Goal: Task Accomplishment & Management: Use online tool/utility

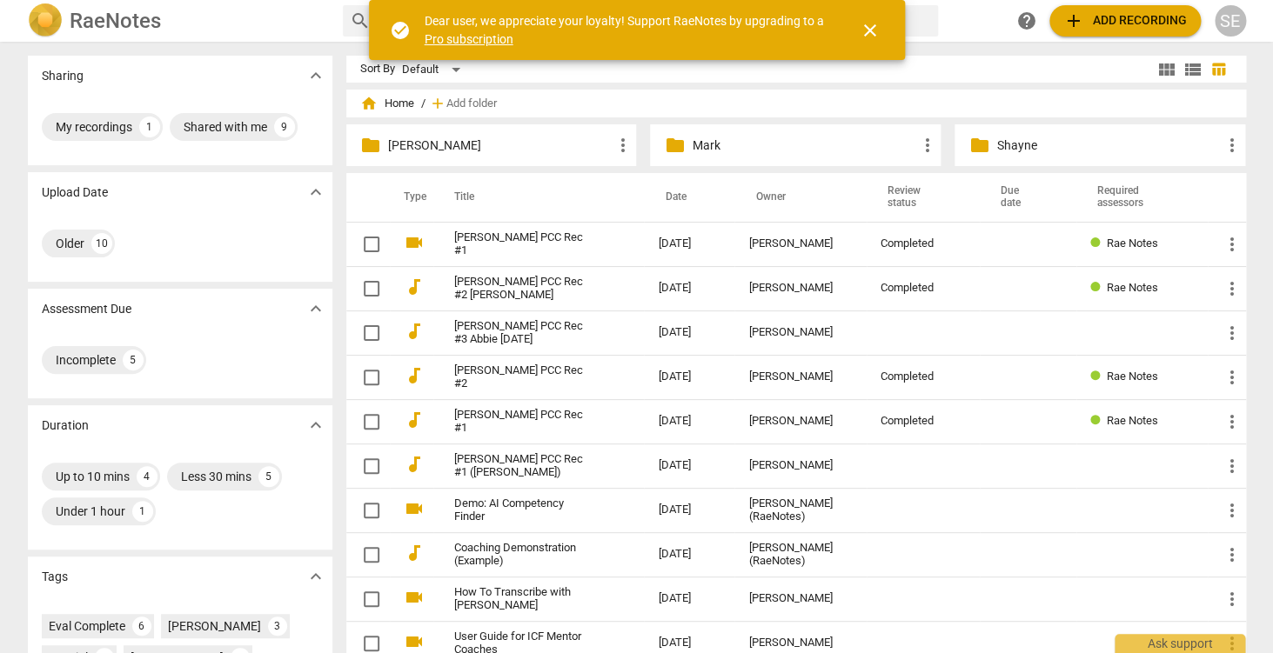
click at [758, 146] on p "Mark" at bounding box center [804, 146] width 224 height 18
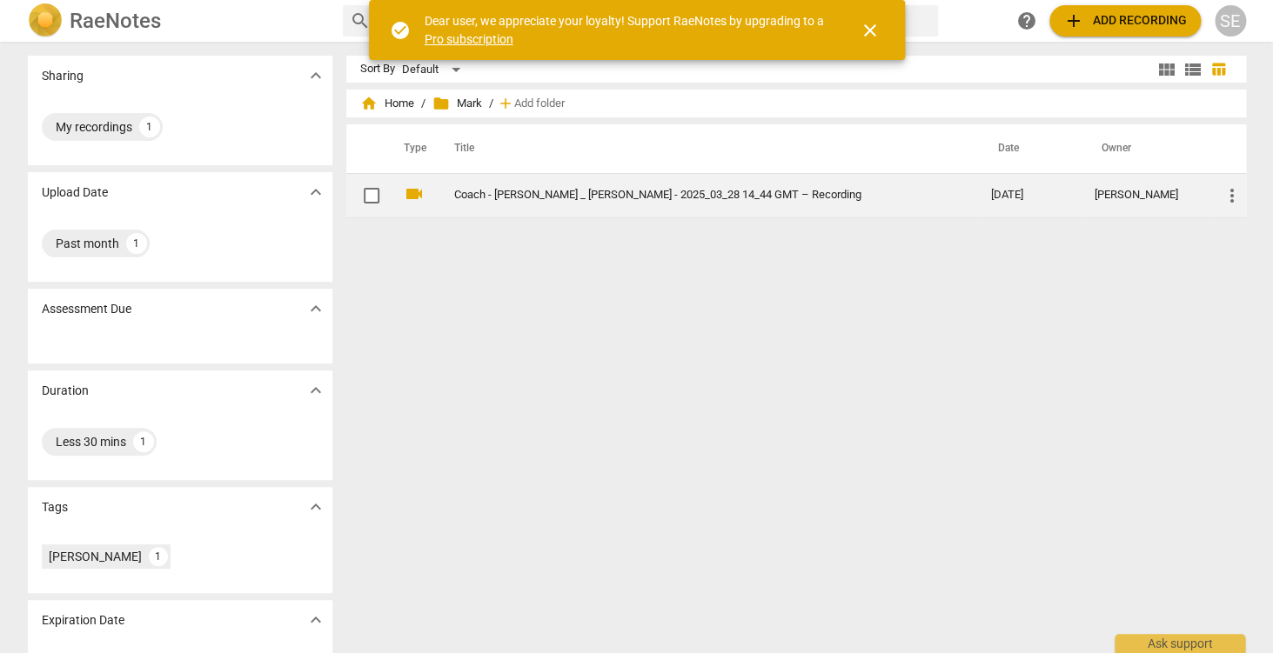
click at [676, 196] on link "Coach - [PERSON_NAME] _ [PERSON_NAME] - 2025_03_28 14_44 GMT – Recording" at bounding box center [691, 195] width 474 height 13
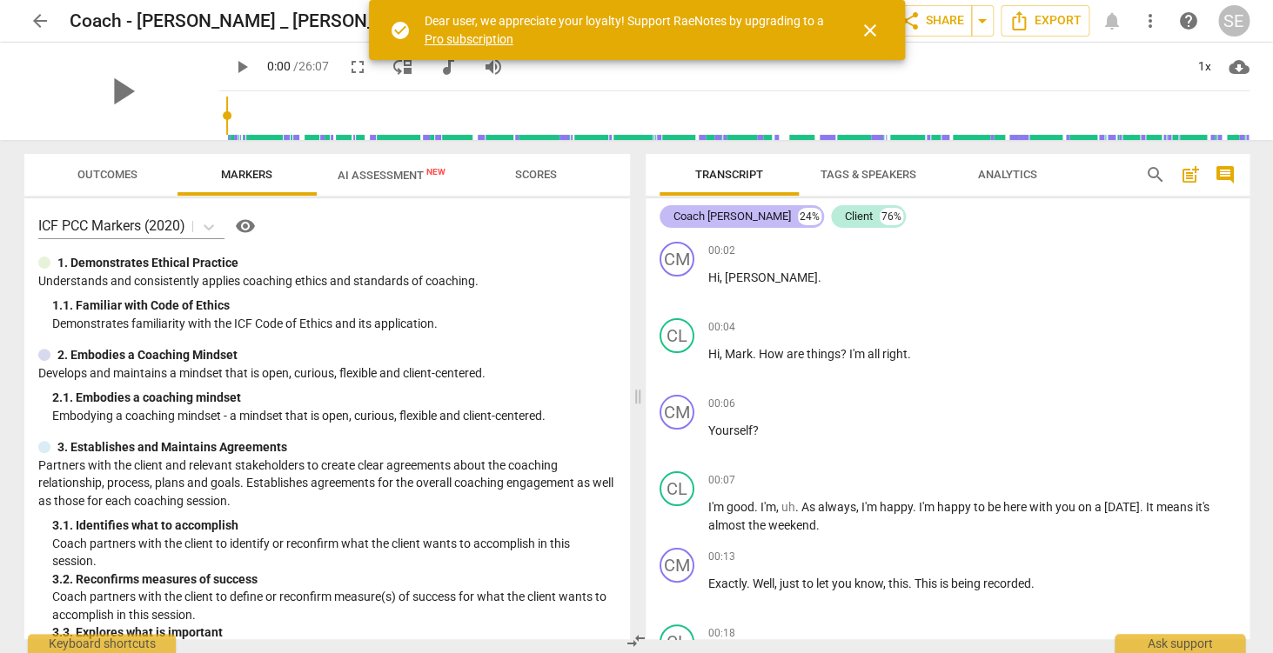
click at [720, 217] on div "Coach [PERSON_NAME]" at bounding box center [731, 216] width 117 height 17
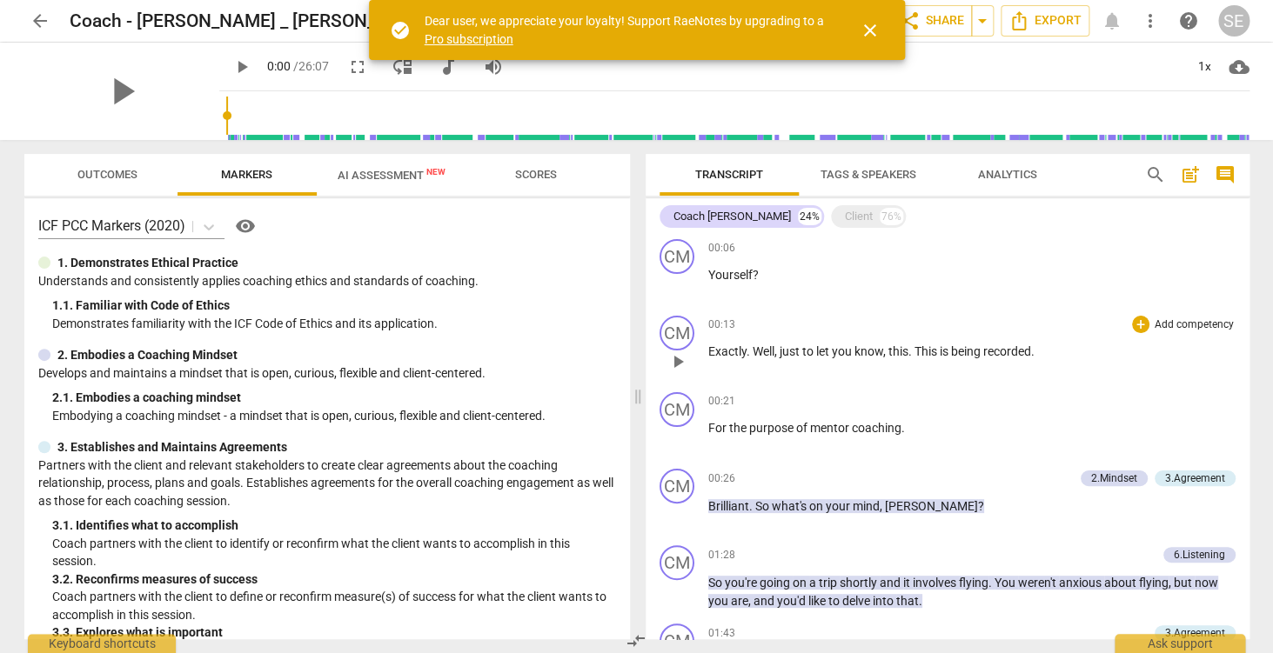
scroll to position [81, 0]
click at [1147, 322] on div "+" at bounding box center [1140, 322] width 17 height 17
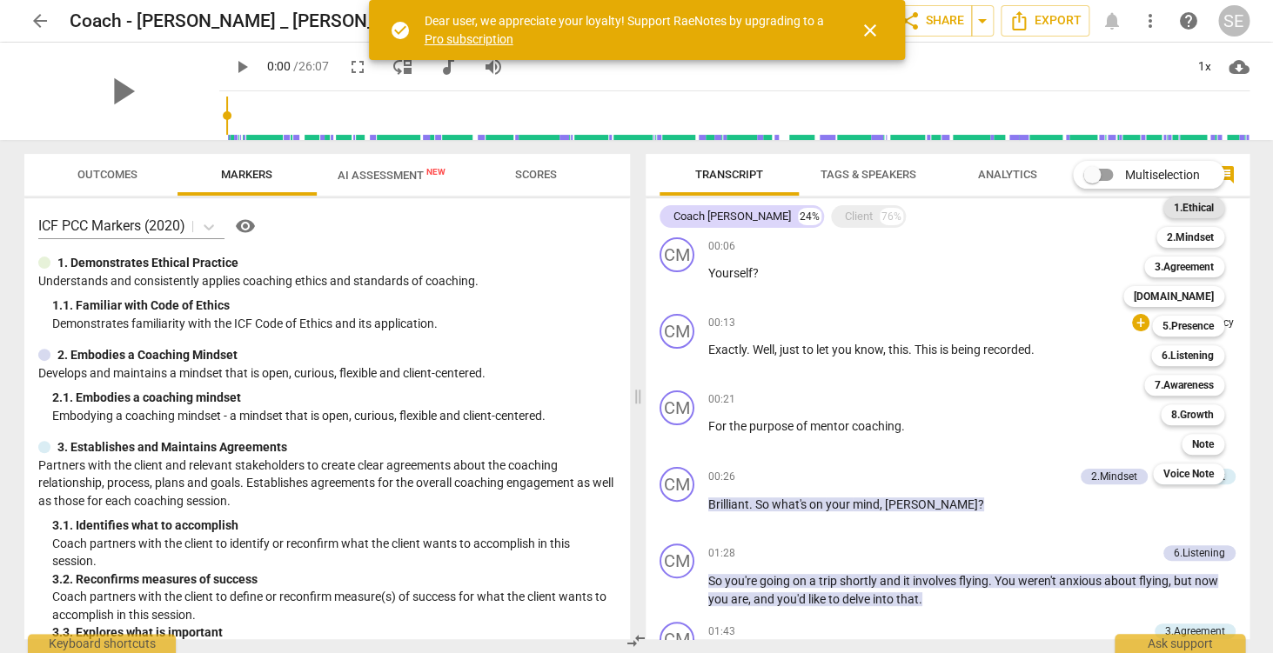
click at [1200, 215] on b "1.Ethical" at bounding box center [1194, 207] width 40 height 21
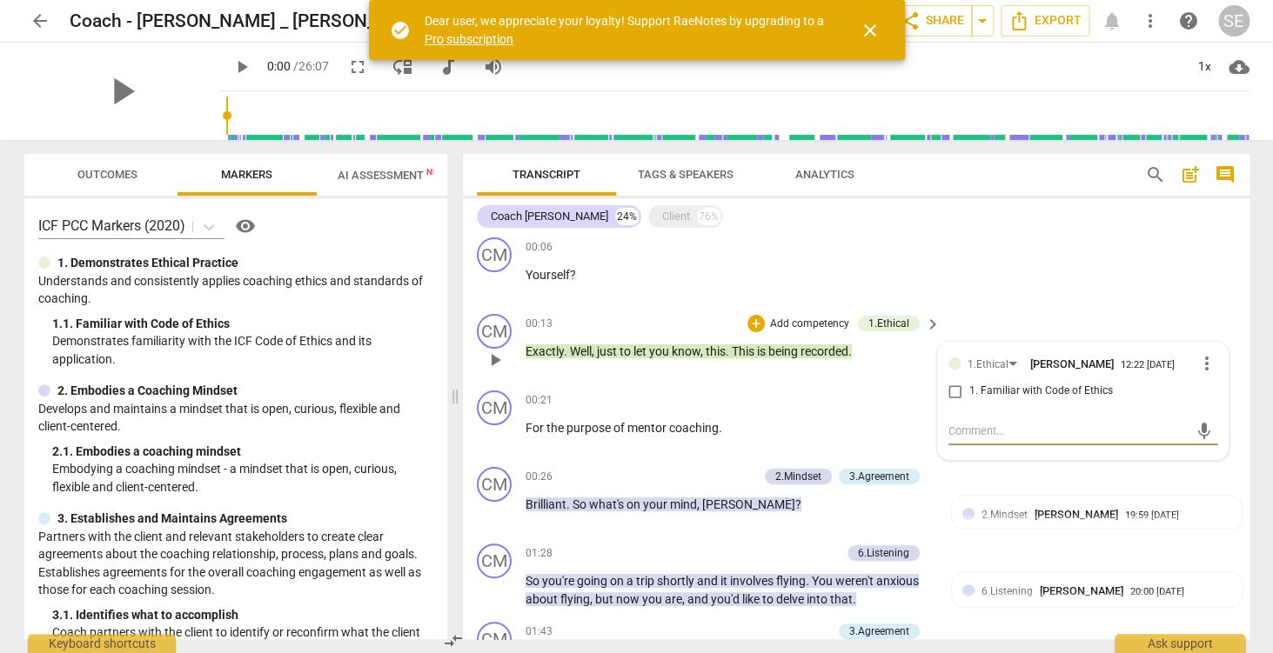
click at [994, 394] on span "1. Familiar with Code of Ethics" at bounding box center [1041, 392] width 144 height 16
click at [969, 394] on input "1. Familiar with Code of Ethics" at bounding box center [955, 391] width 28 height 21
checkbox input "true"
click at [869, 420] on p "For the purpose of mentor coaching ." at bounding box center [728, 428] width 407 height 18
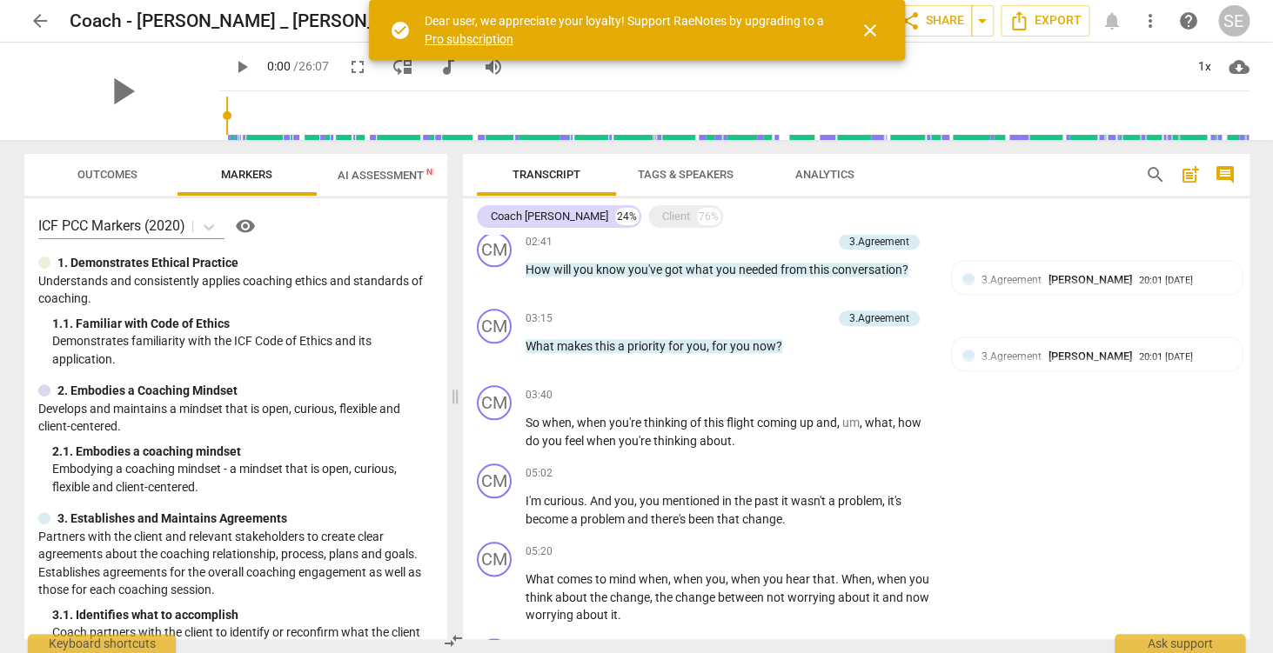
scroll to position [631, 0]
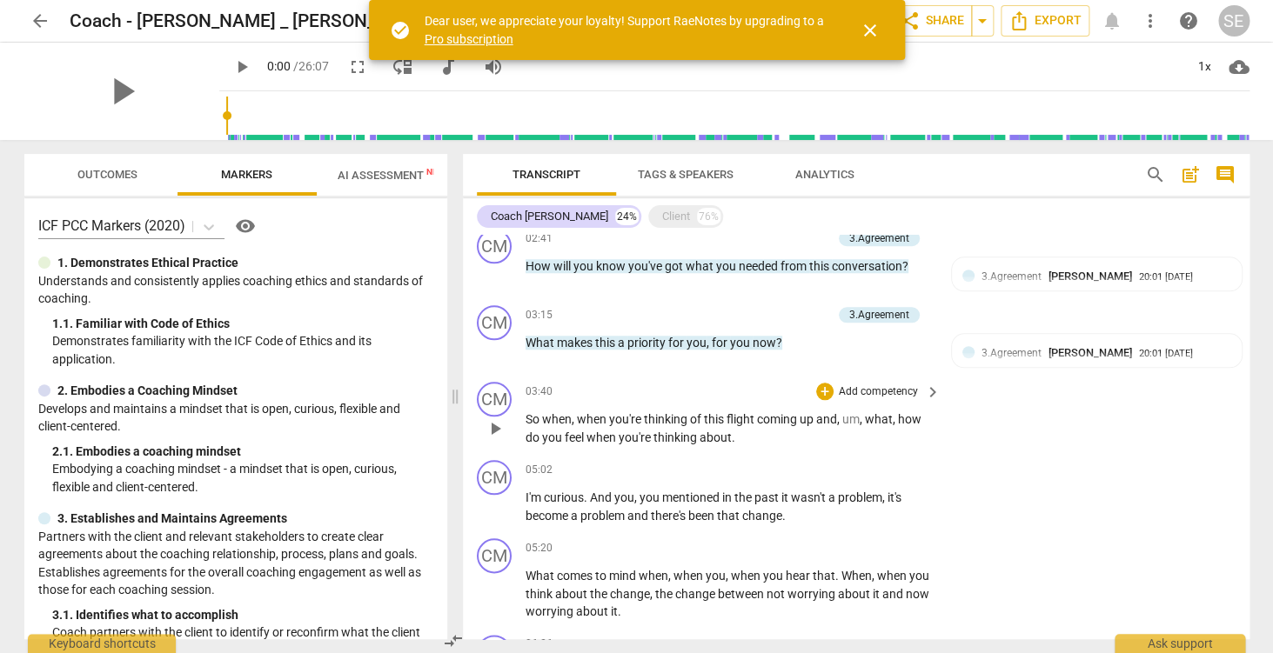
click at [877, 390] on p "Add competency" at bounding box center [878, 393] width 83 height 16
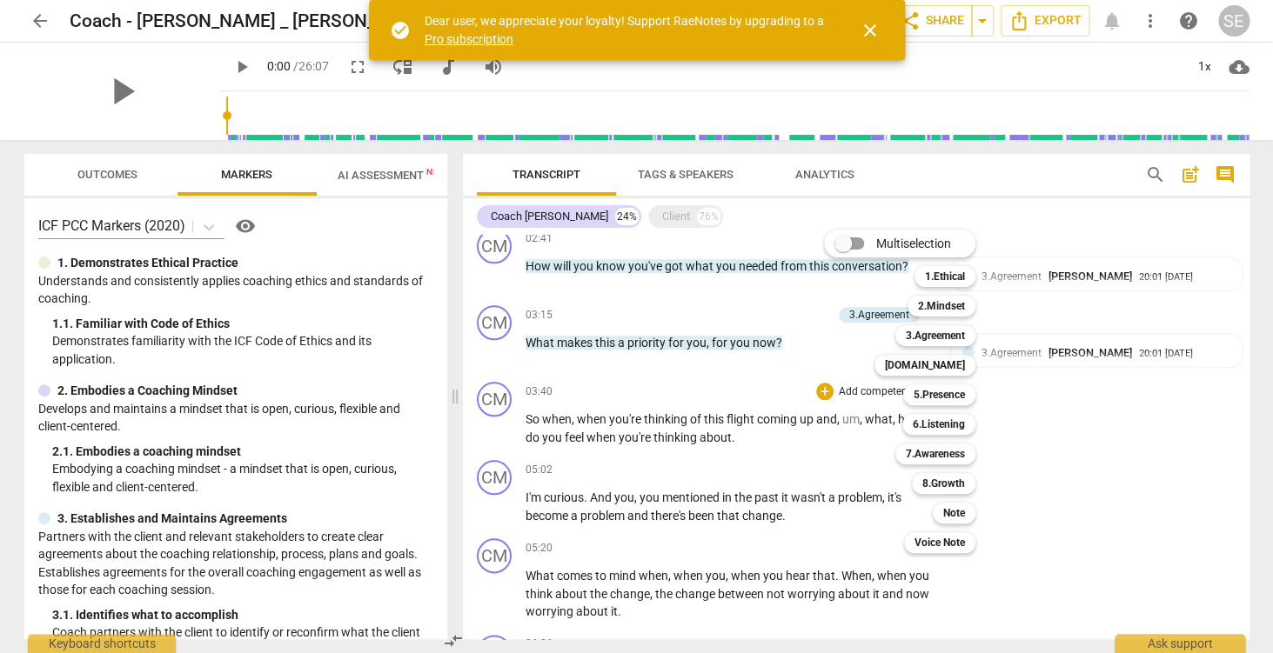
click at [860, 424] on div "Multiselection m 1.Ethical 1 2.Mindset 2 3.Agreement 3 [DOMAIN_NAME] 4 5.Presen…" at bounding box center [912, 391] width 191 height 332
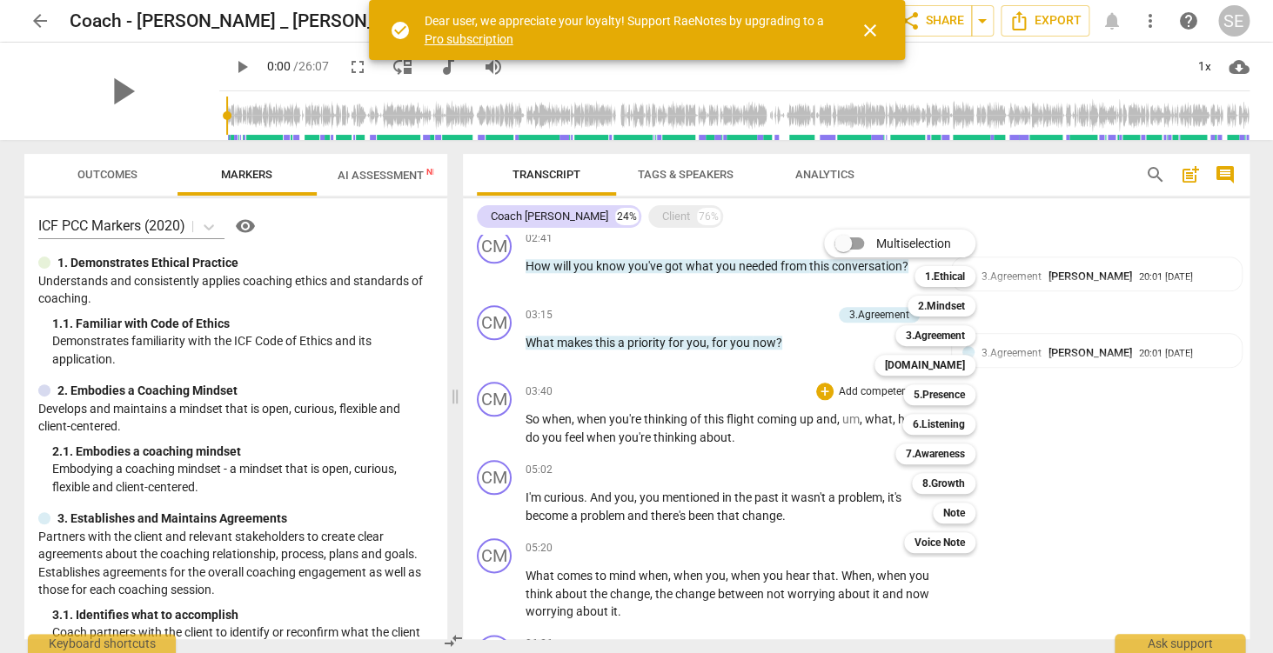
click at [1098, 477] on div at bounding box center [636, 326] width 1273 height 653
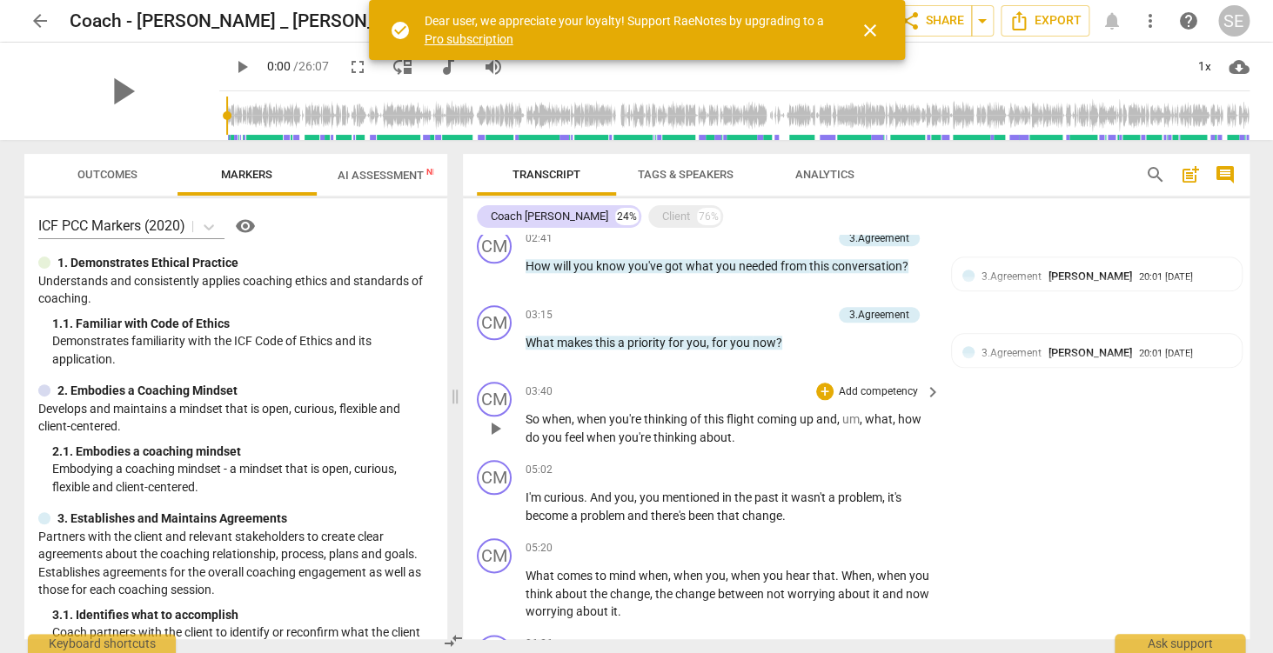
click at [855, 392] on p "Add competency" at bounding box center [878, 393] width 83 height 16
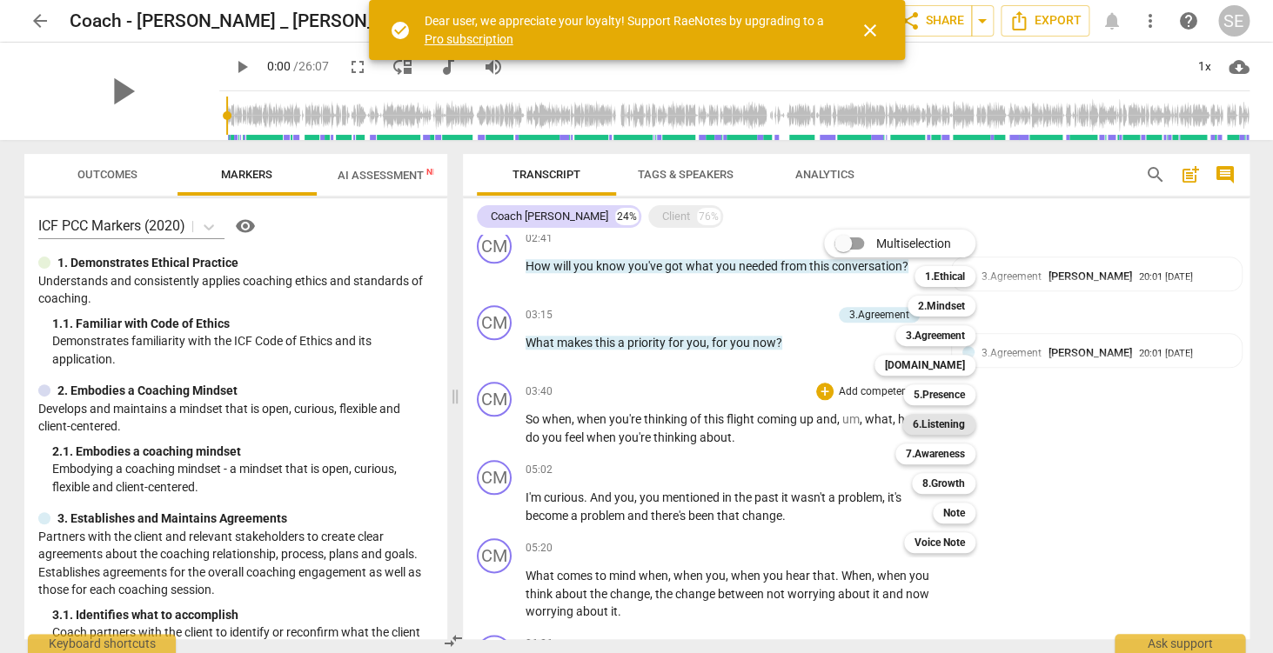
click at [943, 422] on b "6.Listening" at bounding box center [939, 424] width 52 height 21
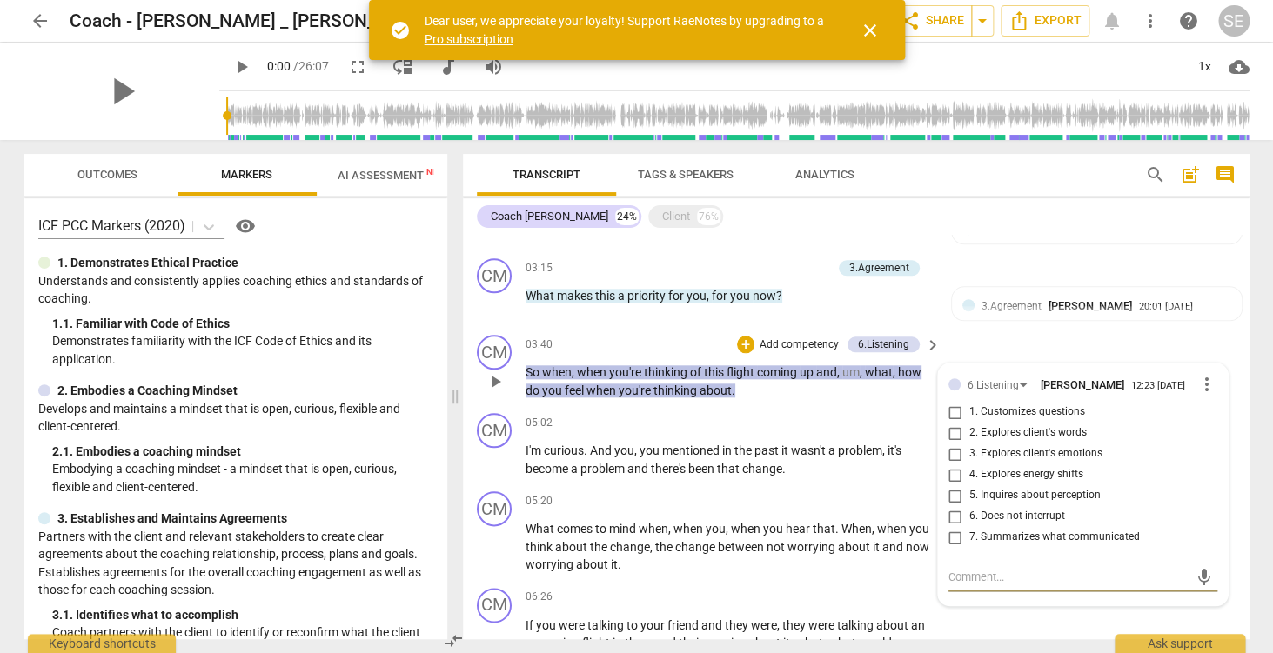
scroll to position [680, 0]
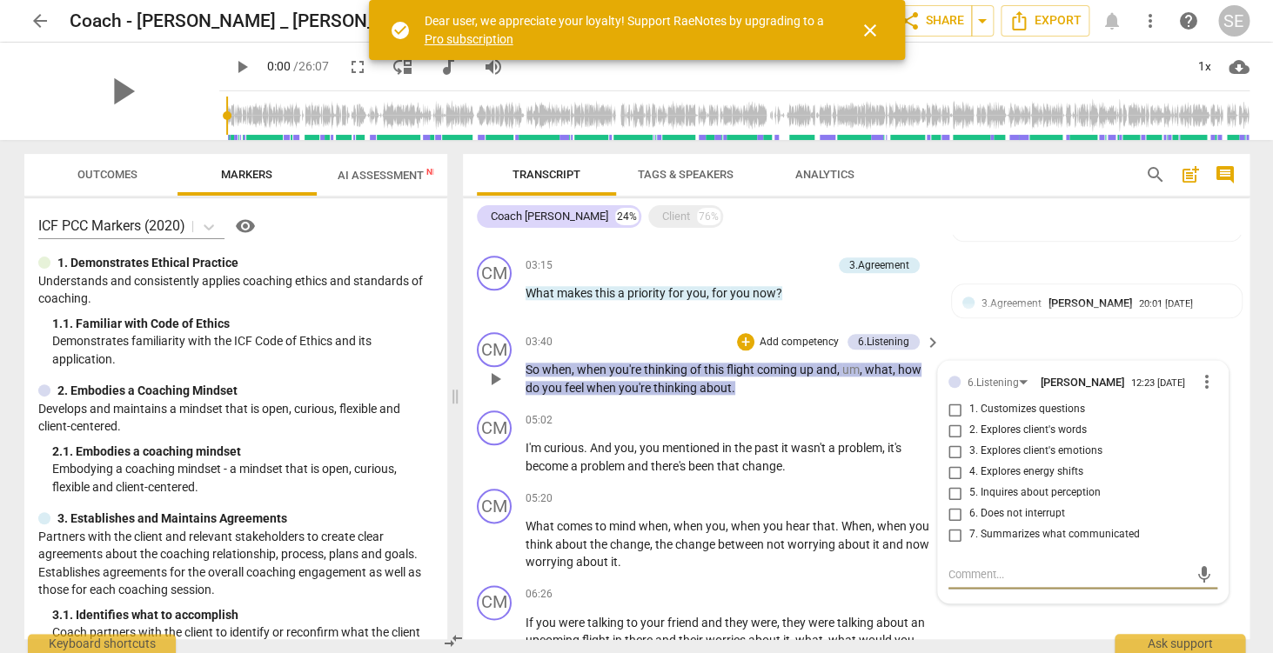
click at [1040, 452] on span "3. Explores client's emotions" at bounding box center [1035, 452] width 133 height 16
click at [969, 452] on input "3. Explores client's emotions" at bounding box center [955, 451] width 28 height 21
checkbox input "true"
click at [987, 577] on textarea at bounding box center [1068, 574] width 241 height 17
type textarea "t"
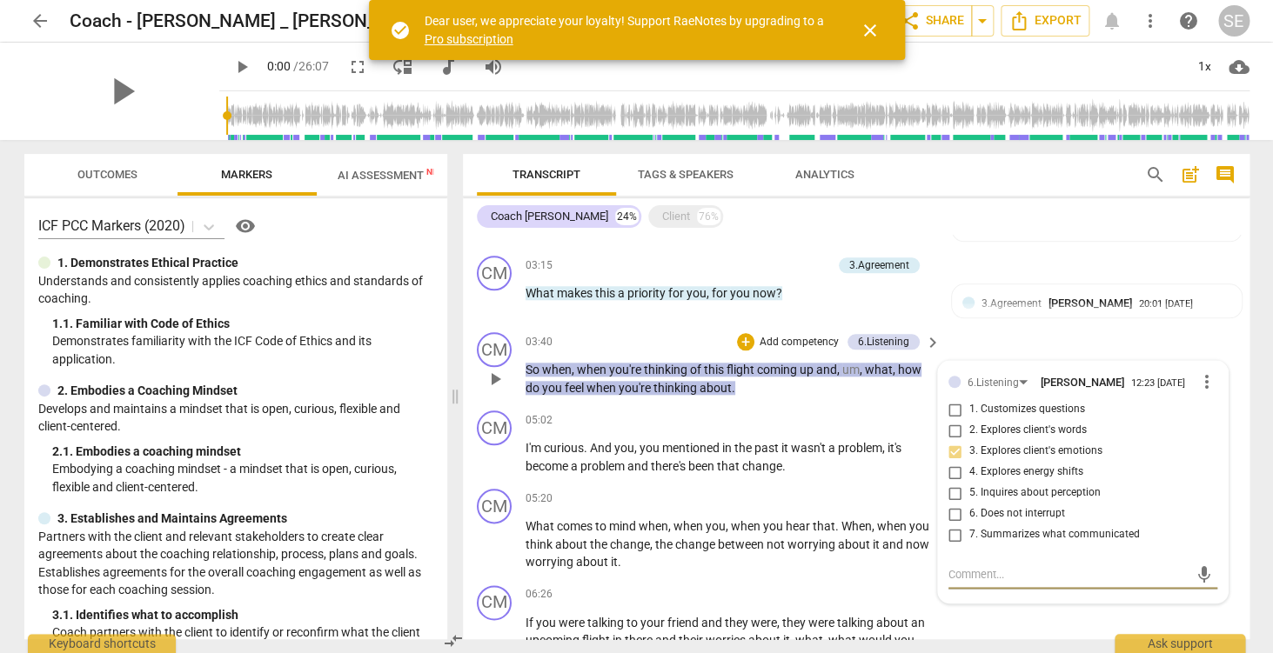
type textarea "t"
type textarea "tr"
type textarea "try"
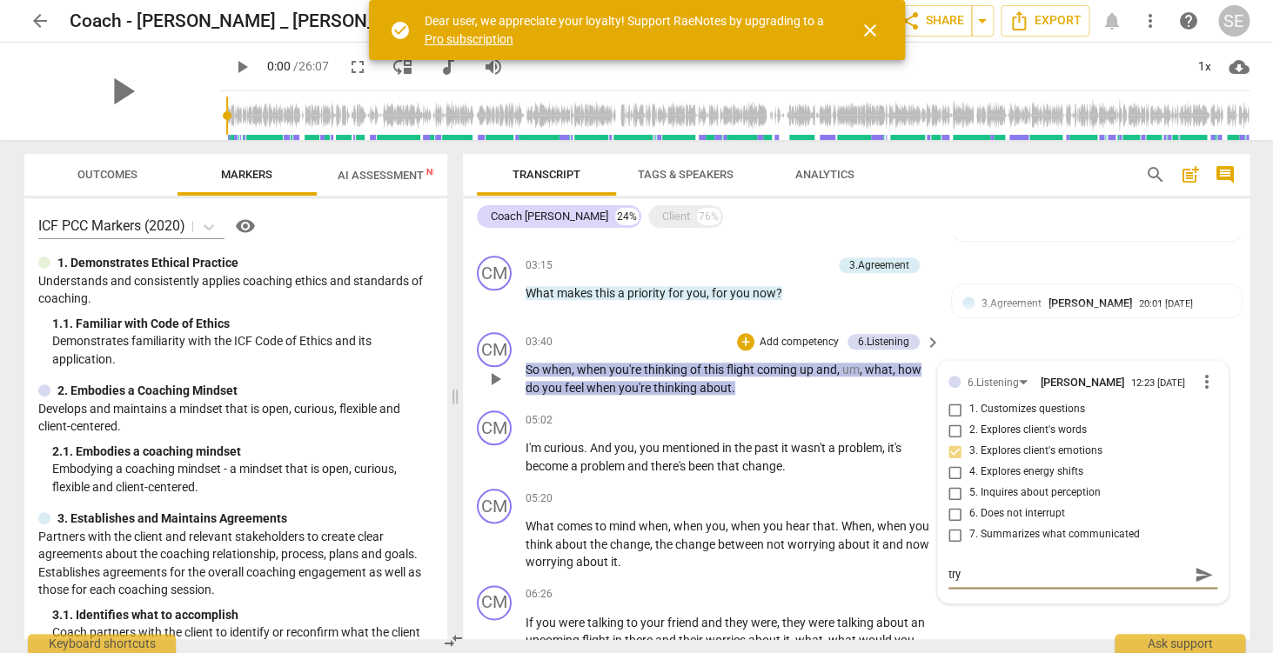
type textarea "try"
type textarea "try t"
type textarea "try to"
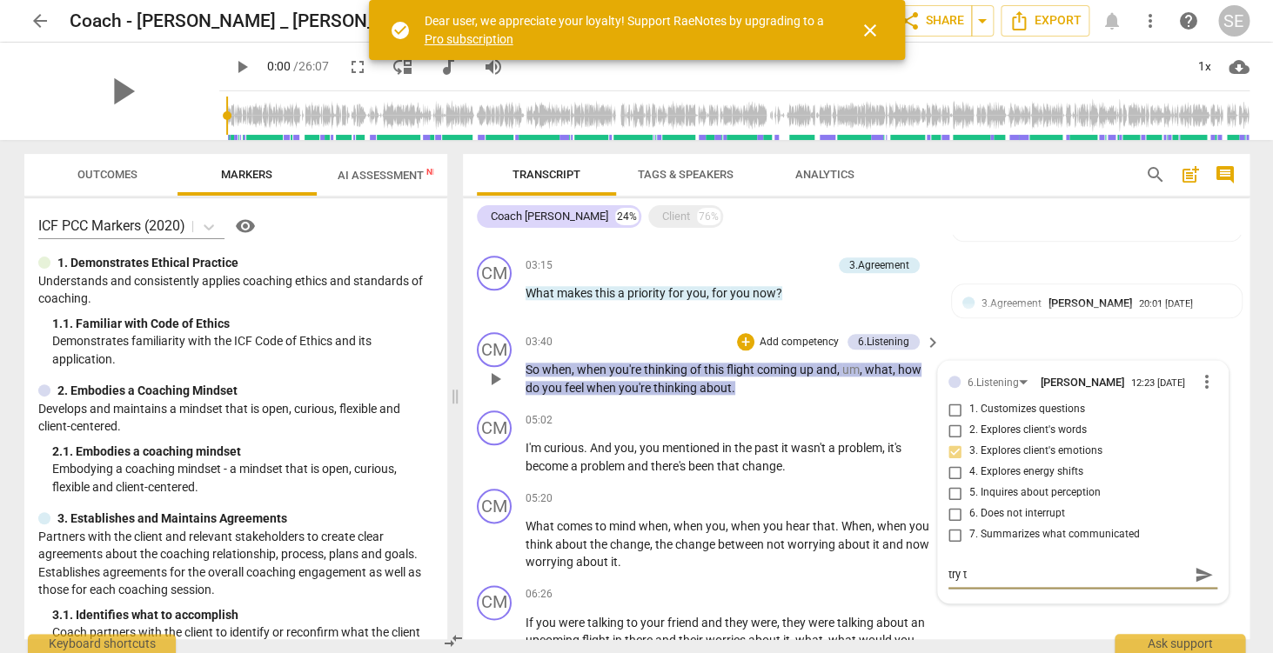
type textarea "try to"
type textarea "try to s"
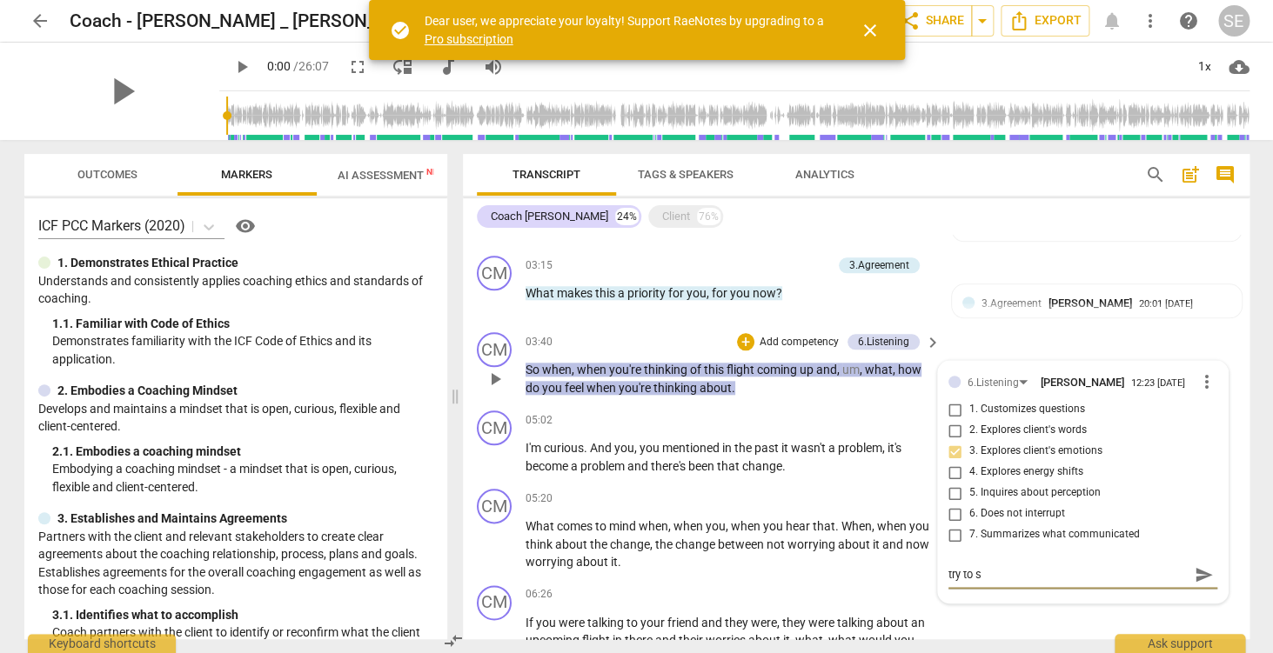
type textarea "try to se"
type textarea "try to sep"
type textarea "try to sepa"
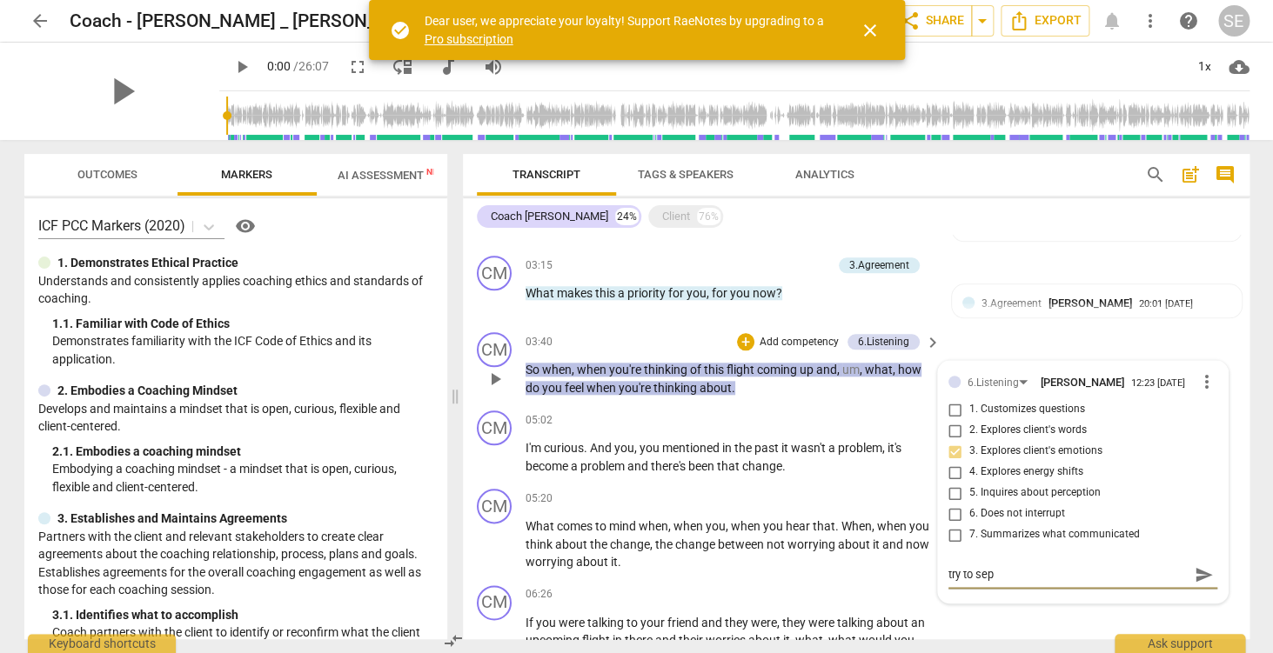
type textarea "try to sepa"
type textarea "try to separ"
type textarea "try to separa"
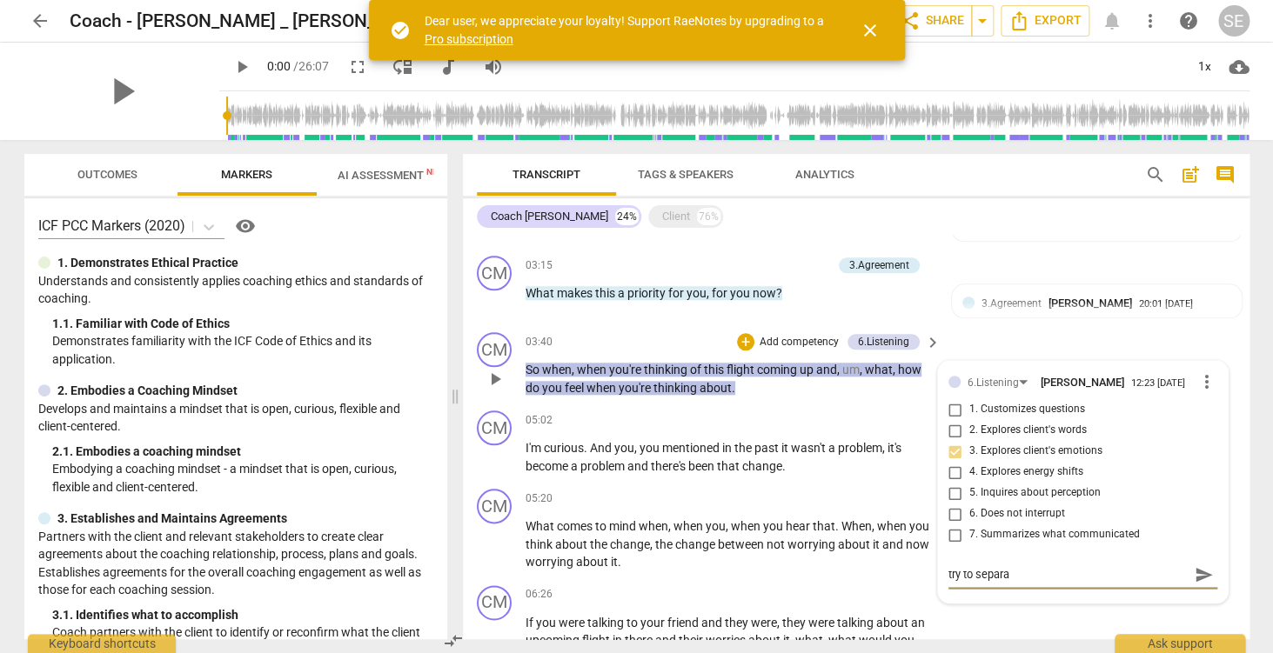
type textarea "try to separat"
type textarea "try to separate"
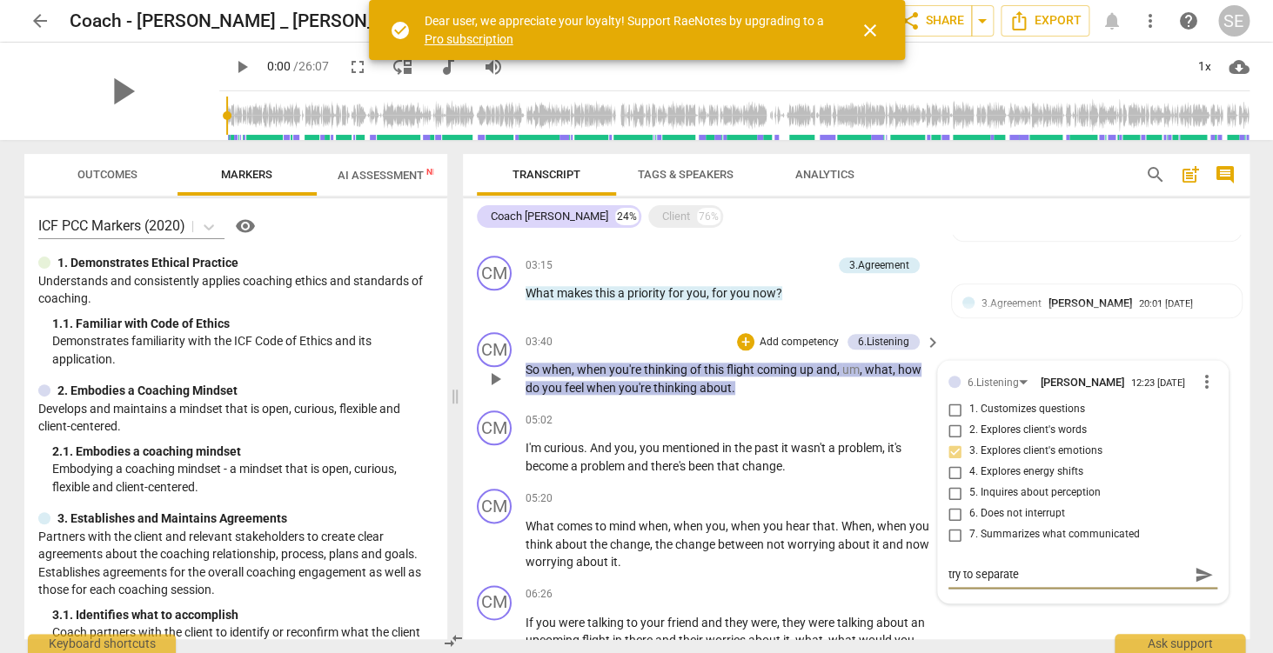
type textarea "try to separate"
type textarea "try to separate t"
type textarea "try to separate th"
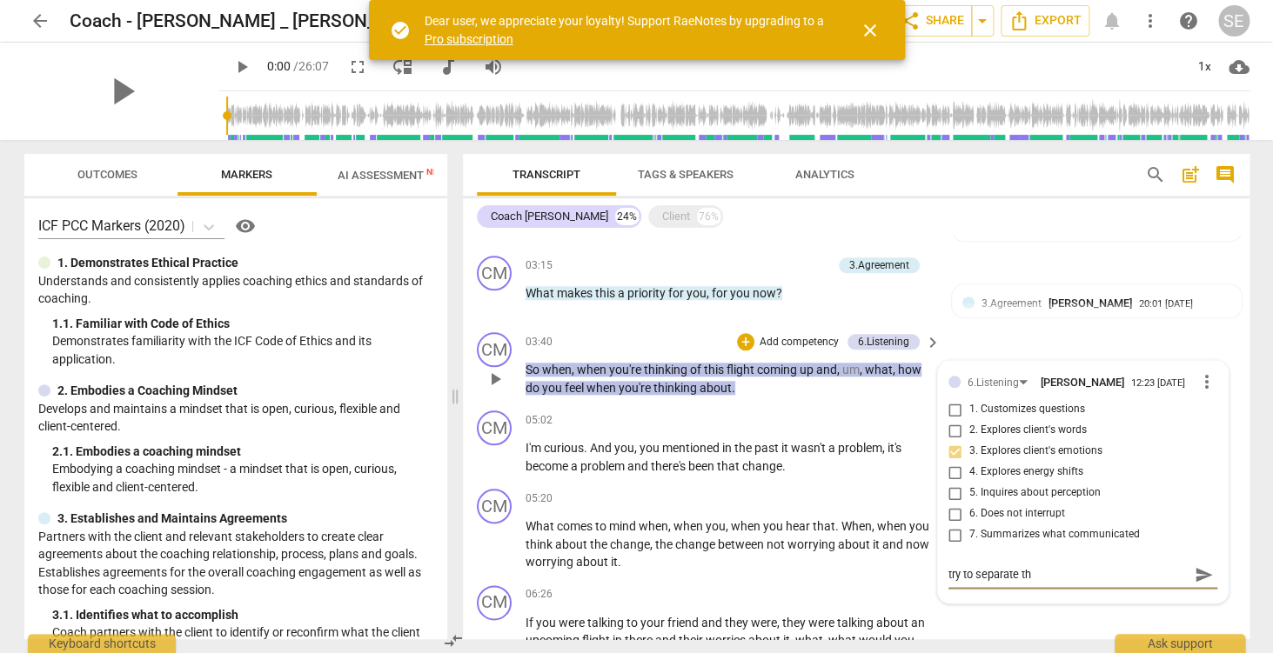
type textarea "try to separate the"
type textarea "try to separate the q"
type textarea "try to separate the qe"
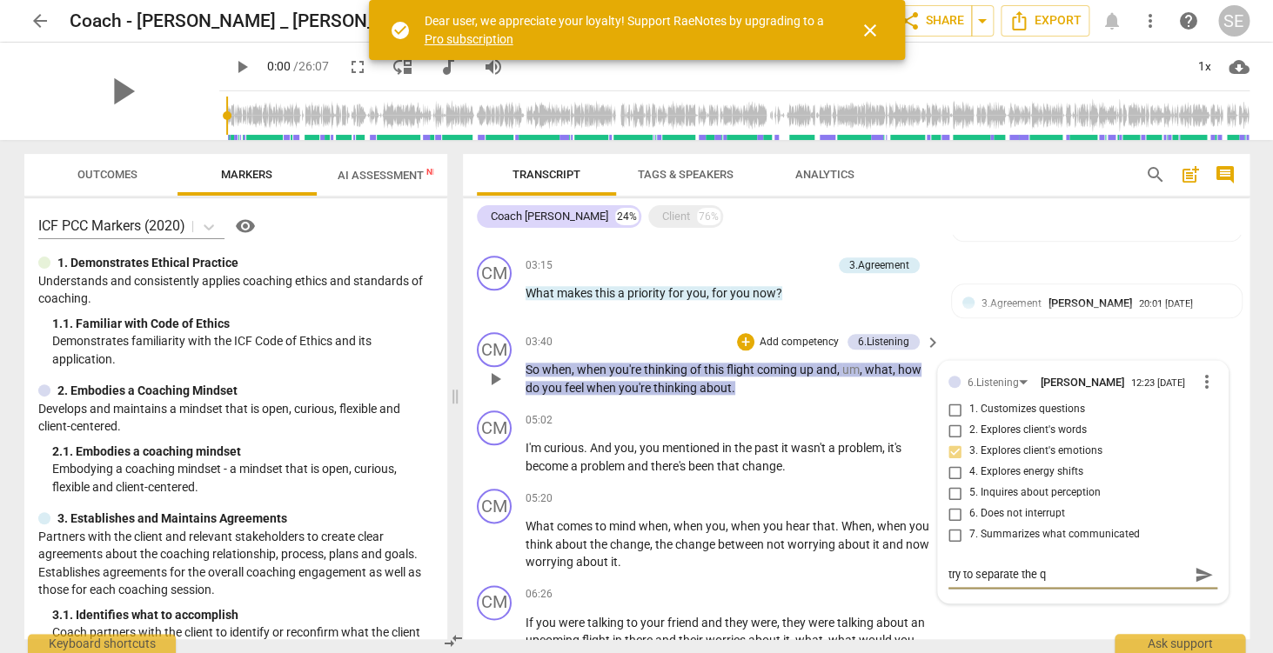
type textarea "try to separate the qe"
type textarea "try to separate the q"
type textarea "try to separate the qu"
type textarea "try to separate the que"
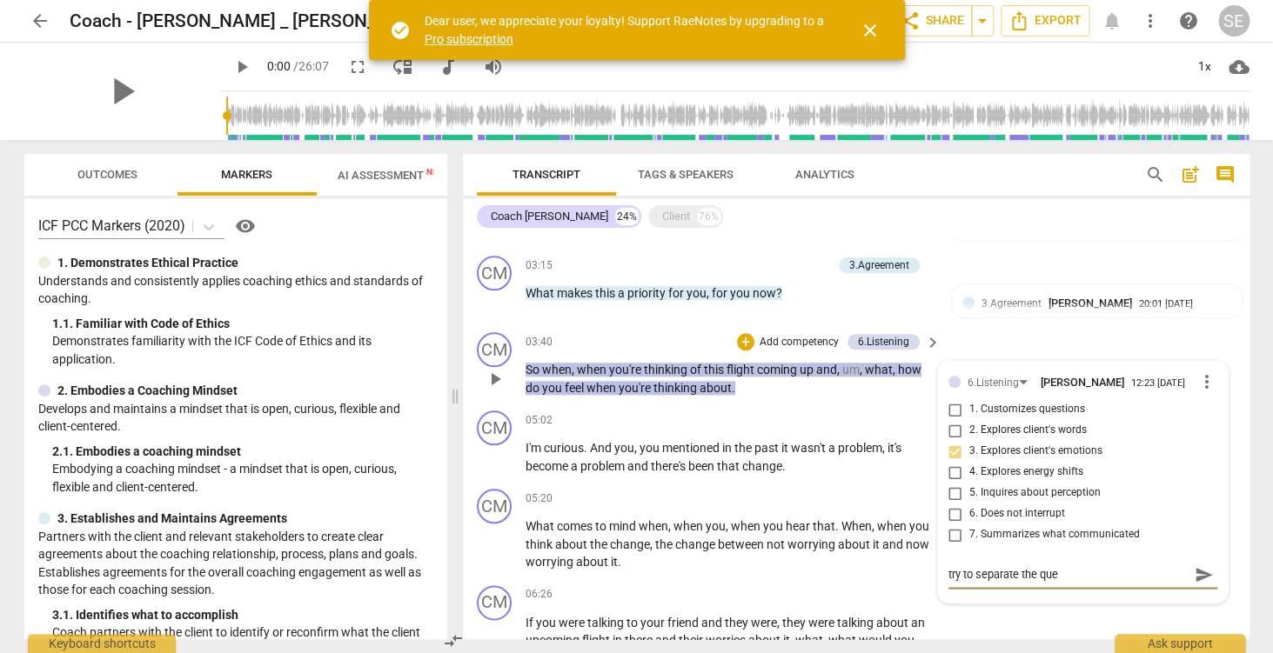
type textarea "try to separate the ques"
type textarea "try to separate the quest"
type textarea "try to separate the questi"
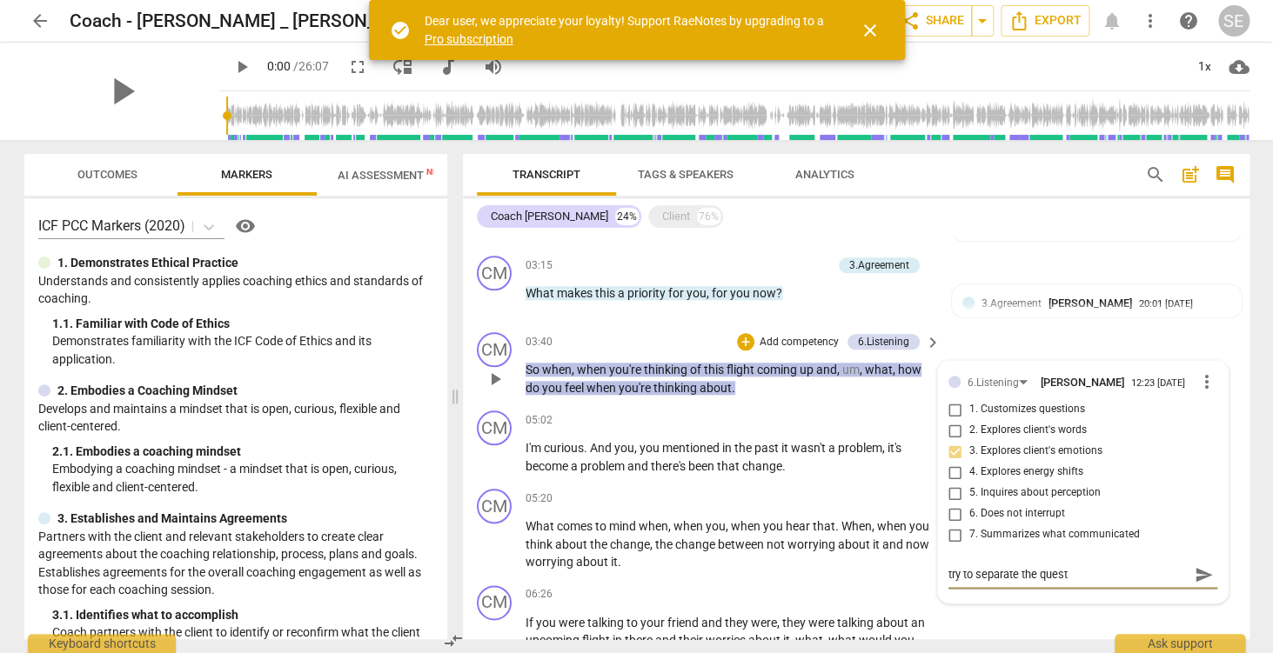
type textarea "try to separate the questi"
type textarea "try to separate the questio"
type textarea "try to separate the question"
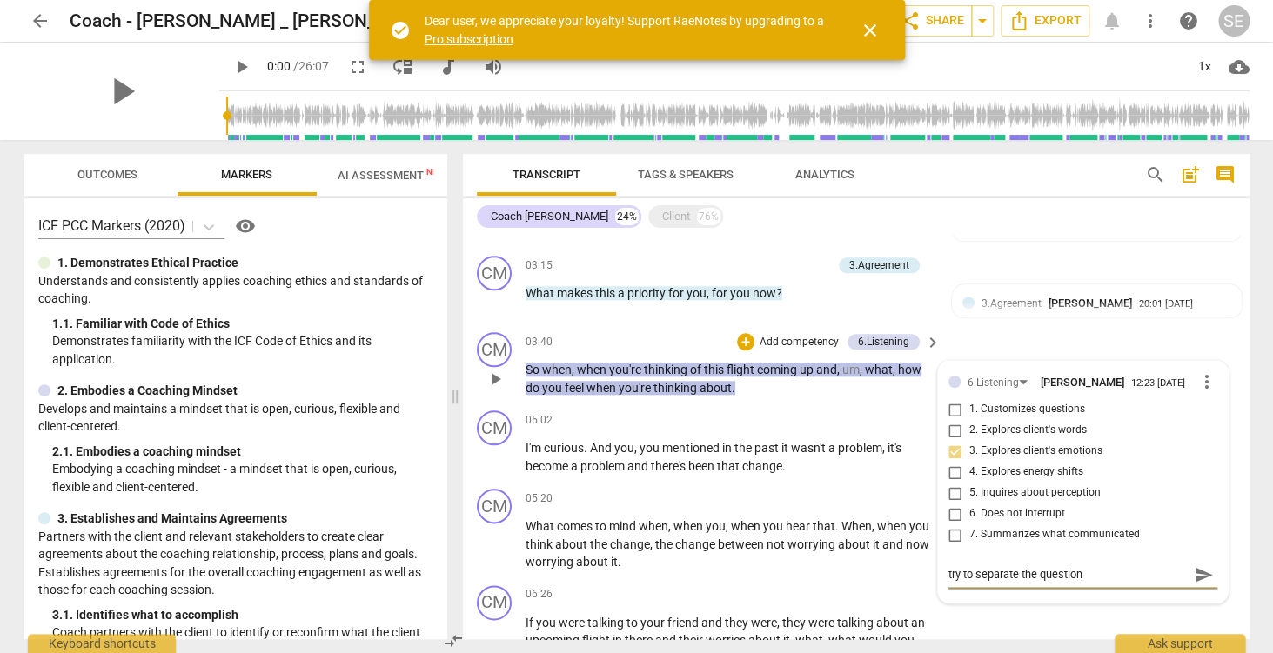
type textarea "try to separate the questions"
type textarea "try to separate the questions s"
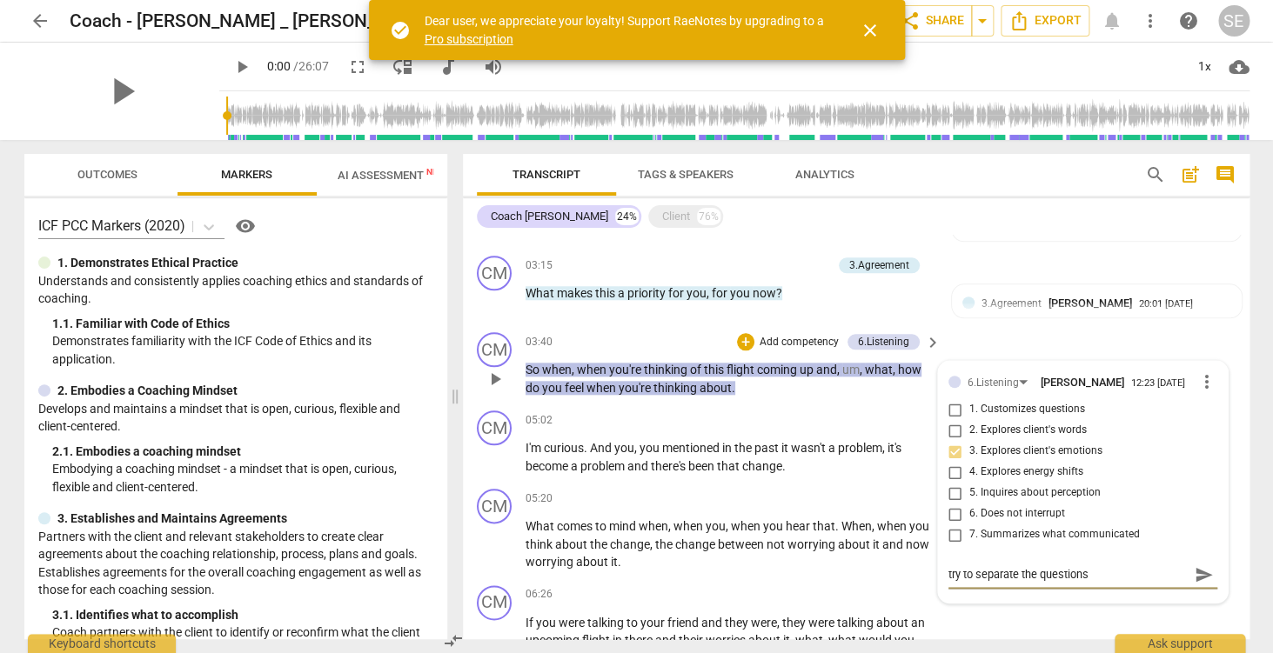
type textarea "try to separate the questions s"
type textarea "try to separate the questions"
type textarea "try to separate the questions o"
type textarea "try to separate the questions or"
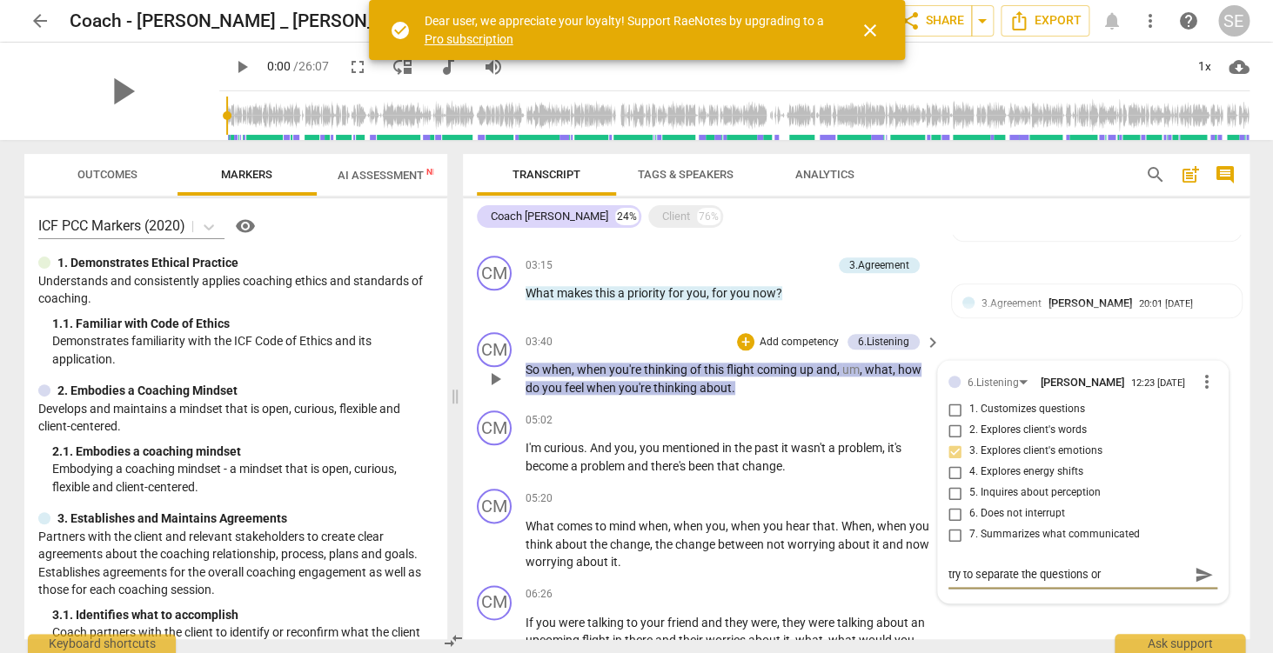
type textarea "try to separate the questions or"
type textarea "try to separate the questions or m"
type textarea "try to separate the questions or ma"
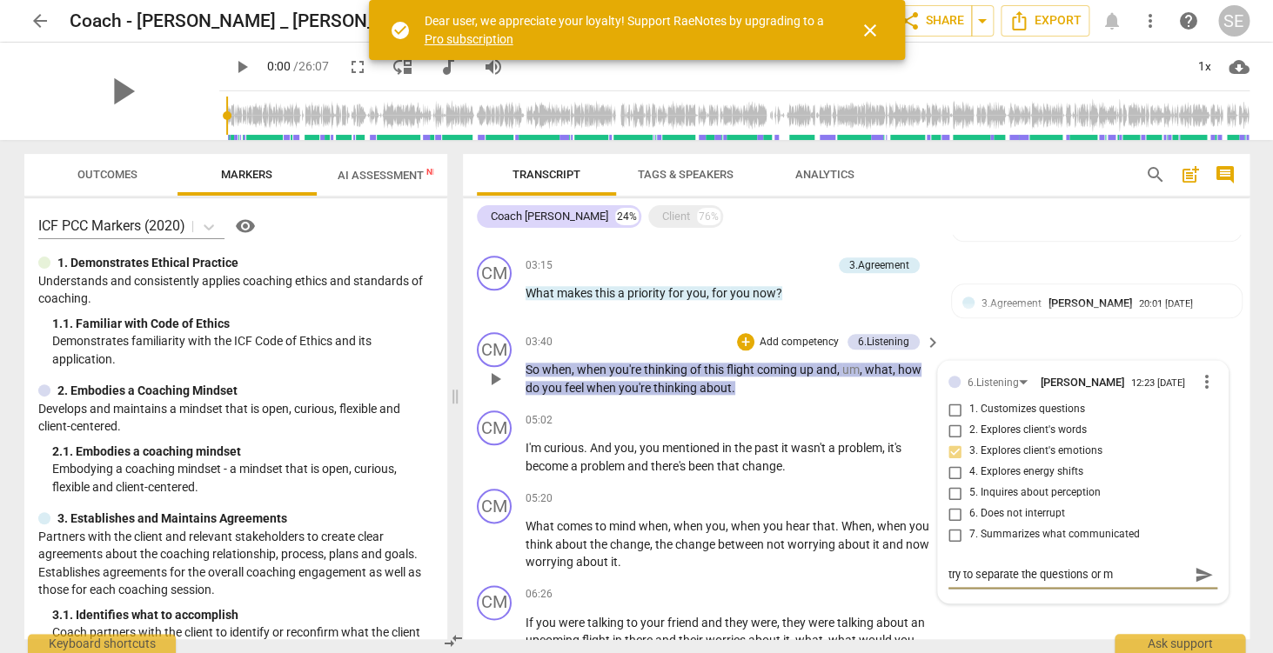
type textarea "try to separate the questions or ma"
type textarea "try to separate the questions or mak"
type textarea "try to separate the questions or make"
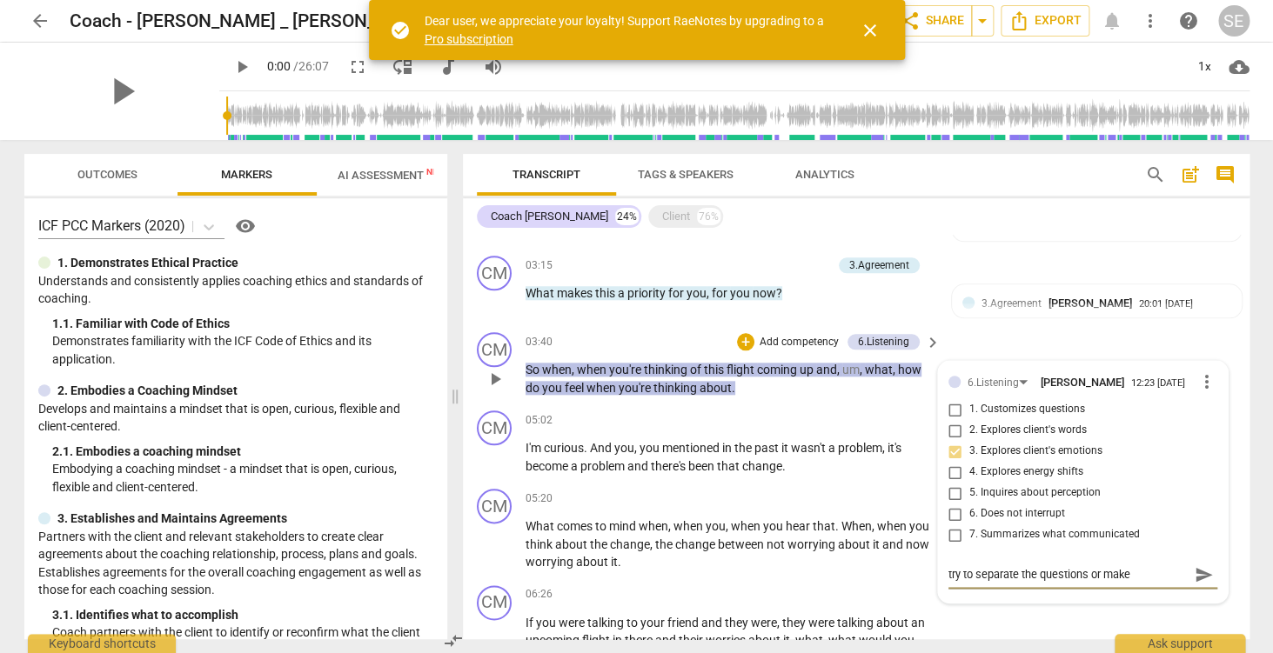
type textarea "try to separate the questions or makei"
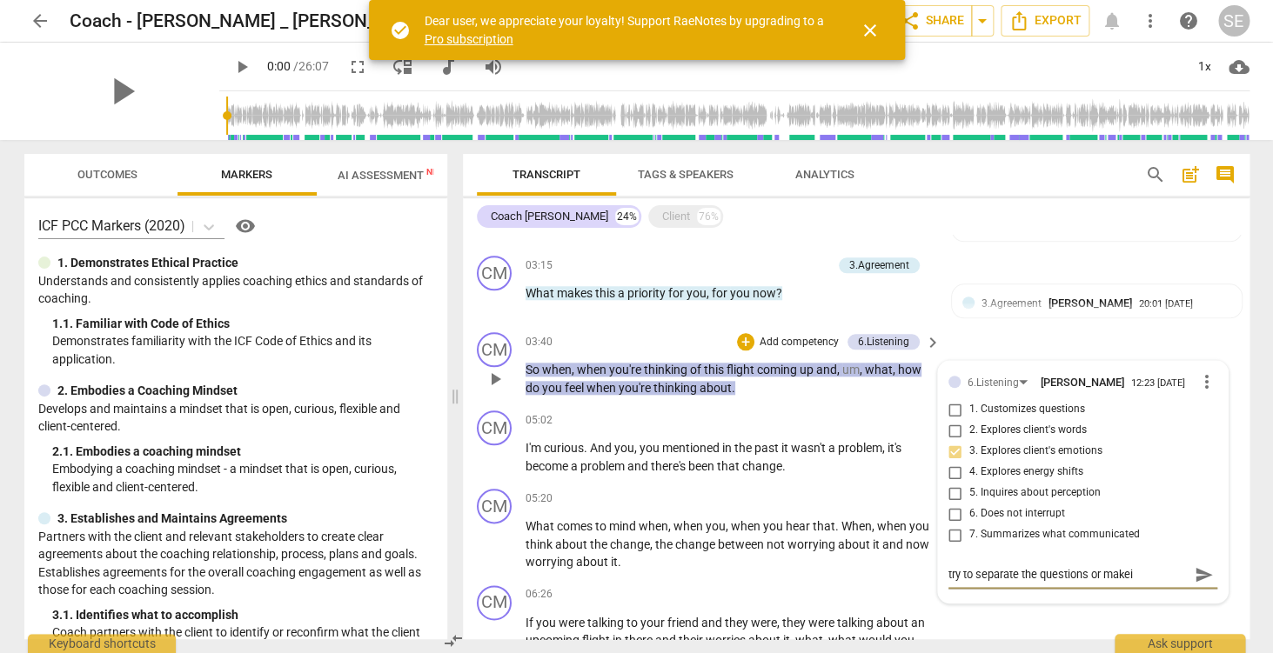
type textarea "try to separate the questions or makei"
type textarea "try to separate the questions or make"
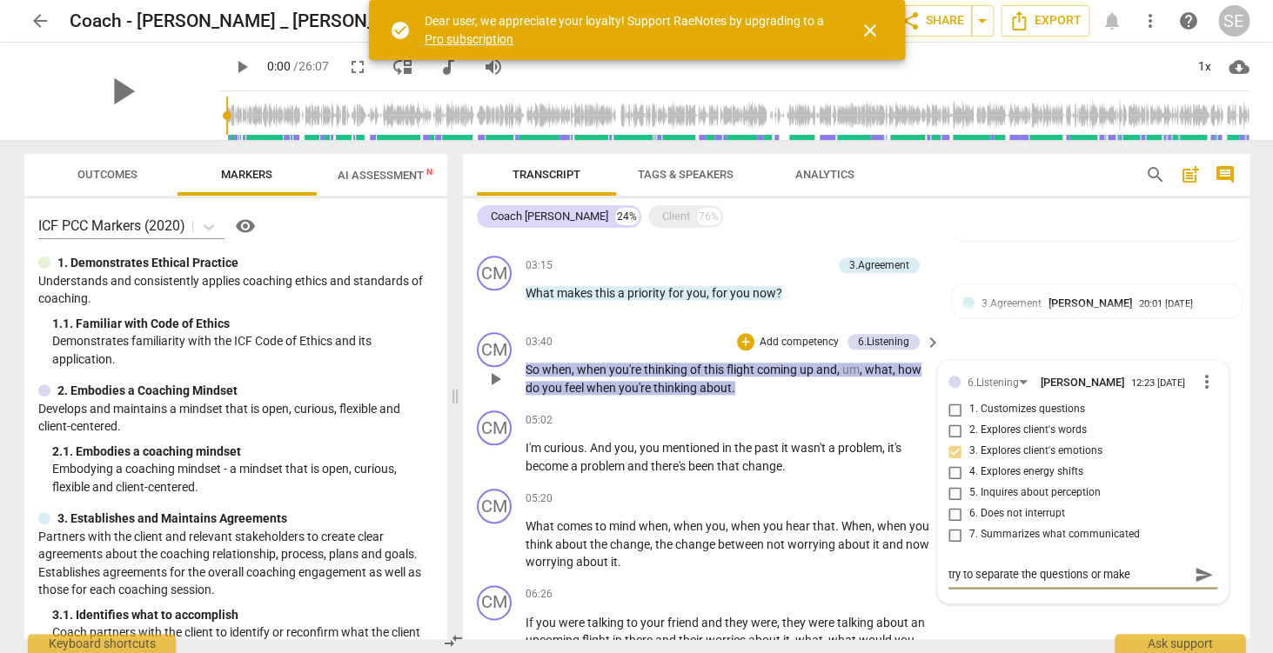
type textarea "try to separate the questions or make i"
type textarea "try to separate the questions or make it"
type textarea "try to separate the questions or make it c"
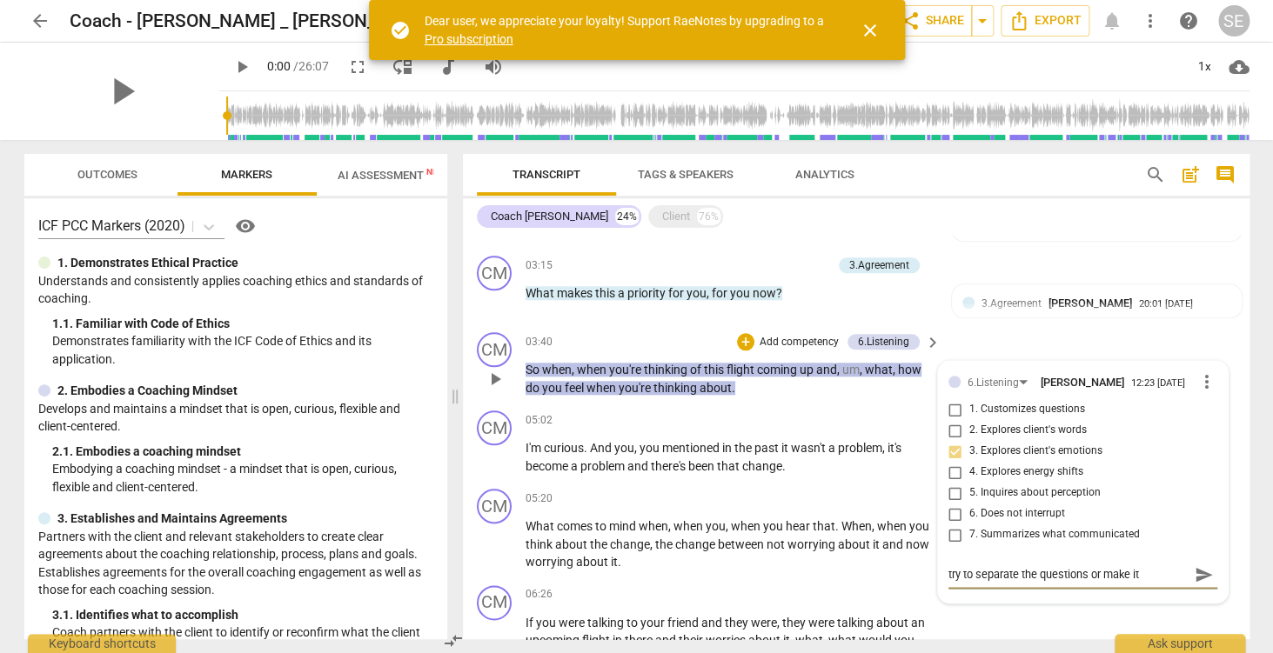
type textarea "try to separate the questions or make it c"
type textarea "try to separate the questions or make it cl"
type textarea "try to separate the questions or make it cle"
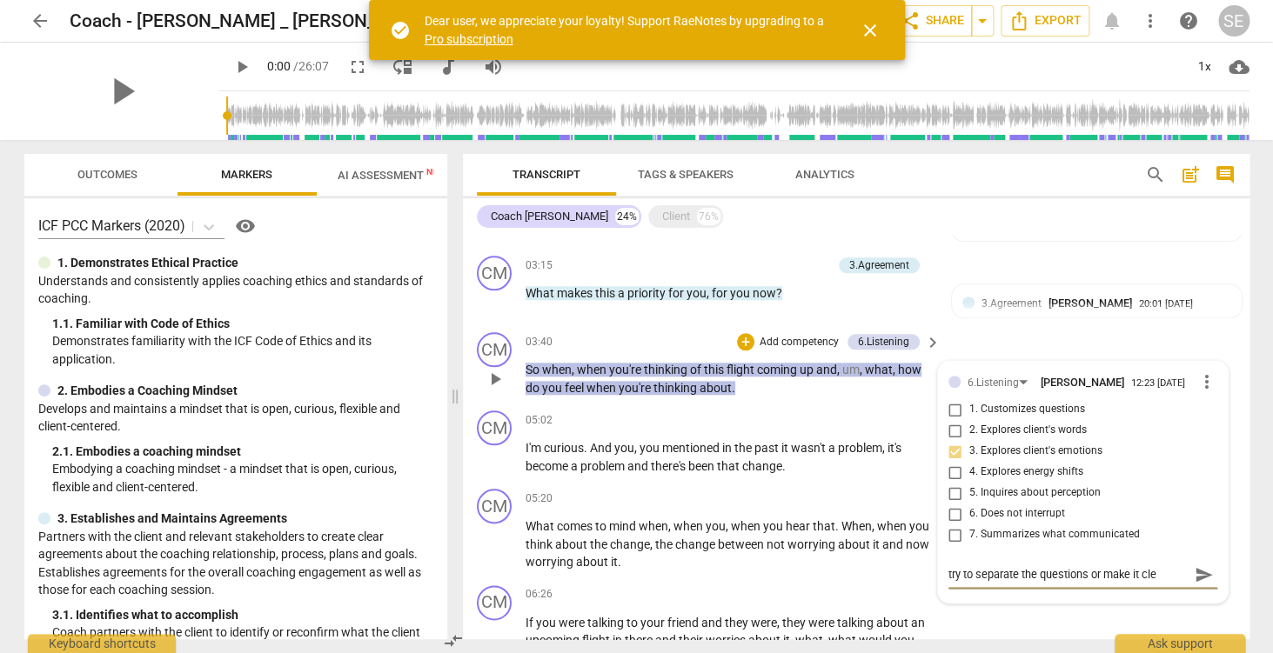
type textarea "try to separate the questions or make it cl"
type textarea "try to separate the questions or make it cle"
type textarea "try to separate the questions or make it clea"
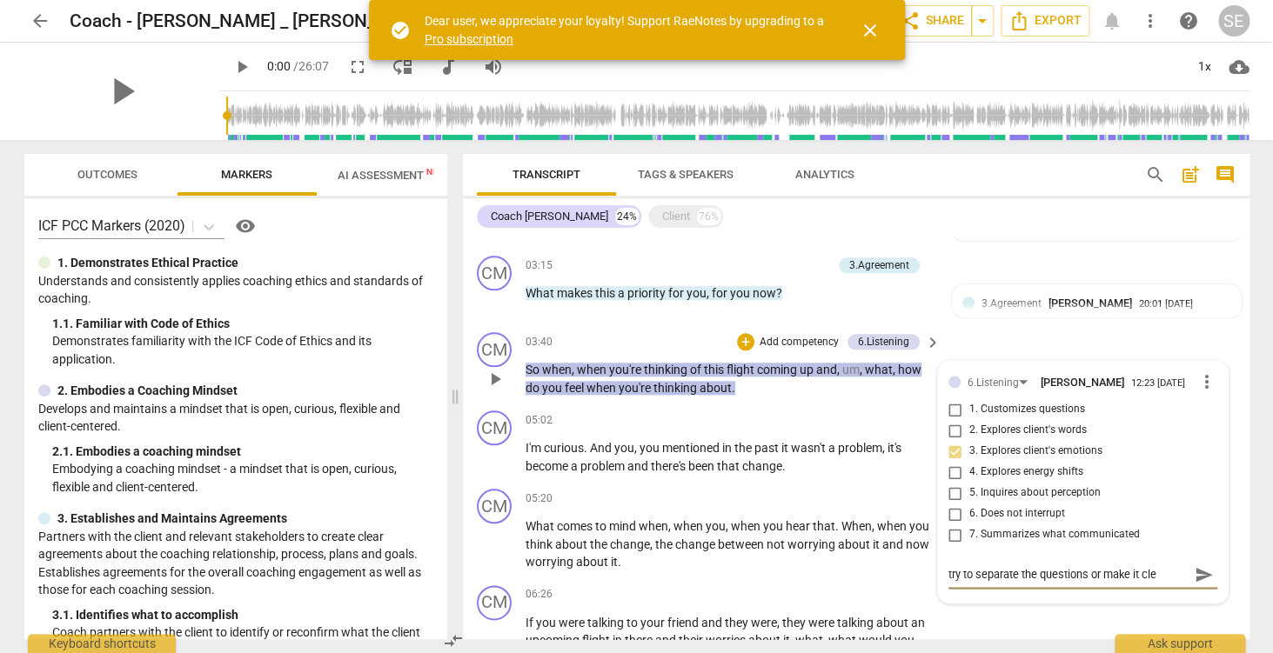
type textarea "try to separate the questions or make it clea"
type textarea "try to separate the questions or make it clear"
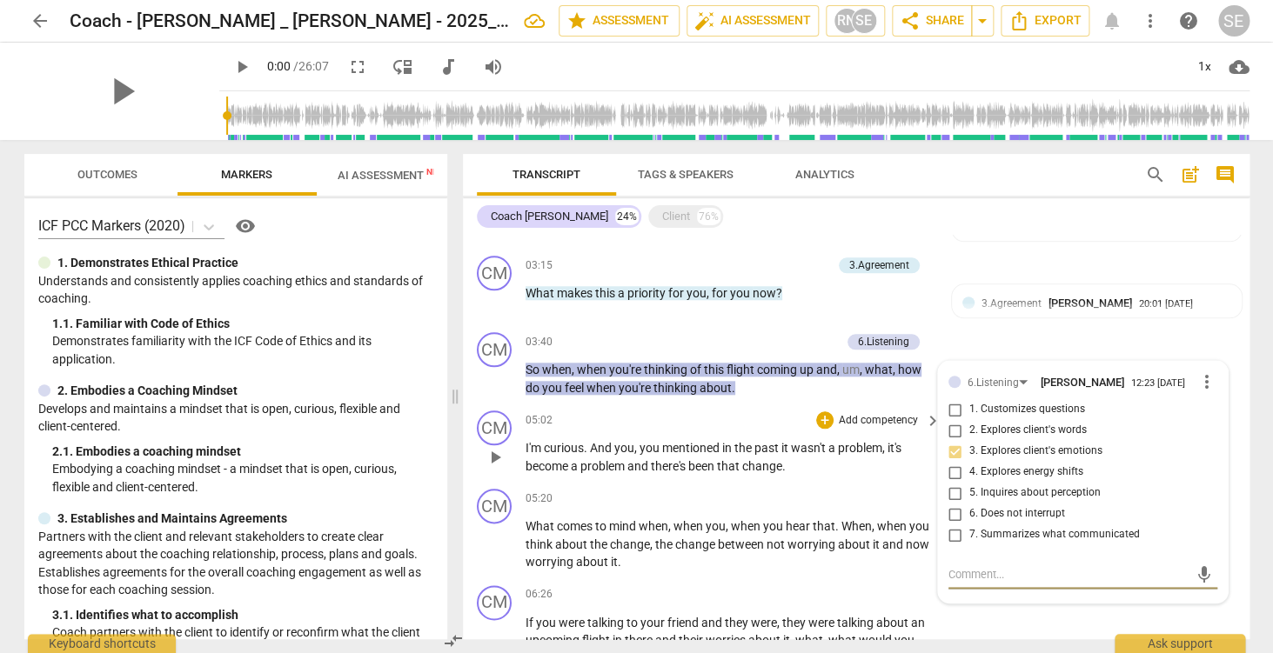
click at [706, 468] on span "been" at bounding box center [702, 466] width 29 height 14
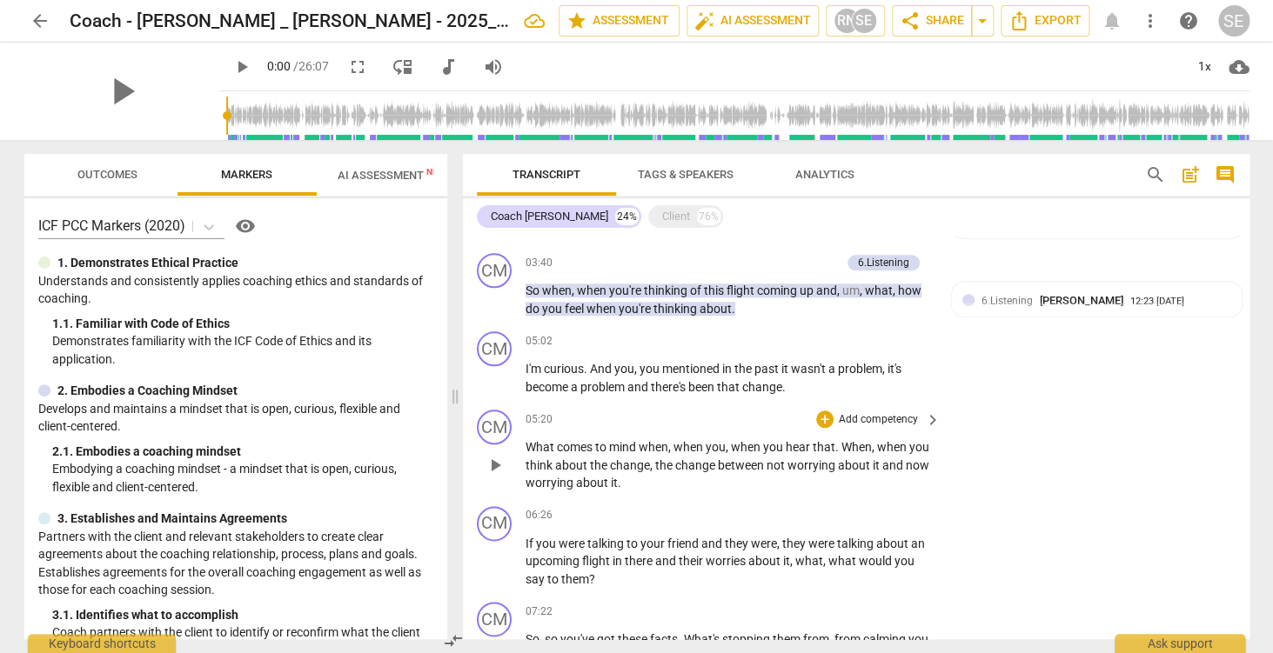
scroll to position [751, 0]
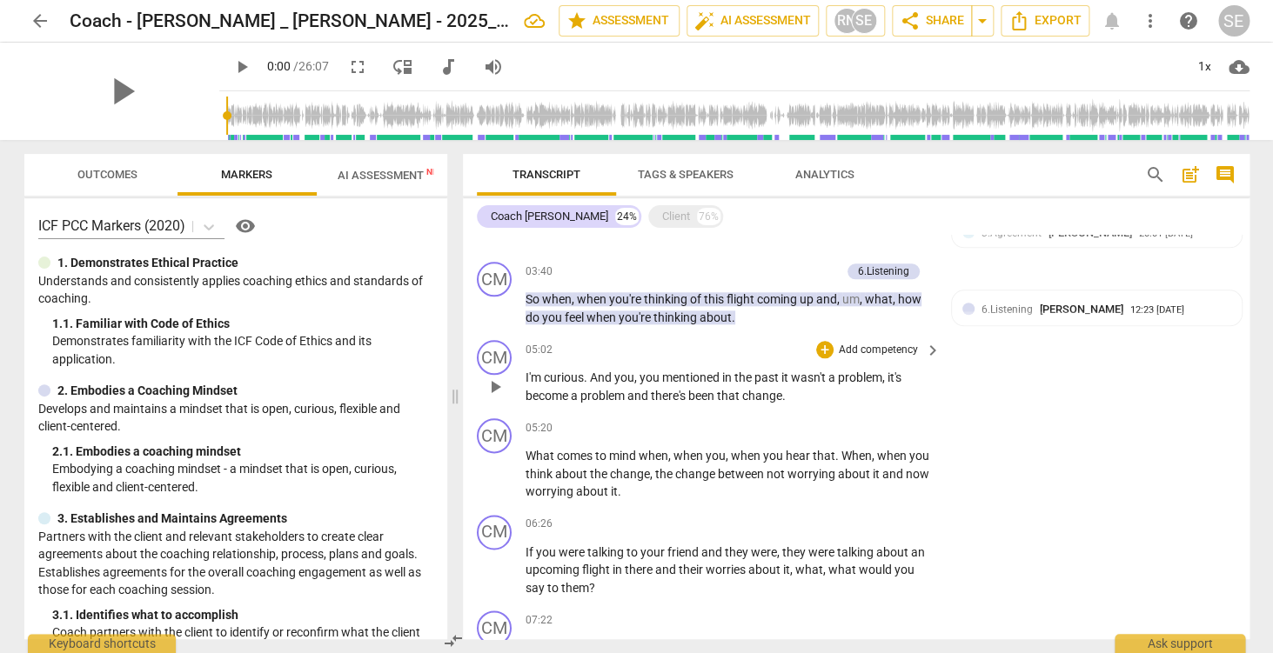
click at [874, 354] on p "Add competency" at bounding box center [878, 351] width 83 height 16
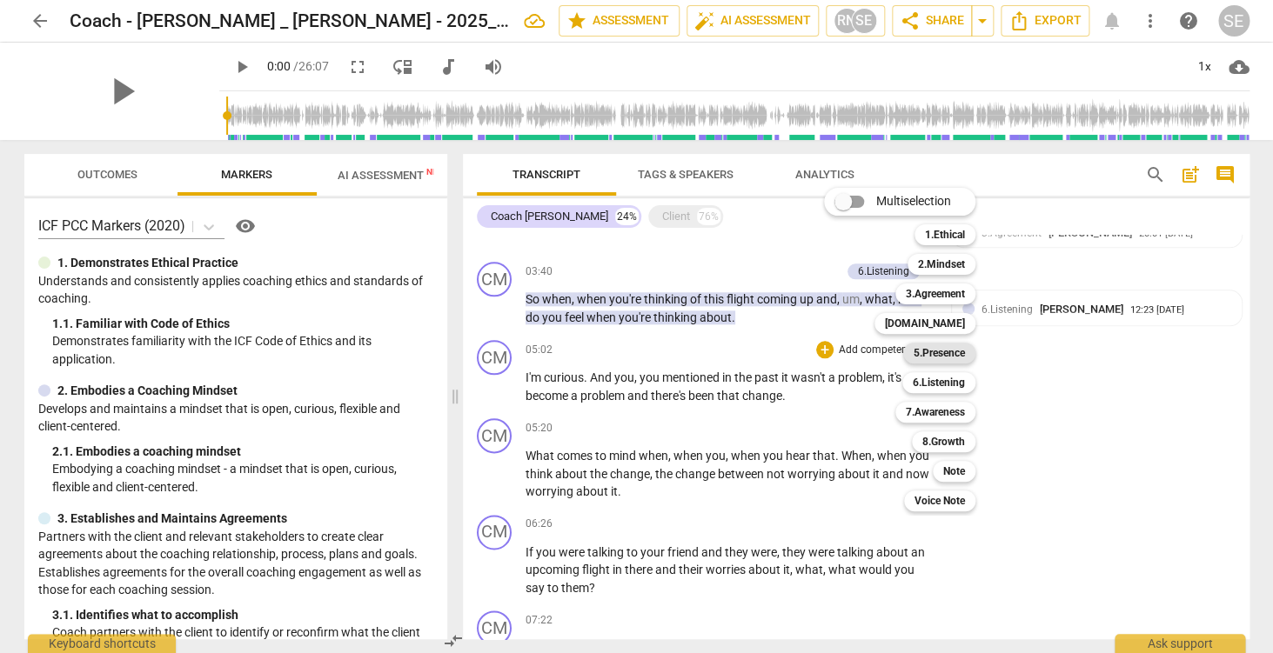
click at [947, 357] on b "5.Presence" at bounding box center [939, 353] width 51 height 21
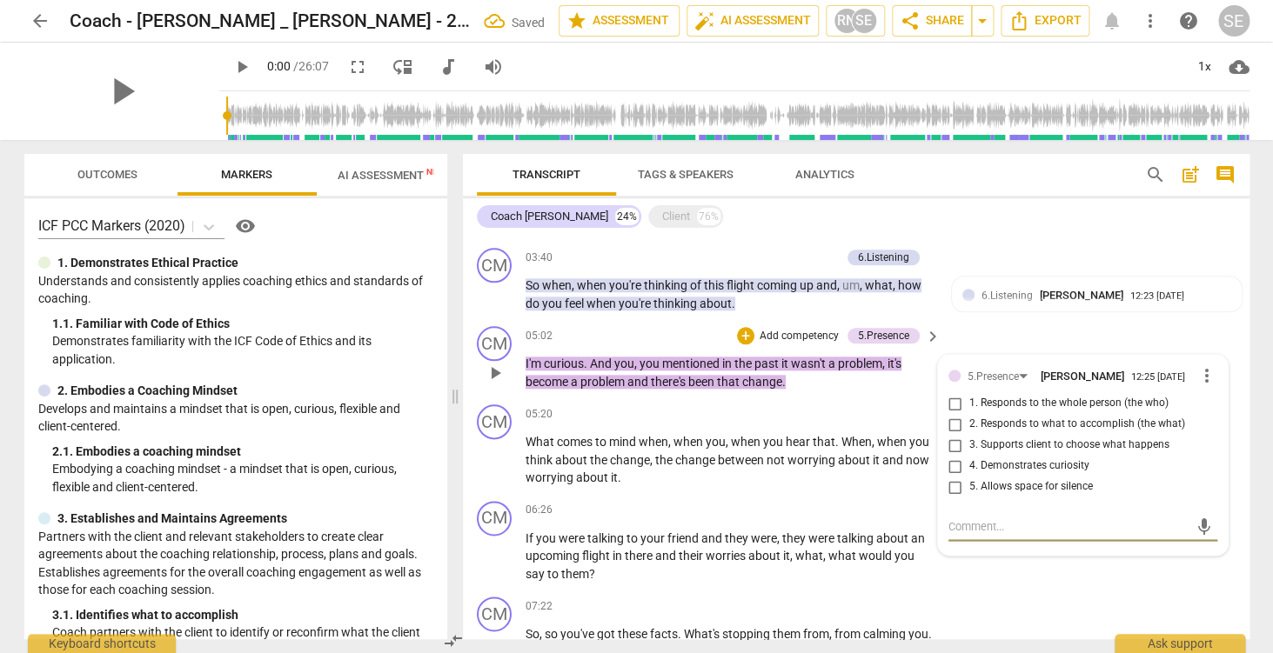
scroll to position [773, 0]
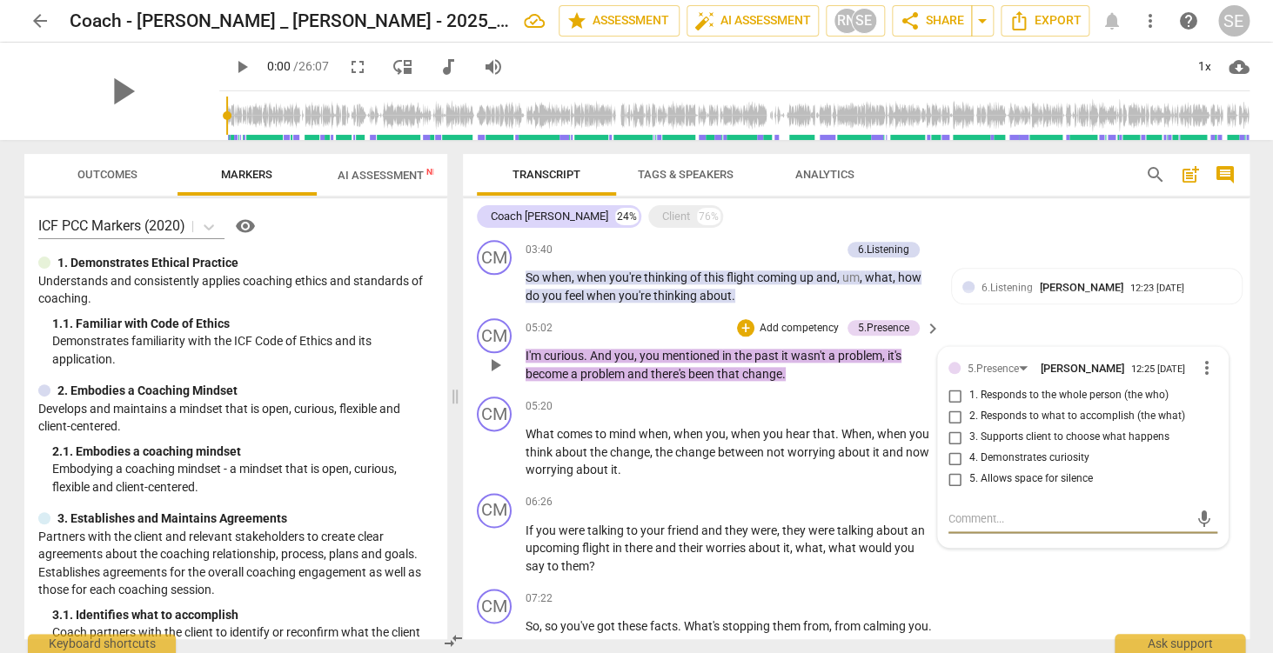
click at [960, 458] on input "4. Demonstrates curiosity" at bounding box center [955, 458] width 28 height 21
checkbox input "true"
click at [494, 365] on span "play_arrow" at bounding box center [495, 365] width 21 height 21
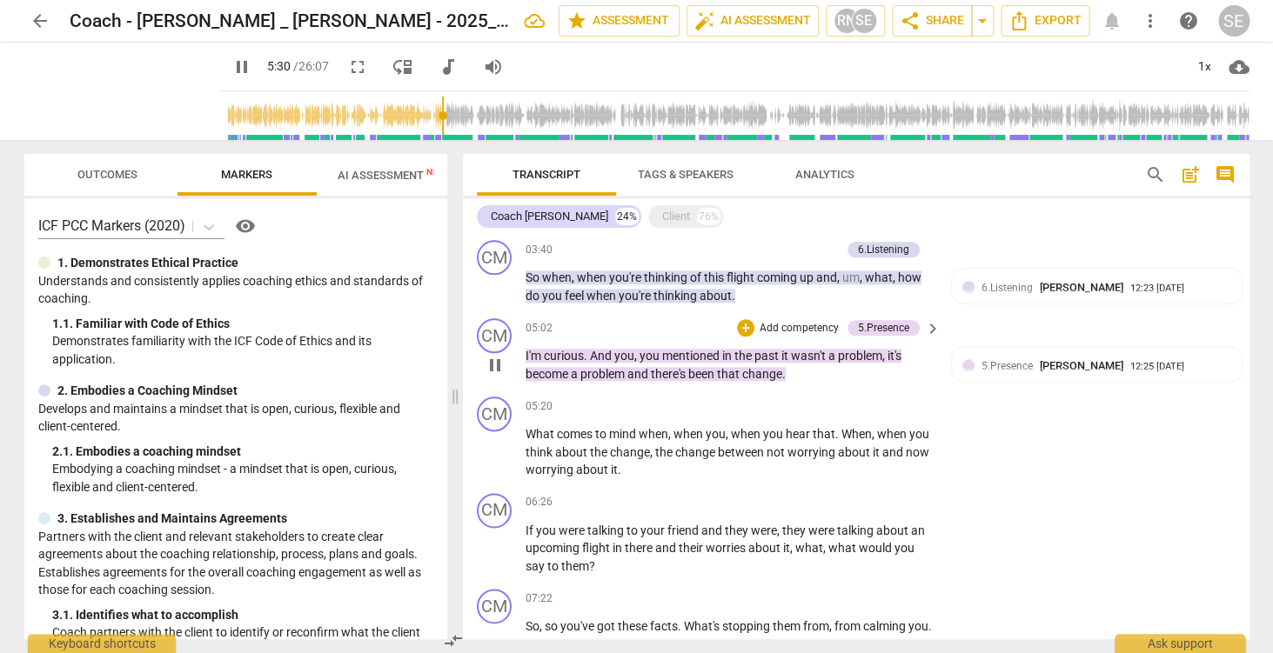
click at [494, 365] on span "pause" at bounding box center [495, 365] width 21 height 21
type input "331"
click at [868, 410] on p "Add competency" at bounding box center [878, 407] width 83 height 16
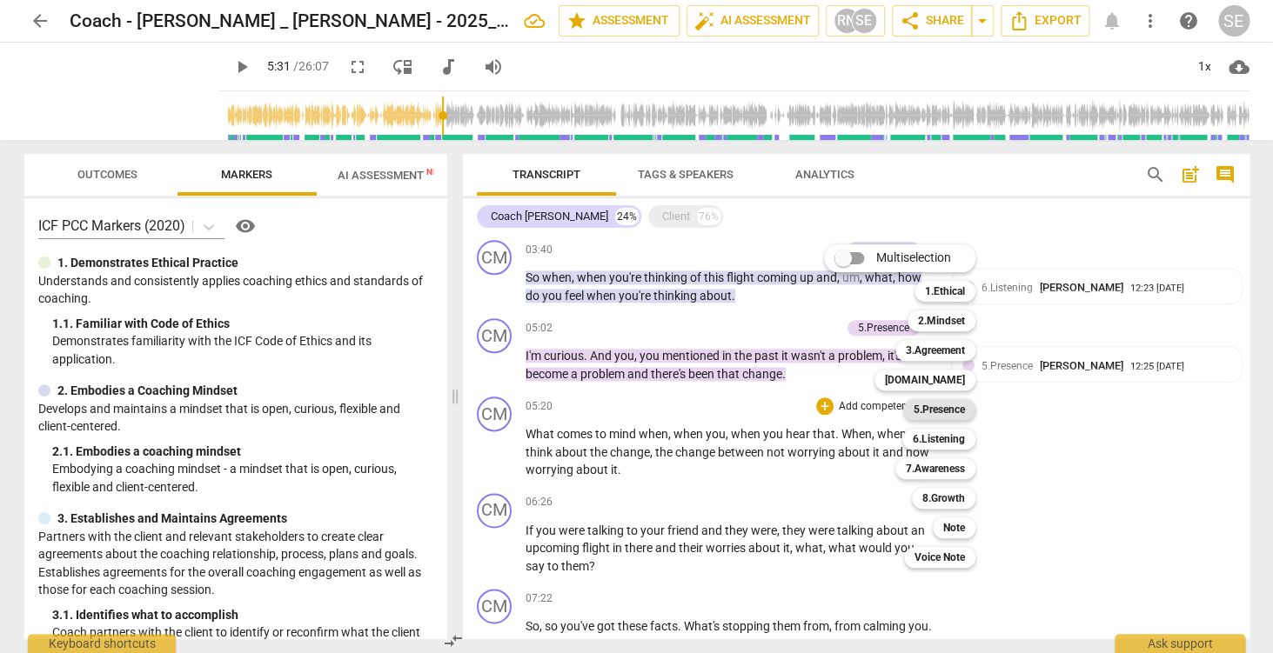
click at [944, 416] on b "5.Presence" at bounding box center [939, 409] width 51 height 21
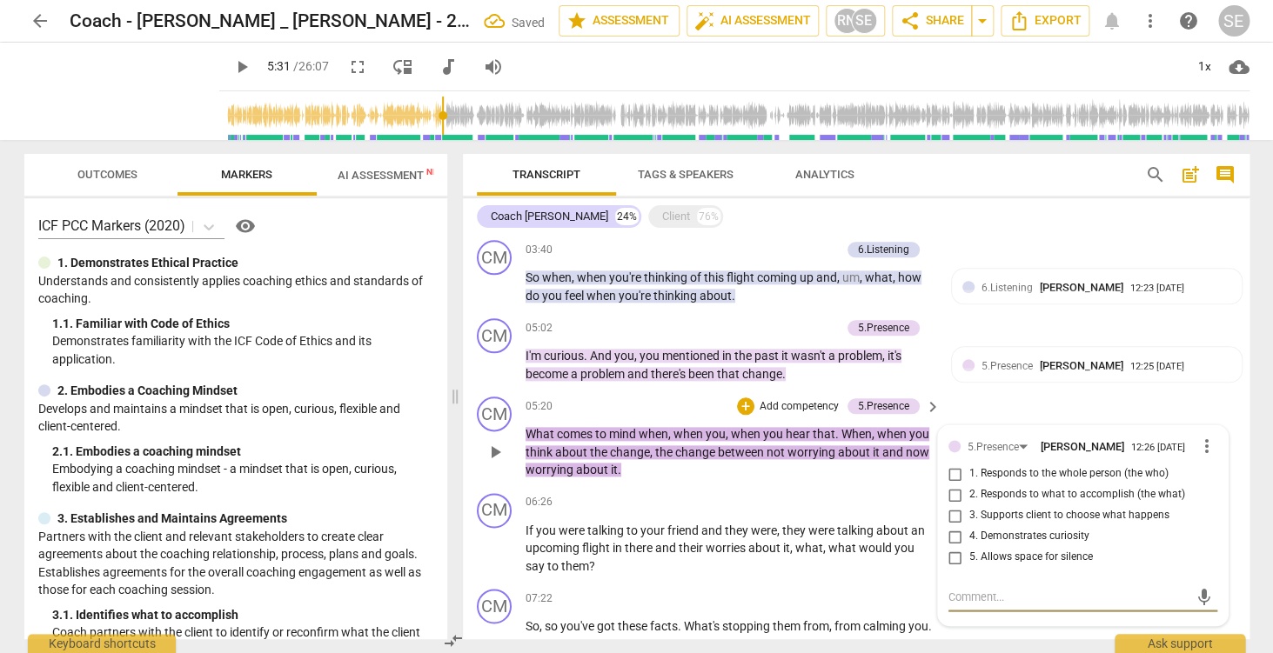
click at [995, 539] on span "4. Demonstrates curiosity" at bounding box center [1029, 537] width 120 height 16
click at [969, 539] on input "4. Demonstrates curiosity" at bounding box center [955, 536] width 28 height 21
checkbox input "true"
click at [983, 405] on div "CM play_arrow pause 05:20 + Add competency 5.Presence keyboard_arrow_right What…" at bounding box center [856, 438] width 787 height 97
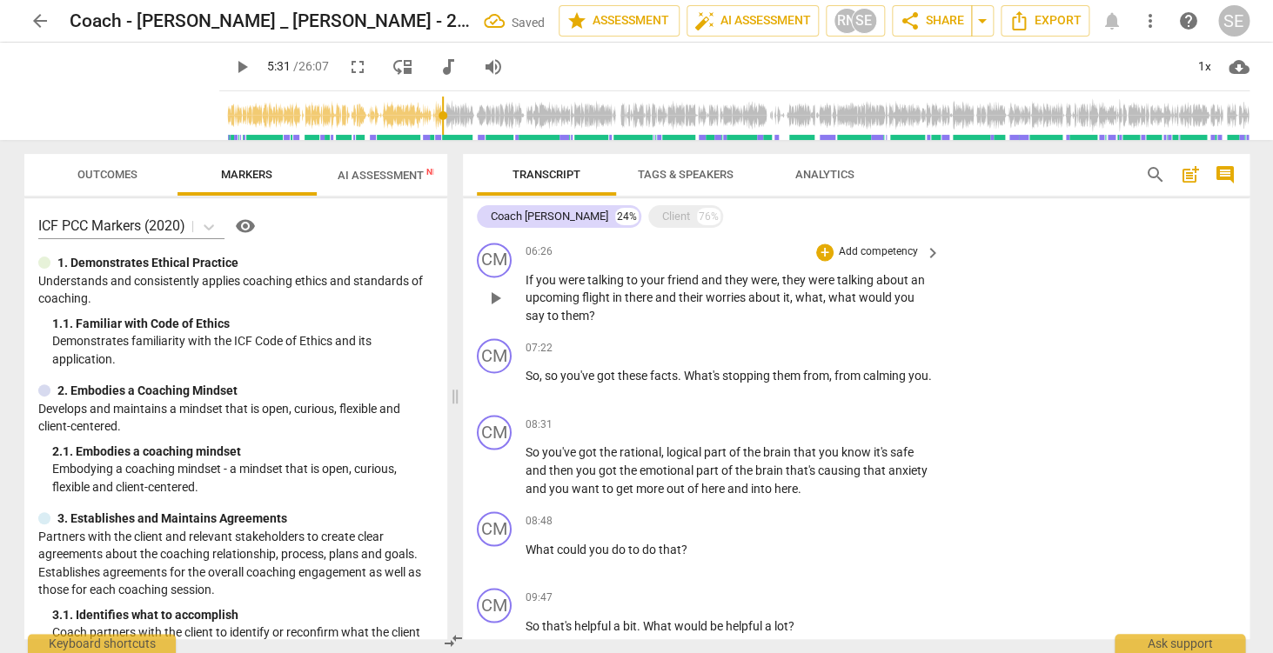
scroll to position [1025, 0]
click at [882, 253] on p "Add competency" at bounding box center [878, 251] width 83 height 16
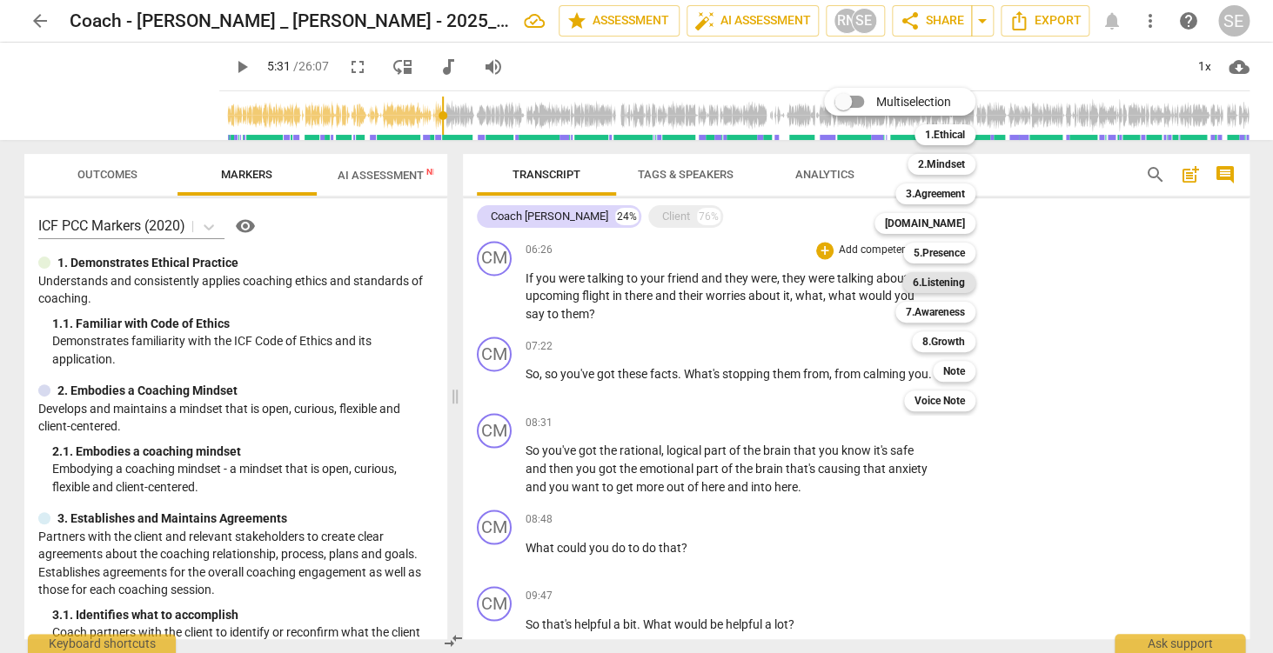
click at [945, 278] on b "6.Listening" at bounding box center [939, 282] width 52 height 21
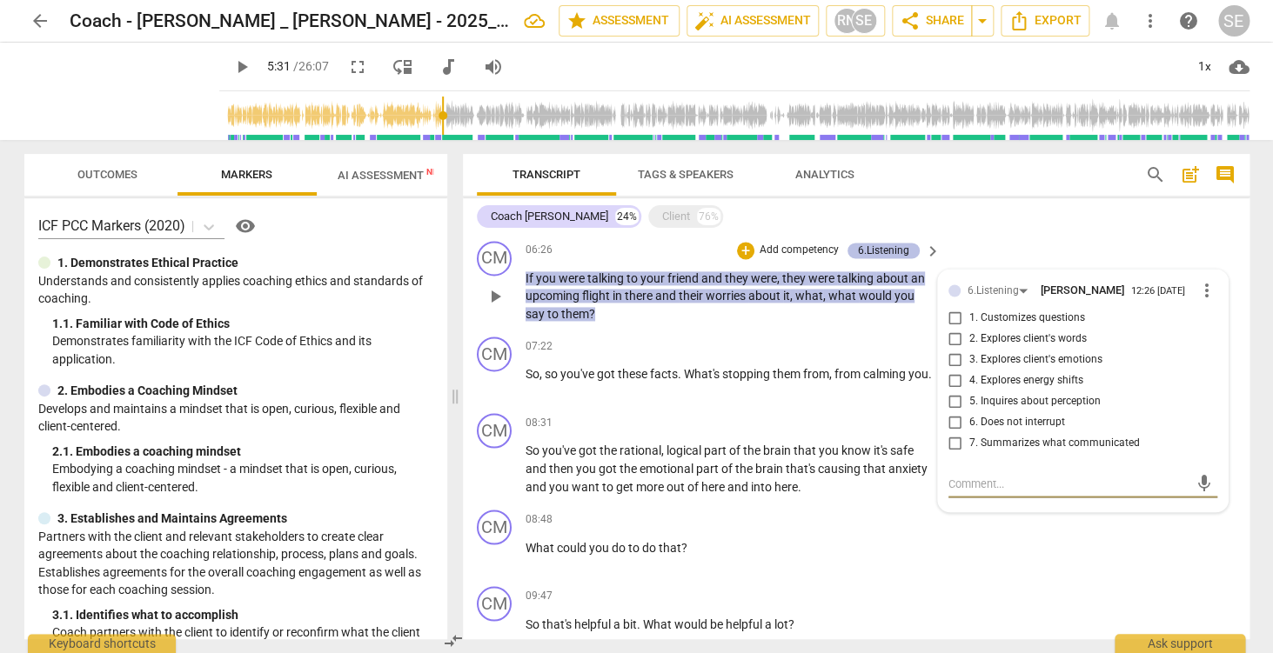
click at [906, 253] on div "6.Listening" at bounding box center [883, 251] width 51 height 16
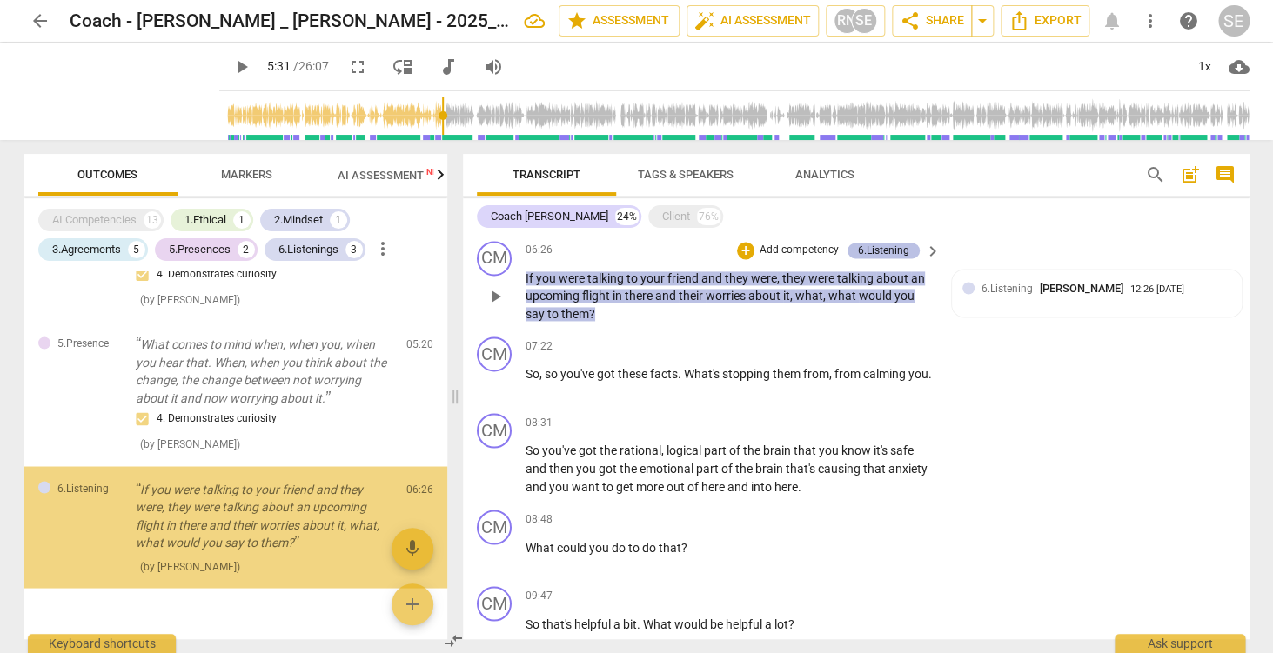
scroll to position [1125, 0]
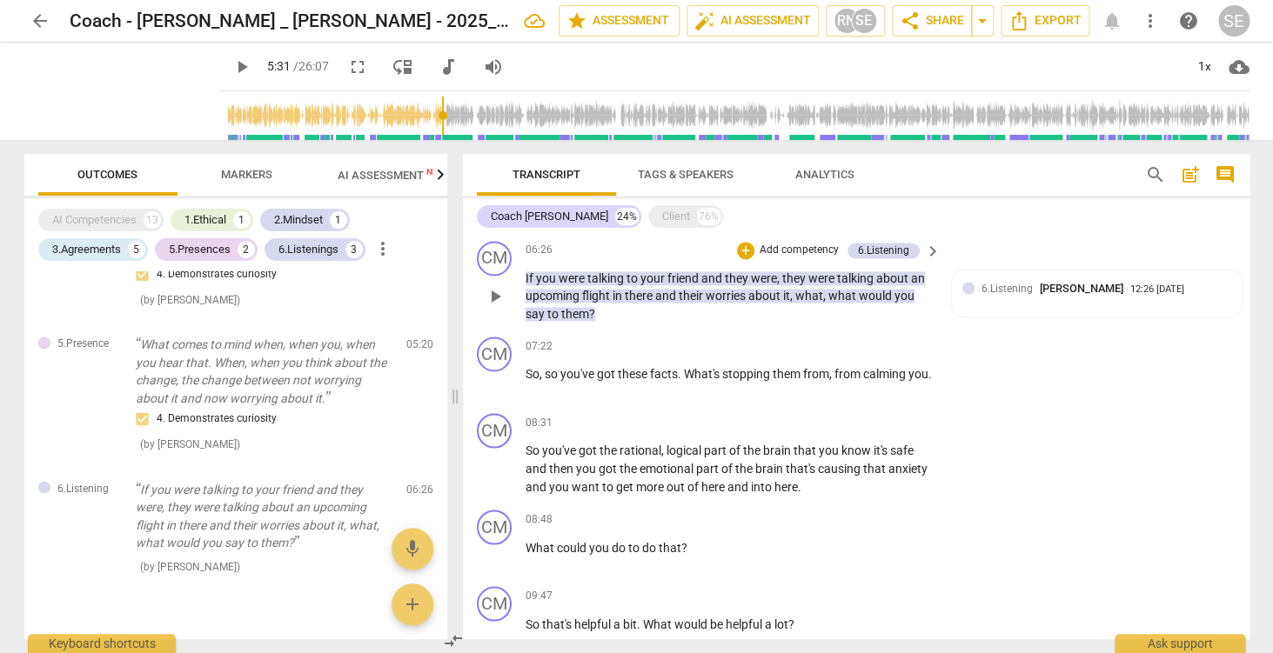
click at [933, 251] on span "keyboard_arrow_right" at bounding box center [932, 251] width 21 height 21
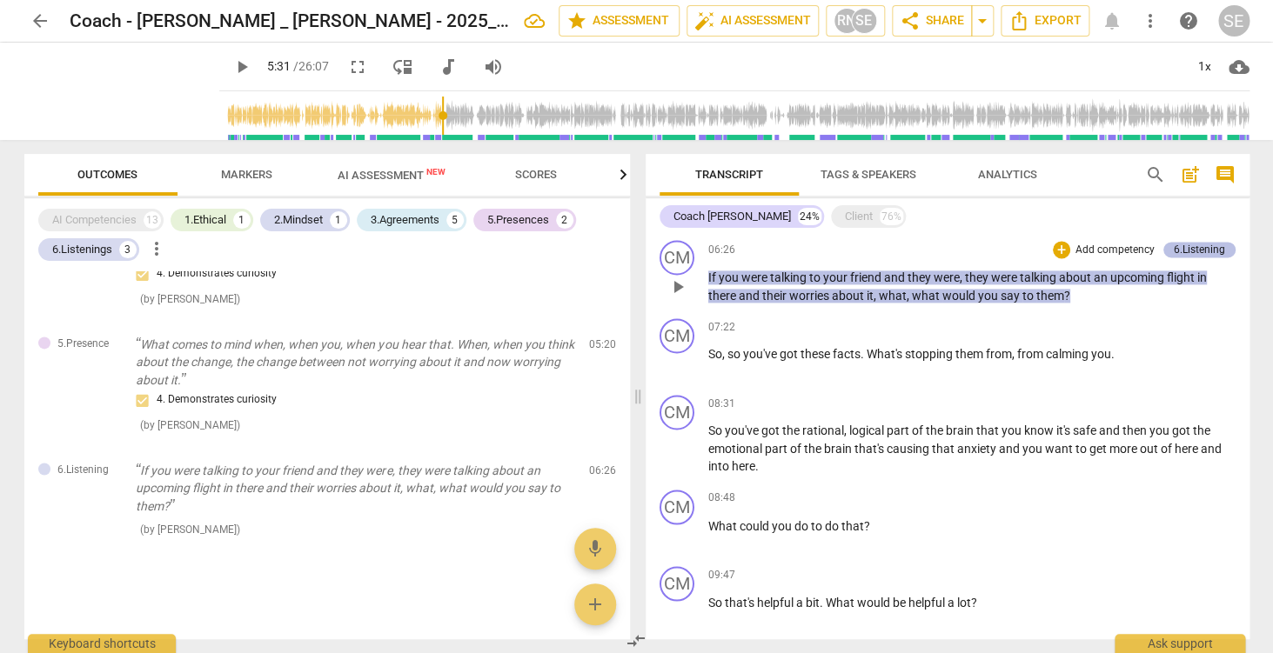
click at [1182, 249] on div "6.Listening" at bounding box center [1199, 250] width 51 height 16
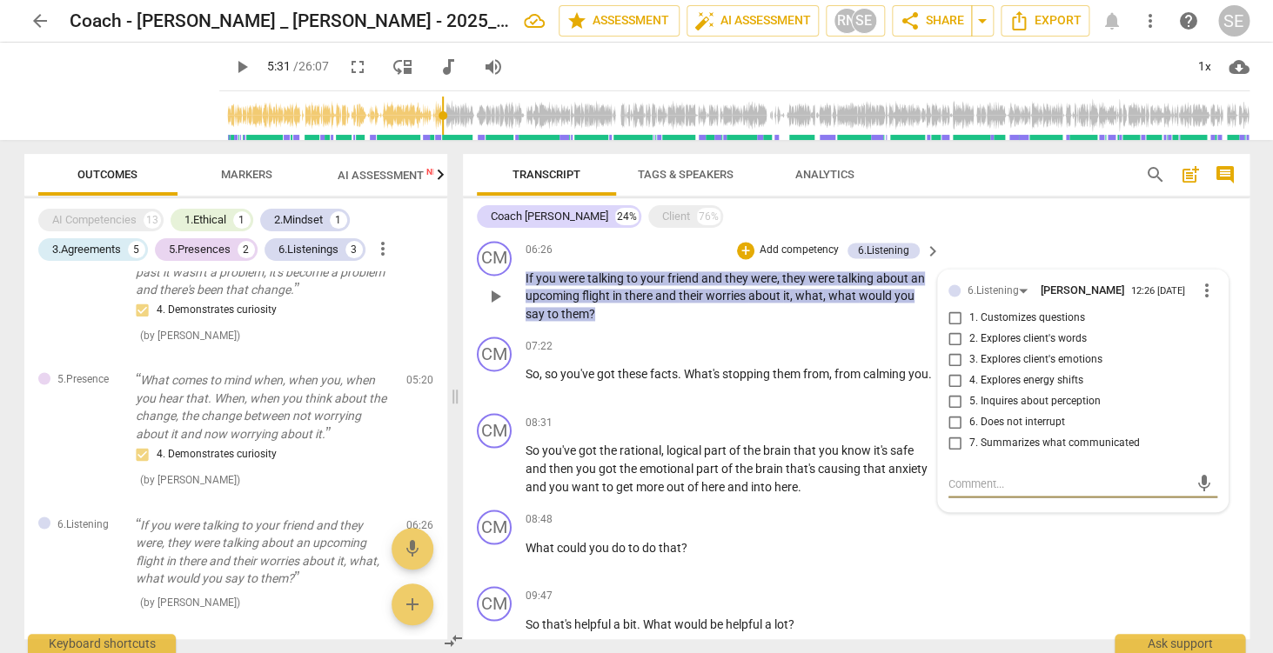
click at [1206, 291] on span "more_vert" at bounding box center [1206, 290] width 21 height 21
click at [1212, 320] on li "Delete" at bounding box center [1225, 322] width 60 height 33
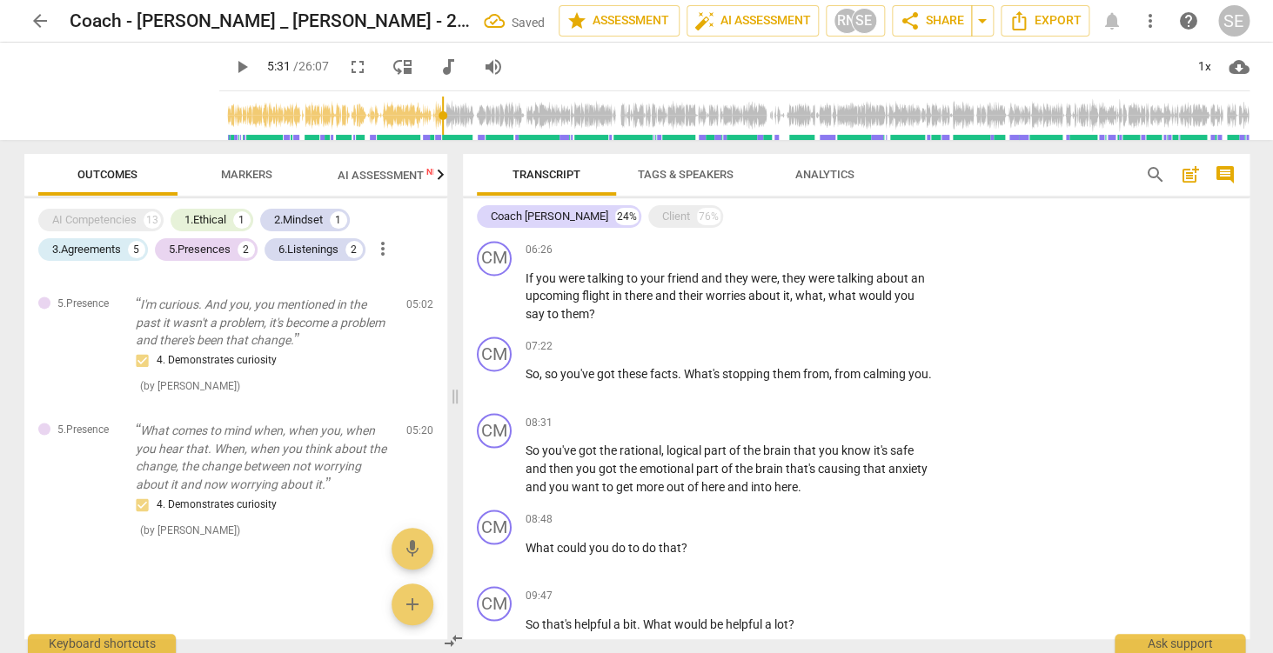
scroll to position [1003, 0]
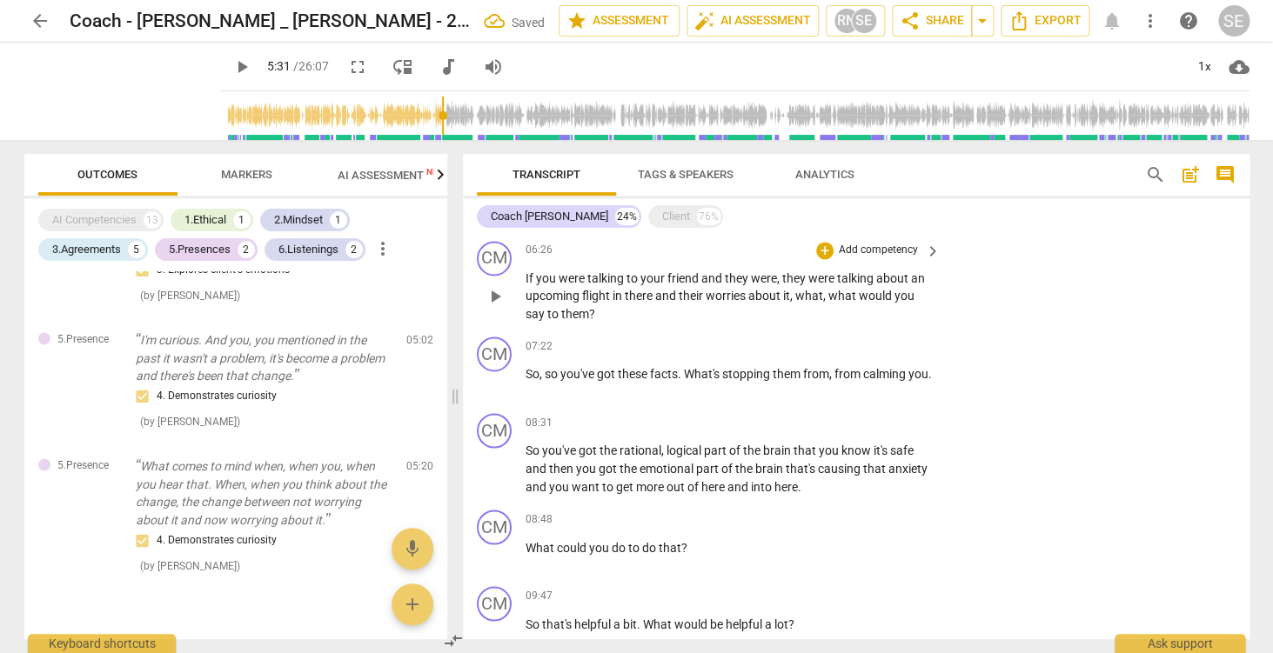
click at [885, 255] on p "Add competency" at bounding box center [878, 251] width 83 height 16
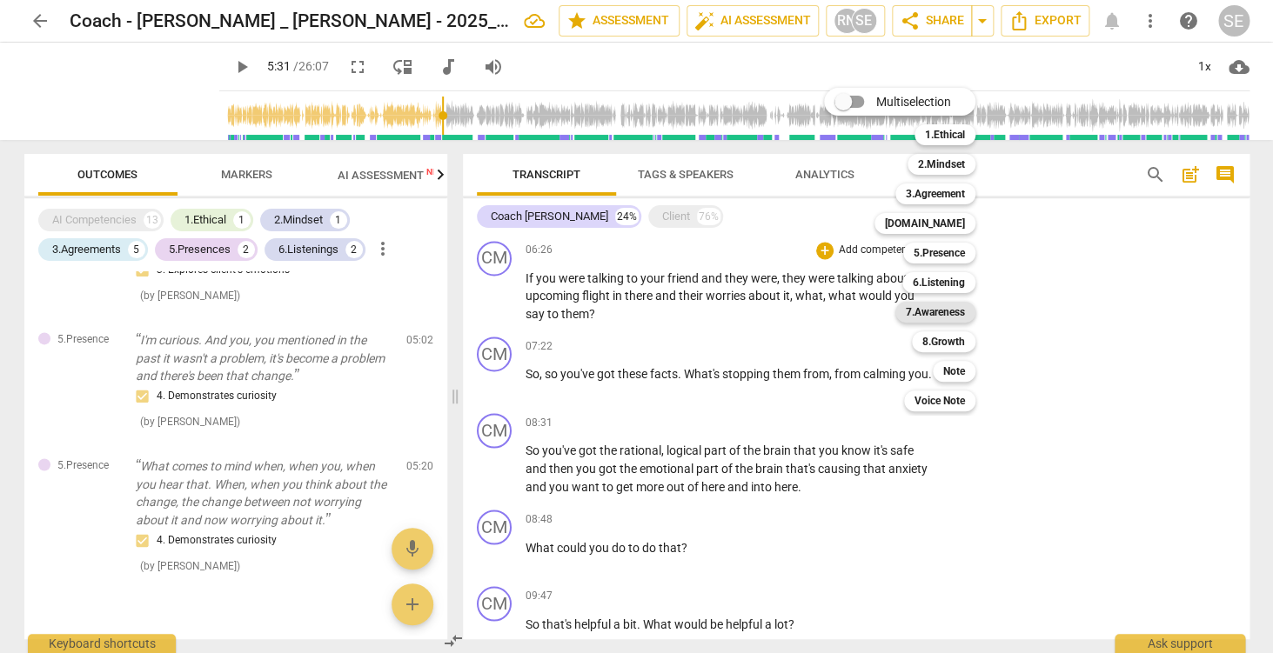
click at [947, 316] on b "7.Awareness" at bounding box center [935, 312] width 59 height 21
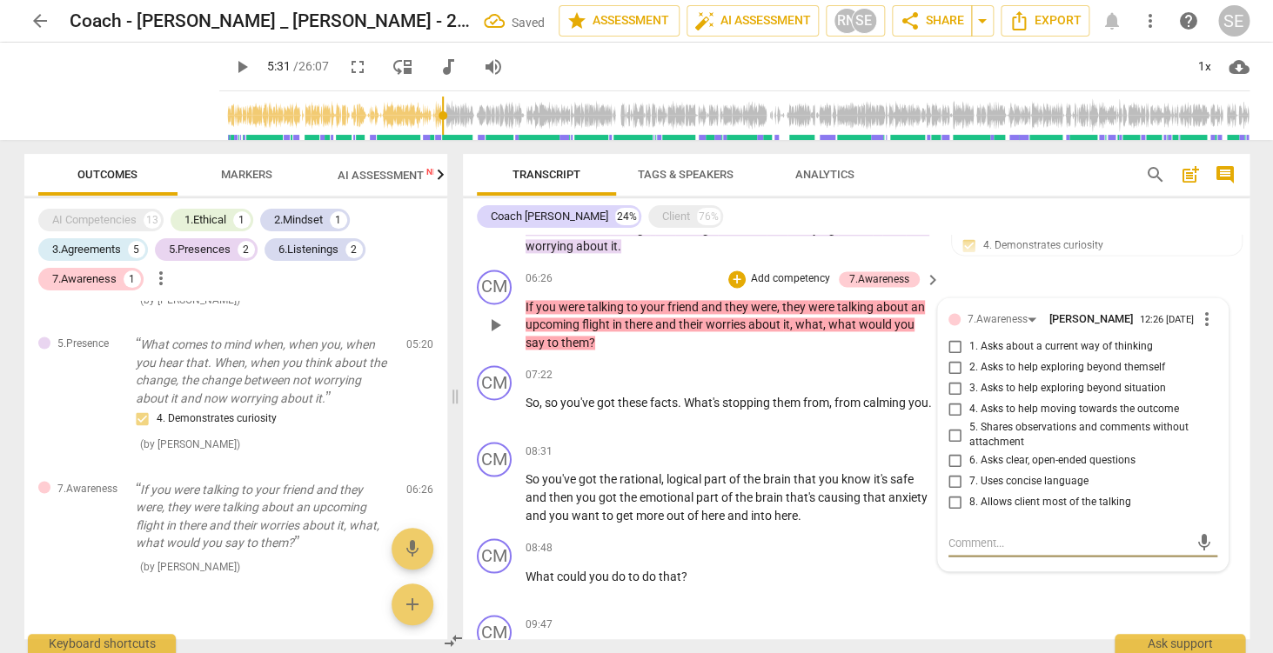
scroll to position [974, 0]
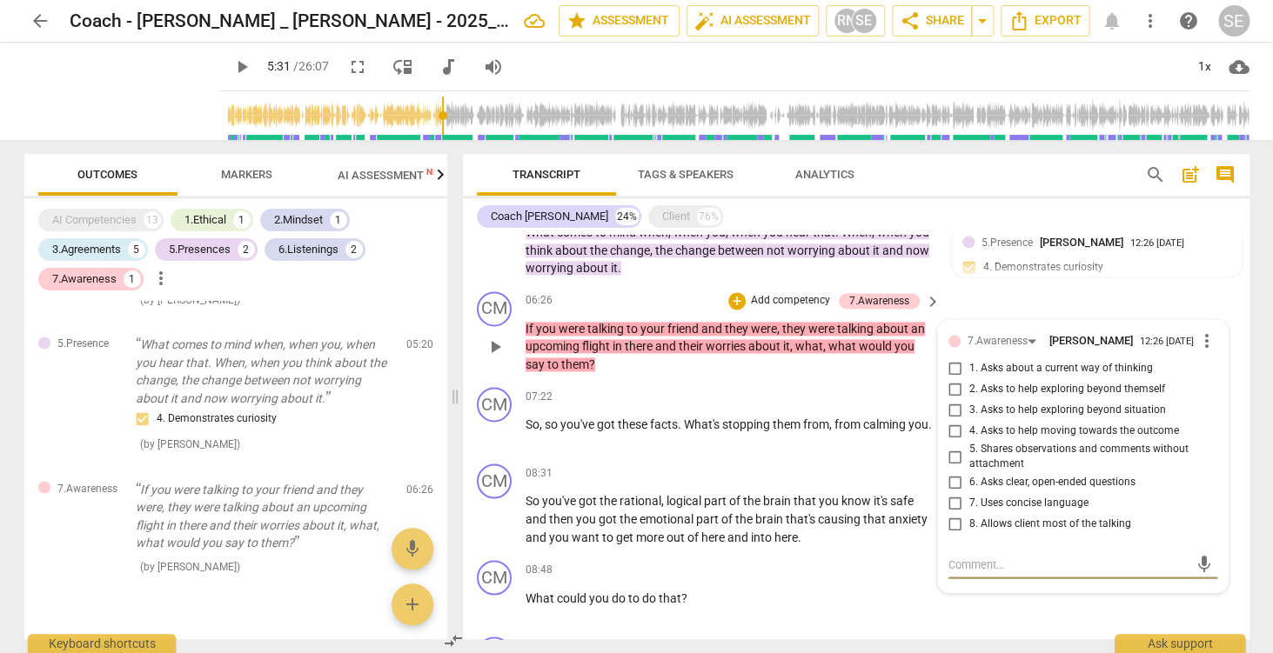
click at [1113, 394] on span "2. Asks to help exploring beyond themself" at bounding box center [1067, 390] width 196 height 16
click at [969, 394] on input "2. Asks to help exploring beyond themself" at bounding box center [955, 389] width 28 height 21
checkbox input "true"
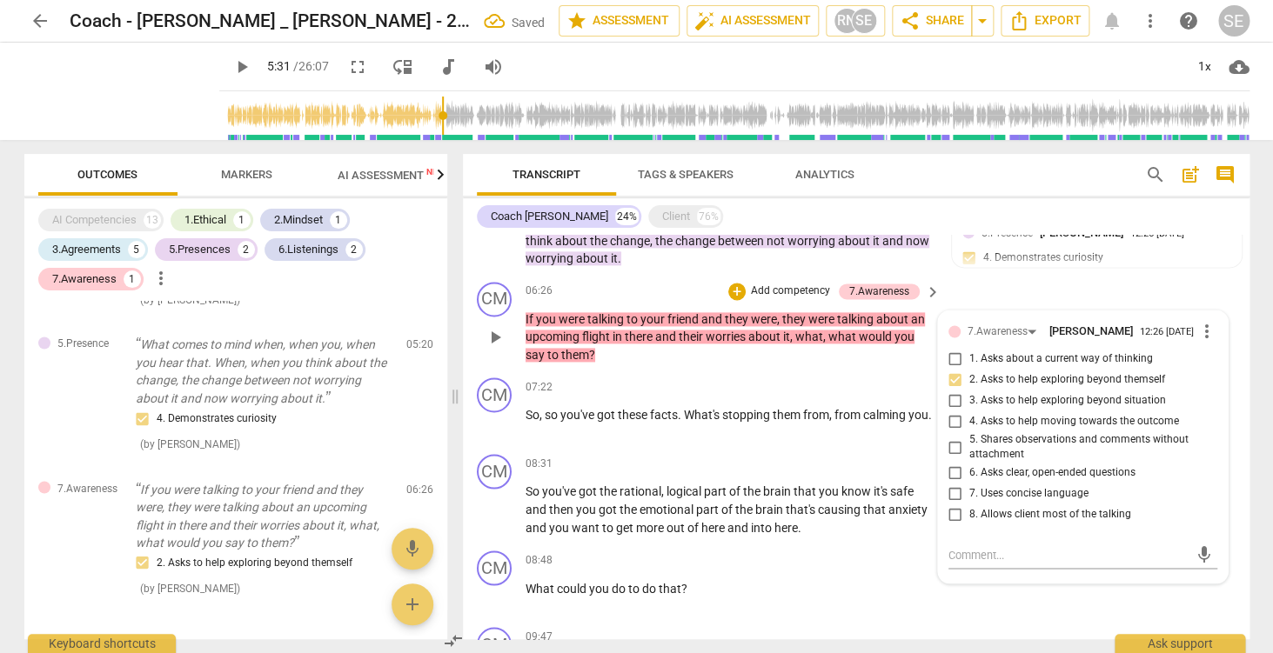
scroll to position [971, 0]
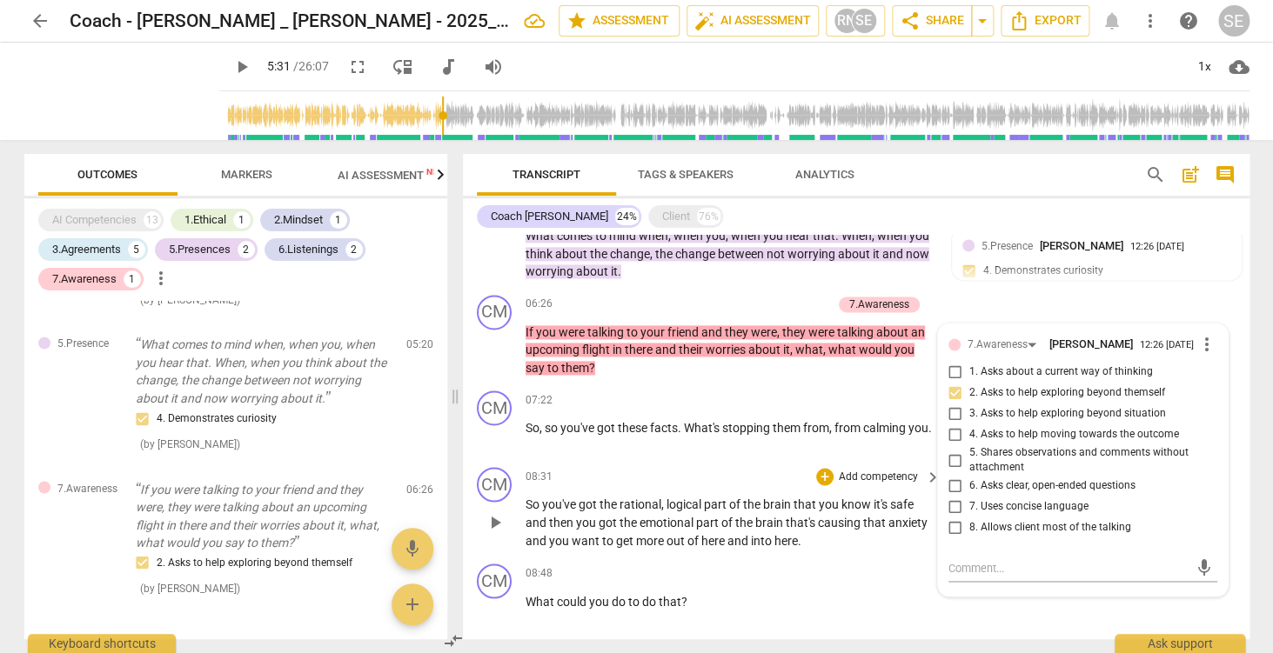
click at [749, 473] on div "08:31 + Add competency keyboard_arrow_right" at bounding box center [734, 476] width 418 height 19
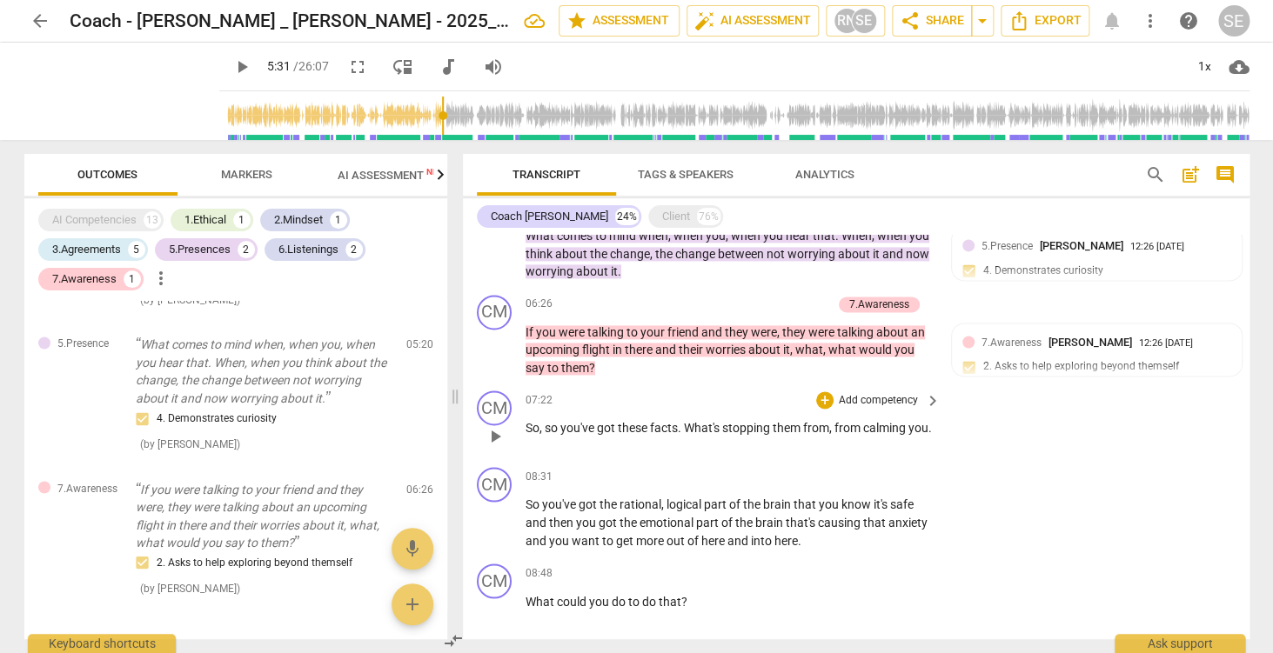
click at [904, 404] on p "Add competency" at bounding box center [878, 401] width 83 height 16
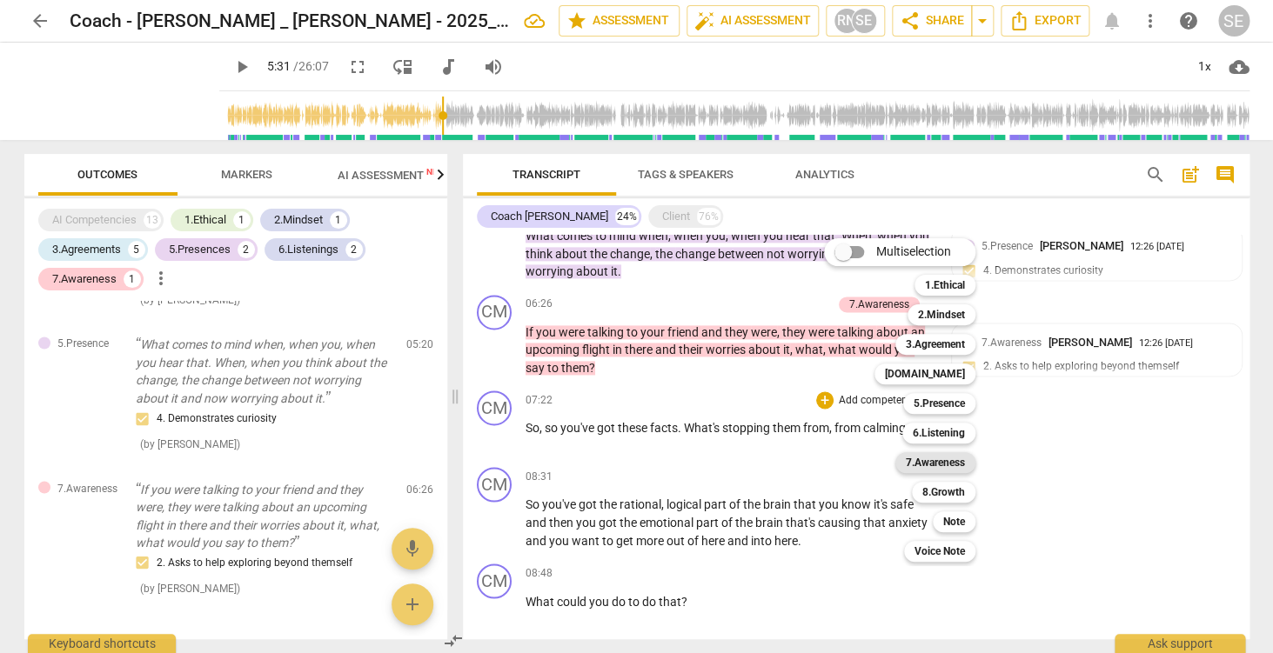
click at [954, 469] on b "7.Awareness" at bounding box center [935, 462] width 59 height 21
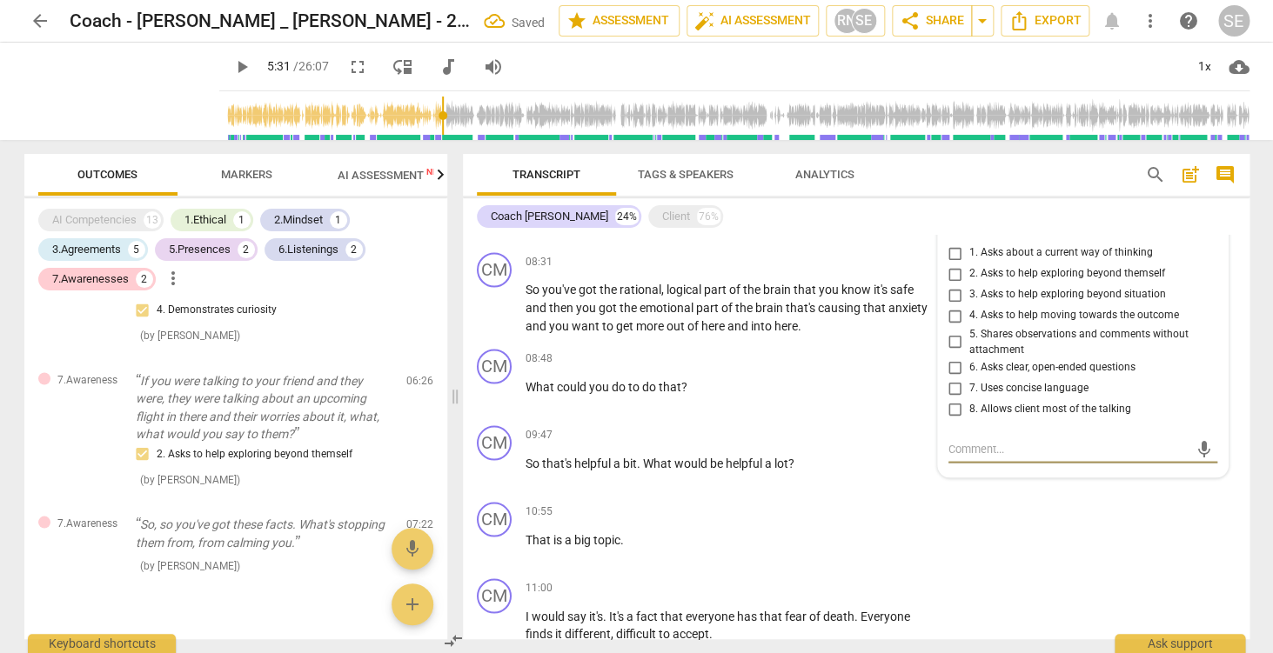
scroll to position [1194, 0]
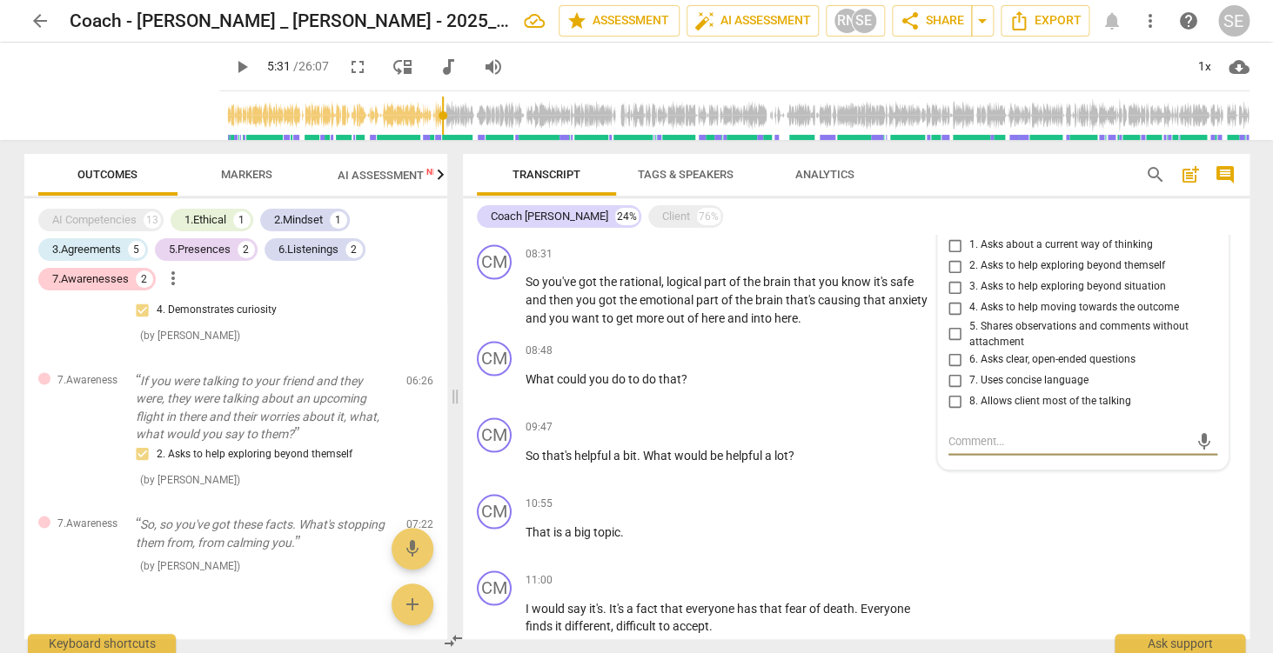
click at [1021, 250] on span "1. Asks about a current way of thinking" at bounding box center [1061, 246] width 184 height 16
click at [969, 250] on input "1. Asks about a current way of thinking" at bounding box center [955, 245] width 28 height 21
checkbox input "true"
click at [987, 482] on div "CM play_arrow pause 09:47 + Add competency keyboard_arrow_right So that's helpf…" at bounding box center [856, 449] width 787 height 77
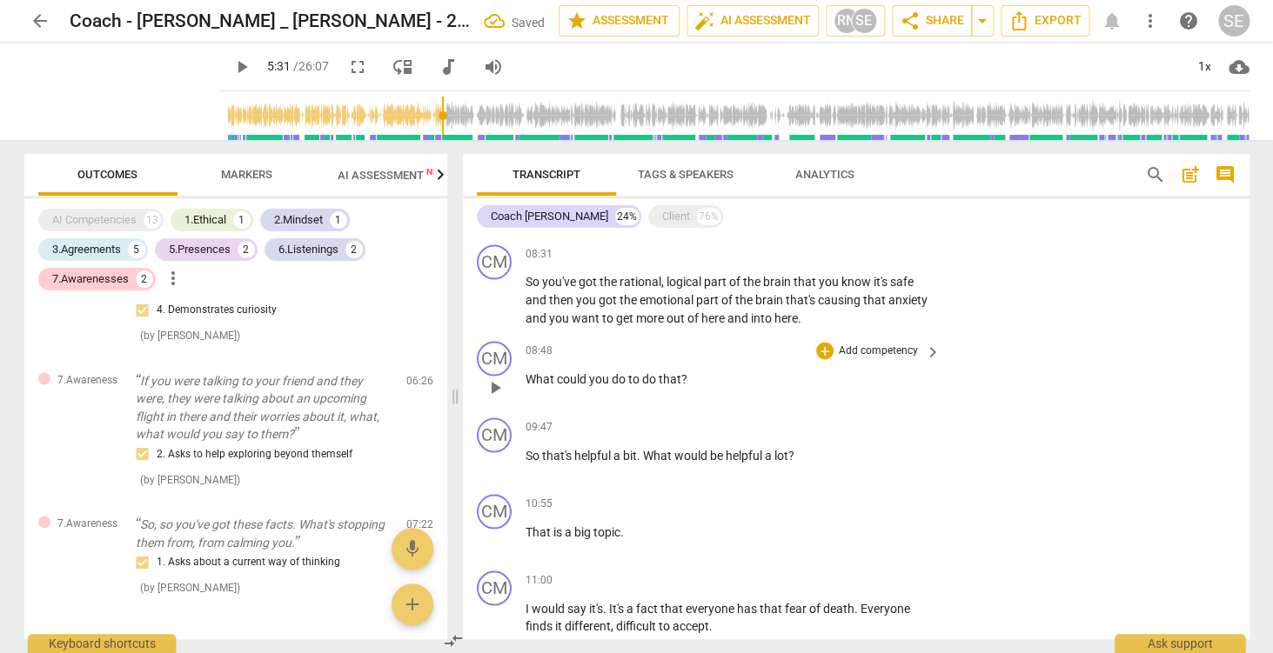
click at [871, 364] on div "08:48 + Add competency keyboard_arrow_right What could you do to do that ?" at bounding box center [734, 372] width 418 height 63
click at [873, 355] on p "Add competency" at bounding box center [878, 351] width 83 height 16
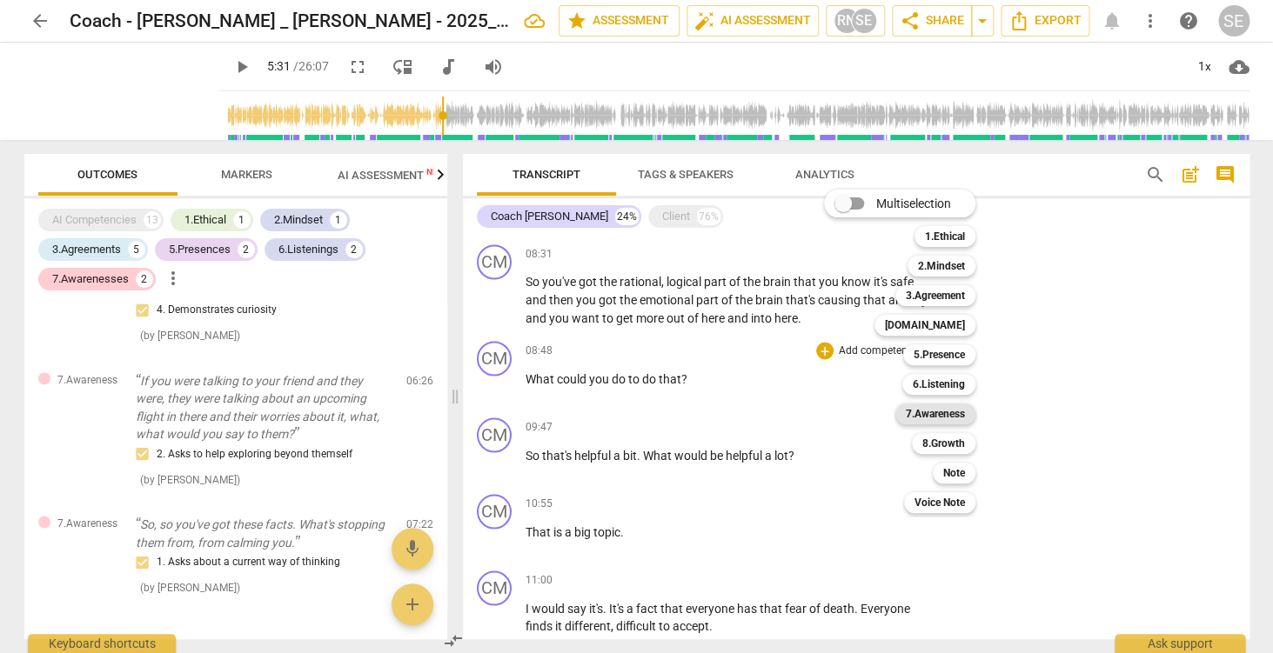
click at [949, 417] on b "7.Awareness" at bounding box center [935, 414] width 59 height 21
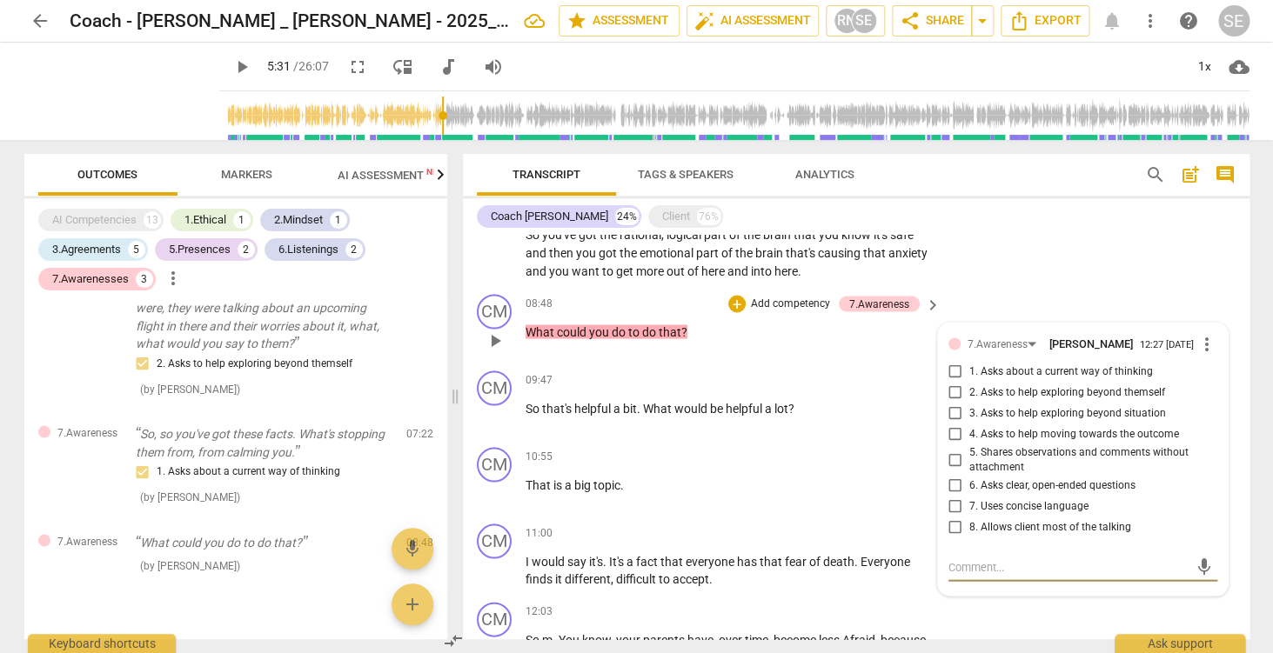
scroll to position [1242, 0]
click at [920, 302] on div "+ Add competency 7.Awareness keyboard_arrow_right" at bounding box center [834, 301] width 218 height 19
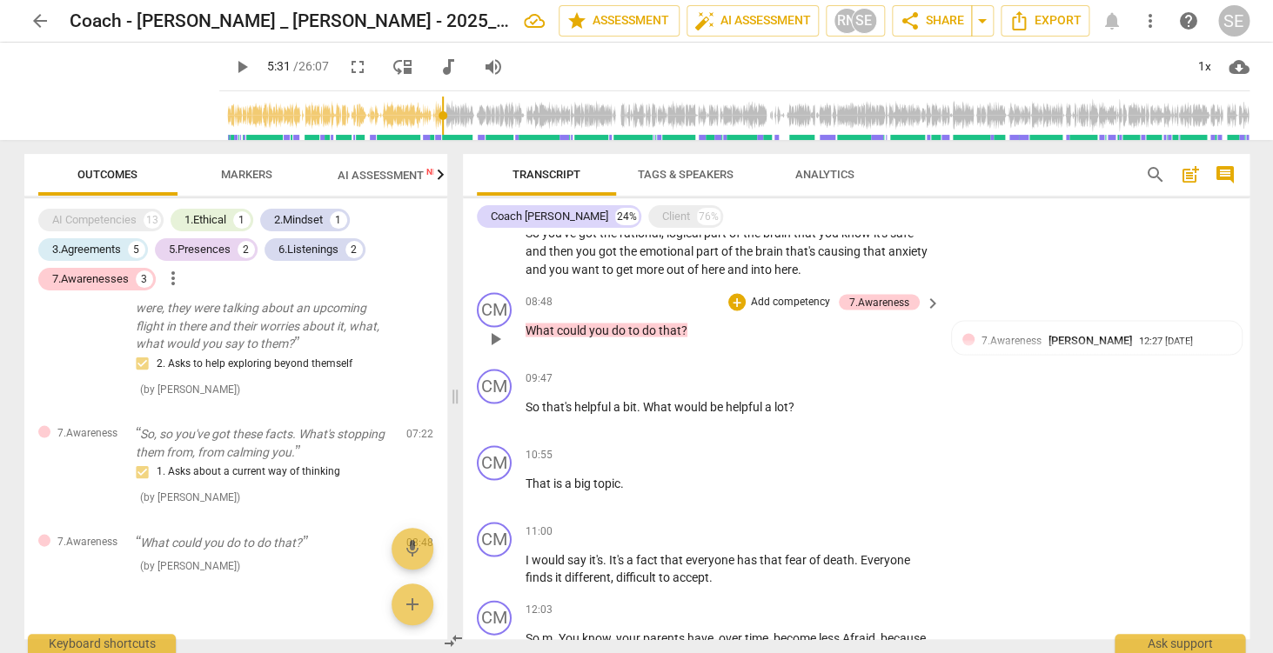
click at [823, 298] on p "Add competency" at bounding box center [790, 302] width 83 height 16
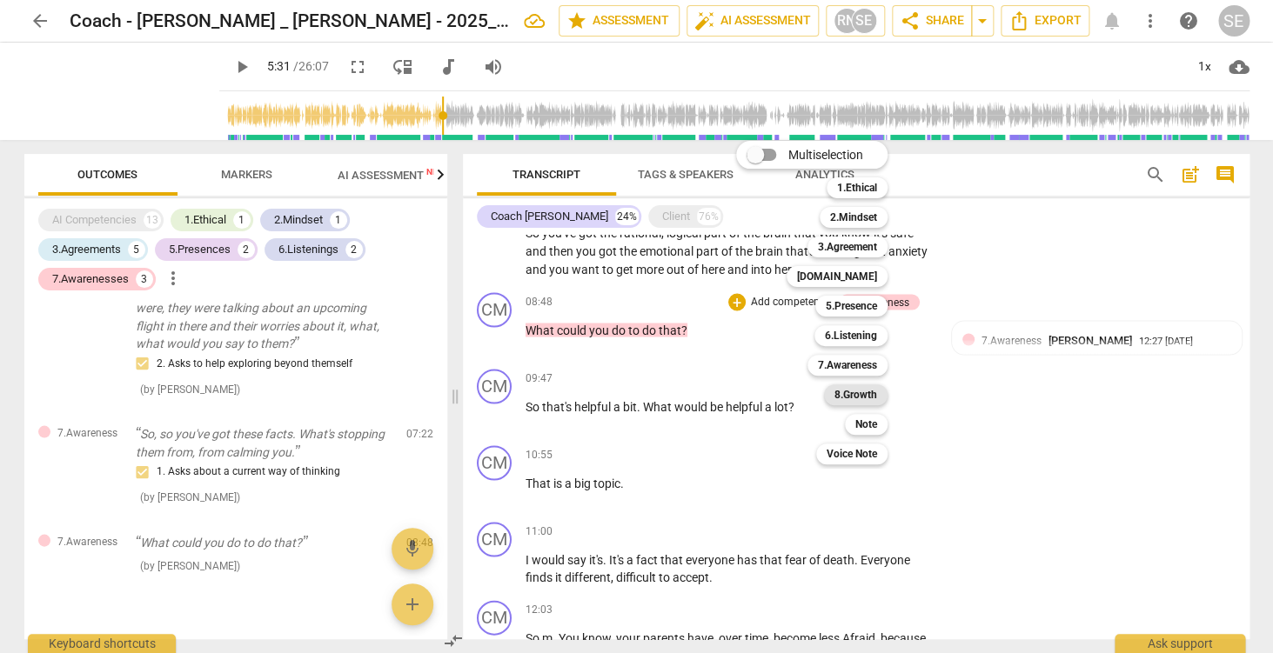
click at [873, 397] on b "8.Growth" at bounding box center [855, 395] width 43 height 21
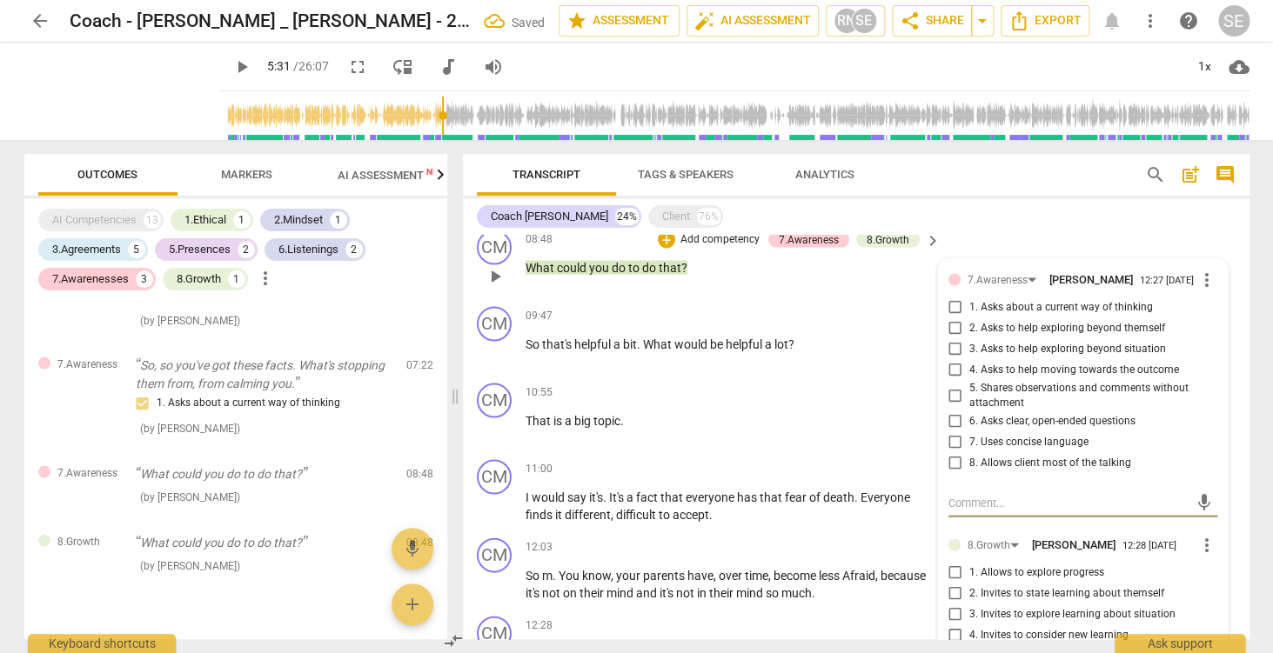
scroll to position [1302, 0]
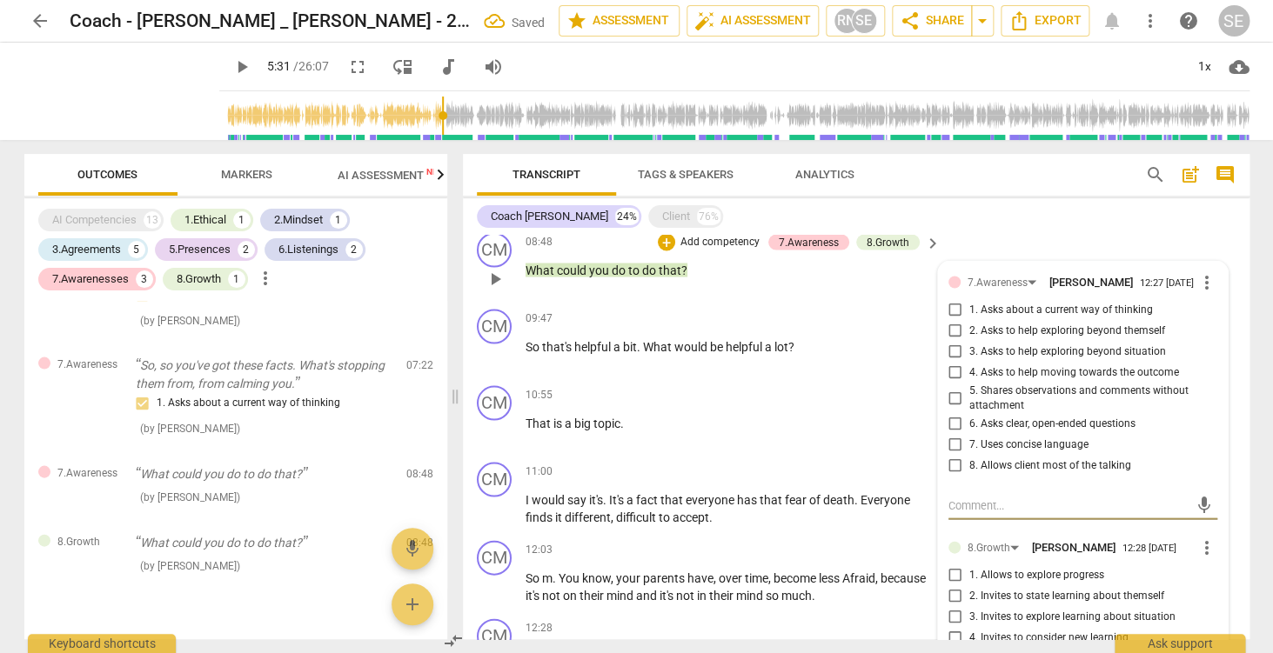
click at [1205, 284] on span "more_vert" at bounding box center [1206, 281] width 21 height 21
click at [1216, 315] on li "Delete" at bounding box center [1225, 315] width 60 height 33
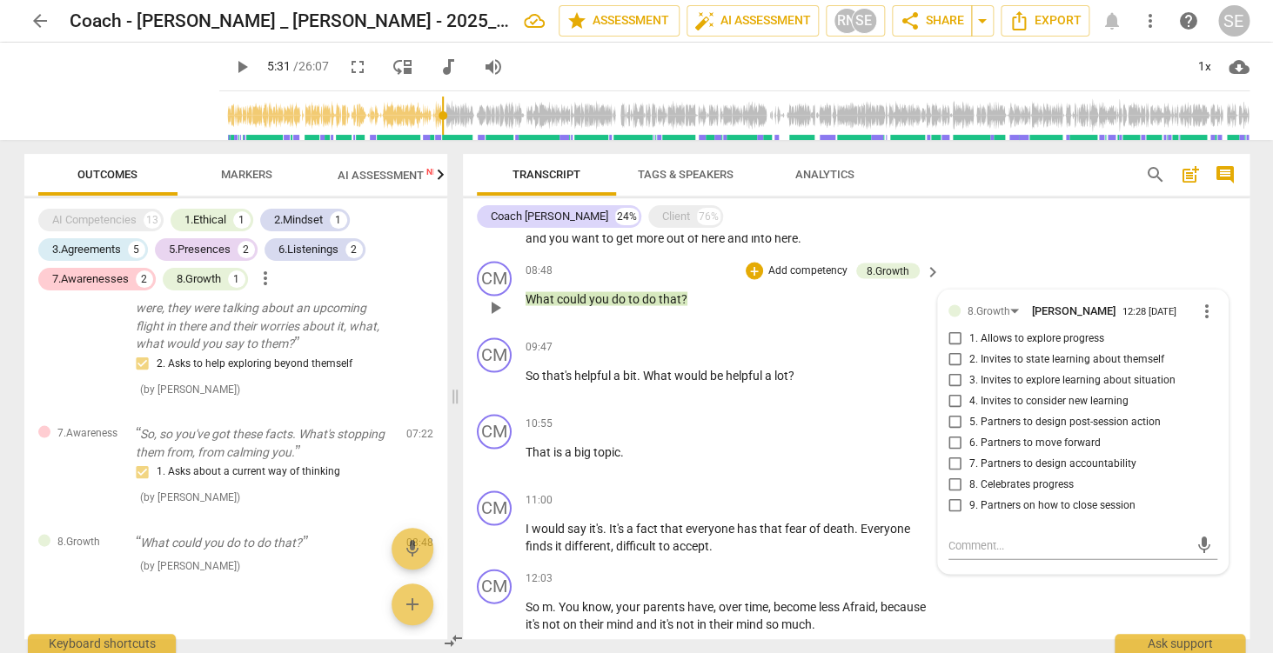
scroll to position [1255, 0]
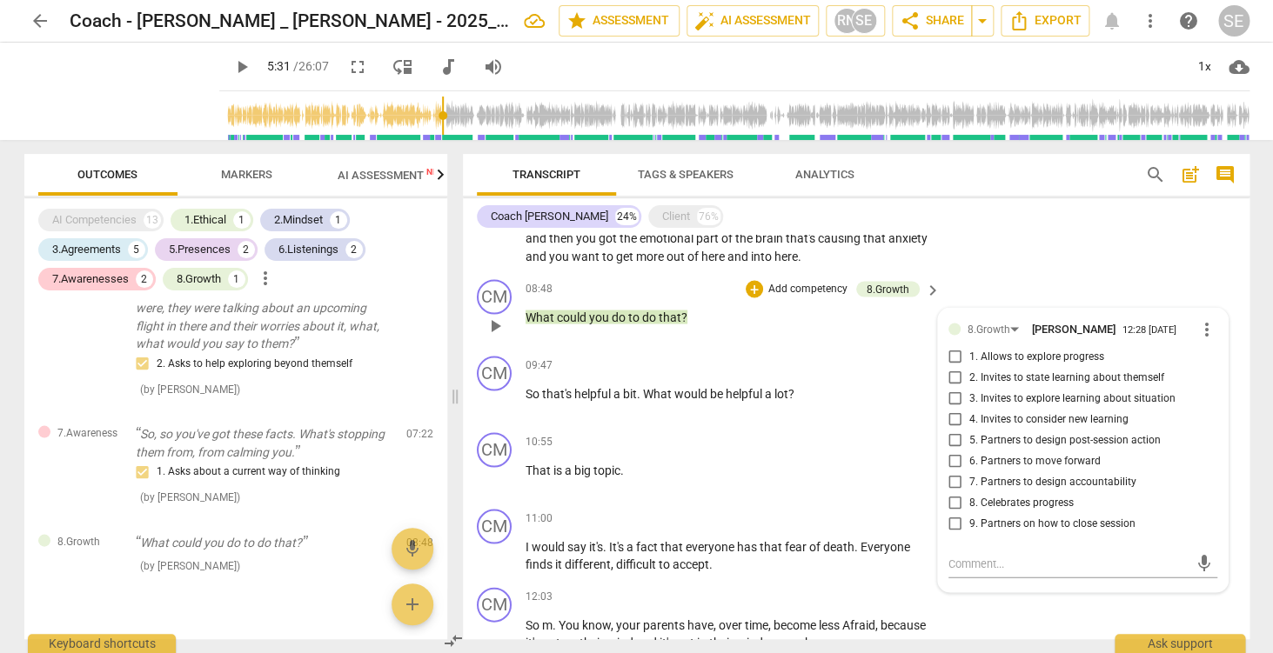
click at [1075, 465] on span "6. Partners to move forward" at bounding box center [1034, 461] width 131 height 16
click at [969, 465] on input "6. Partners to move forward" at bounding box center [955, 461] width 28 height 21
checkbox input "true"
click at [884, 369] on p "Add competency" at bounding box center [878, 366] width 83 height 16
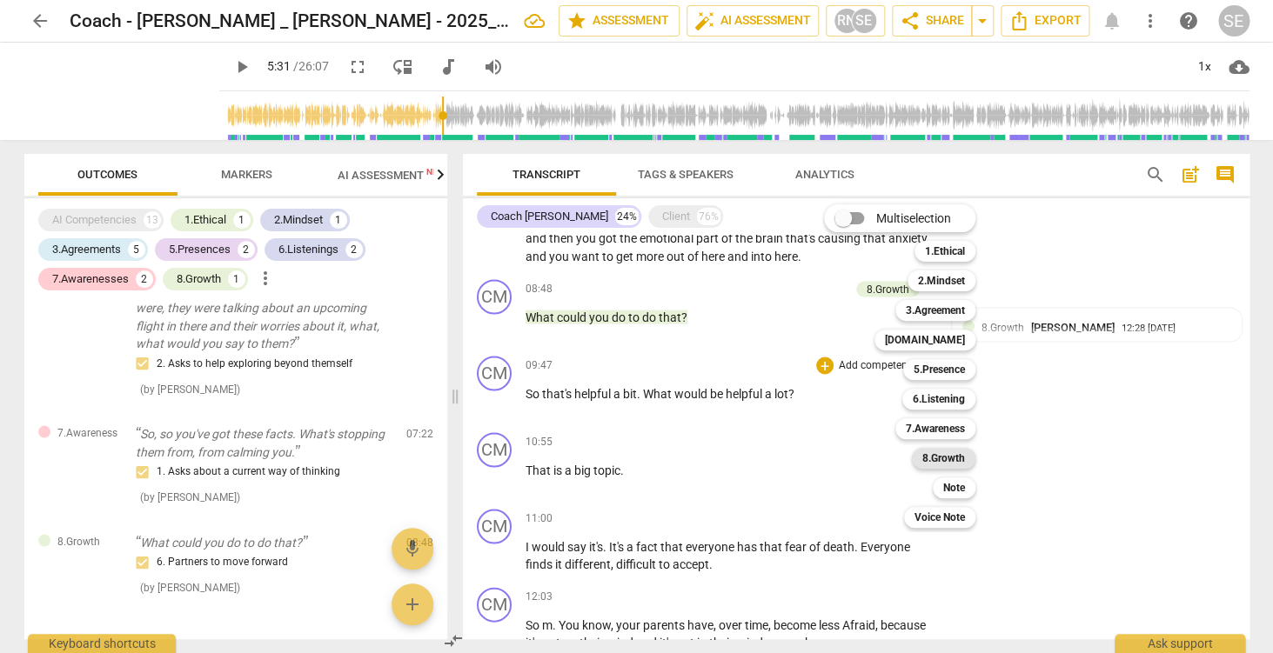
click at [949, 461] on b "8.Growth" at bounding box center [943, 458] width 43 height 21
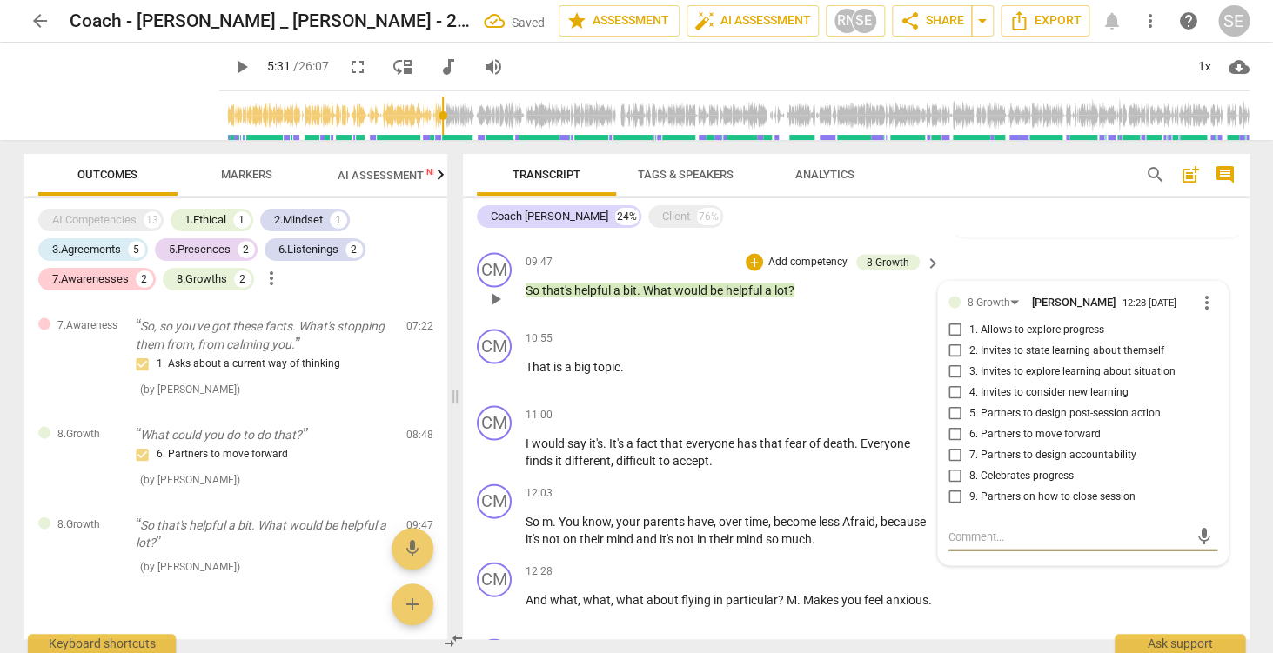
scroll to position [1356, 0]
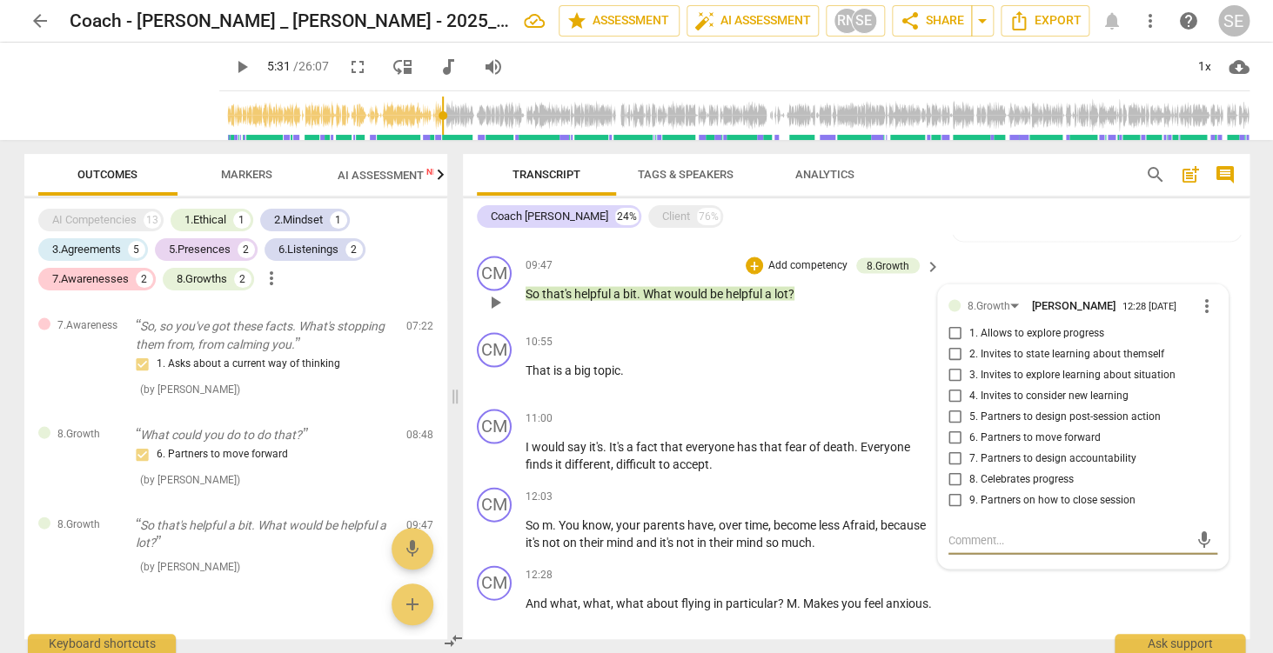
click at [1006, 404] on span "4. Invites to consider new learning" at bounding box center [1048, 396] width 159 height 16
click at [969, 404] on input "4. Invites to consider new learning" at bounding box center [955, 395] width 28 height 21
checkbox input "true"
click at [1034, 443] on span "6. Partners to move forward" at bounding box center [1034, 438] width 131 height 16
click at [969, 443] on input "6. Partners to move forward" at bounding box center [955, 437] width 28 height 21
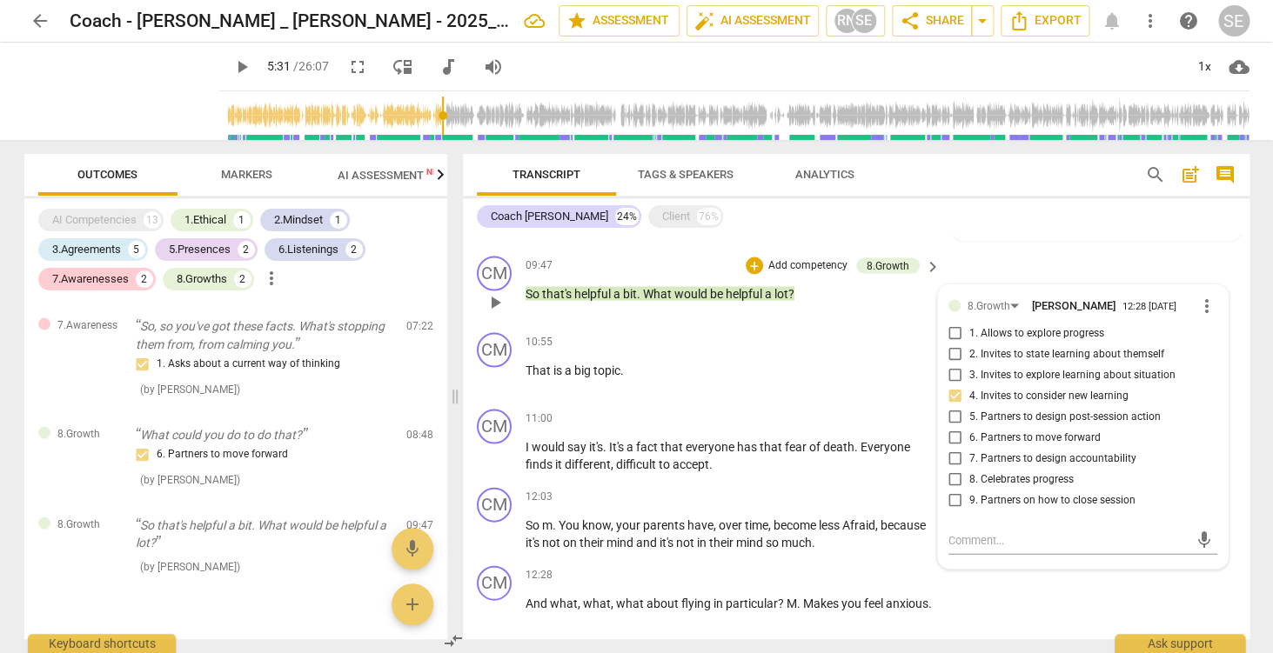
checkbox input "true"
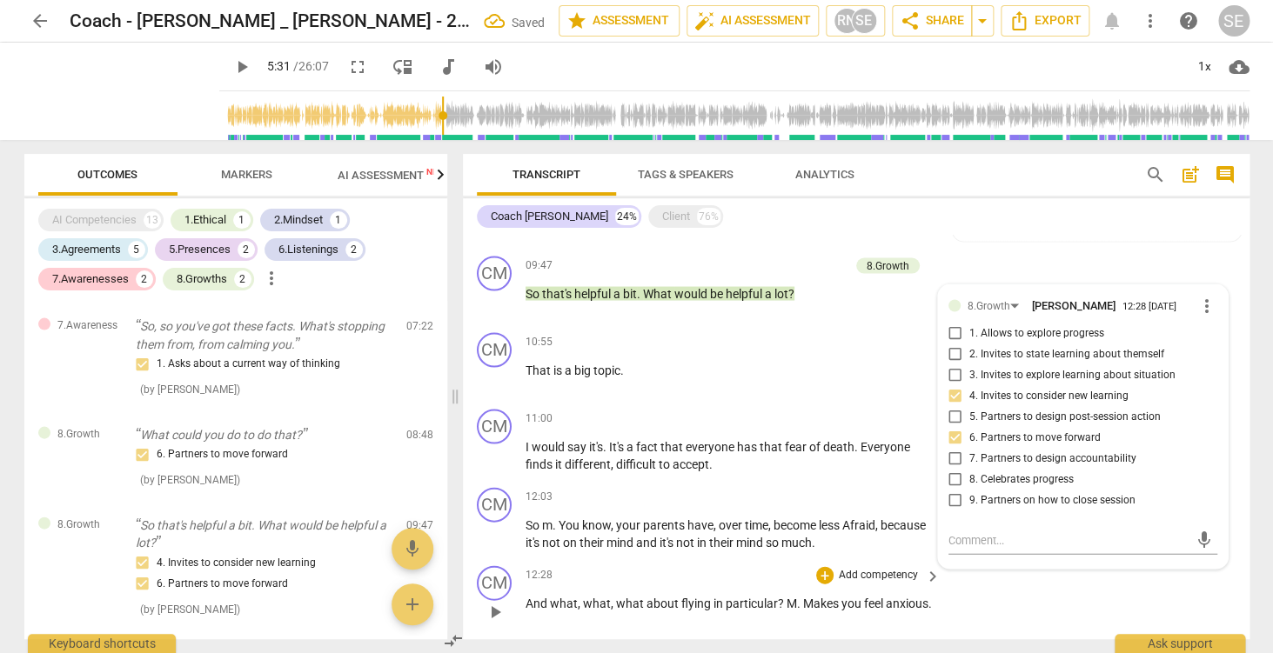
click at [991, 591] on div "CM play_arrow pause 12:28 + Add competency keyboard_arrow_right And what , what…" at bounding box center [856, 597] width 787 height 77
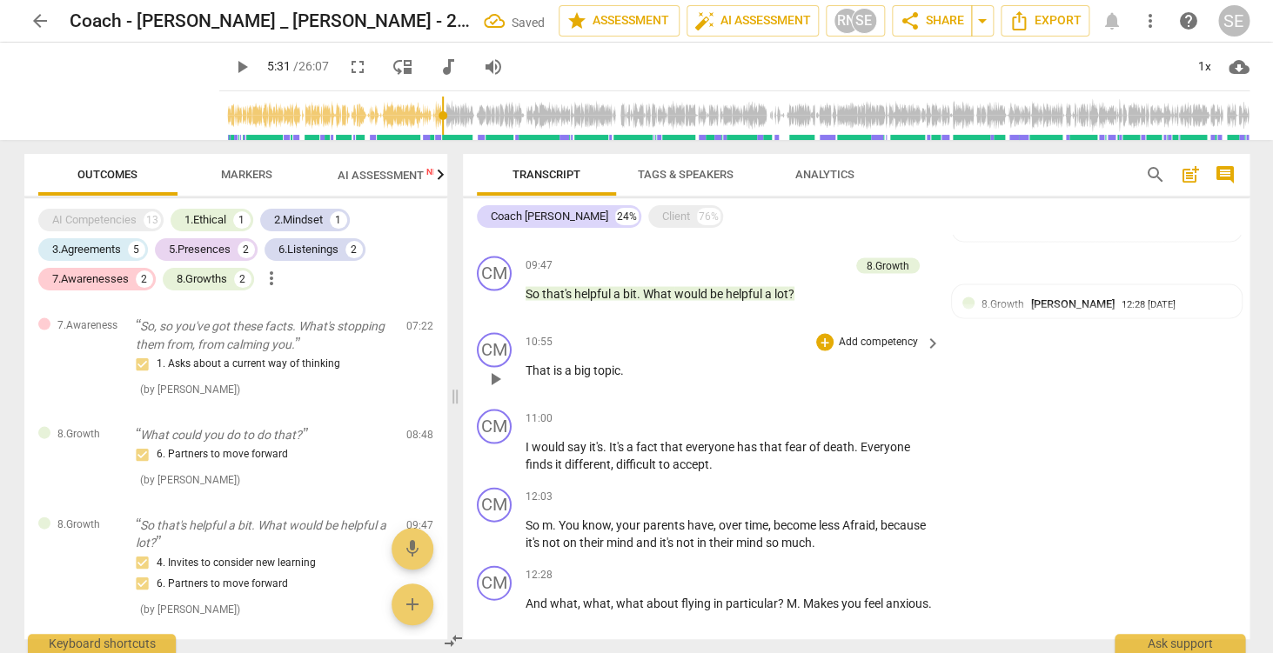
click at [905, 348] on p "Add competency" at bounding box center [878, 342] width 83 height 16
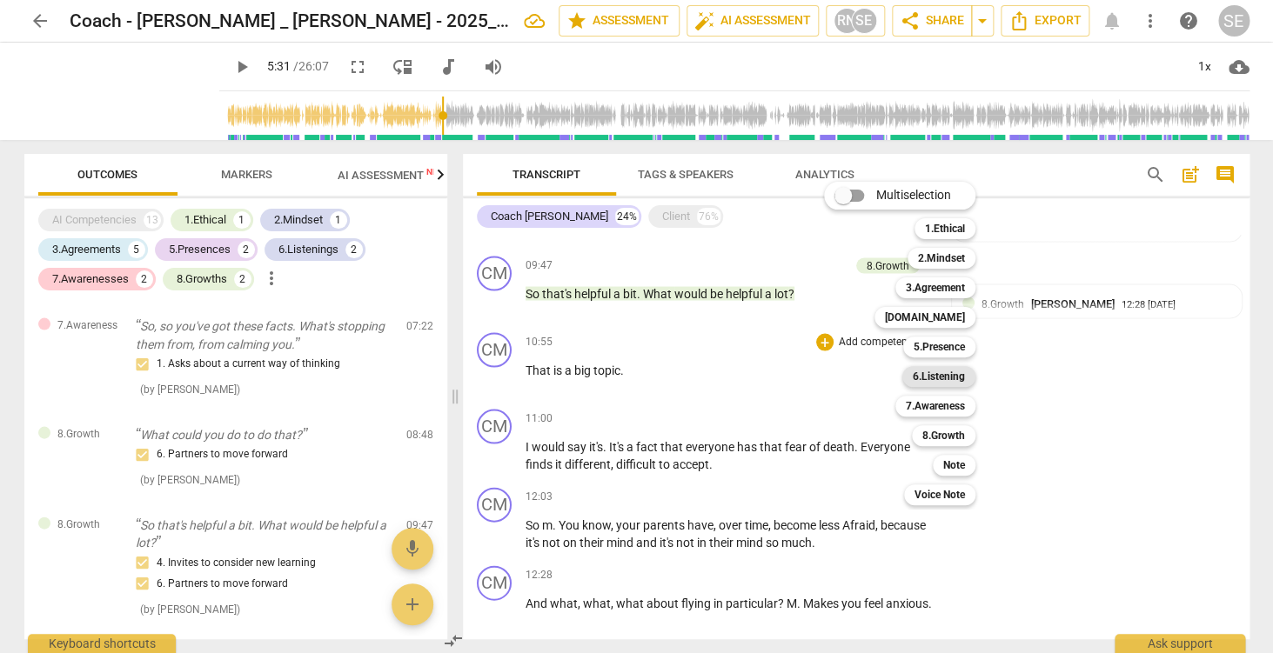
click at [947, 378] on b "6.Listening" at bounding box center [939, 376] width 52 height 21
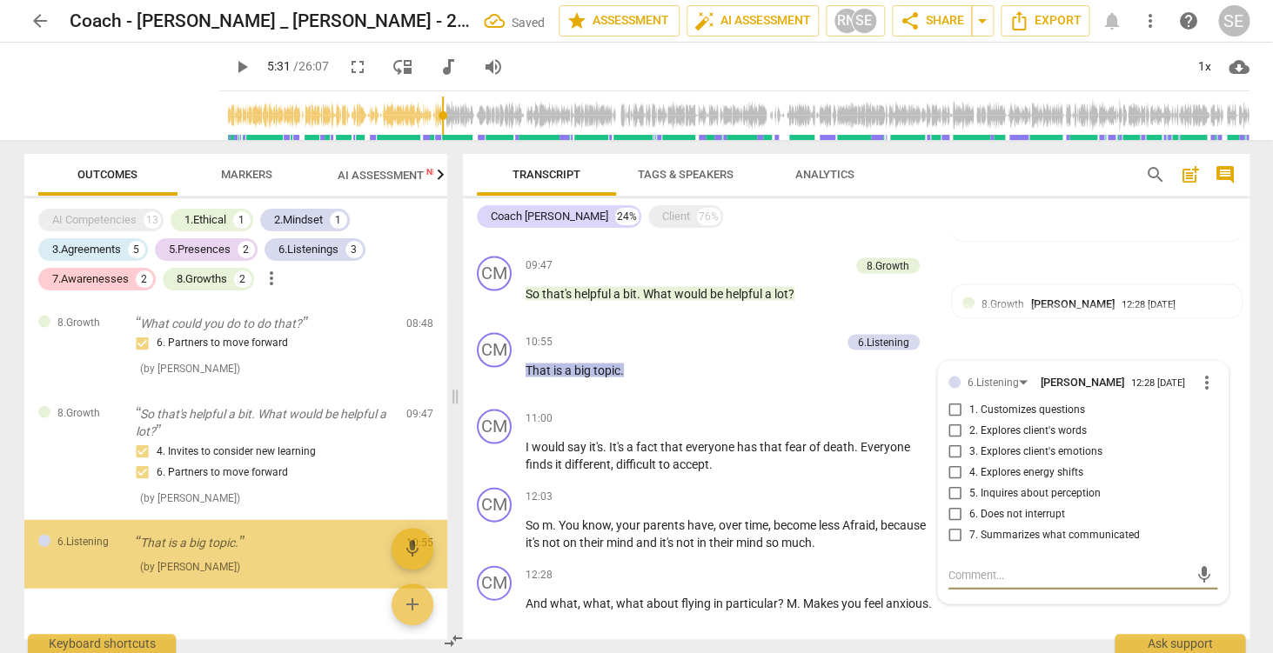
scroll to position [1573, 0]
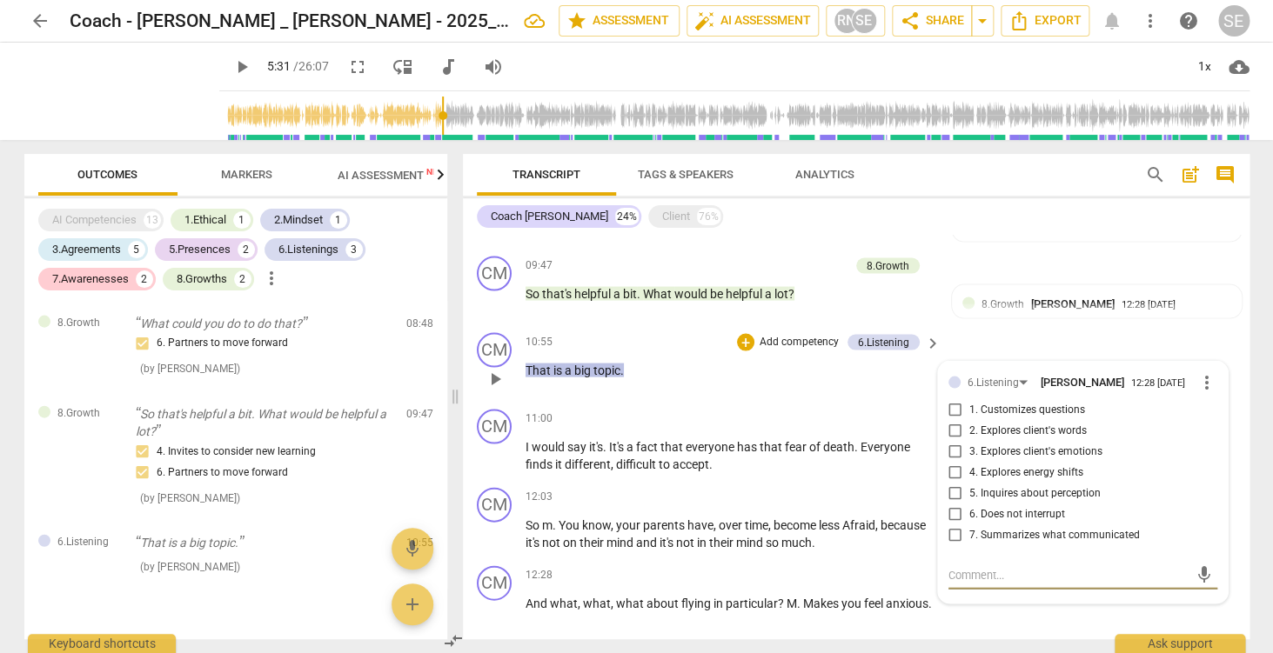
click at [815, 345] on p "Add competency" at bounding box center [799, 342] width 83 height 16
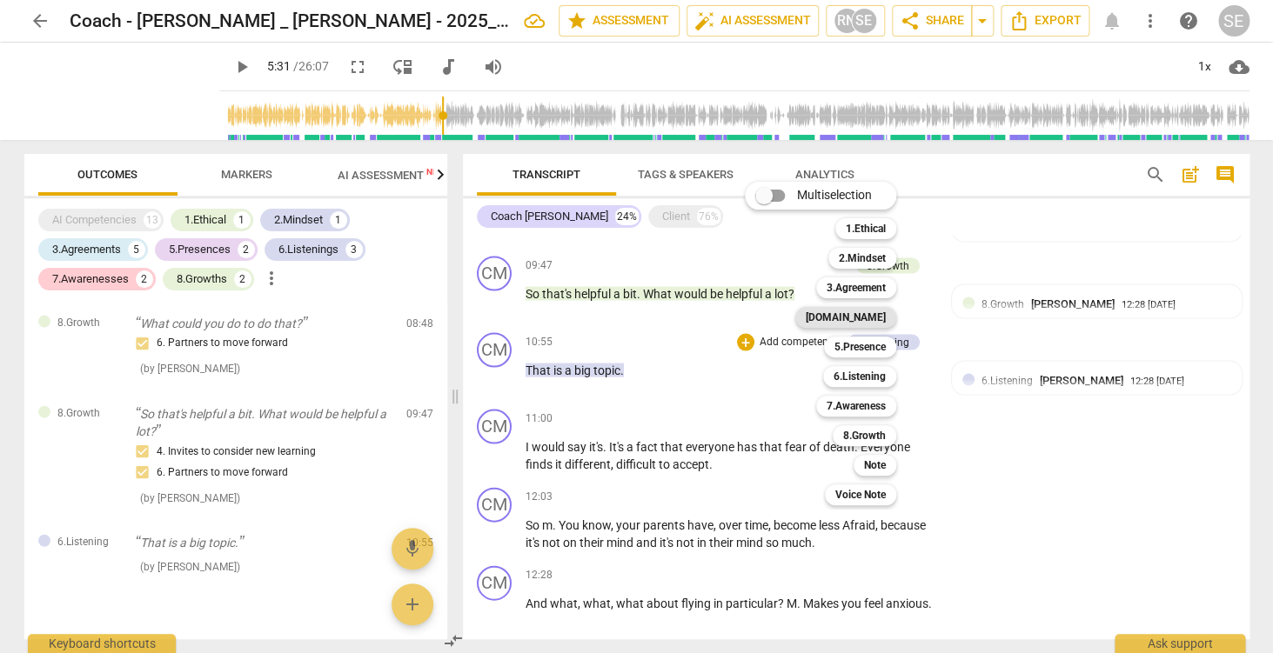
click at [866, 322] on b "[DOMAIN_NAME]" at bounding box center [846, 317] width 80 height 21
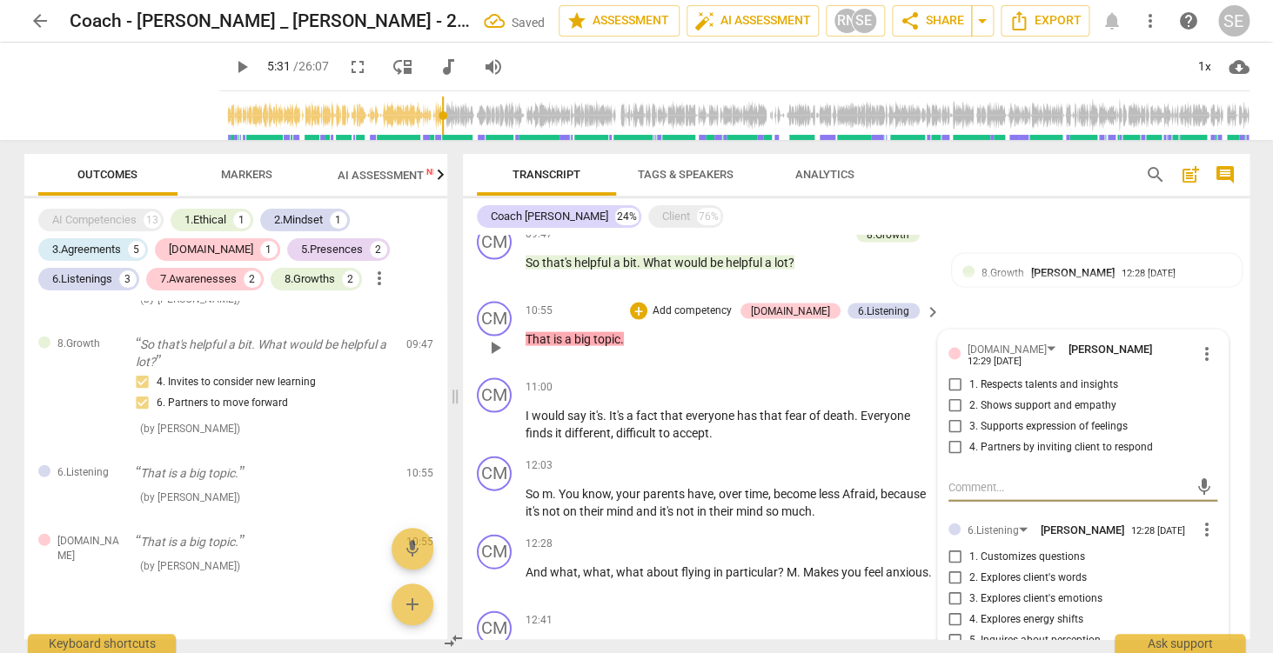
scroll to position [1361, 0]
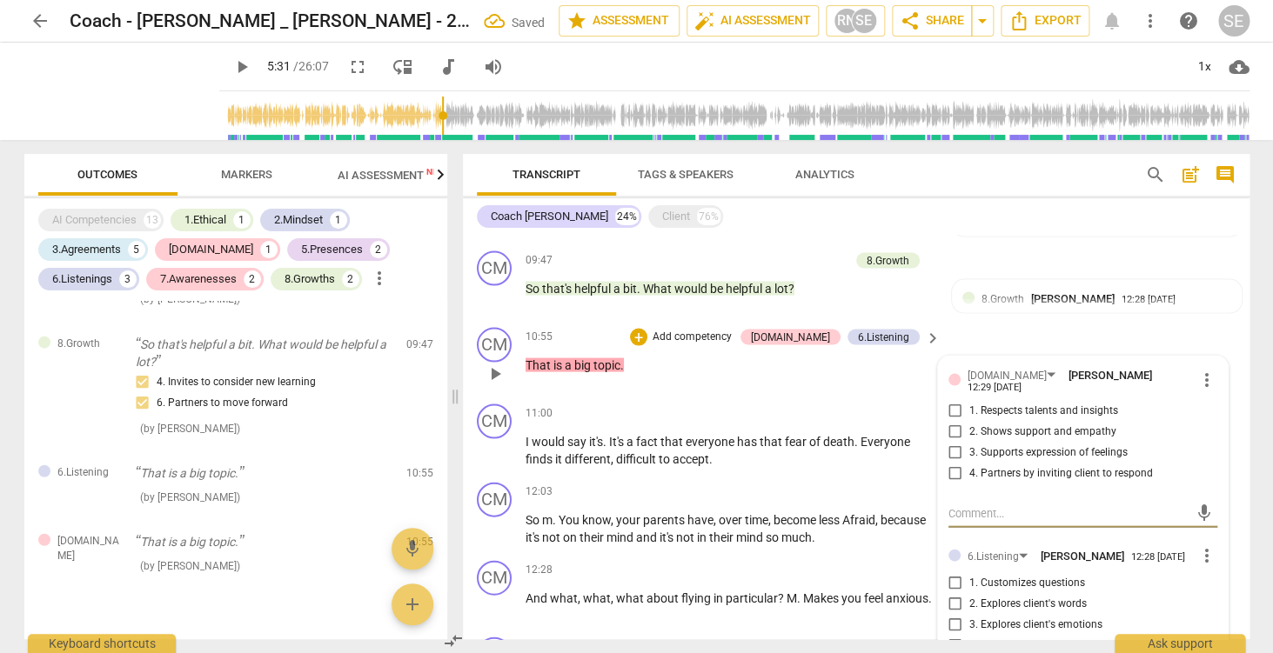
click at [982, 427] on span "2. Shows support and empathy" at bounding box center [1042, 432] width 147 height 16
click at [969, 427] on input "2. Shows support and empathy" at bounding box center [955, 431] width 28 height 21
checkbox input "true"
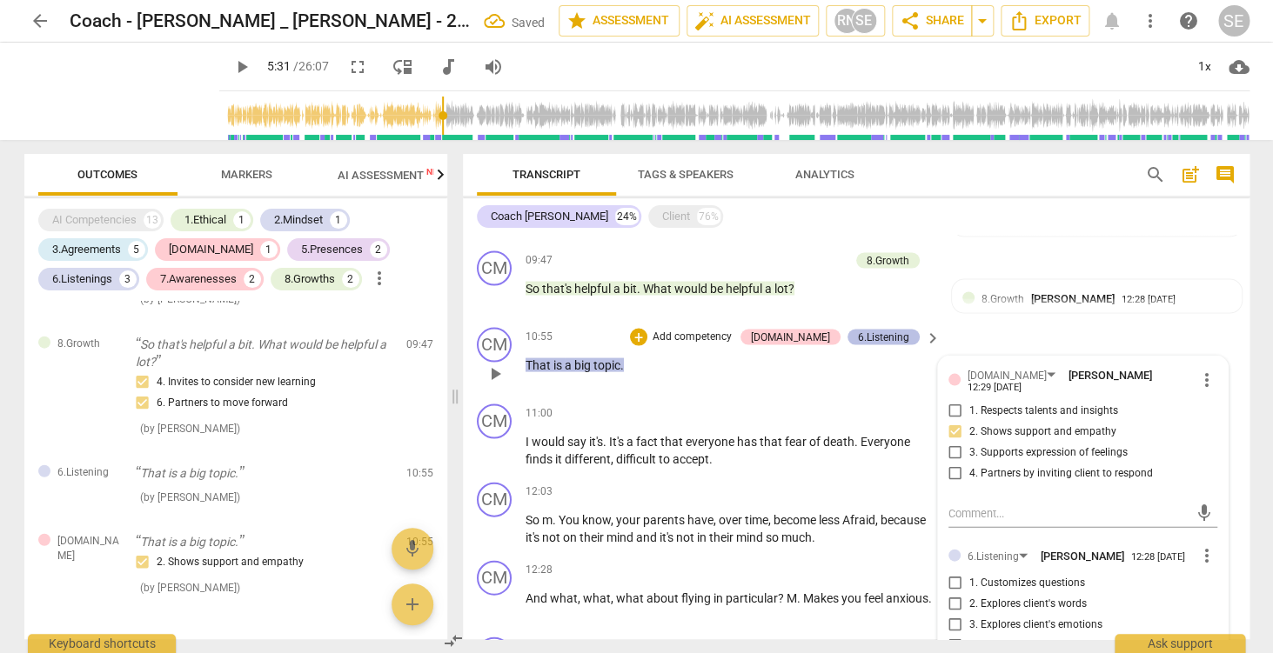
click at [916, 338] on div "6.Listening" at bounding box center [883, 337] width 72 height 16
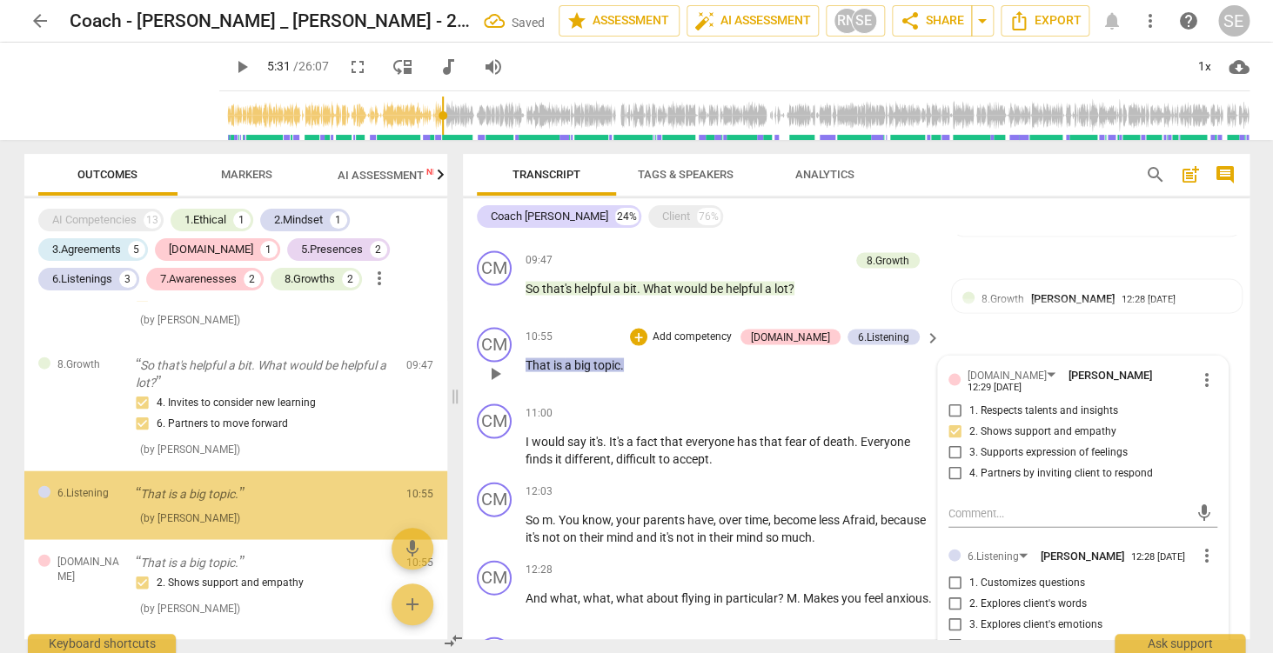
scroll to position [1621, 0]
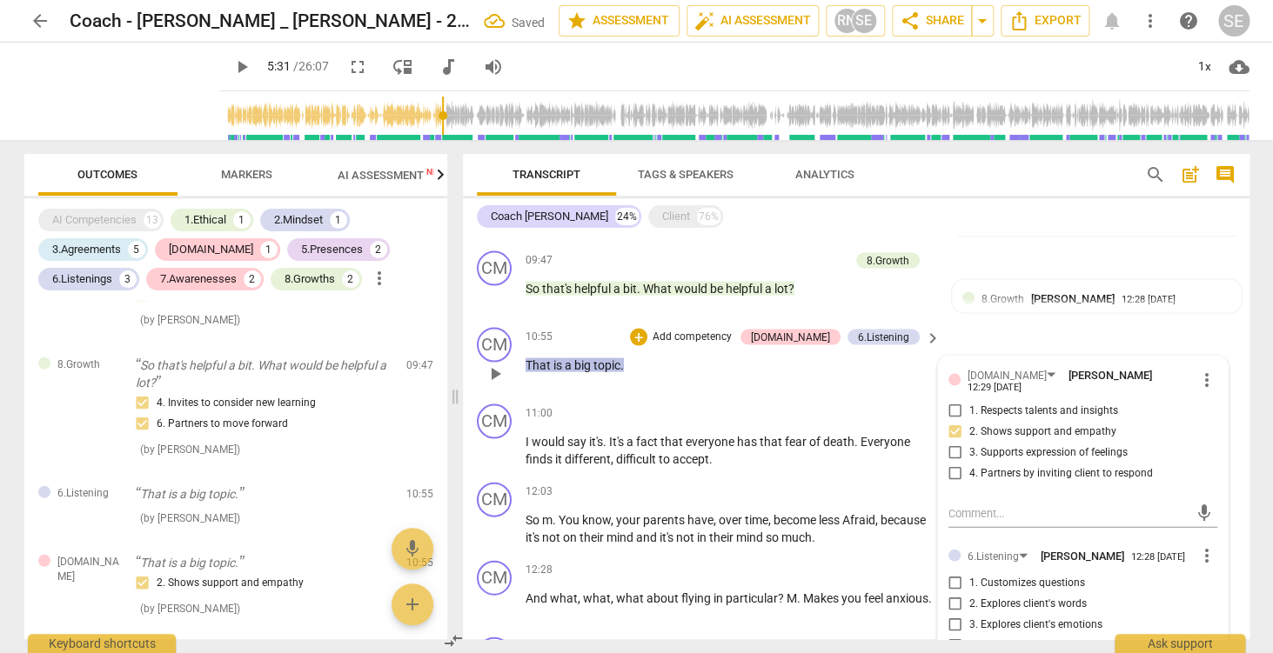
click at [1209, 550] on span "more_vert" at bounding box center [1206, 555] width 21 height 21
click at [1218, 586] on li "Delete" at bounding box center [1225, 582] width 60 height 33
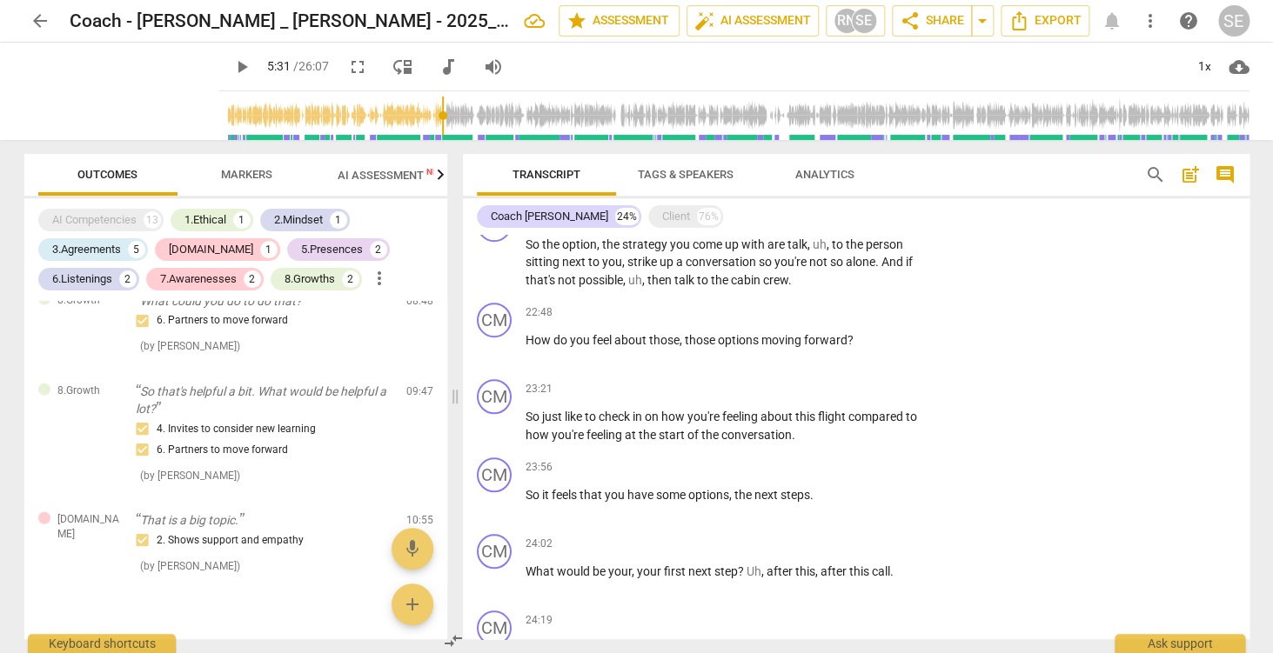
scroll to position [3400, 0]
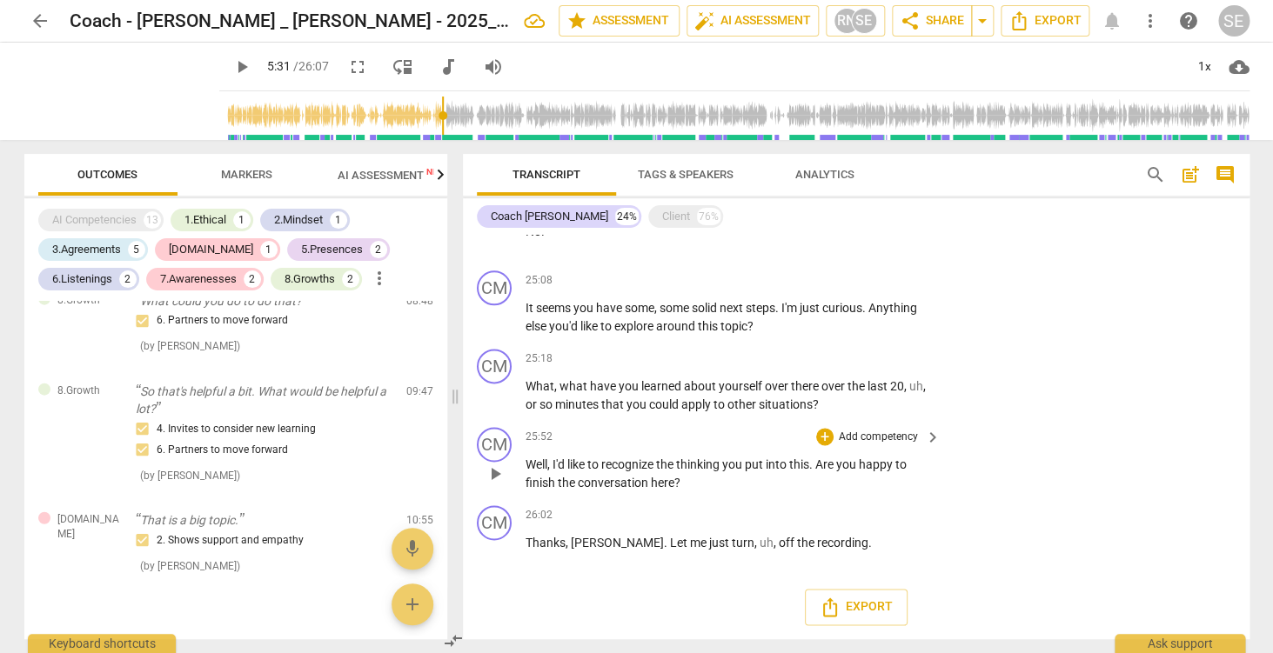
click at [897, 439] on p "Add competency" at bounding box center [878, 438] width 83 height 16
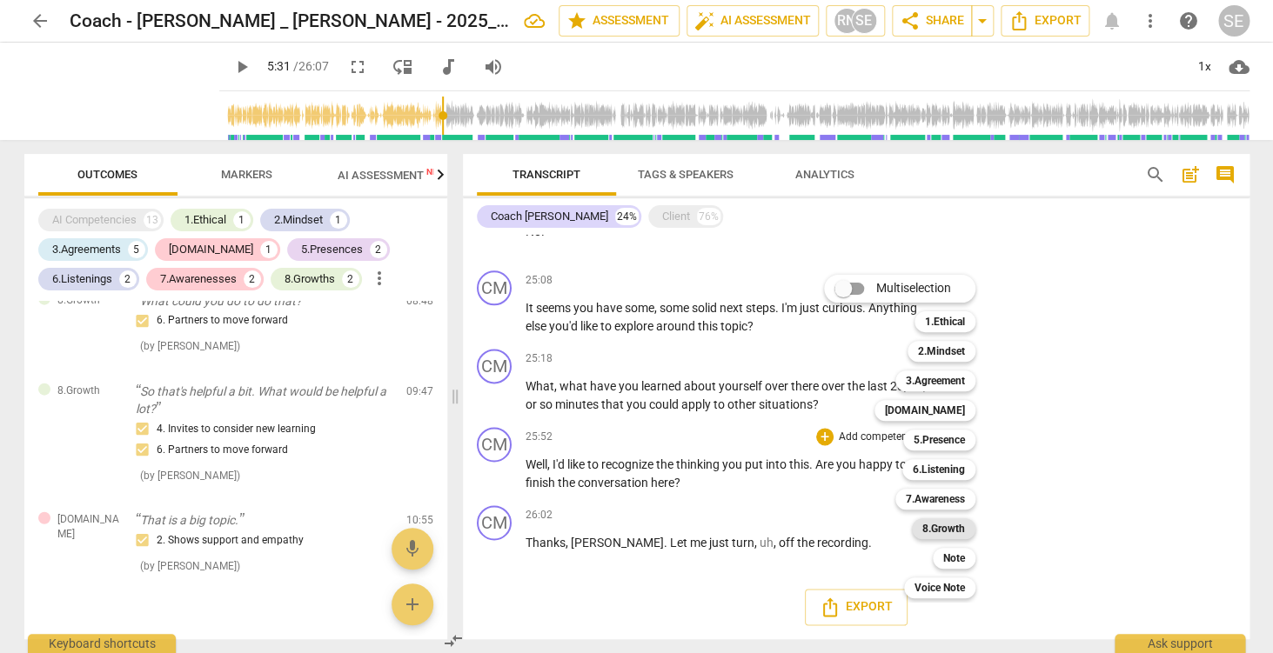
click at [949, 534] on b "8.Growth" at bounding box center [943, 529] width 43 height 21
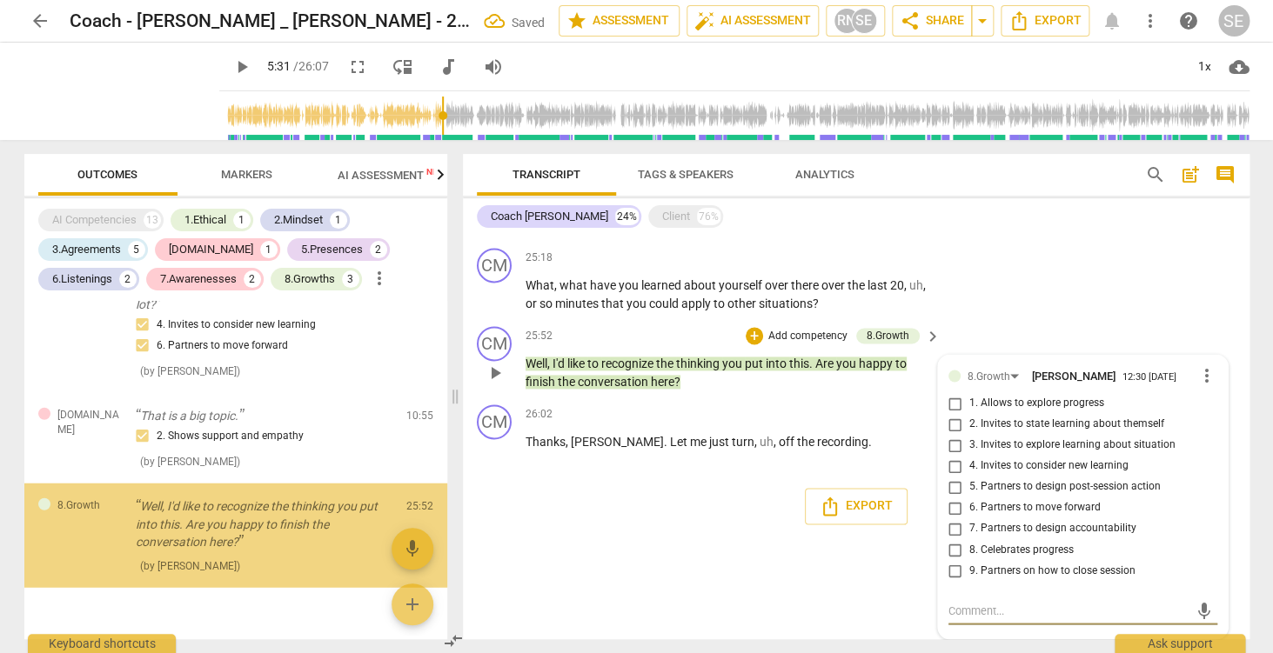
scroll to position [1699, 0]
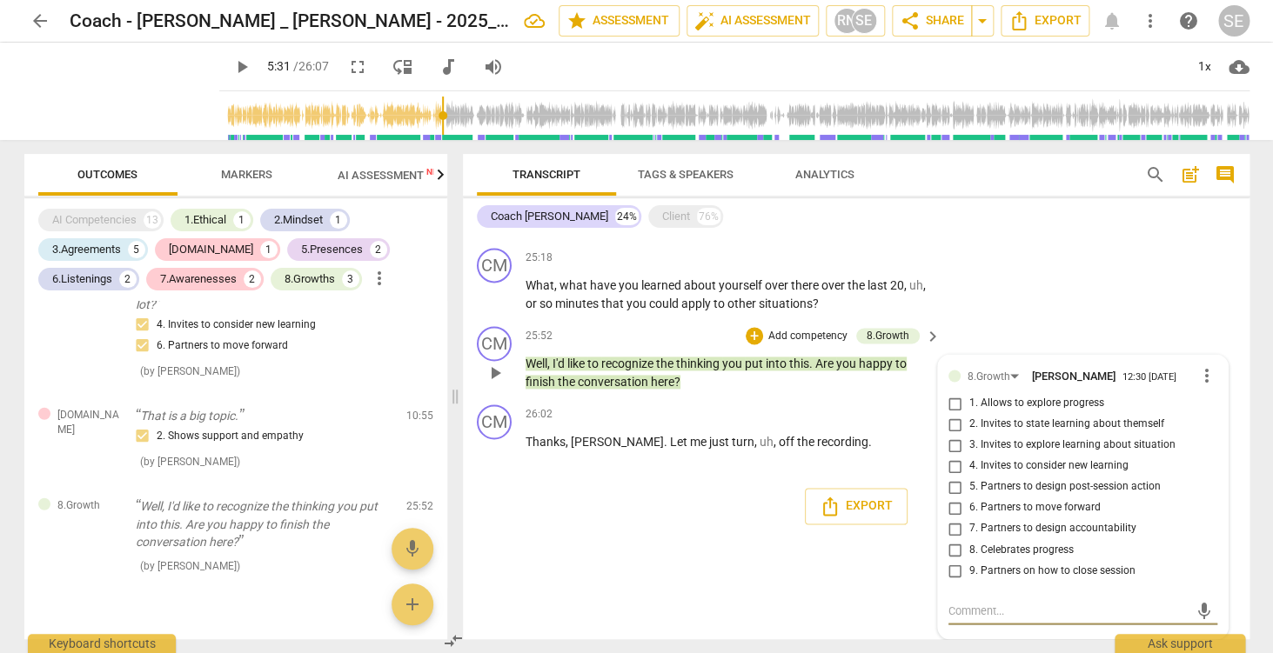
click at [1055, 572] on span "9. Partners on how to close session" at bounding box center [1052, 571] width 166 height 16
click at [969, 572] on input "9. Partners on how to close session" at bounding box center [955, 570] width 28 height 21
checkbox input "true"
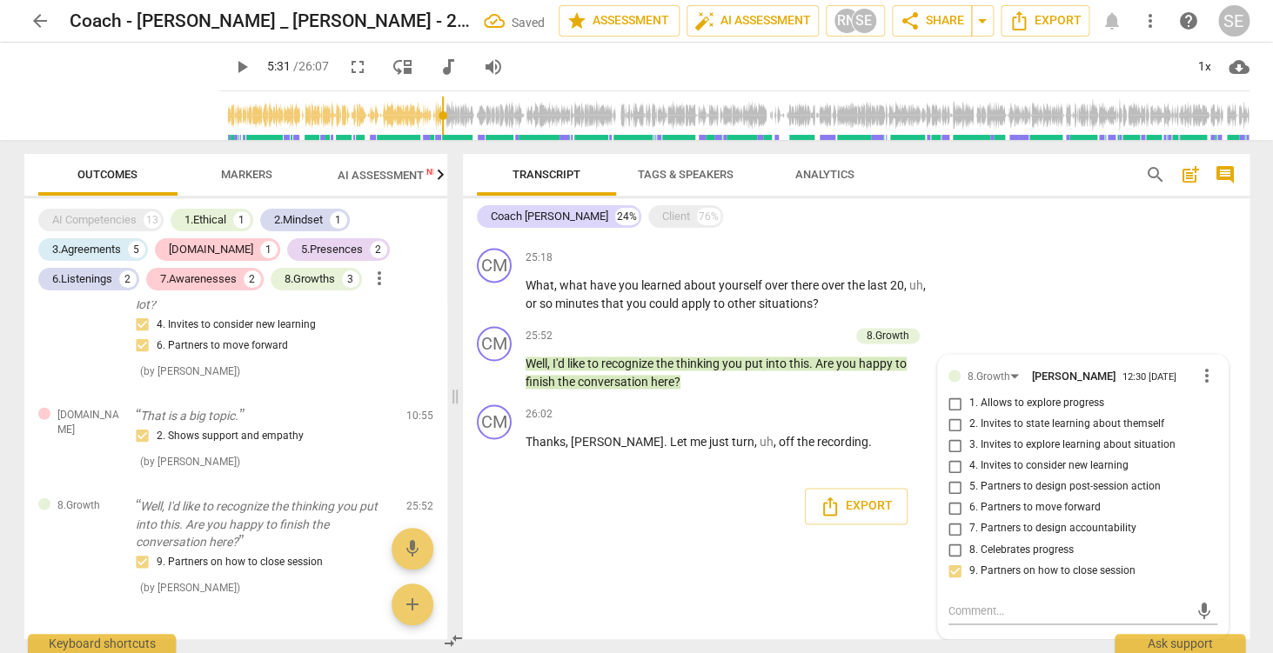
click at [713, 585] on div "CM play_arrow pause 00:02 + Add competency keyboard_arrow_right Hi , [PERSON_NA…" at bounding box center [856, 437] width 787 height 405
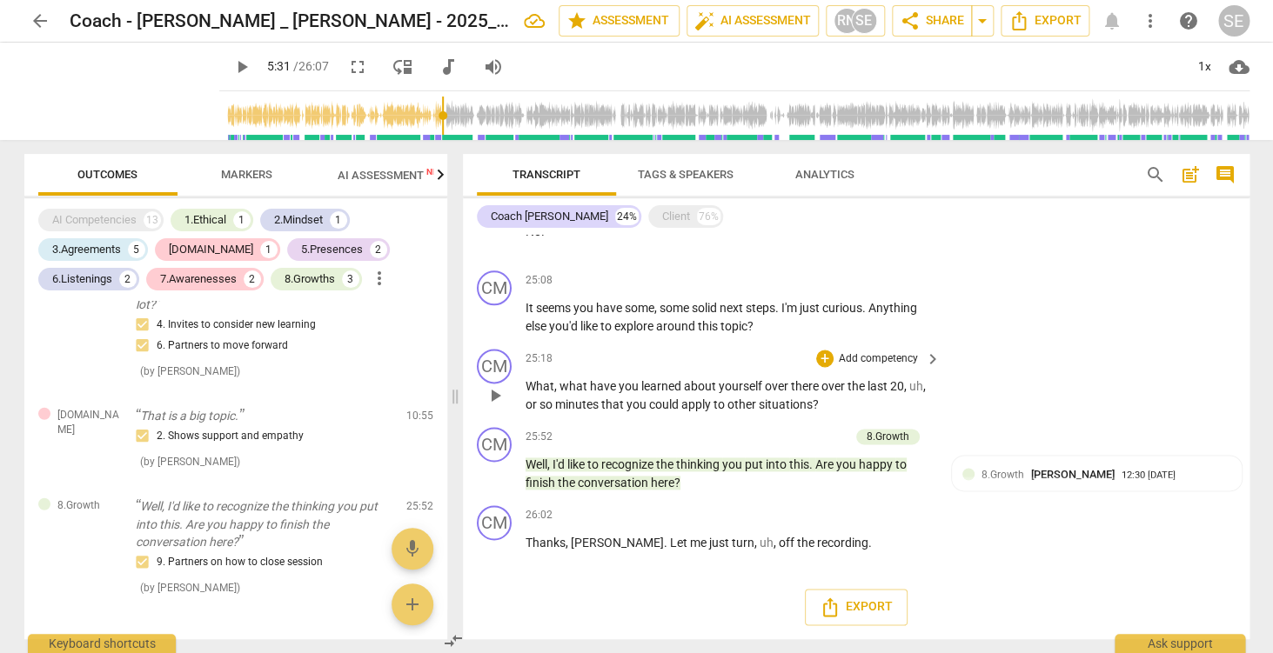
click at [891, 359] on p "Add competency" at bounding box center [878, 359] width 83 height 16
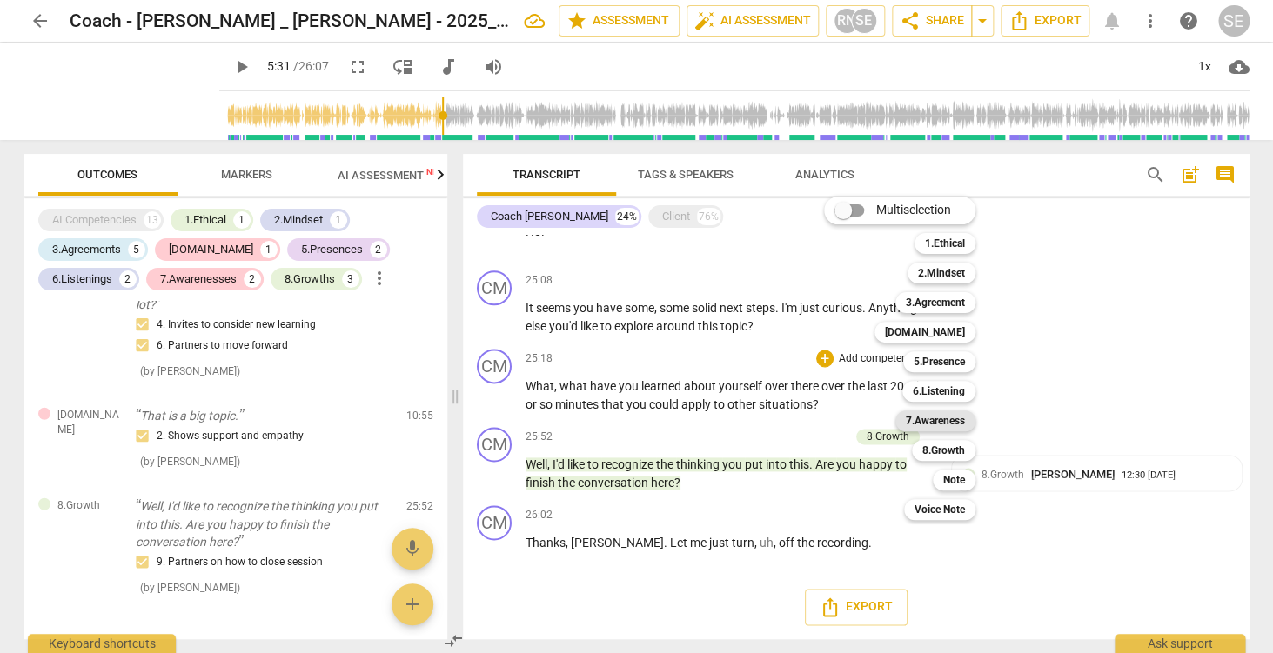
click at [944, 423] on b "7.Awareness" at bounding box center [935, 421] width 59 height 21
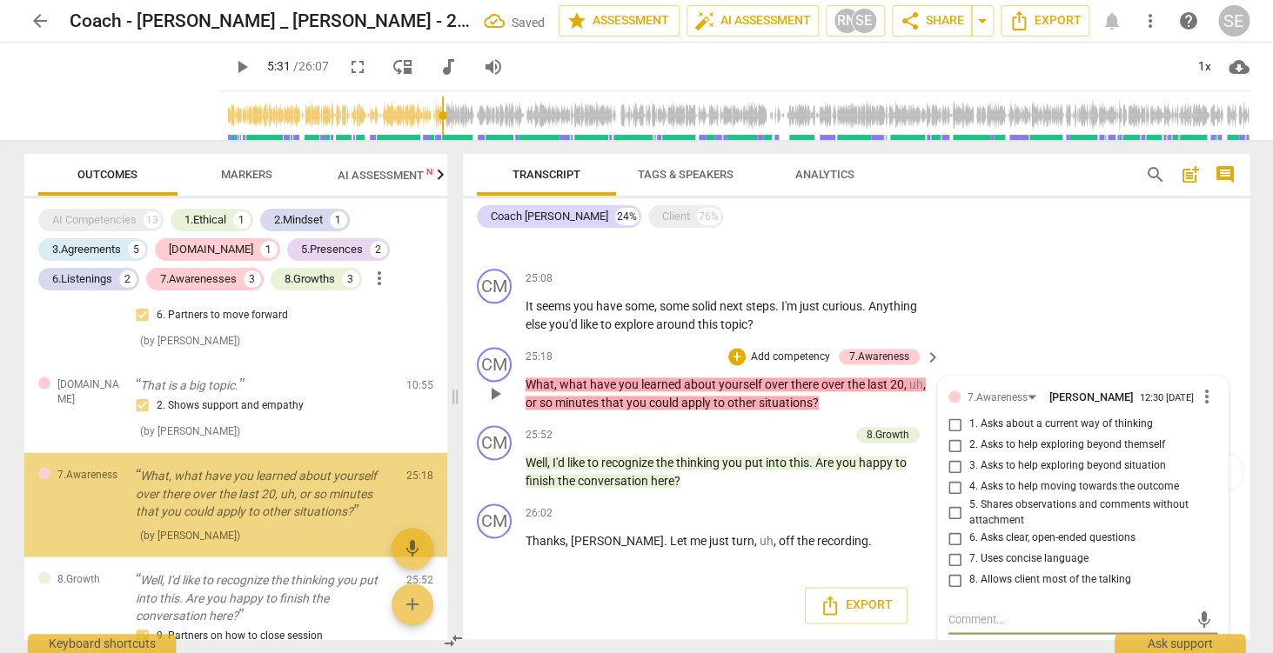
scroll to position [3411, 0]
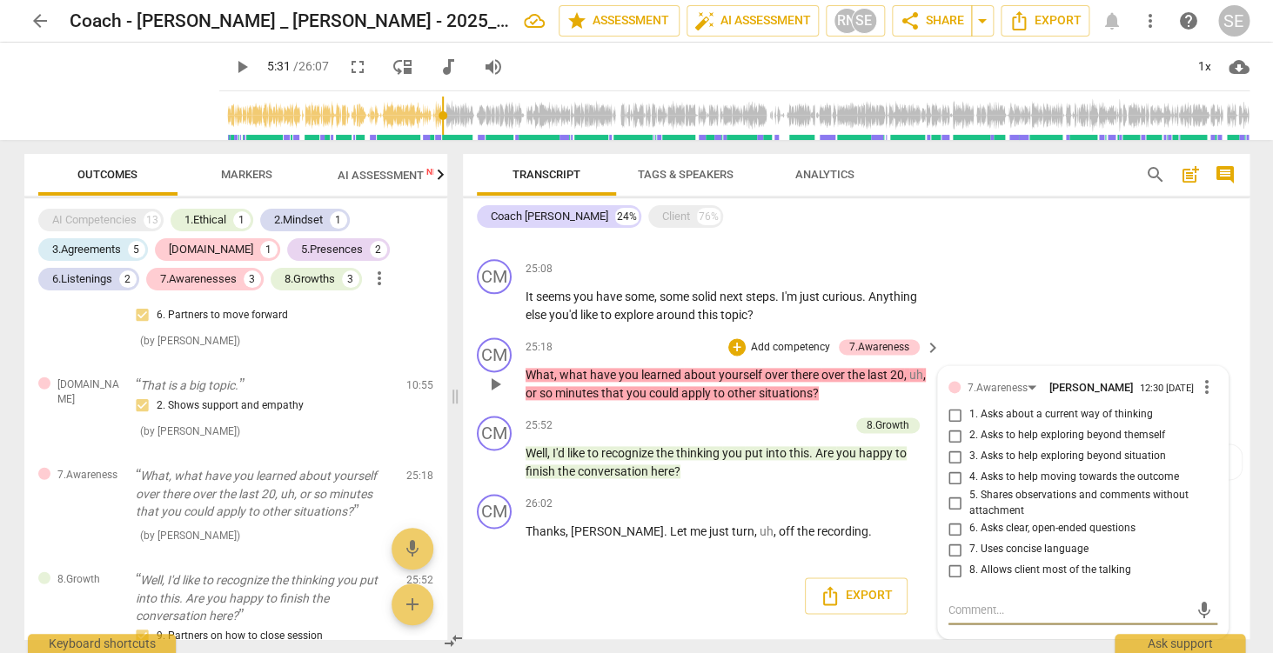
click at [1050, 432] on span "2. Asks to help exploring beyond themself" at bounding box center [1067, 436] width 196 height 16
click at [969, 432] on input "2. Asks to help exploring beyond themself" at bounding box center [955, 435] width 28 height 21
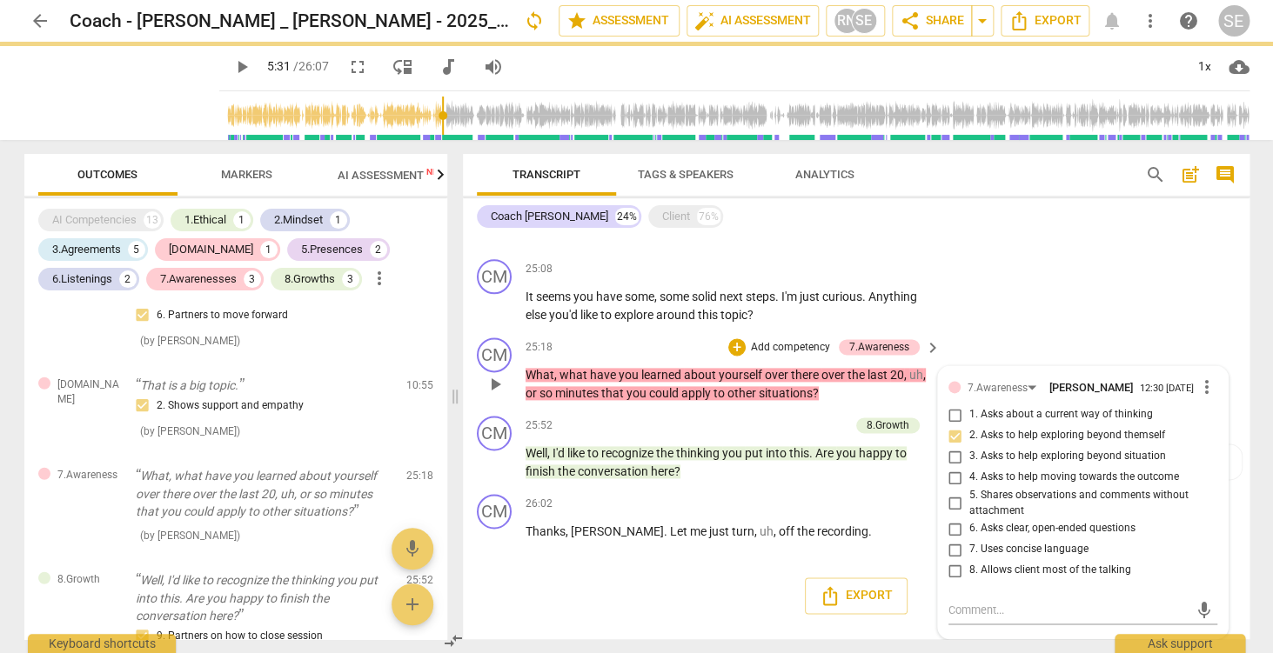
click at [956, 438] on input "2. Asks to help exploring beyond themself" at bounding box center [955, 435] width 28 height 21
checkbox input "true"
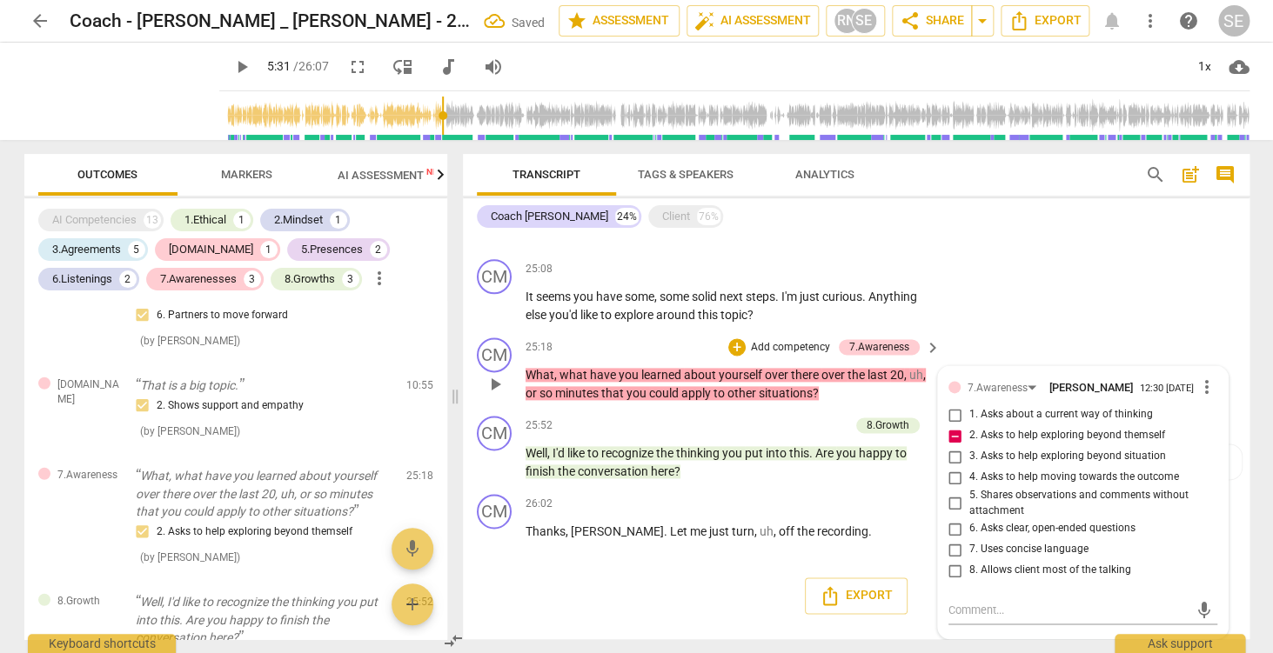
click at [959, 459] on input "3. Asks to help exploring beyond situation" at bounding box center [955, 456] width 28 height 21
checkbox input "true"
click at [959, 441] on input "2. Asks to help exploring beyond themself" at bounding box center [955, 435] width 28 height 21
checkbox input "false"
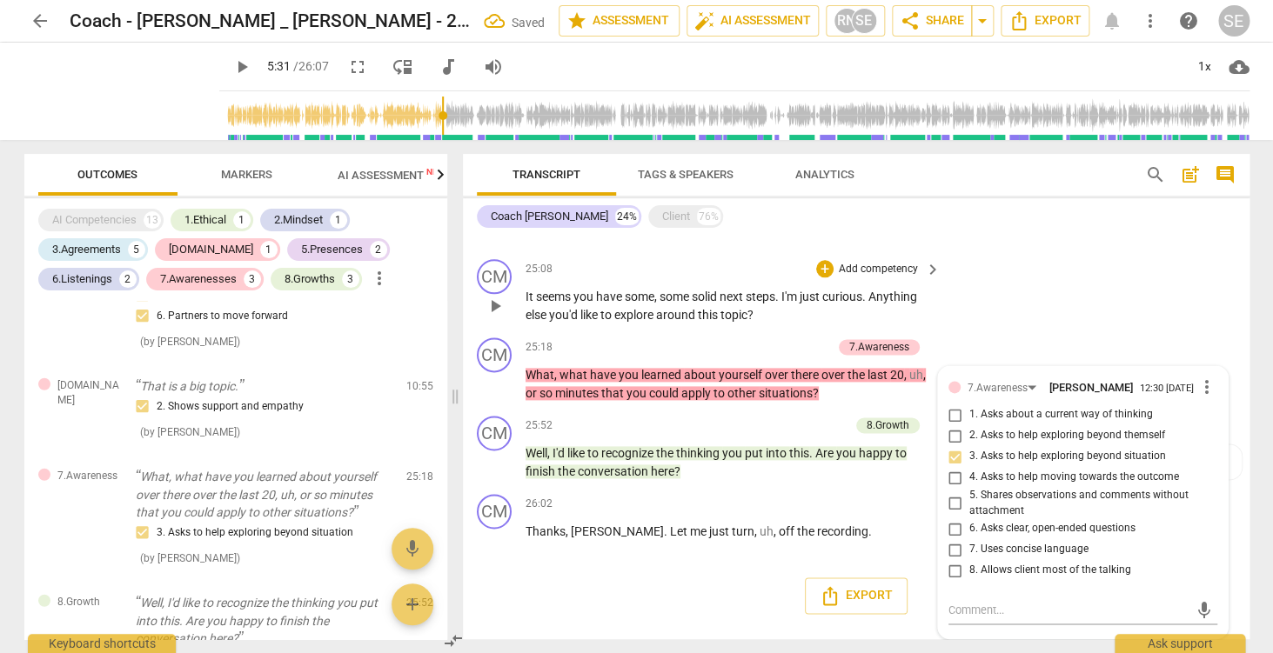
click at [1084, 312] on div "CM play_arrow pause 25:08 + Add competency keyboard_arrow_right It seems you ha…" at bounding box center [856, 291] width 787 height 78
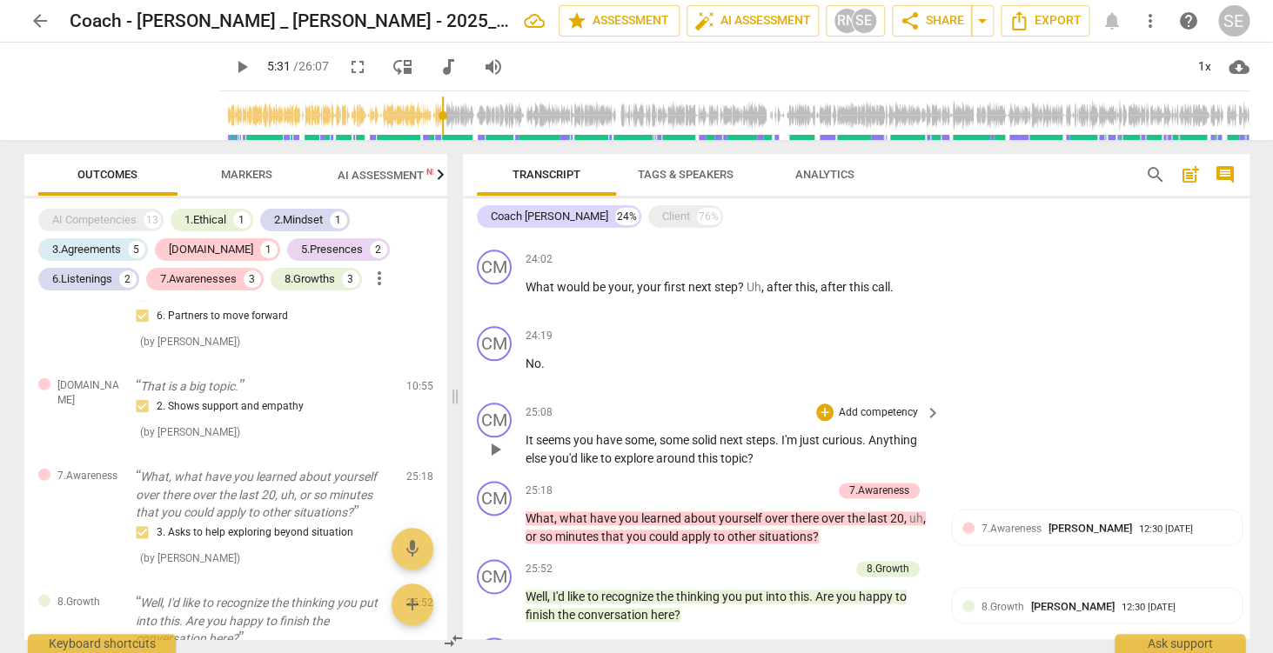
scroll to position [3264, 0]
click at [872, 418] on p "Add competency" at bounding box center [878, 415] width 83 height 16
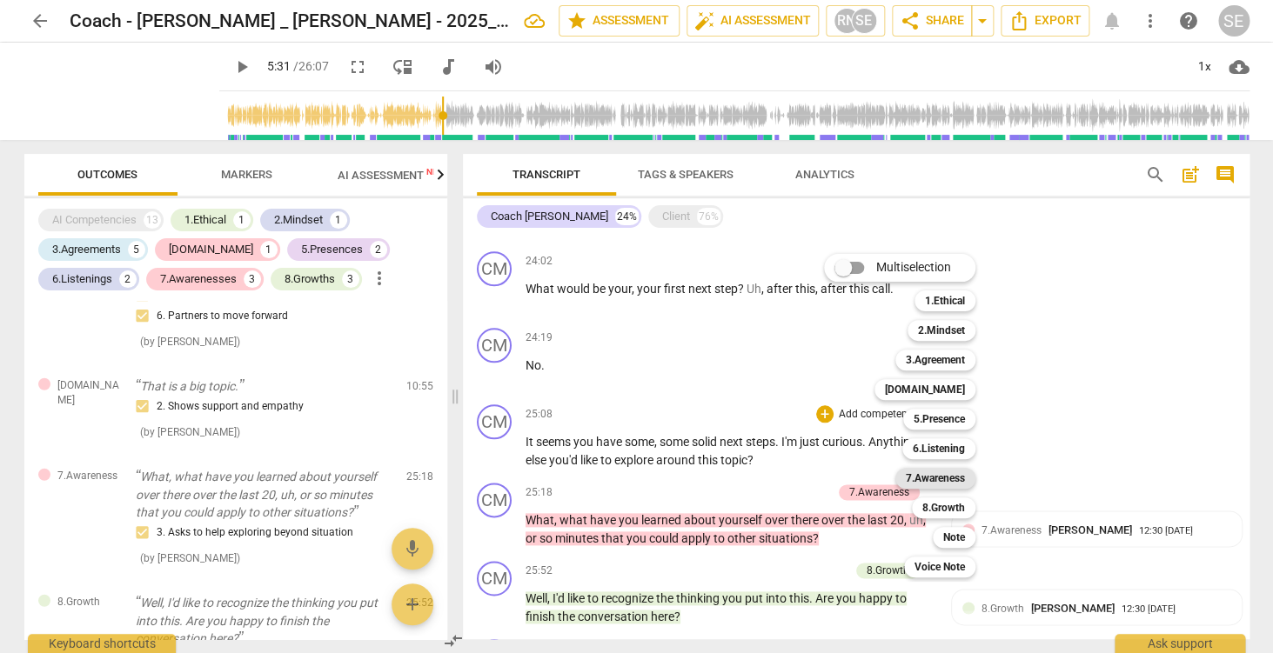
click at [947, 482] on b "7.Awareness" at bounding box center [935, 478] width 59 height 21
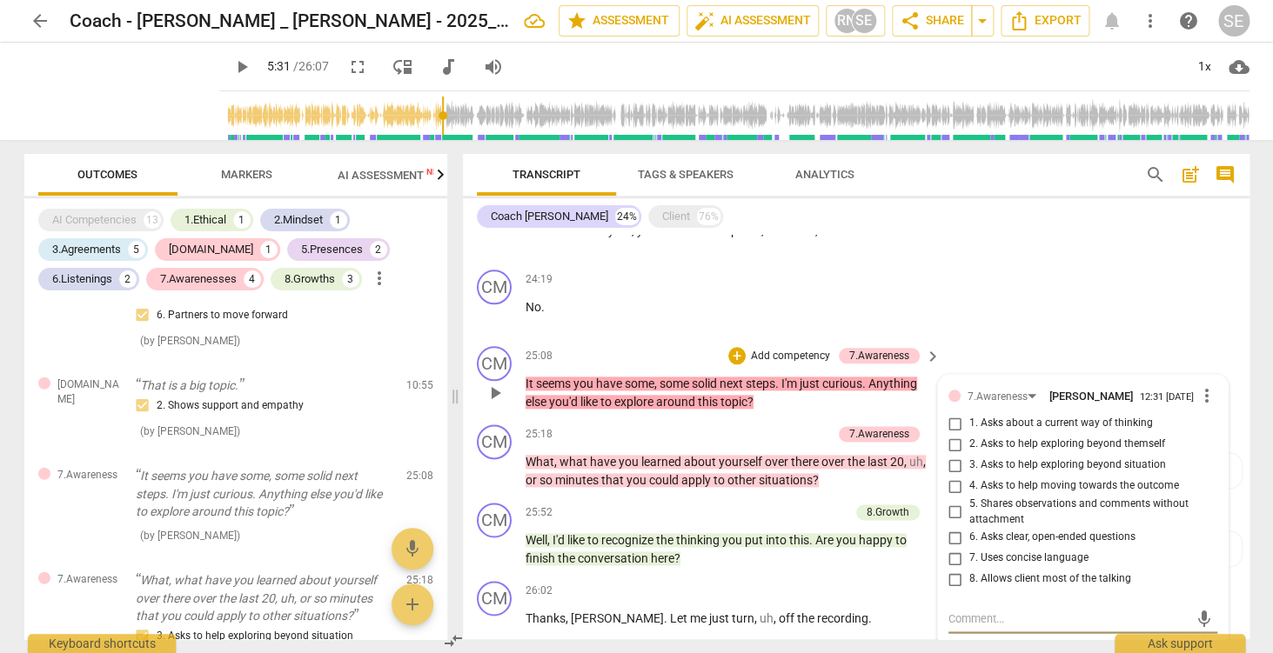
scroll to position [3329, 0]
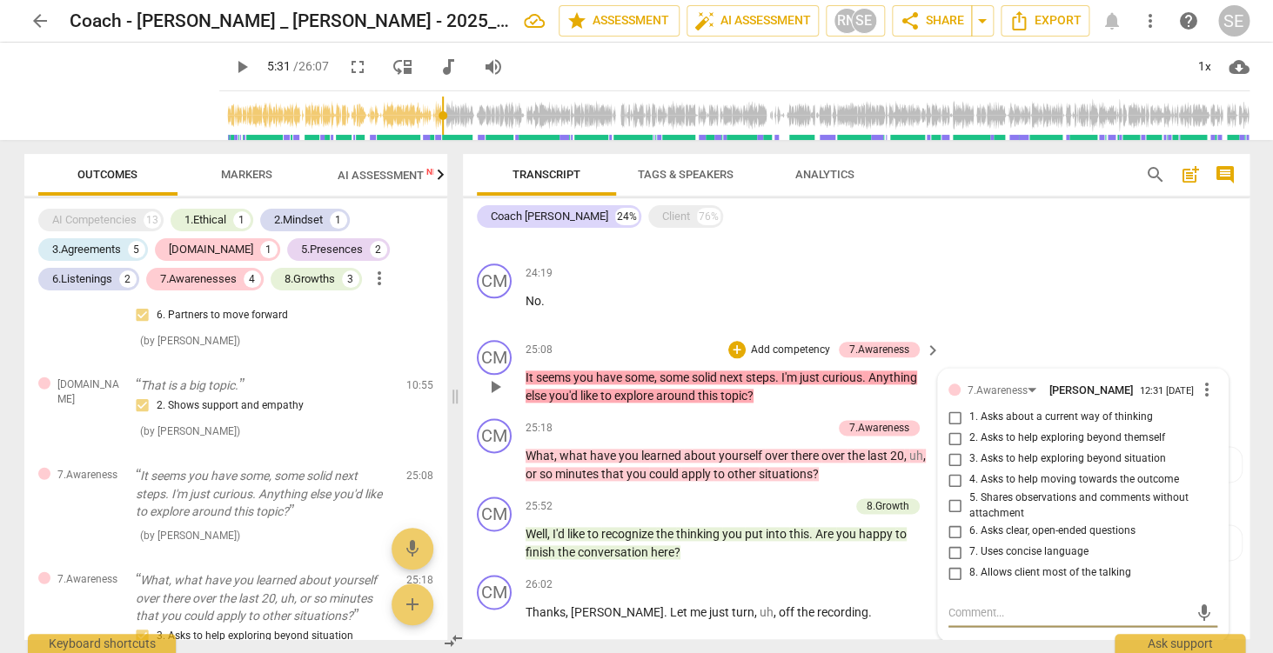
click at [1203, 396] on span "more_vert" at bounding box center [1206, 389] width 21 height 21
click at [1220, 426] on li "Delete" at bounding box center [1225, 423] width 60 height 33
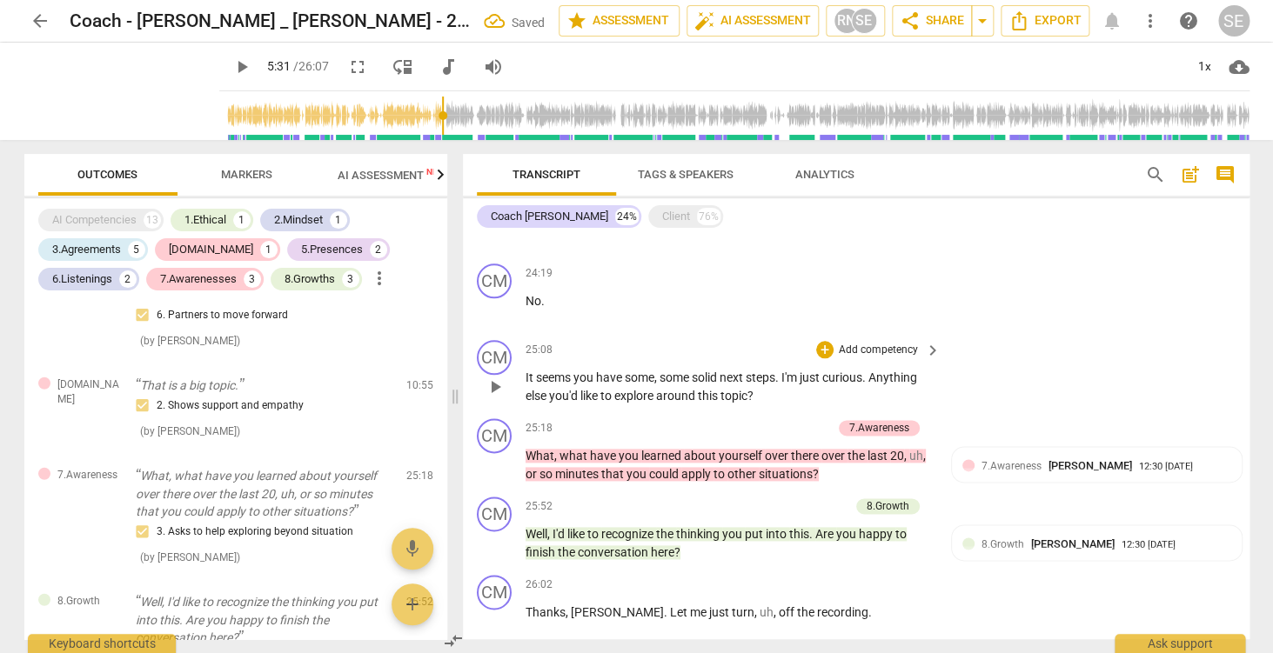
click at [894, 351] on p "Add competency" at bounding box center [878, 351] width 83 height 16
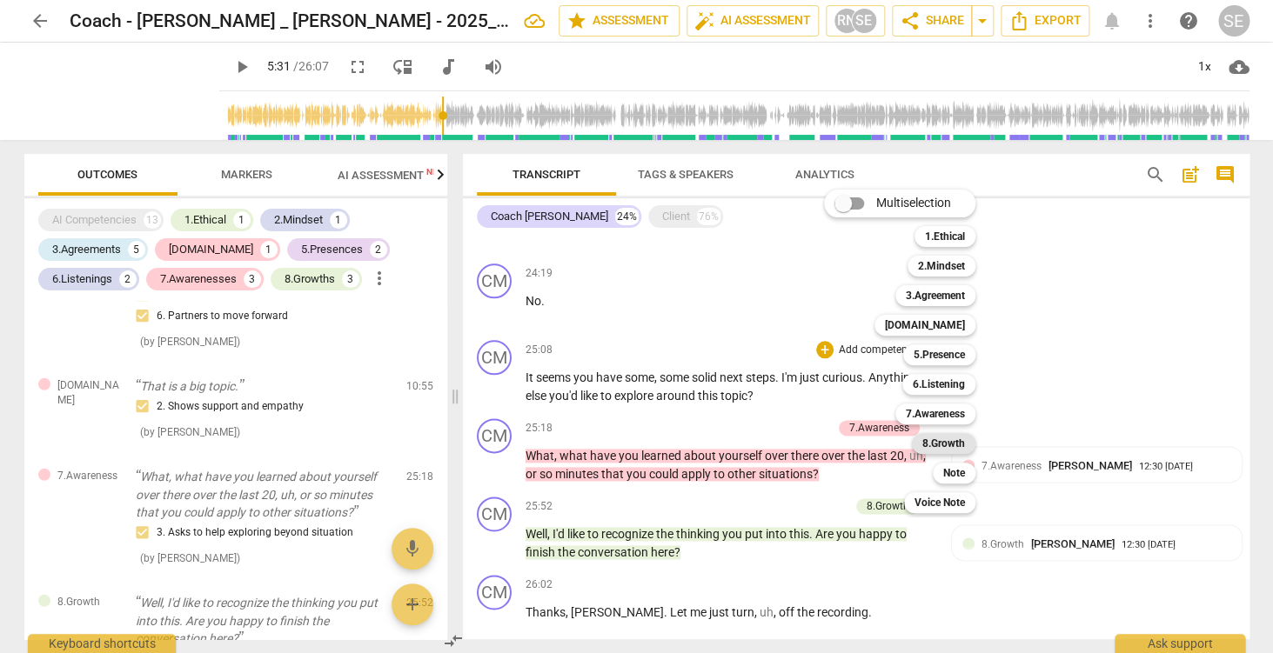
click at [947, 446] on b "8.Growth" at bounding box center [943, 443] width 43 height 21
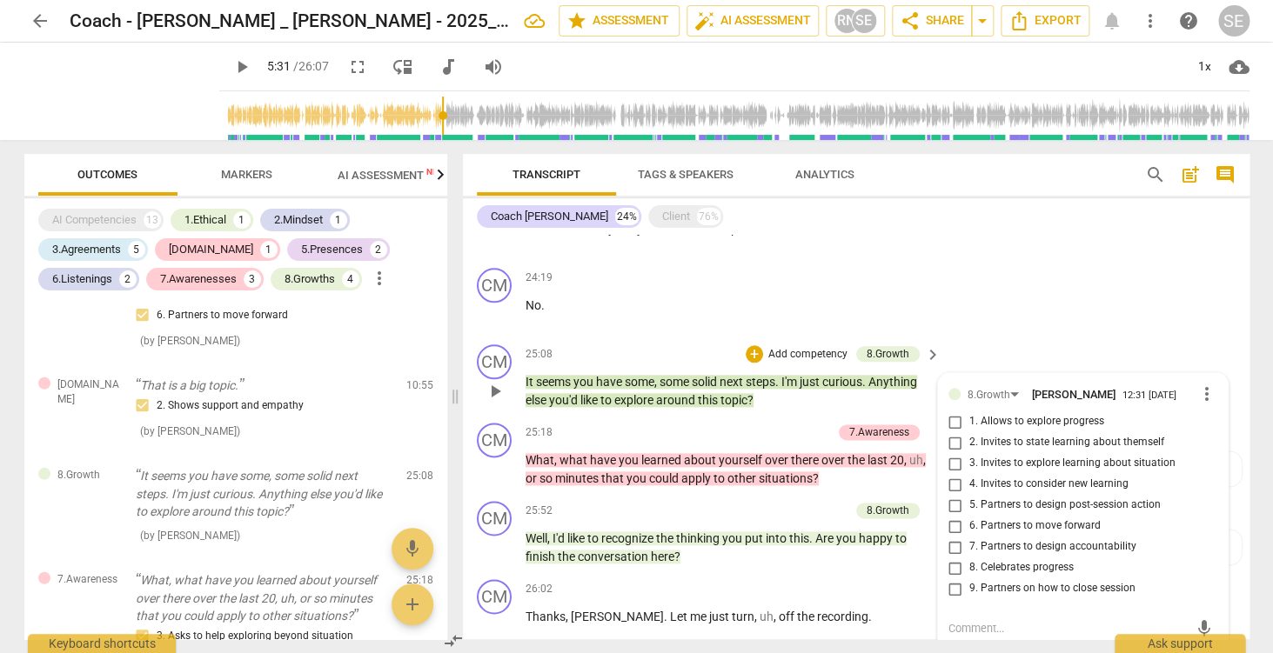
scroll to position [3318, 0]
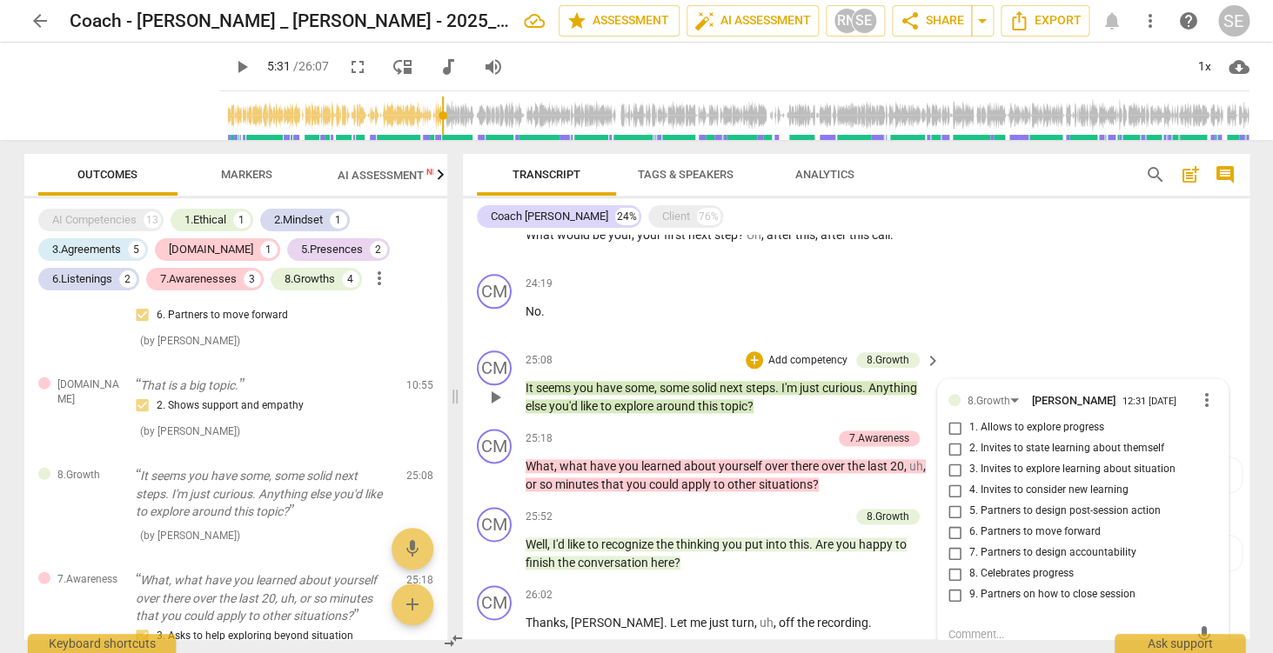
click at [1070, 493] on span "4. Invites to consider new learning" at bounding box center [1048, 491] width 159 height 16
click at [969, 493] on input "4. Invites to consider new learning" at bounding box center [955, 490] width 28 height 21
checkbox input "true"
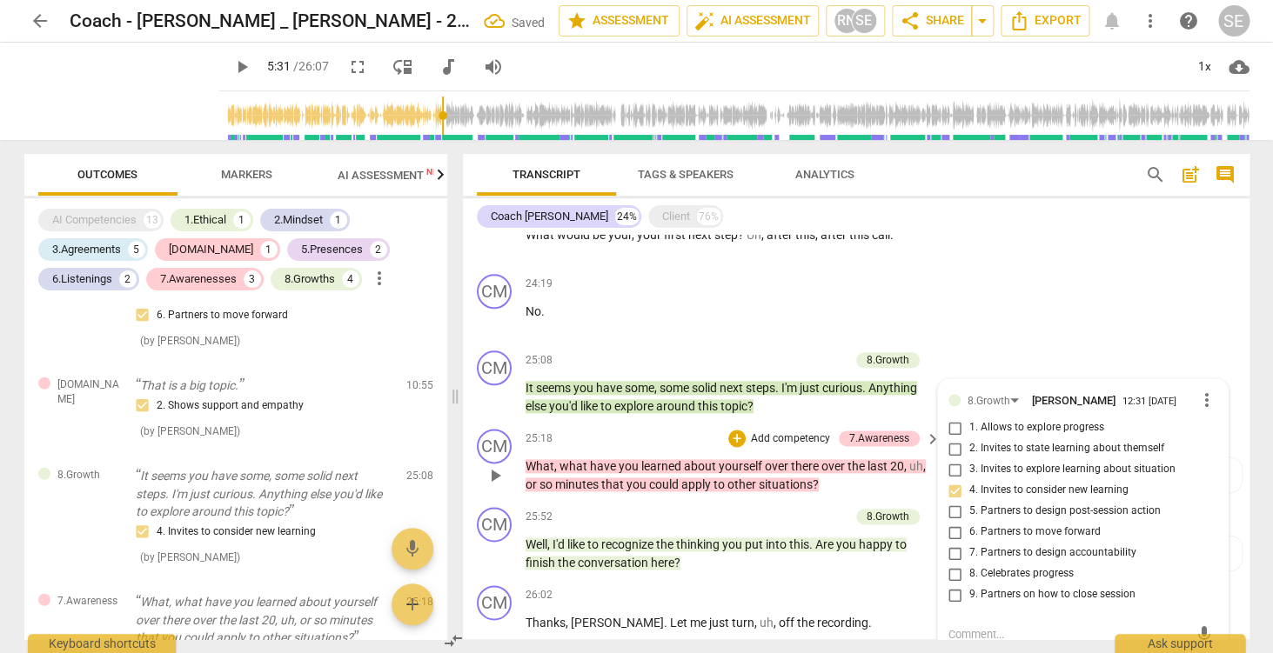
click at [888, 469] on span "last" at bounding box center [878, 466] width 23 height 14
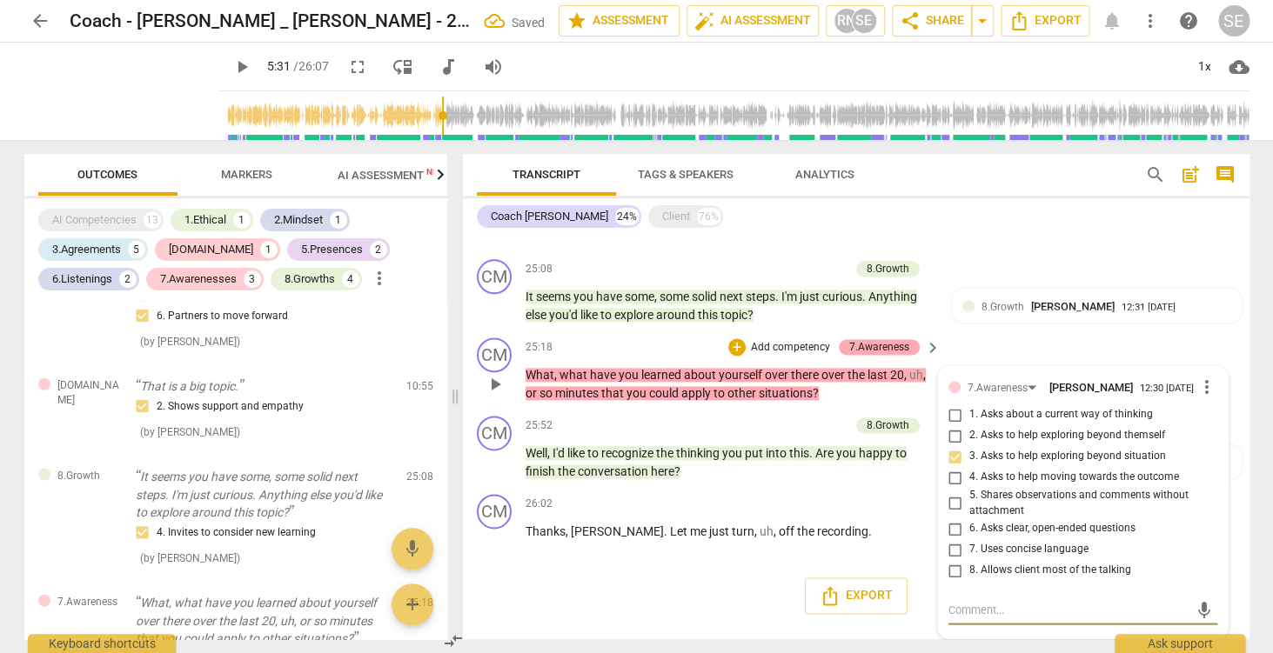
click at [900, 351] on div "7.Awareness" at bounding box center [879, 347] width 60 height 16
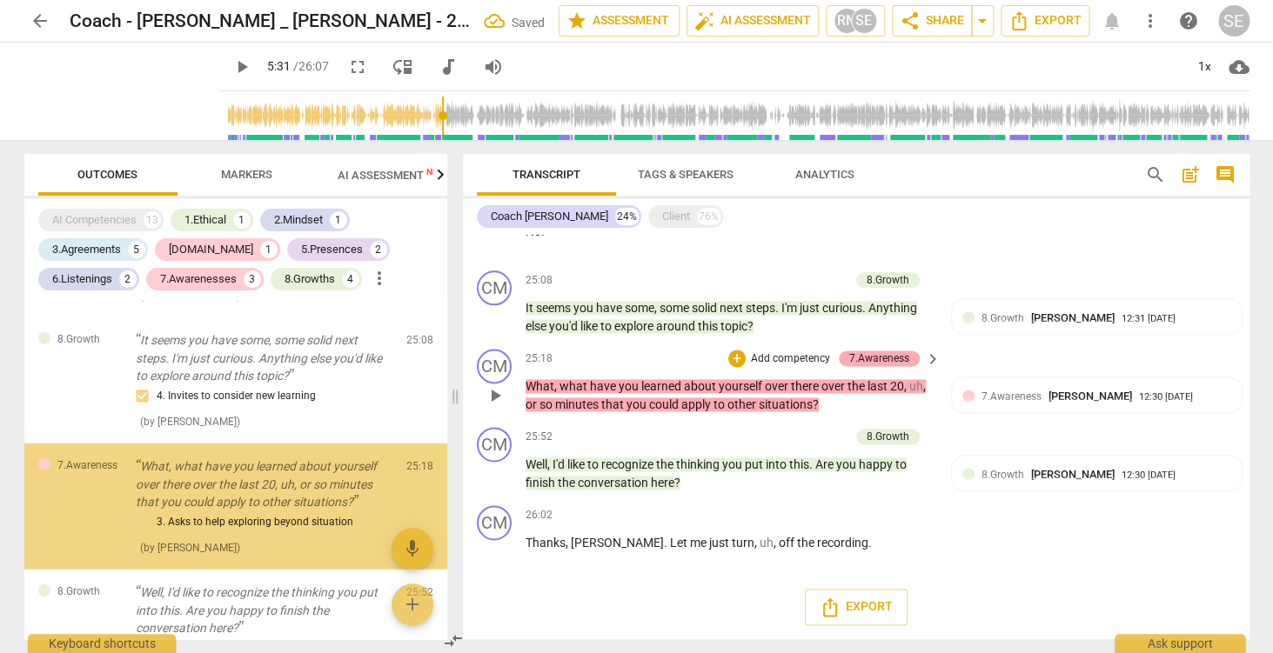
scroll to position [1866, 0]
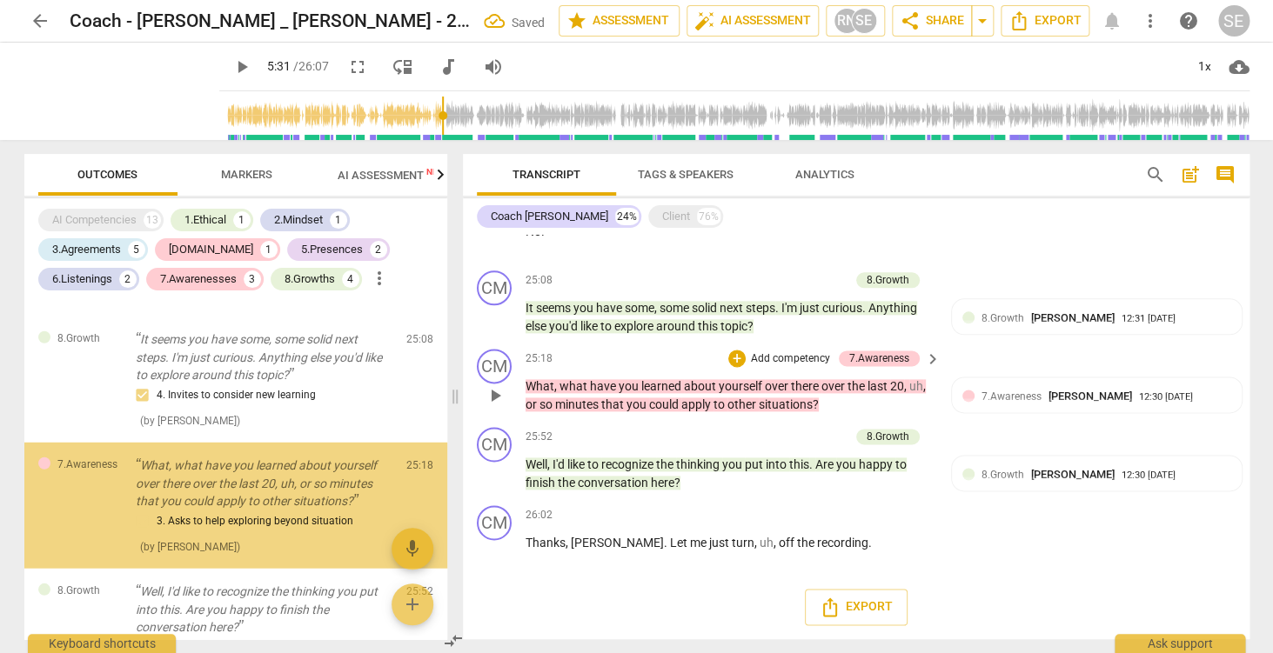
click at [794, 362] on p "Add competency" at bounding box center [790, 359] width 83 height 16
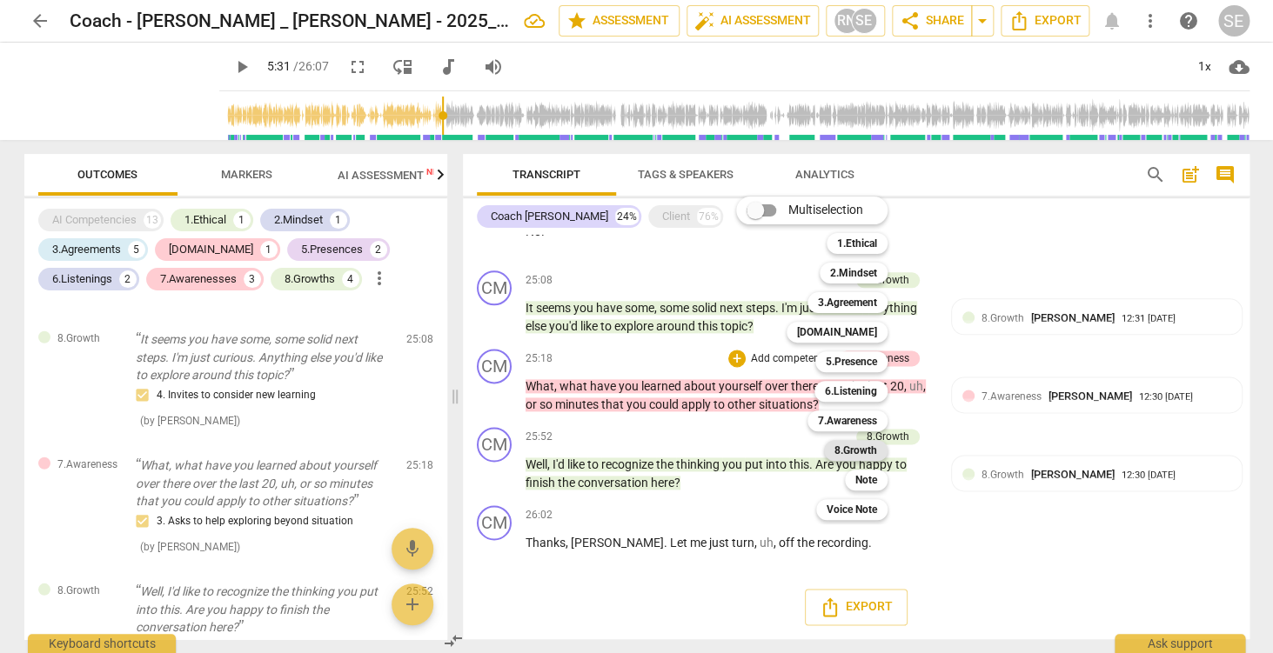
click at [868, 446] on b "8.Growth" at bounding box center [855, 450] width 43 height 21
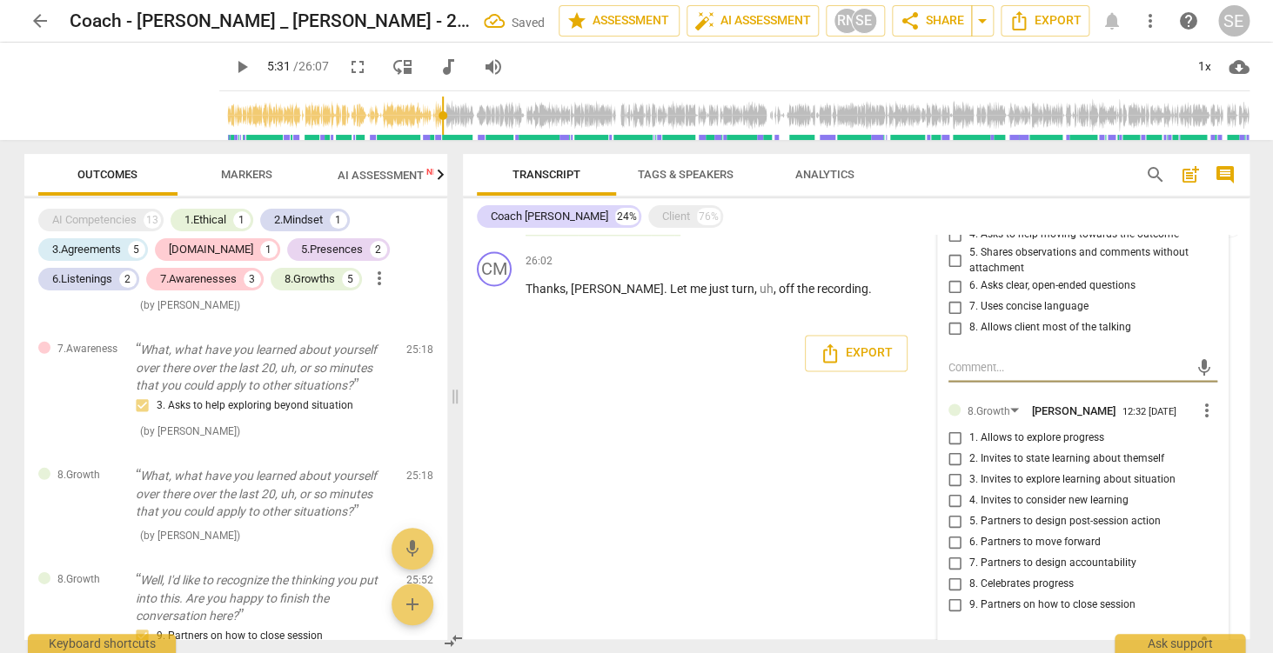
scroll to position [3663, 0]
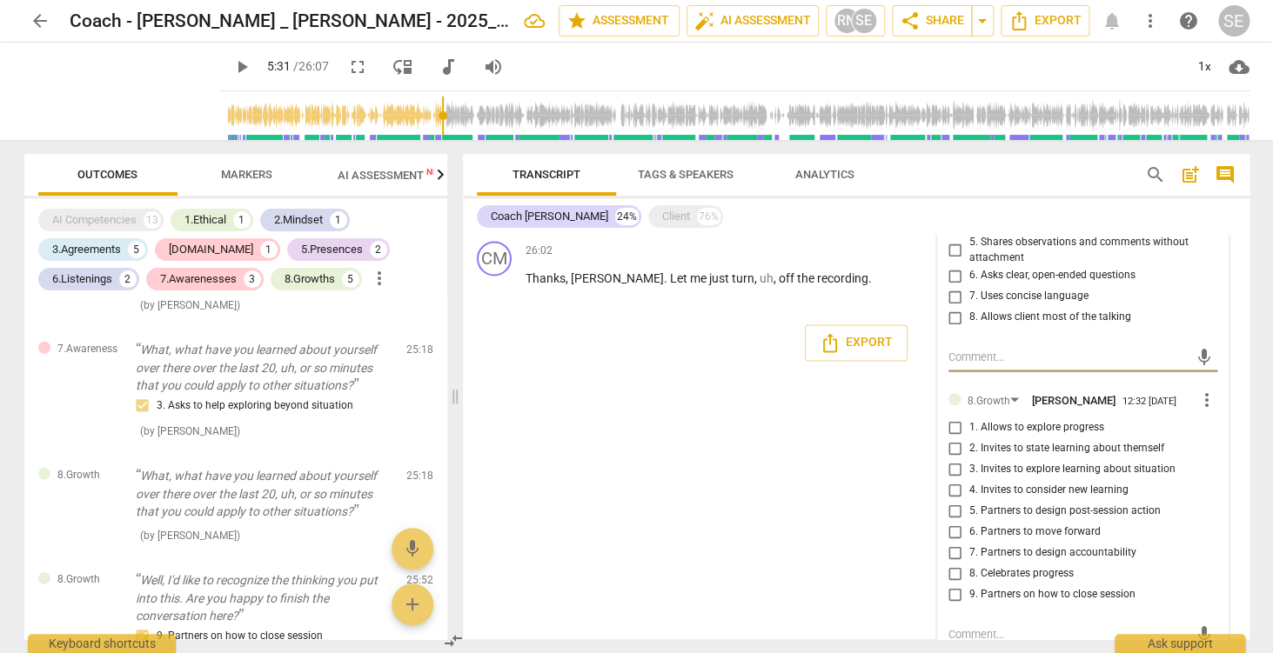
click at [1076, 495] on span "4. Invites to consider new learning" at bounding box center [1048, 490] width 159 height 16
click at [969, 495] on input "4. Invites to consider new learning" at bounding box center [955, 489] width 28 height 21
checkbox input "true"
click at [878, 503] on div "CM play_arrow pause 00:02 + Add competency keyboard_arrow_right Hi , [PERSON_NA…" at bounding box center [856, 437] width 787 height 405
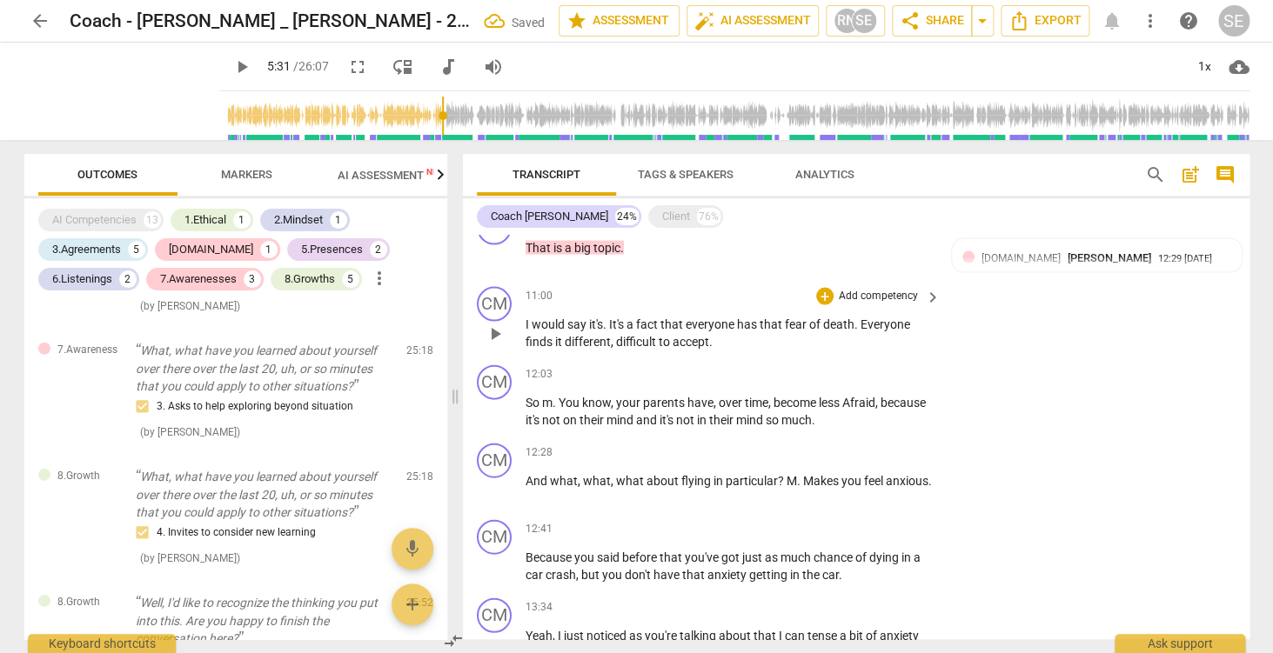
scroll to position [1473, 0]
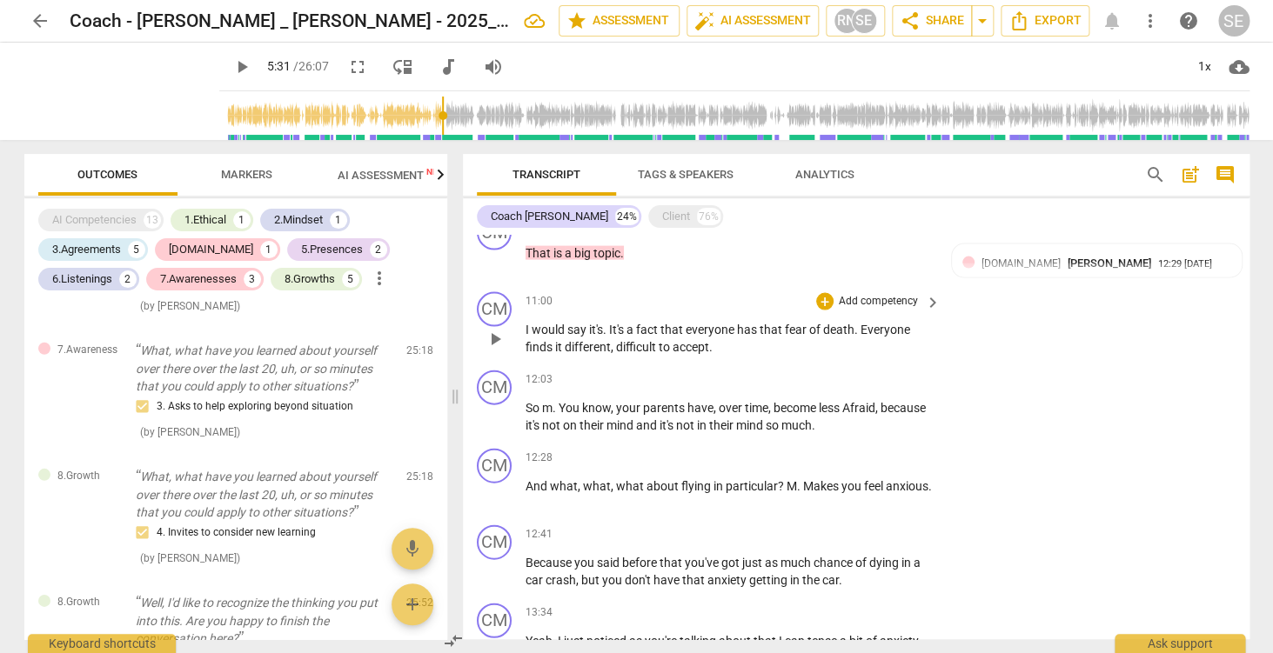
click at [881, 307] on p "Add competency" at bounding box center [878, 301] width 83 height 16
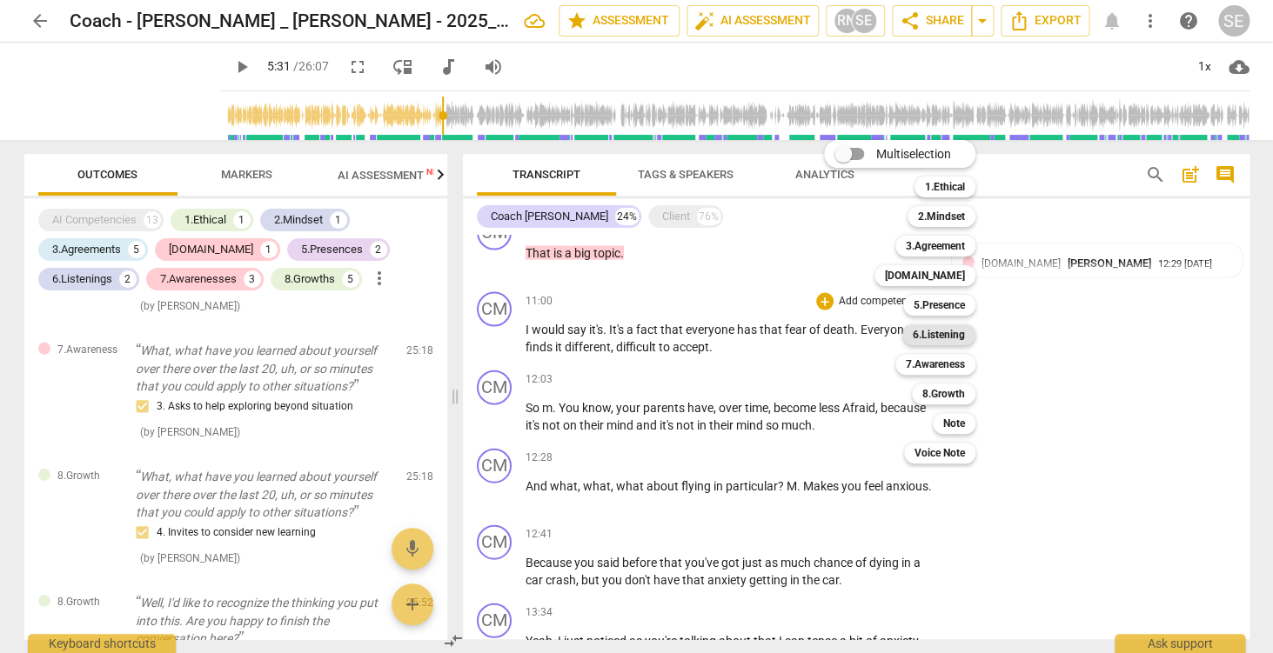
click at [951, 341] on b "6.Listening" at bounding box center [939, 335] width 52 height 21
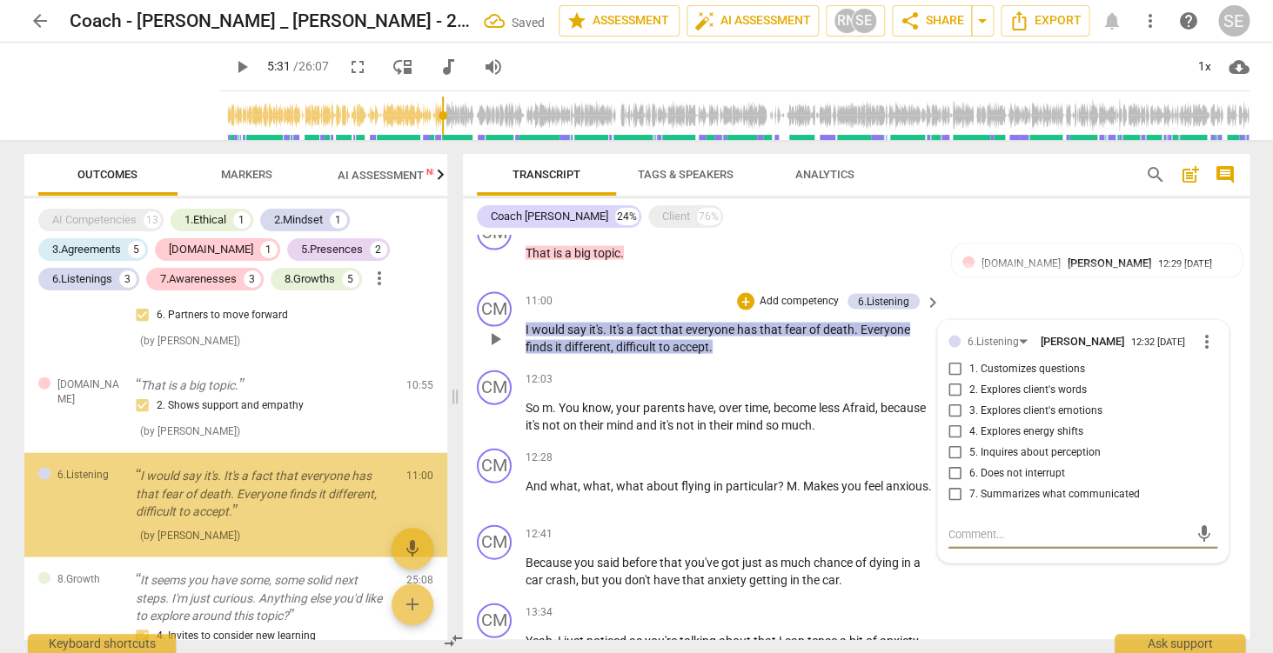
scroll to position [1729, 0]
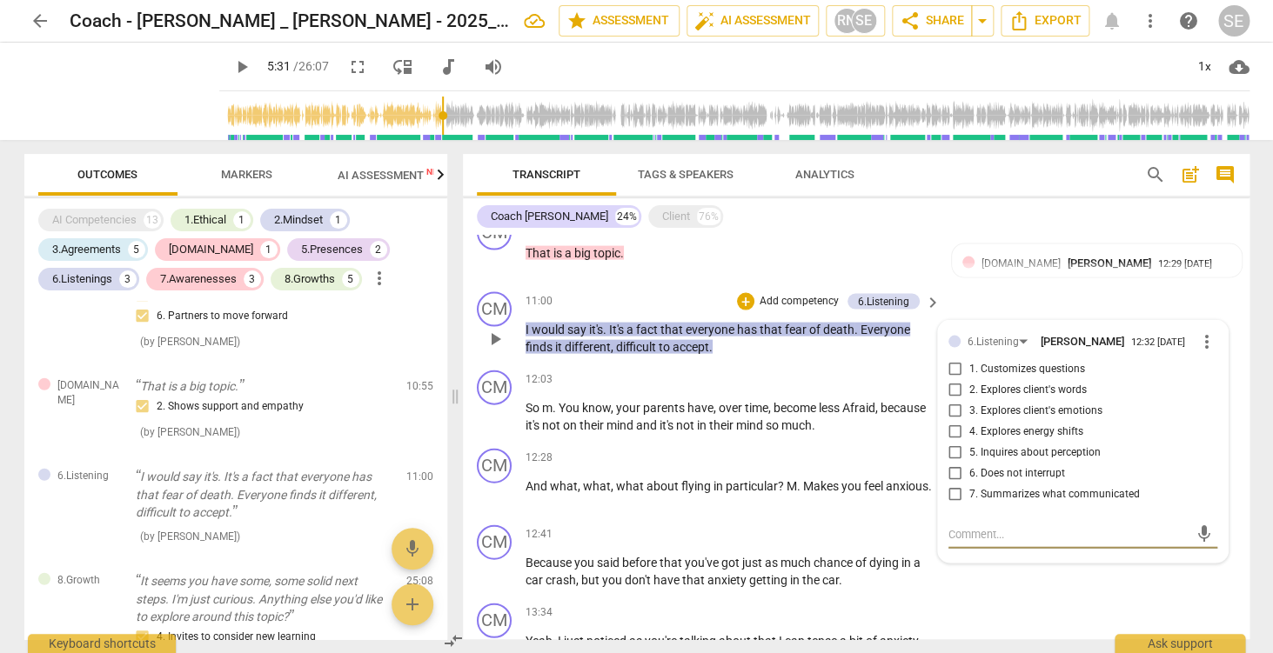
click at [933, 302] on span "keyboard_arrow_right" at bounding box center [932, 301] width 21 height 21
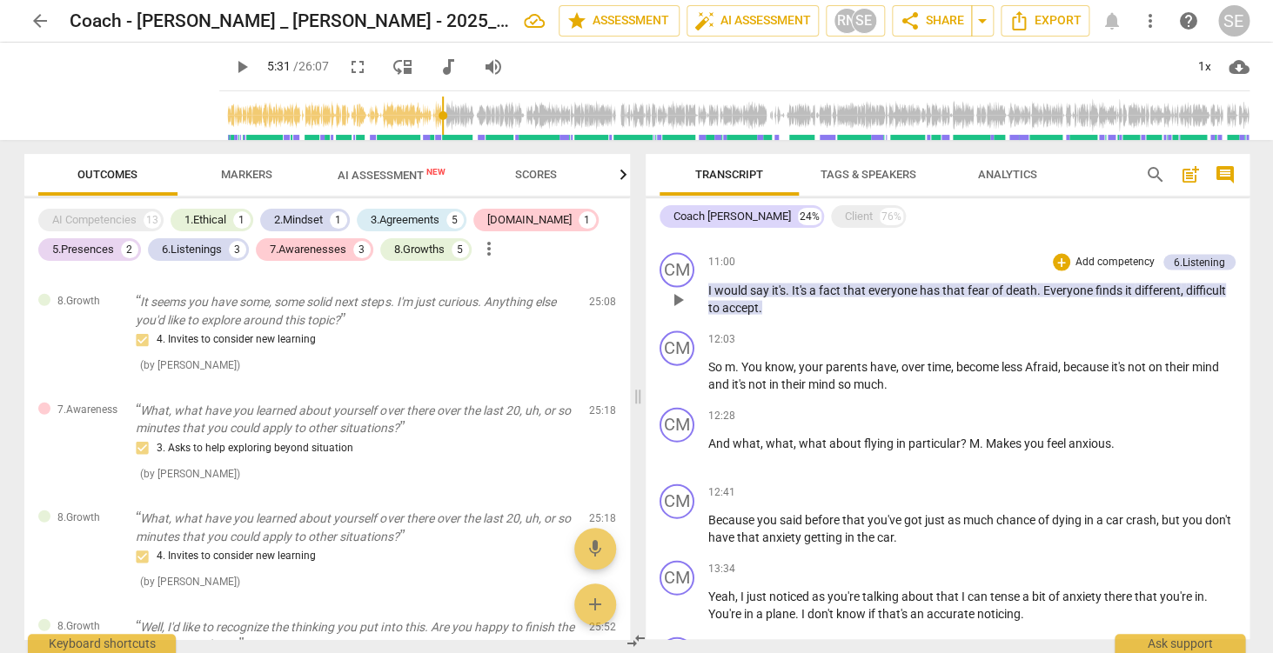
scroll to position [1533, 0]
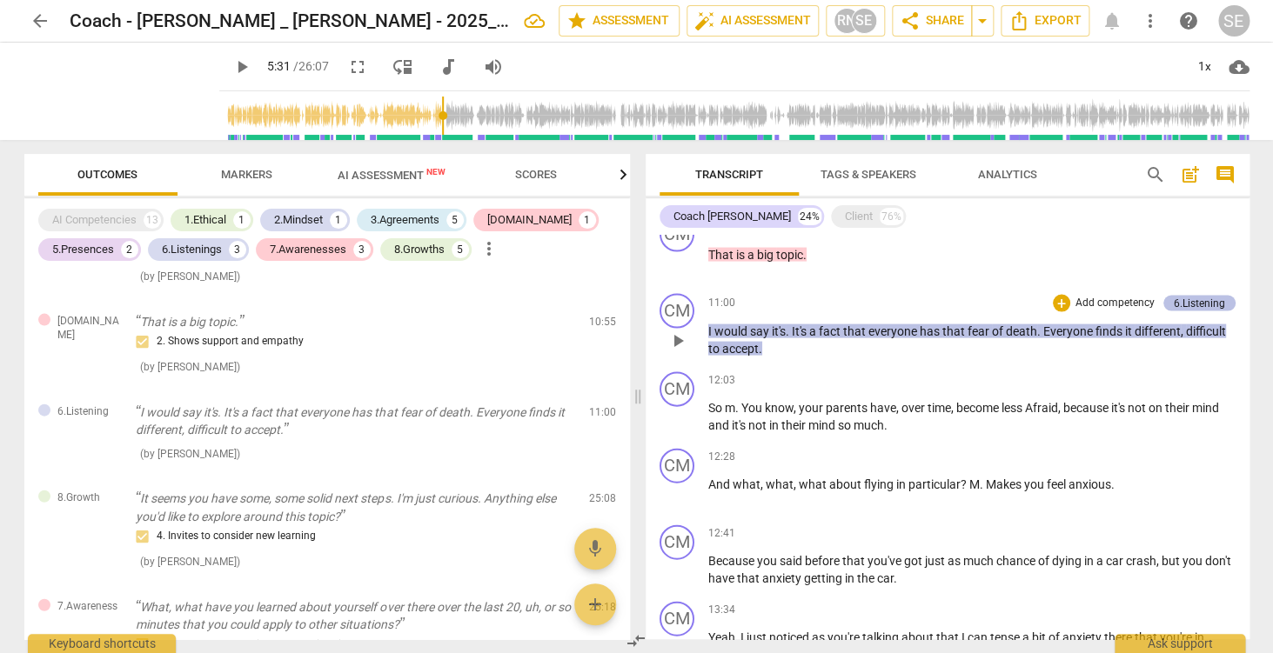
click at [1193, 310] on div "6.Listening" at bounding box center [1199, 303] width 51 height 16
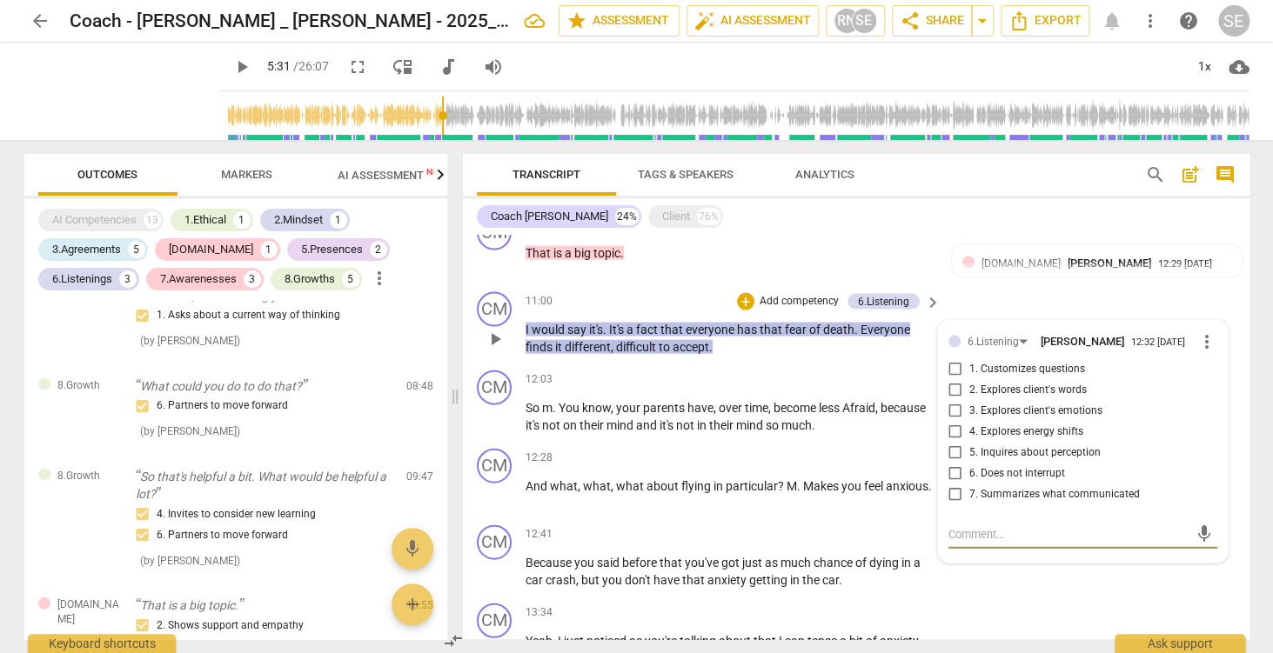
scroll to position [1510, 0]
click at [1208, 343] on span "more_vert" at bounding box center [1206, 341] width 21 height 21
click at [1216, 376] on li "Delete" at bounding box center [1225, 374] width 60 height 33
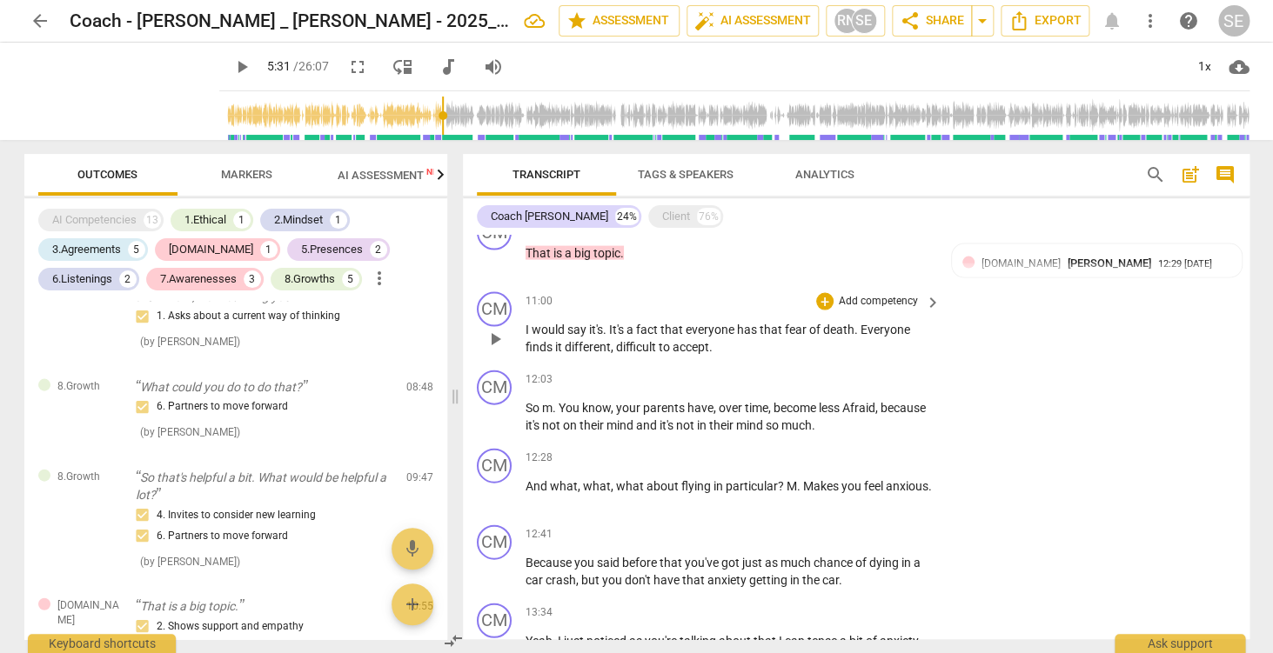
click at [887, 303] on p "Add competency" at bounding box center [878, 301] width 83 height 16
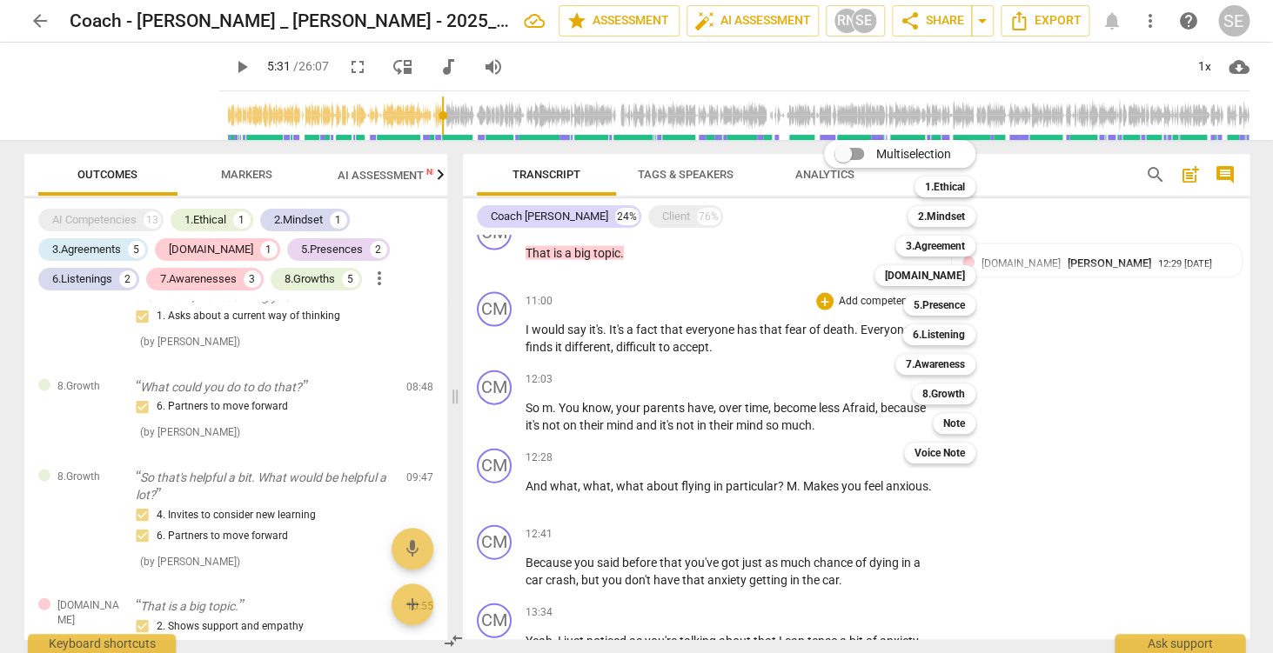
click at [953, 289] on div "[DOMAIN_NAME] 4" at bounding box center [934, 276] width 134 height 30
click at [949, 278] on b "[DOMAIN_NAME]" at bounding box center [925, 275] width 80 height 21
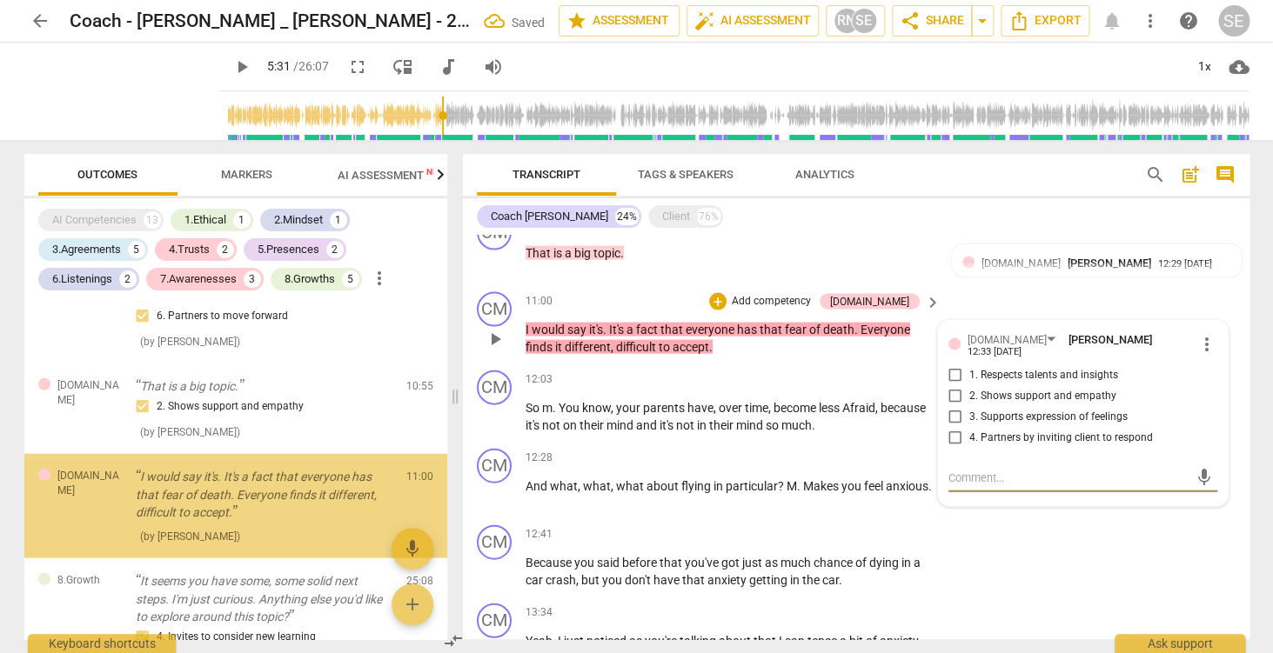
scroll to position [1730, 0]
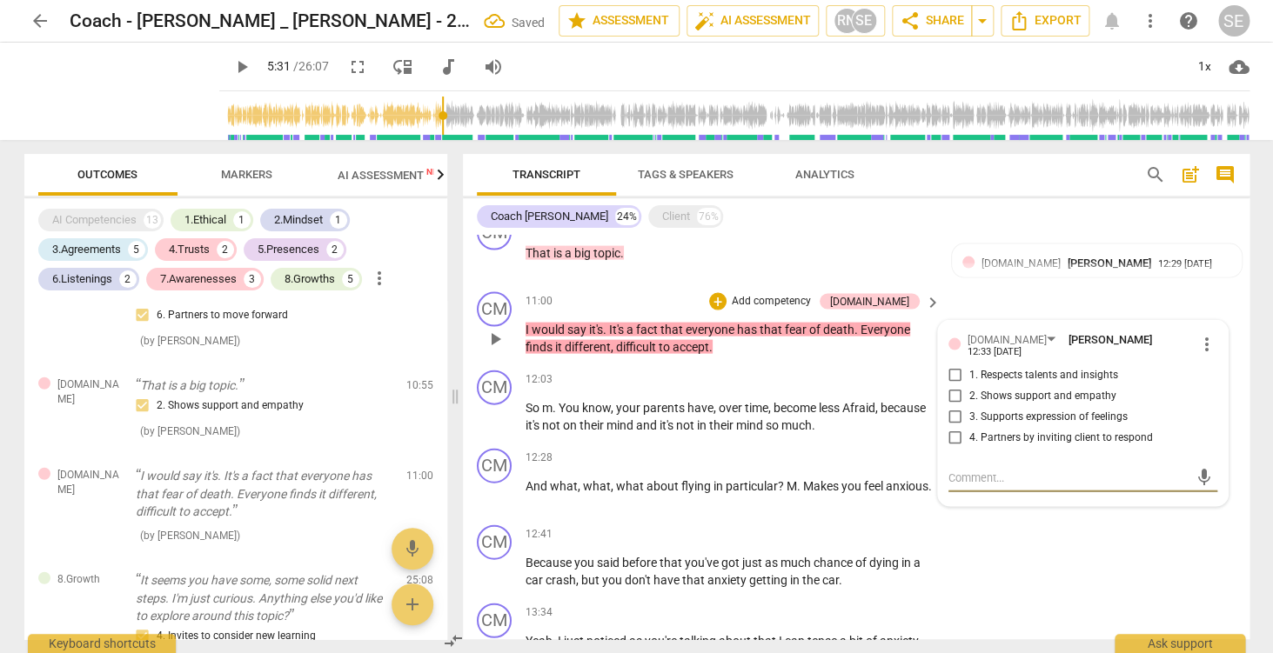
click at [1068, 393] on span "2. Shows support and empathy" at bounding box center [1042, 396] width 147 height 16
click at [969, 393] on input "2. Shows support and empathy" at bounding box center [955, 395] width 28 height 21
checkbox input "true"
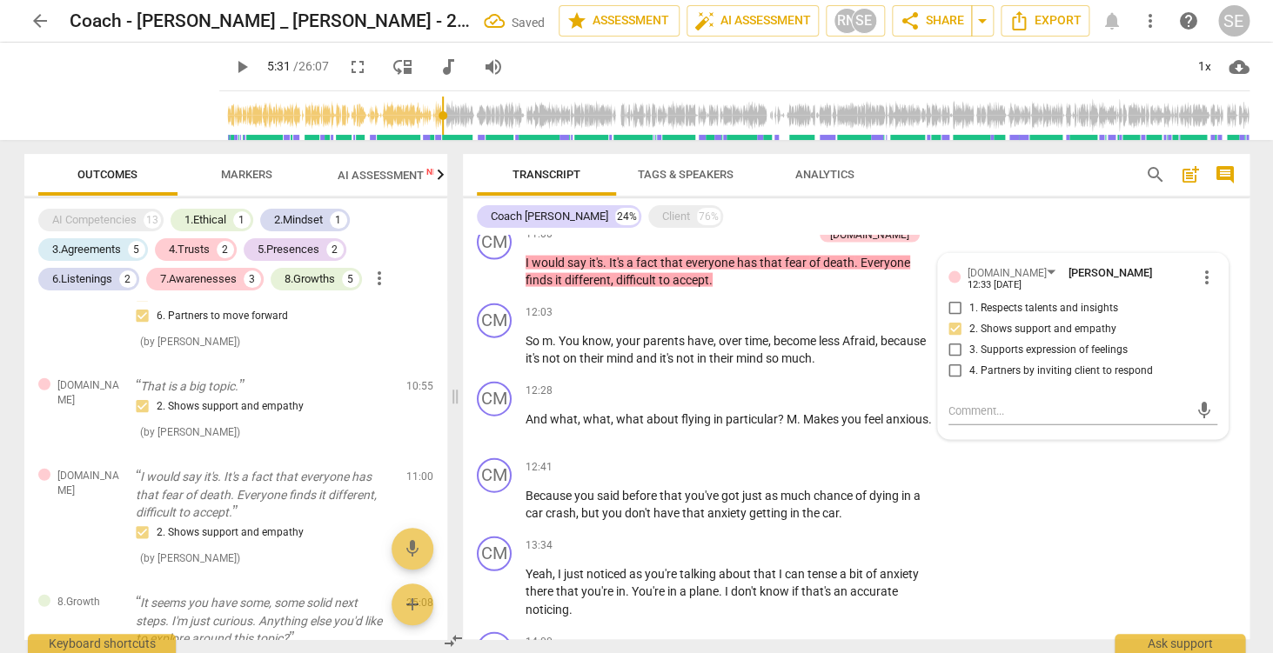
scroll to position [1581, 0]
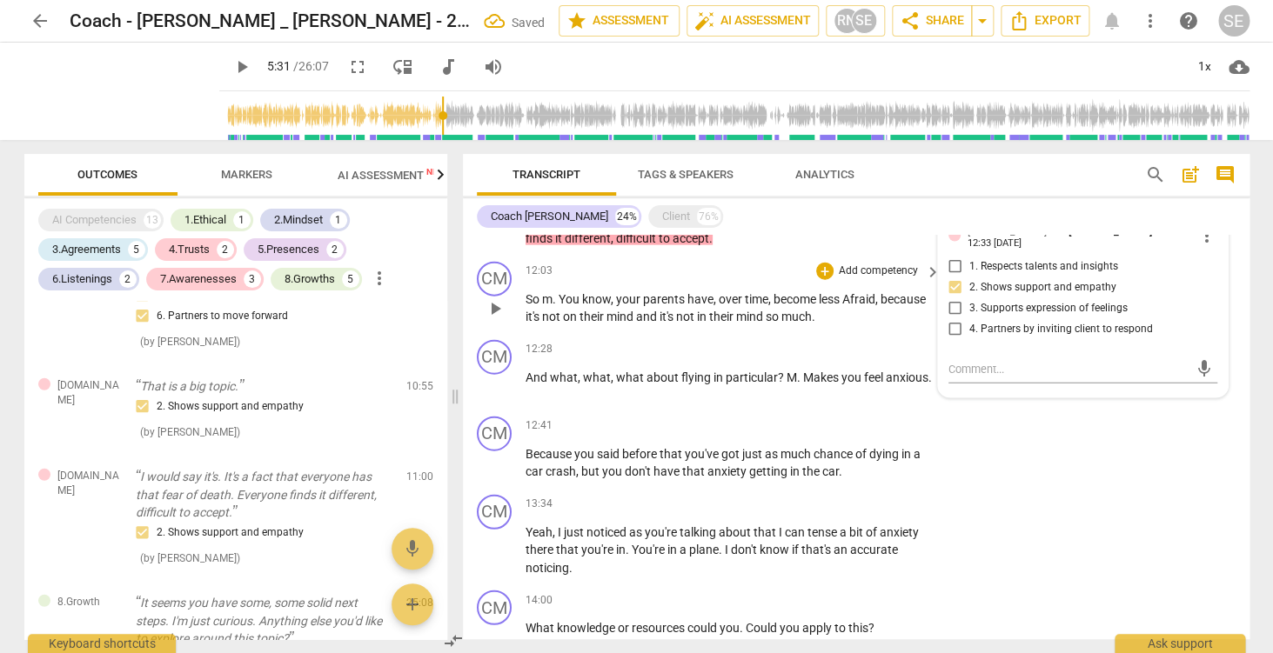
click at [868, 323] on p "So m . You know , your parents have , over time , become less Afraid , because …" at bounding box center [728, 309] width 407 height 36
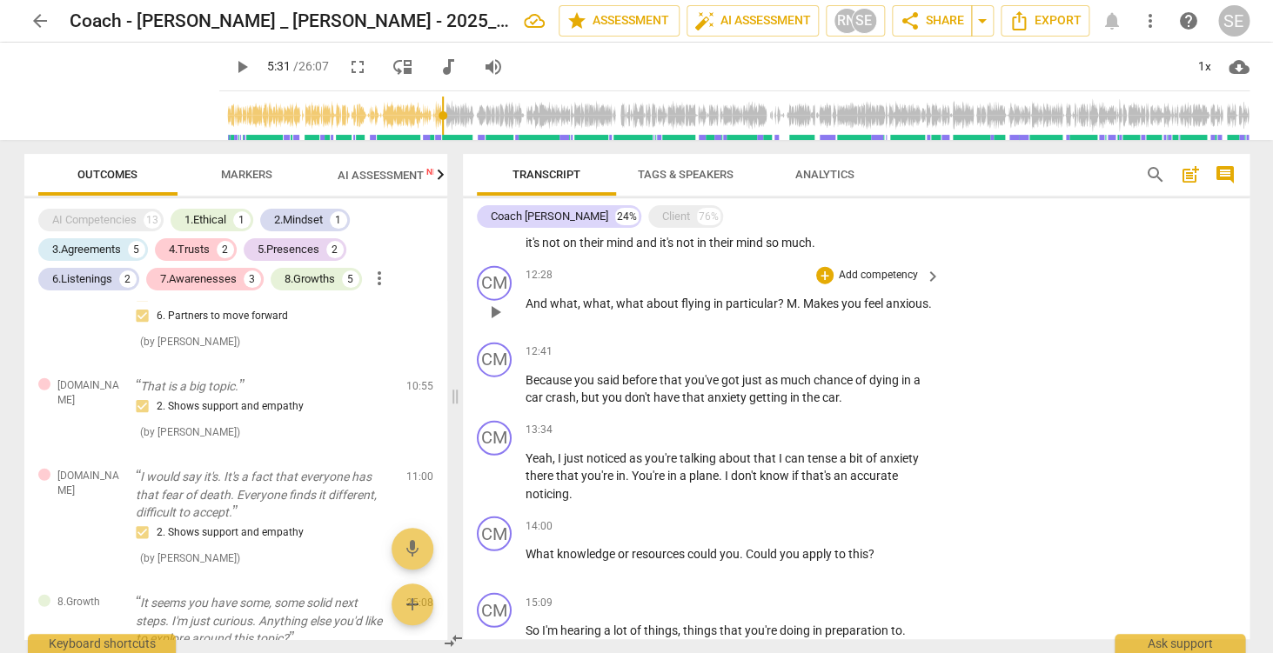
scroll to position [1657, 0]
click at [868, 276] on p "Add competency" at bounding box center [878, 273] width 83 height 16
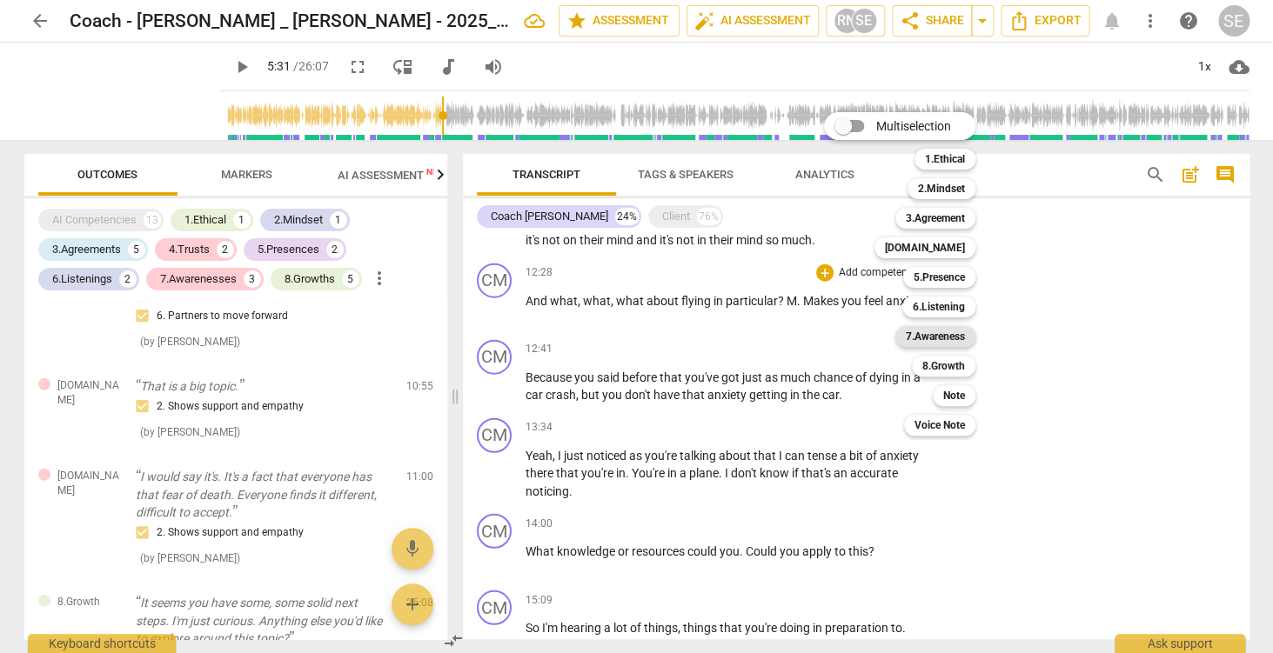
click at [942, 332] on b "7.Awareness" at bounding box center [935, 336] width 59 height 21
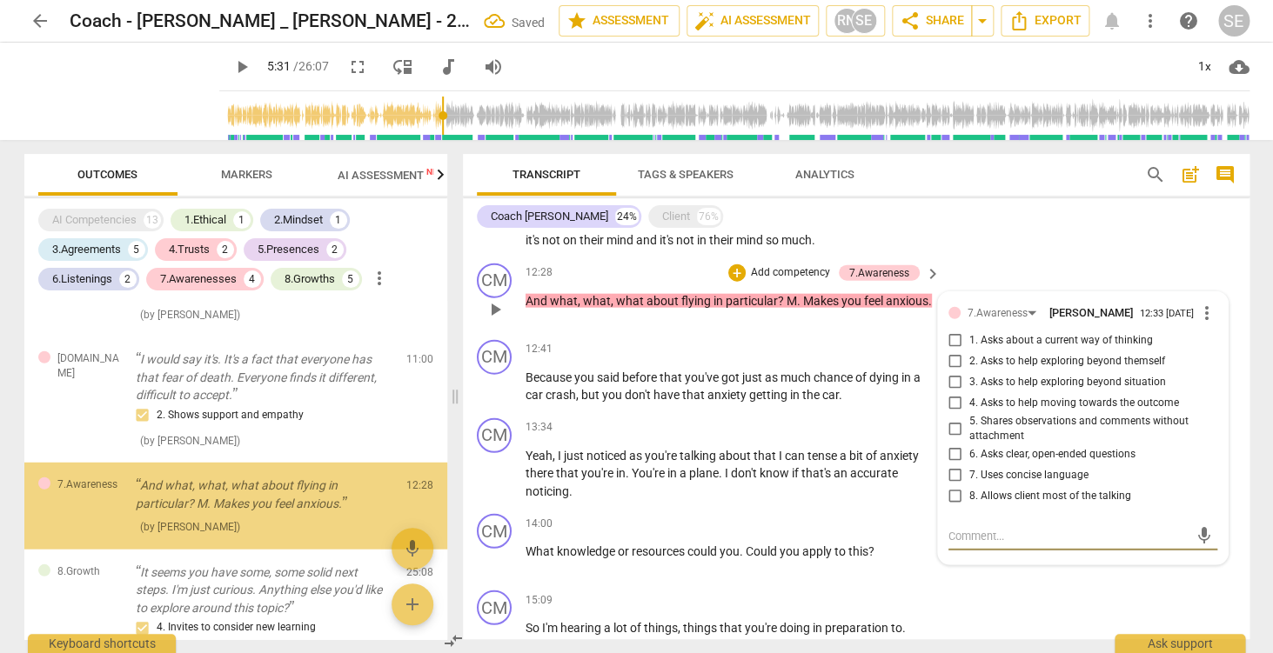
scroll to position [1846, 0]
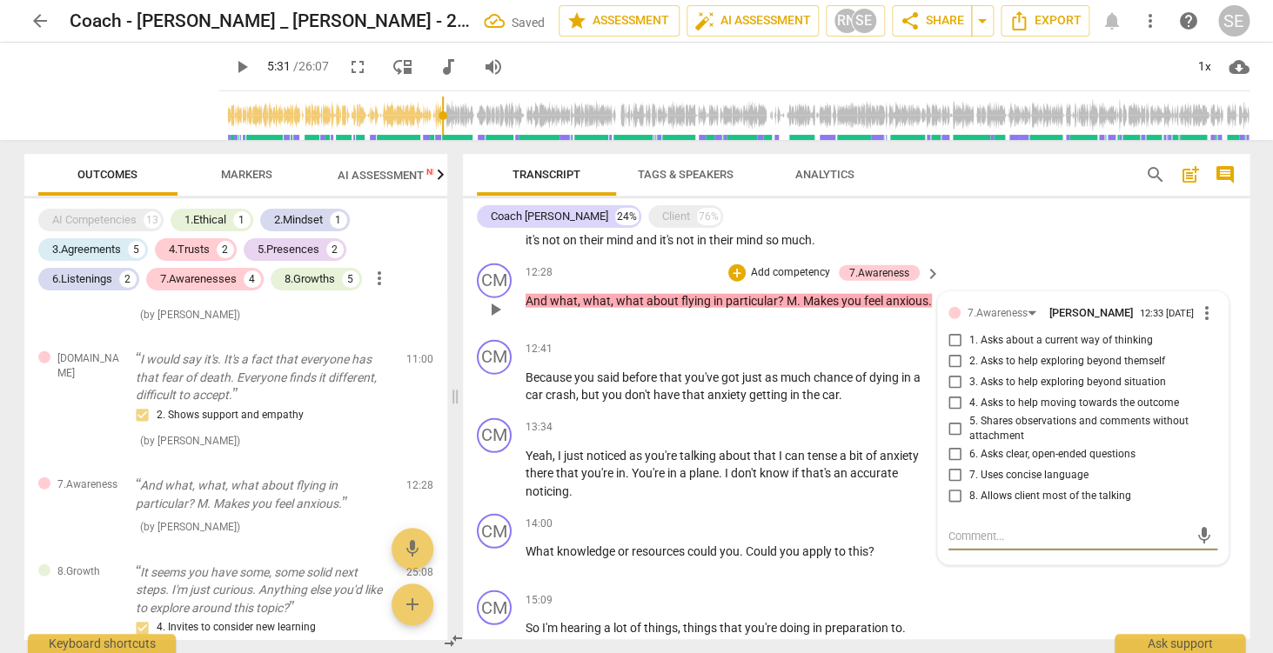
click at [1089, 345] on span "1. Asks about a current way of thinking" at bounding box center [1061, 341] width 184 height 16
click at [969, 345] on input "1. Asks about a current way of thinking" at bounding box center [955, 341] width 28 height 21
checkbox input "true"
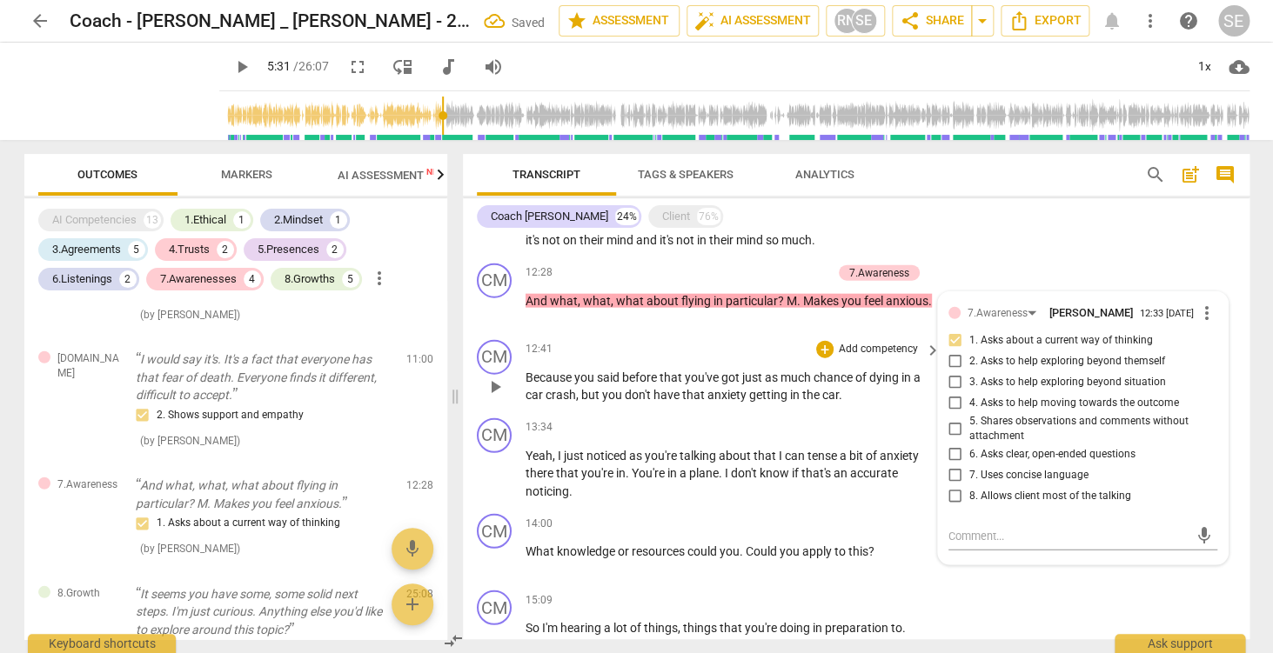
click at [813, 385] on span "much" at bounding box center [796, 378] width 33 height 14
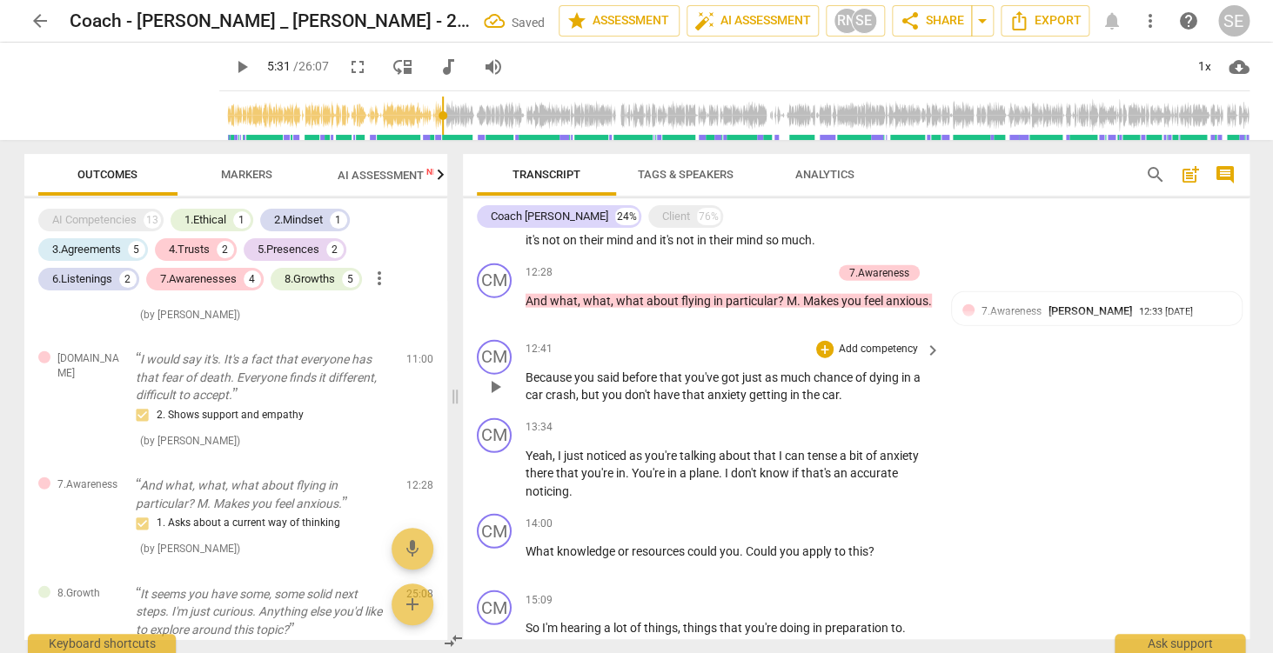
click at [884, 351] on p "Add competency" at bounding box center [878, 350] width 83 height 16
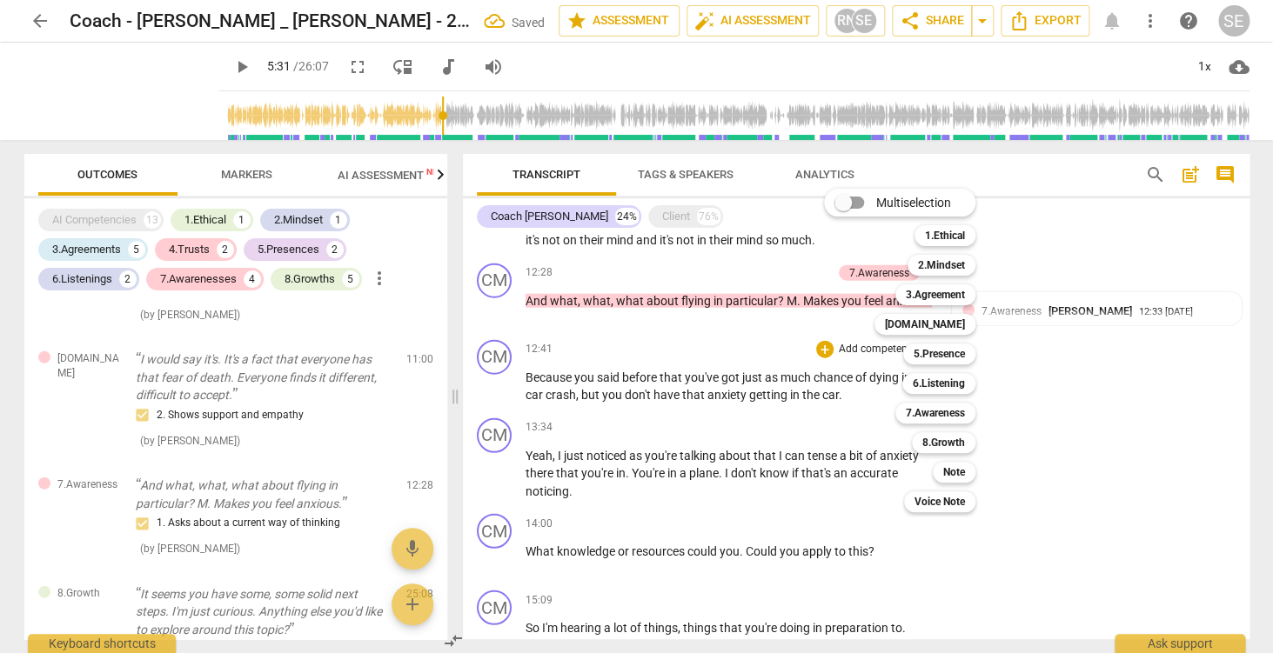
click at [774, 398] on div at bounding box center [636, 326] width 1273 height 653
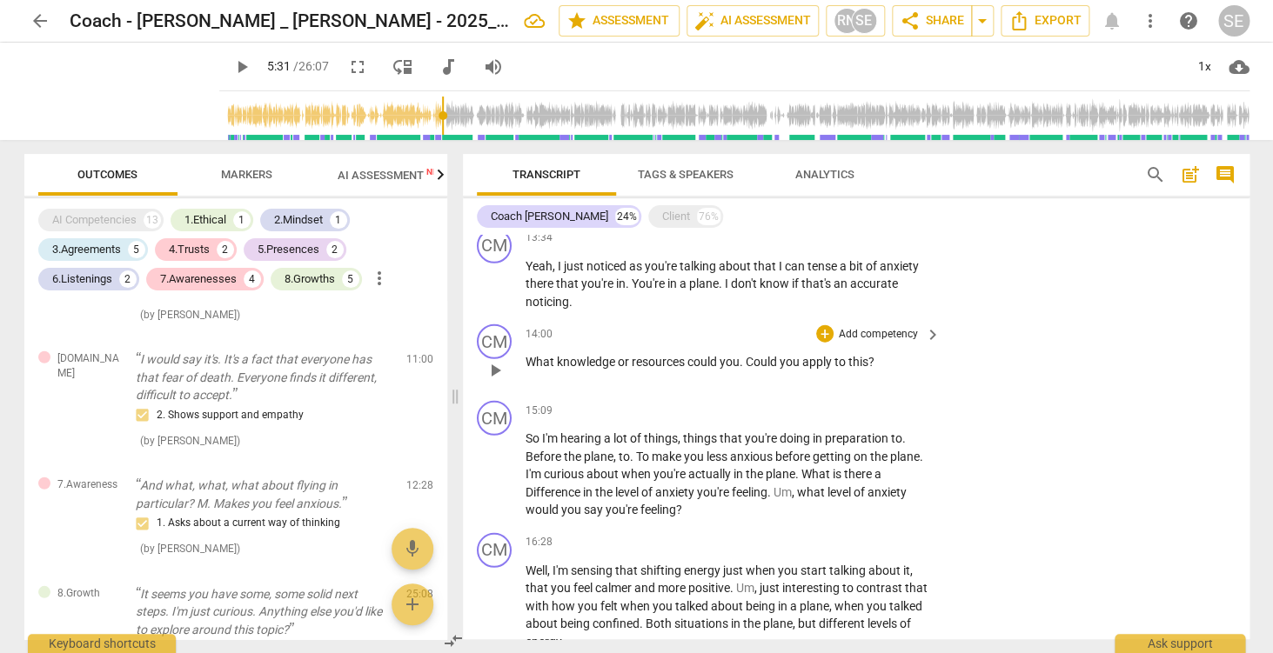
scroll to position [1849, 0]
click at [895, 332] on p "Add competency" at bounding box center [878, 333] width 83 height 16
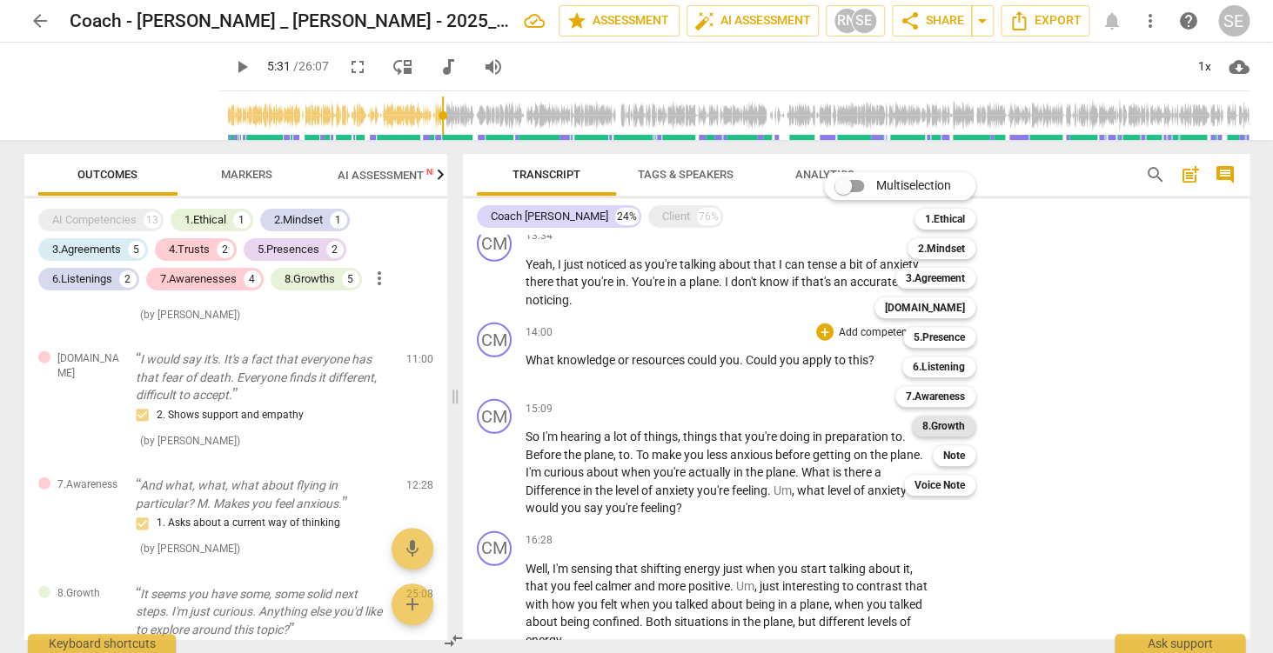
click at [953, 423] on b "8.Growth" at bounding box center [943, 426] width 43 height 21
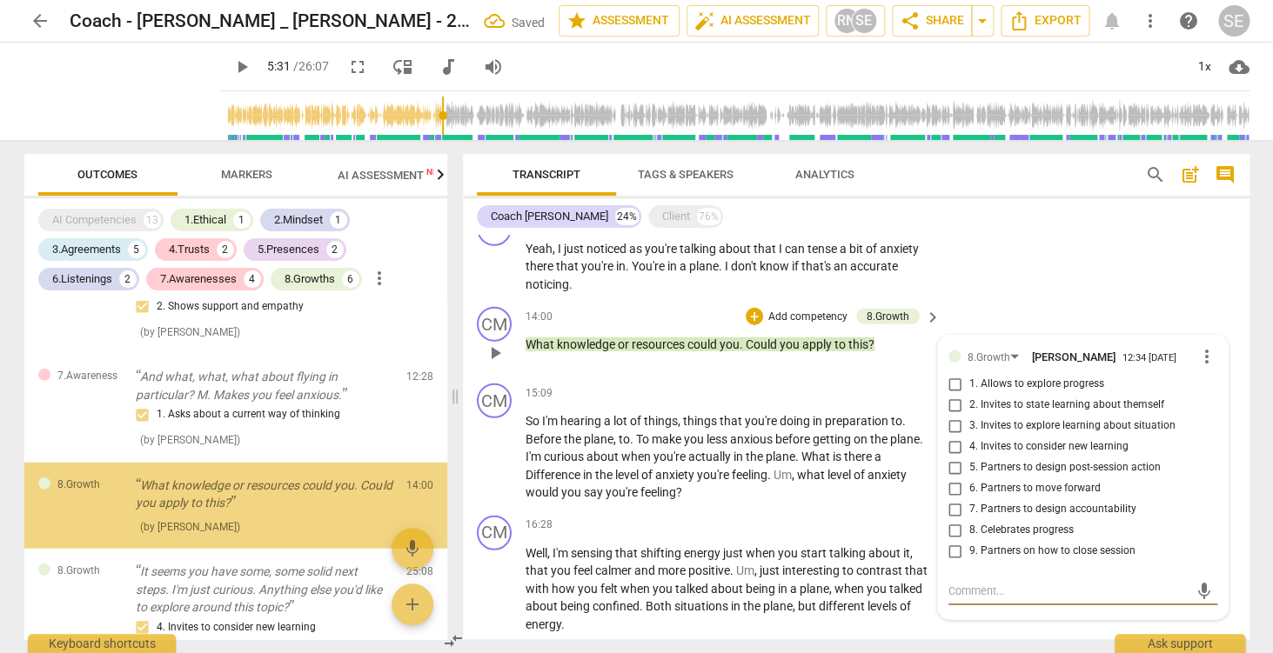
scroll to position [1866, 0]
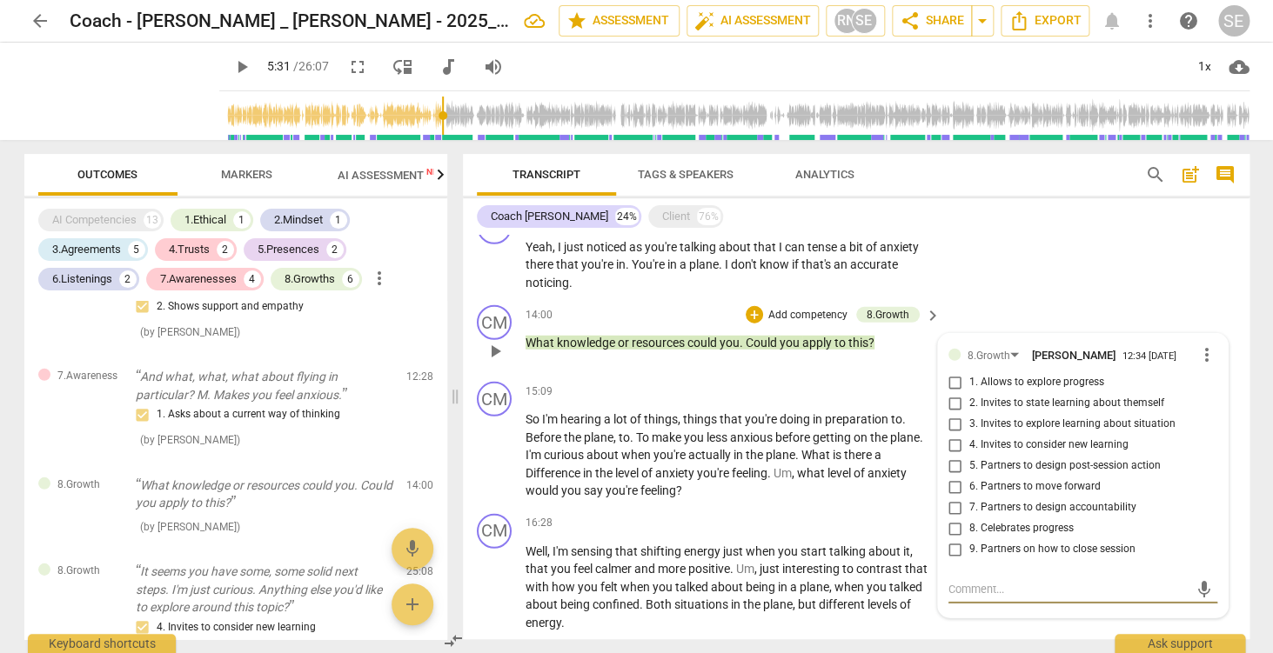
click at [818, 322] on p "Add competency" at bounding box center [807, 316] width 83 height 16
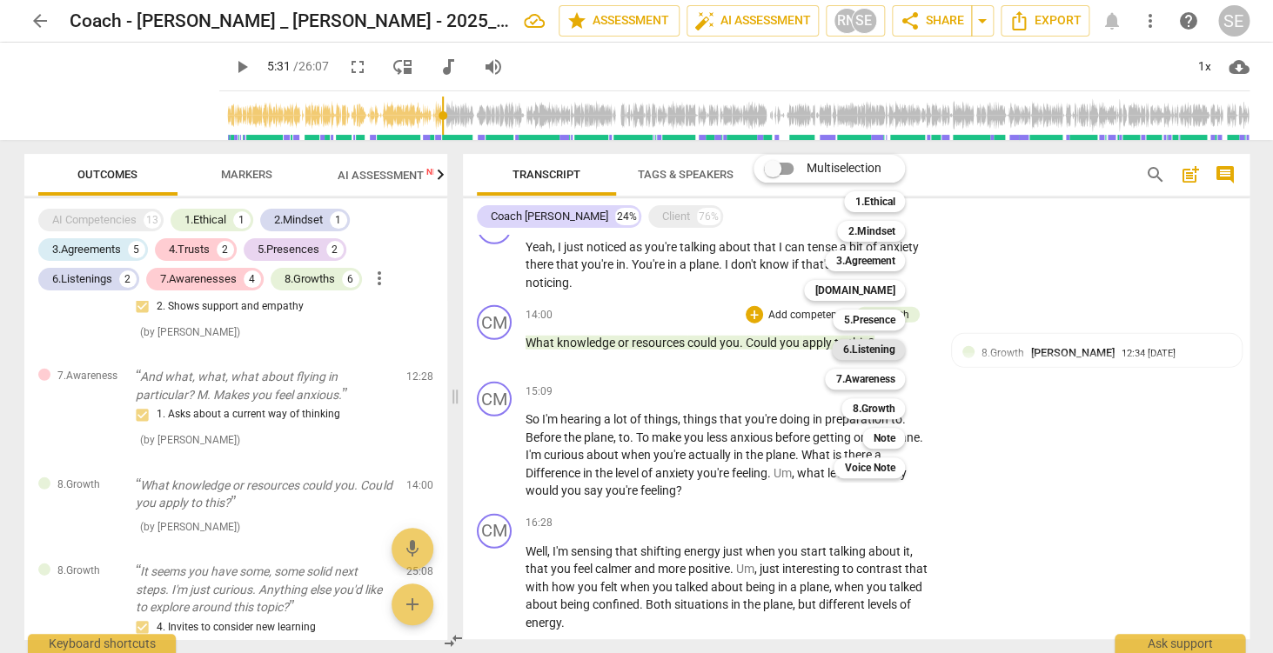
click at [878, 349] on b "6.Listening" at bounding box center [868, 349] width 52 height 21
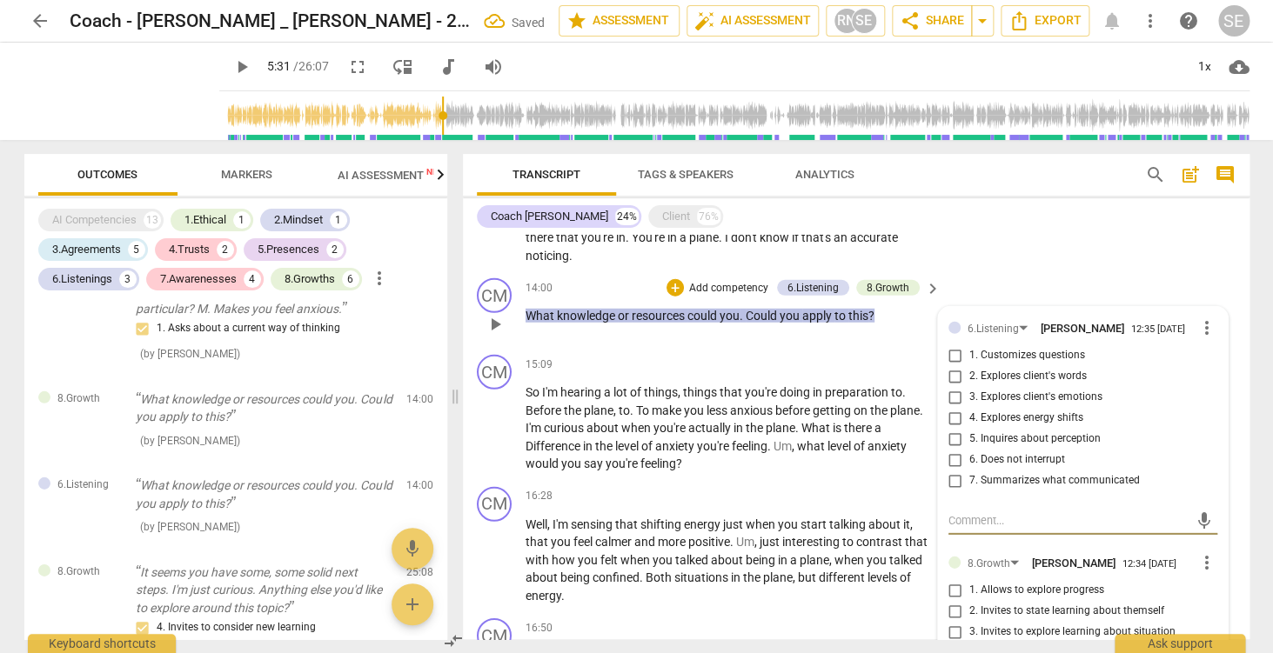
scroll to position [1904, 0]
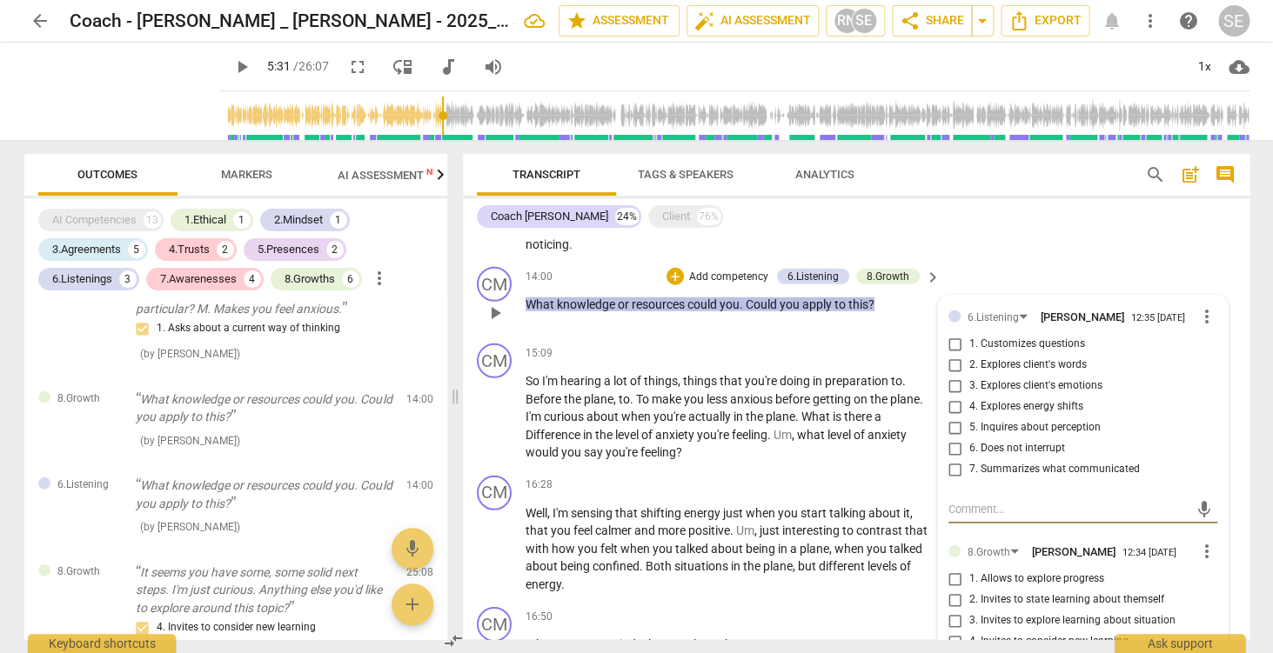
click at [1210, 323] on span "more_vert" at bounding box center [1206, 316] width 21 height 21
click at [1219, 354] on li "Delete" at bounding box center [1225, 350] width 60 height 33
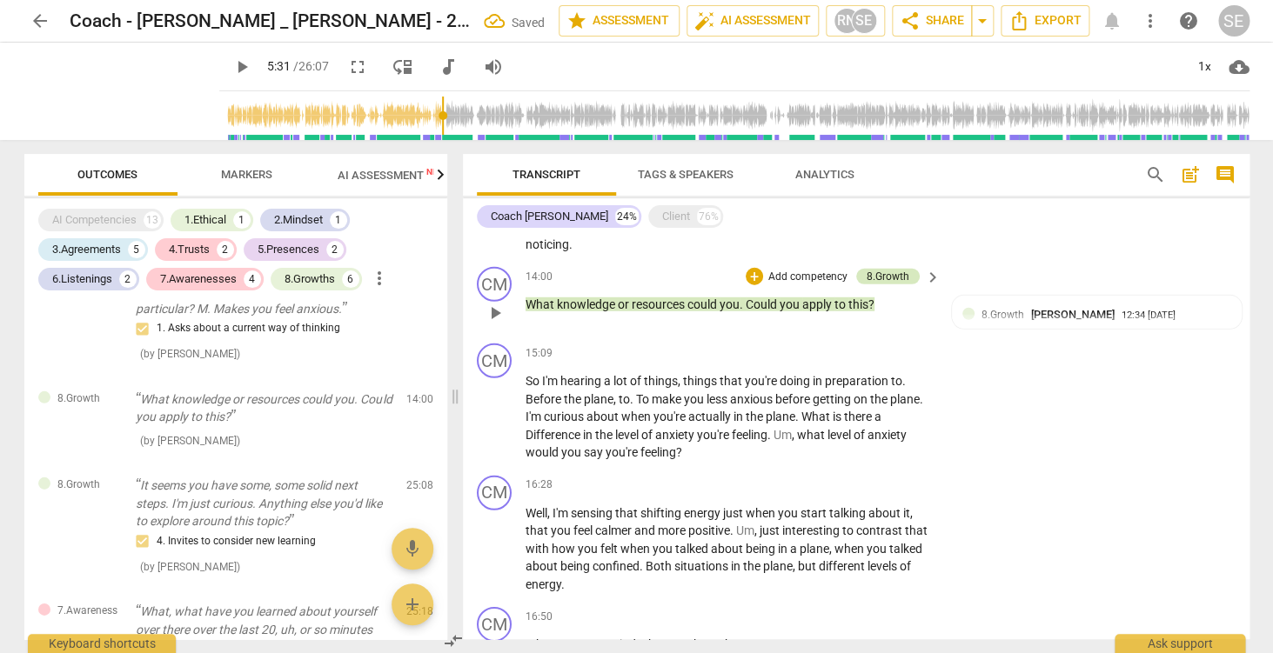
click at [895, 284] on div "8.Growth" at bounding box center [888, 277] width 43 height 16
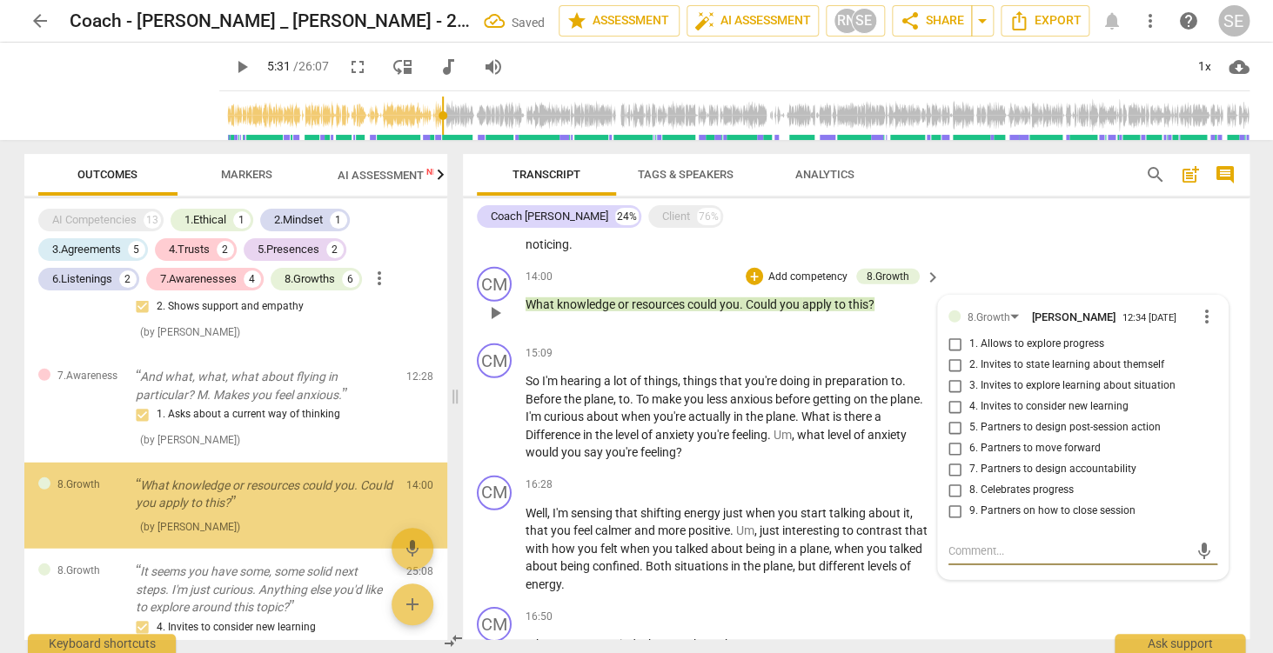
scroll to position [1955, 0]
click at [1199, 320] on span "more_vert" at bounding box center [1206, 316] width 21 height 21
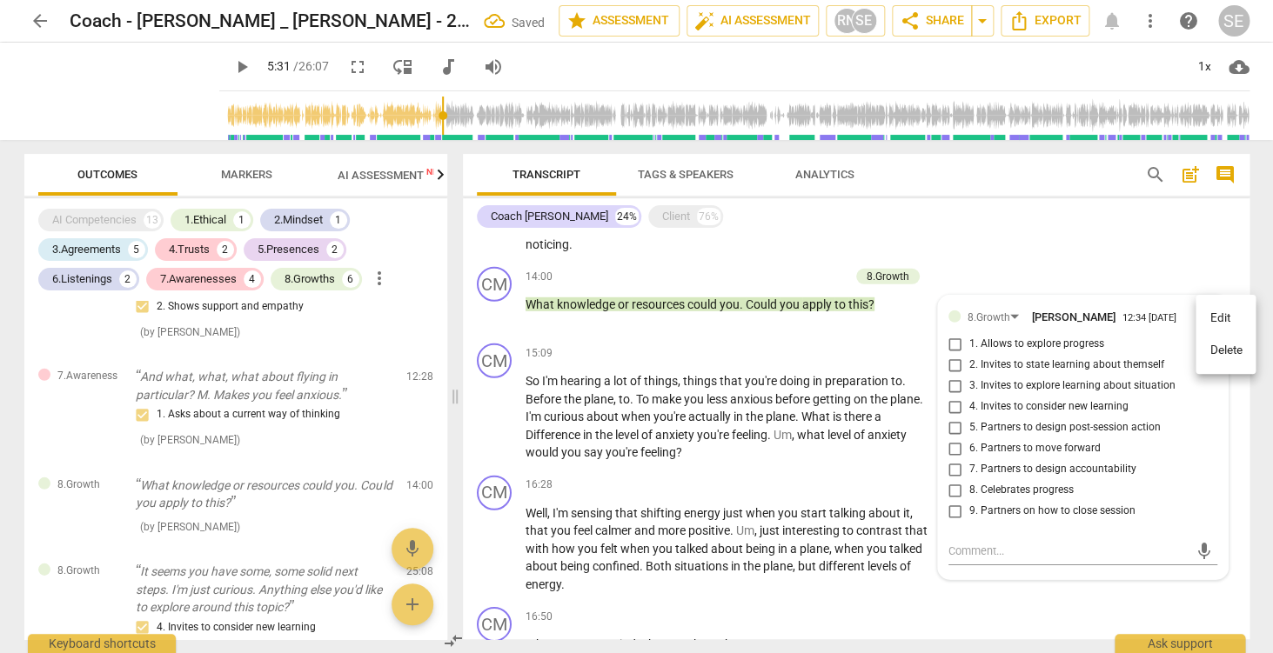
click at [1212, 348] on li "Delete" at bounding box center [1225, 350] width 60 height 33
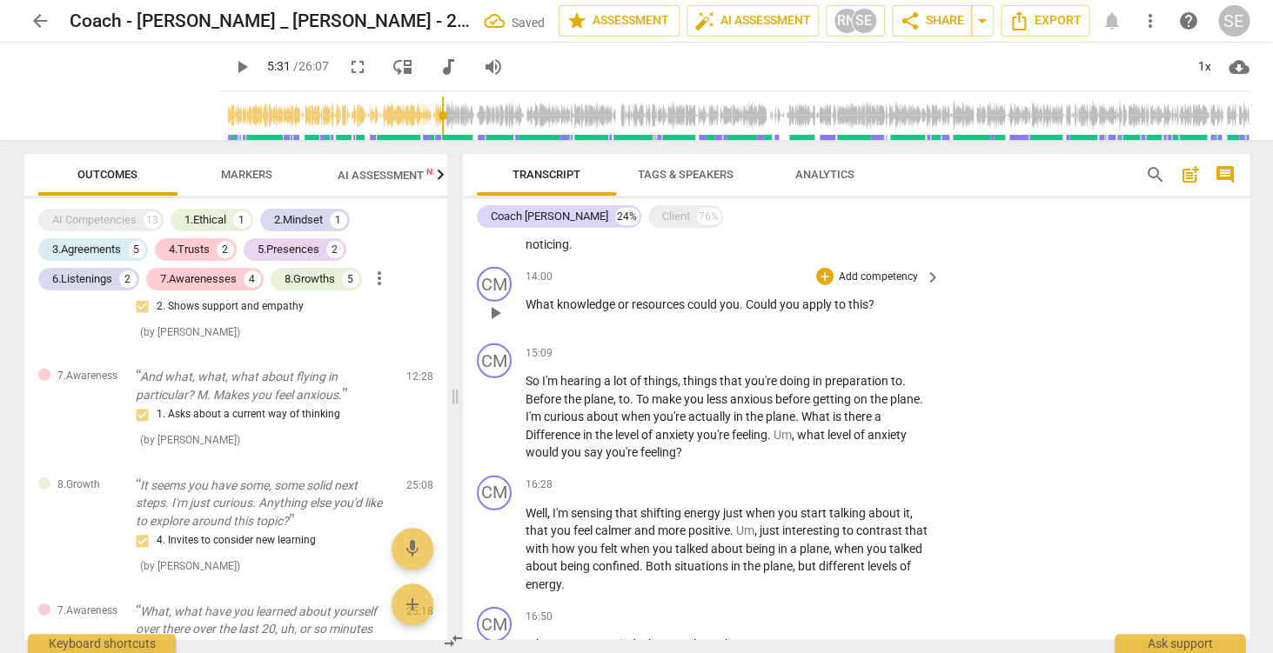
click at [872, 279] on p "Add competency" at bounding box center [878, 278] width 83 height 16
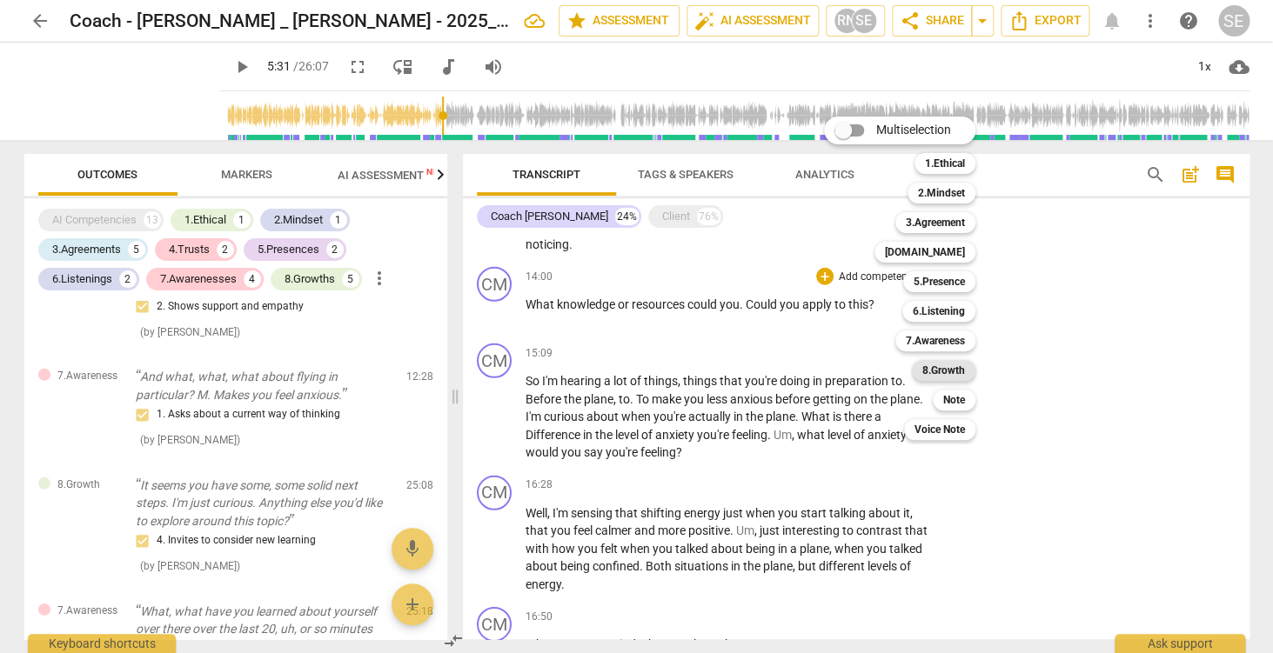
click at [948, 368] on b "8.Growth" at bounding box center [943, 370] width 43 height 21
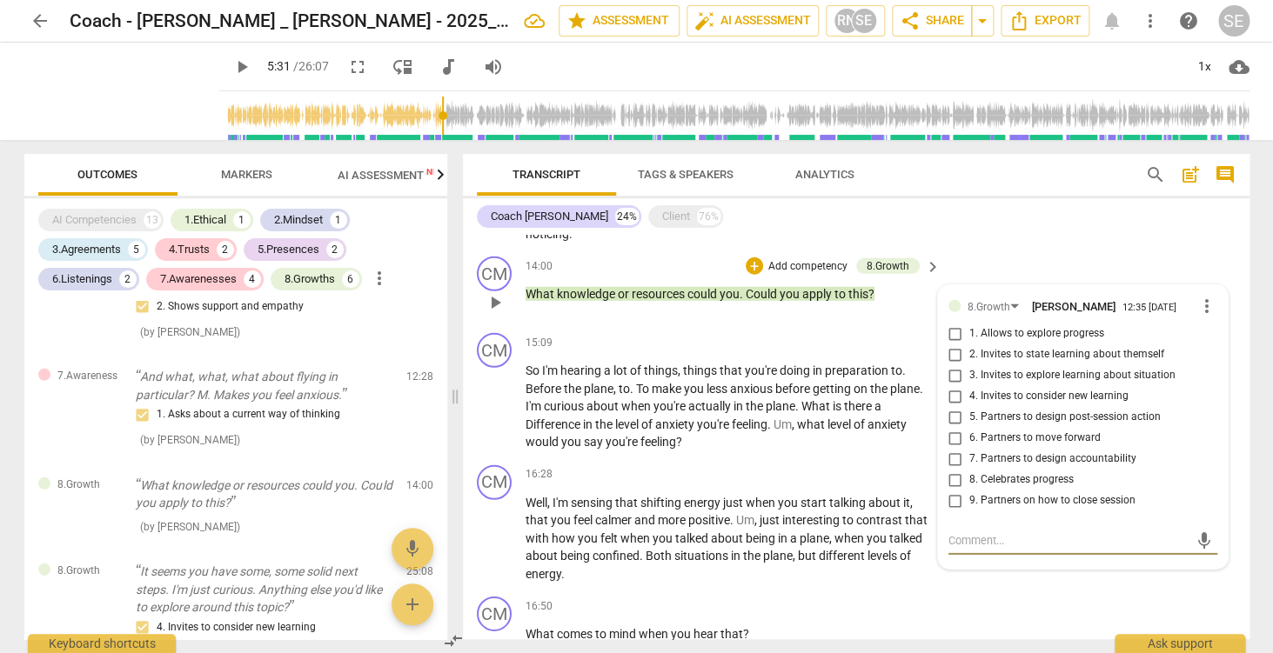
scroll to position [1923, 0]
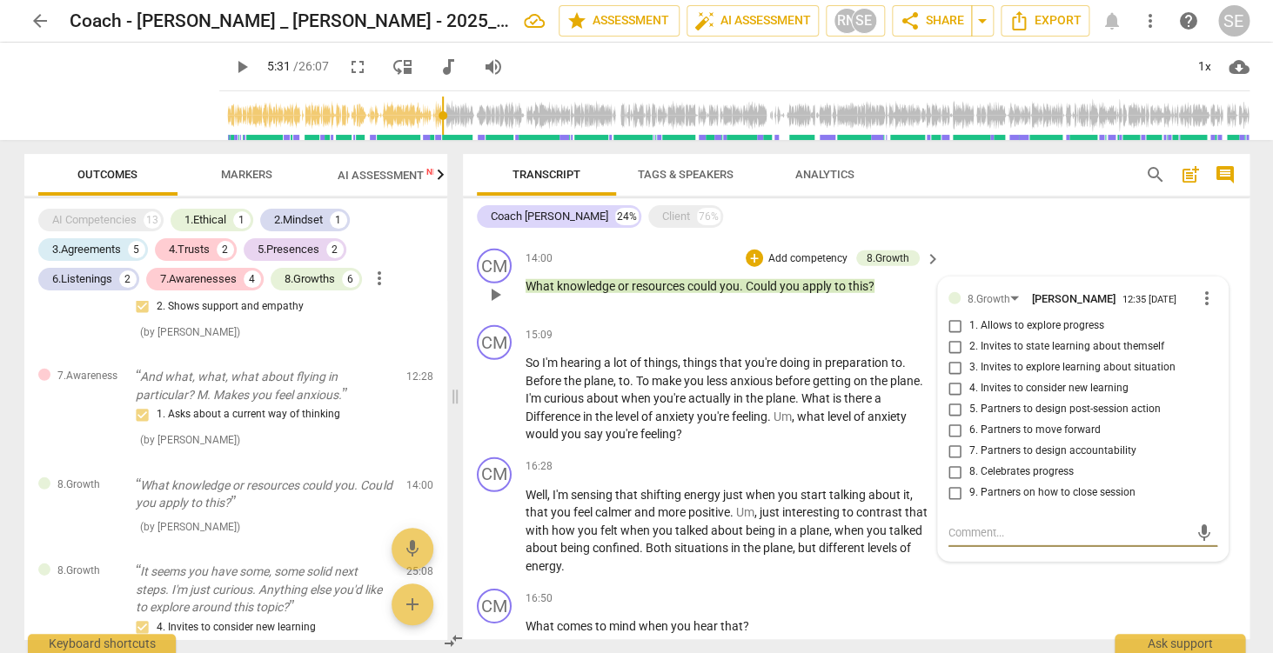
click at [1206, 306] on span "more_vert" at bounding box center [1206, 298] width 21 height 21
click at [1218, 337] on li "Delete" at bounding box center [1225, 332] width 60 height 33
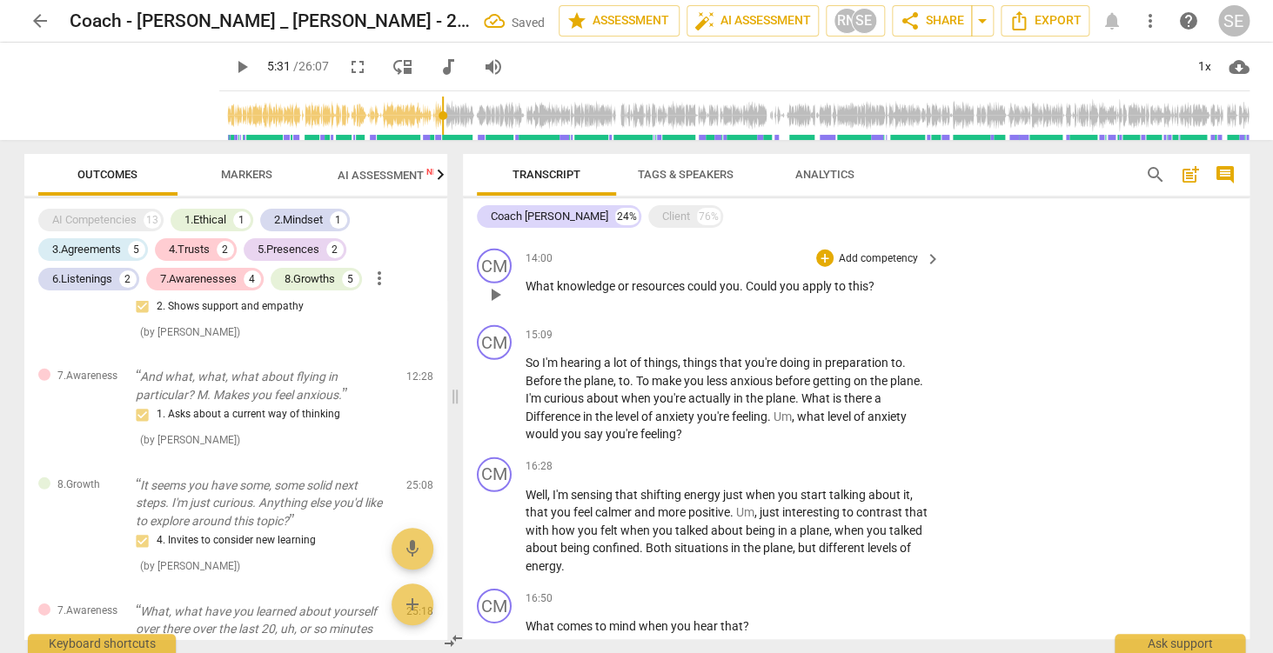
click at [880, 263] on p "Add competency" at bounding box center [878, 259] width 83 height 16
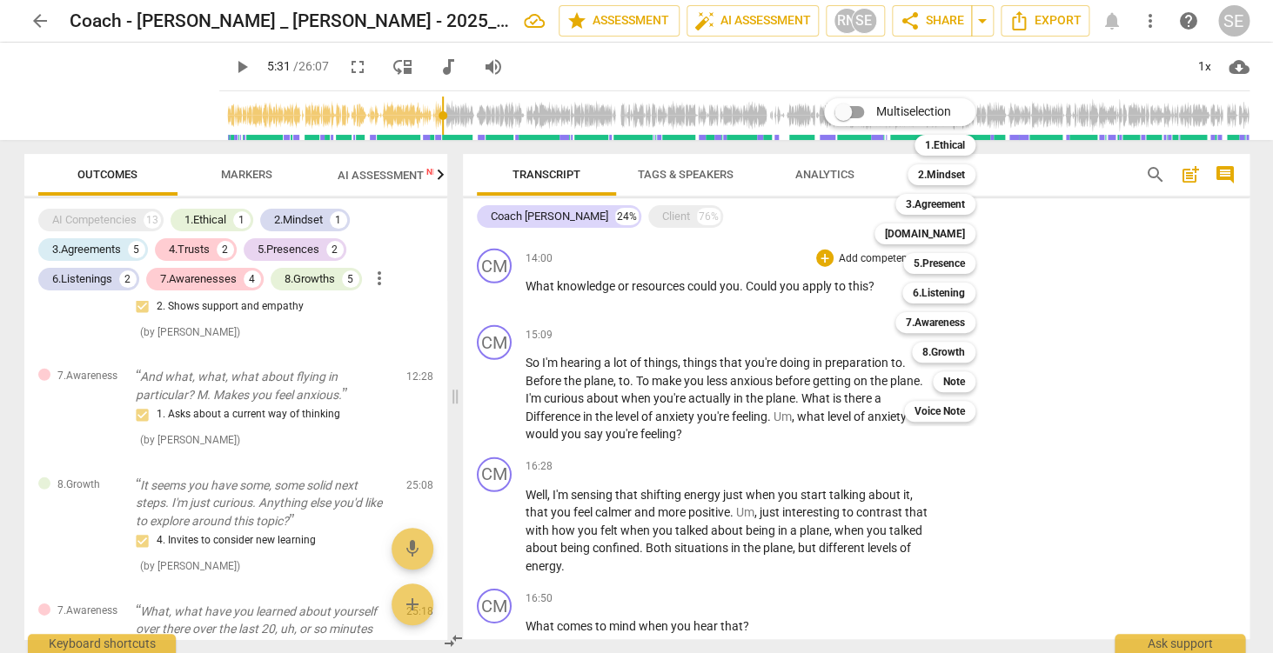
click at [1040, 353] on div at bounding box center [636, 326] width 1273 height 653
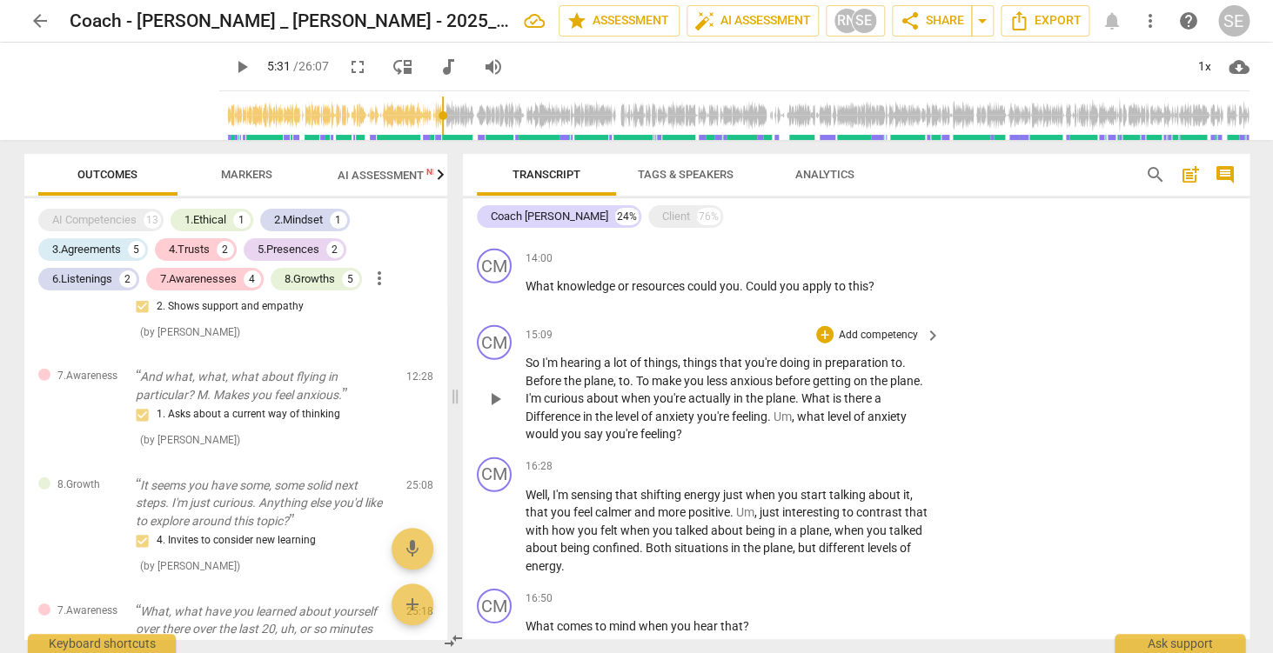
click at [887, 335] on p "Add competency" at bounding box center [878, 336] width 83 height 16
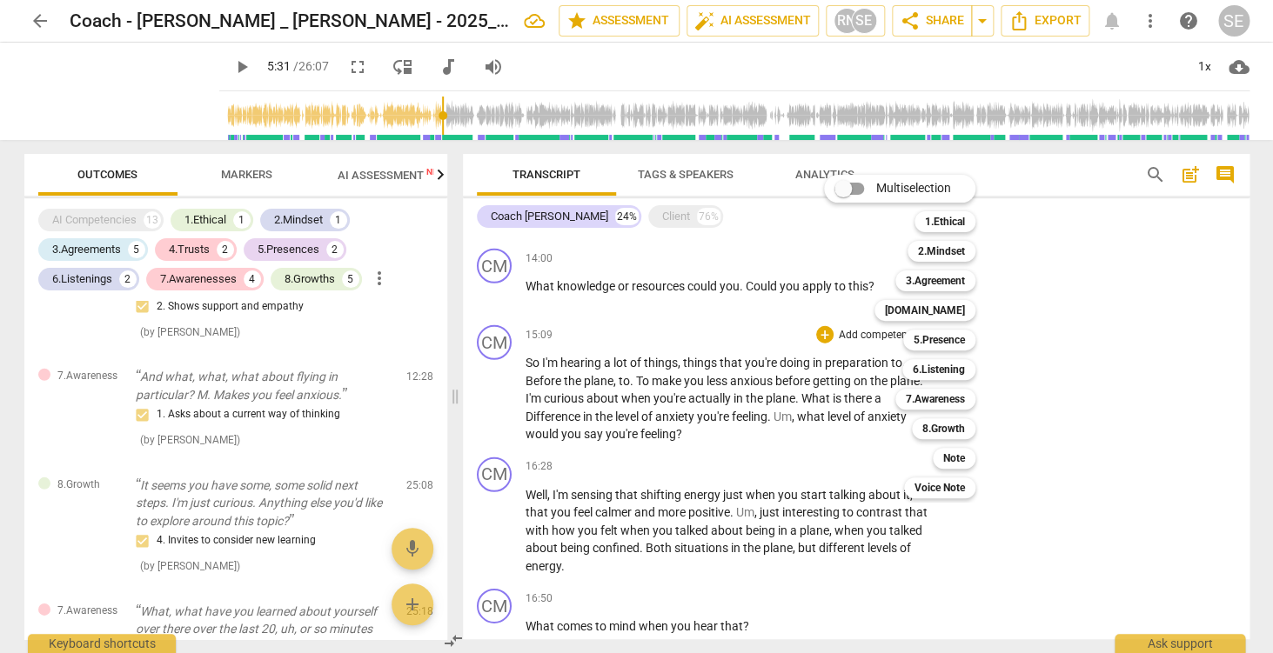
click at [785, 274] on div at bounding box center [636, 326] width 1273 height 653
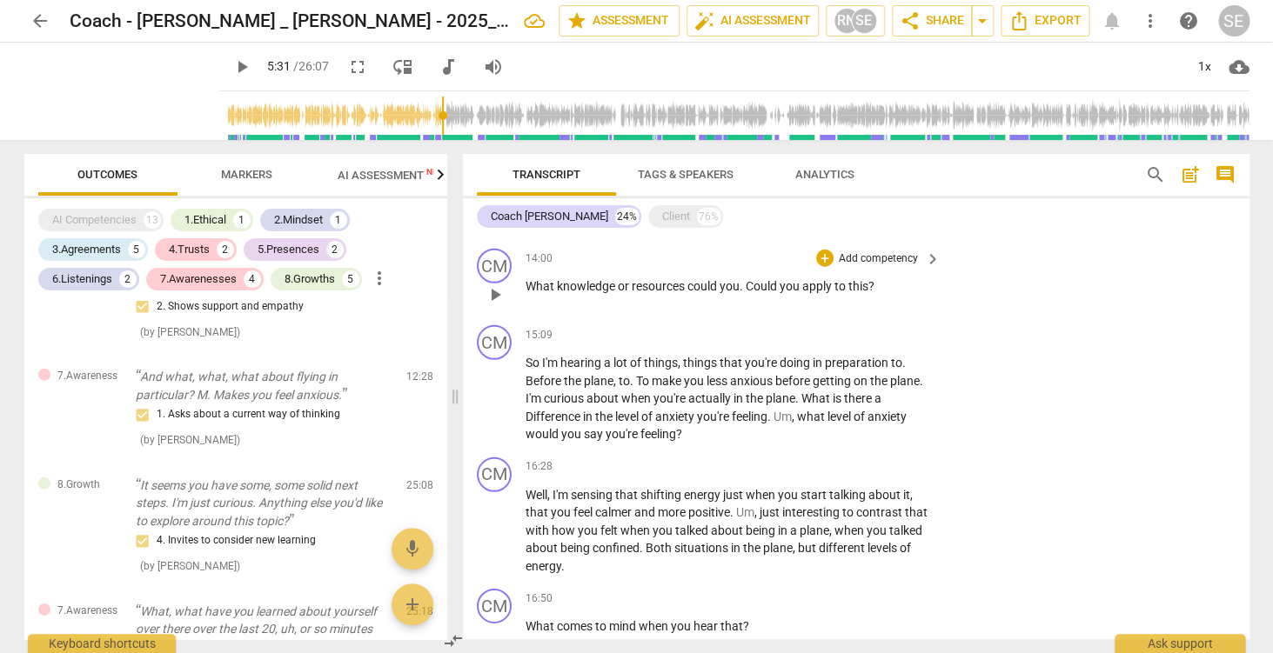
click at [900, 265] on p "Add competency" at bounding box center [878, 259] width 83 height 16
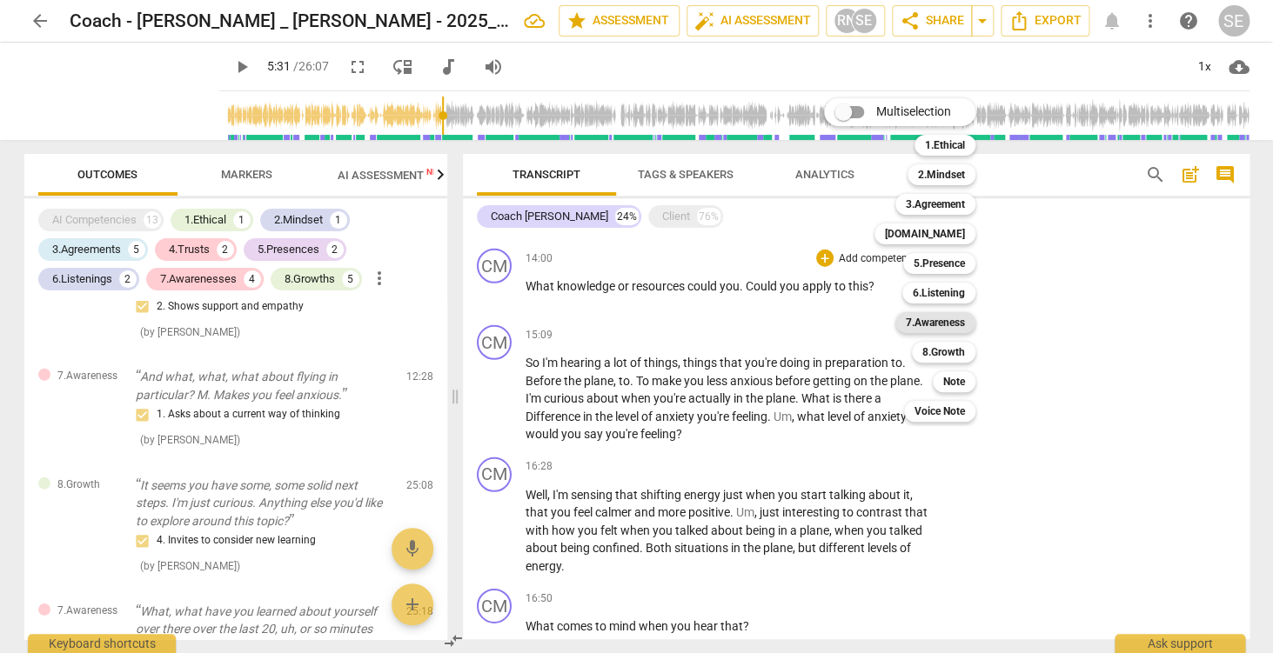
click at [949, 324] on b "7.Awareness" at bounding box center [935, 322] width 59 height 21
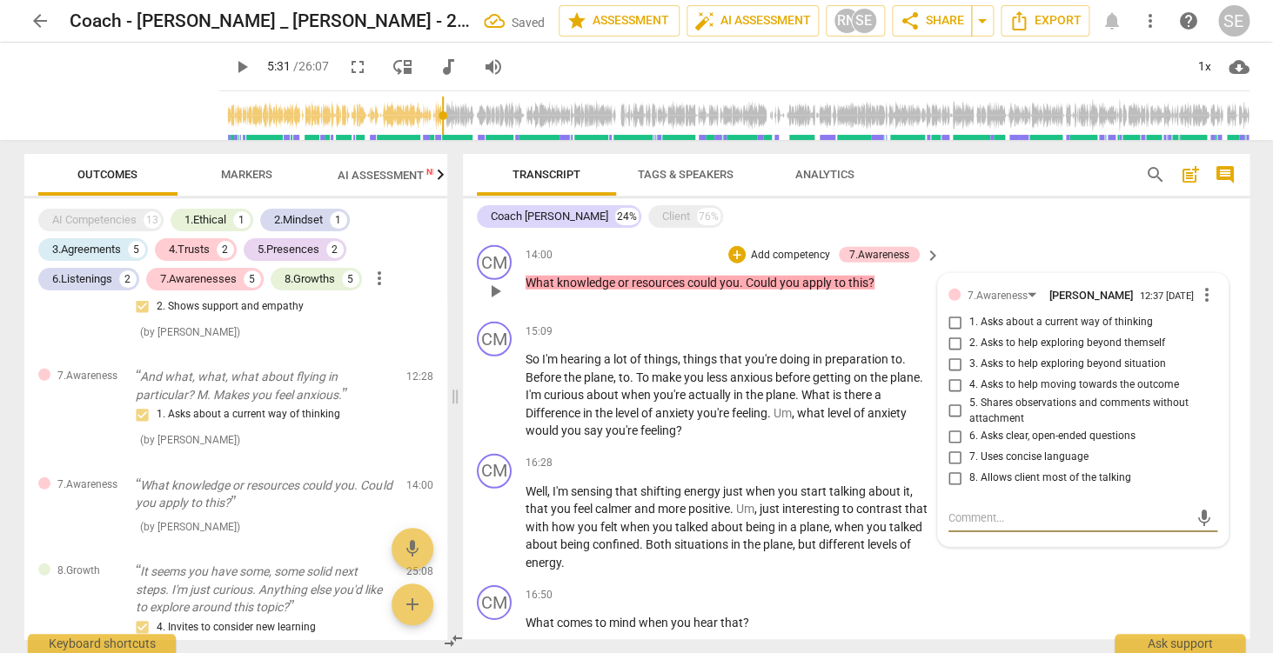
scroll to position [1927, 0]
click at [986, 351] on span "2. Asks to help exploring beyond themself" at bounding box center [1067, 343] width 196 height 16
click at [969, 351] on input "2. Asks to help exploring beyond themself" at bounding box center [955, 342] width 28 height 21
checkbox input "true"
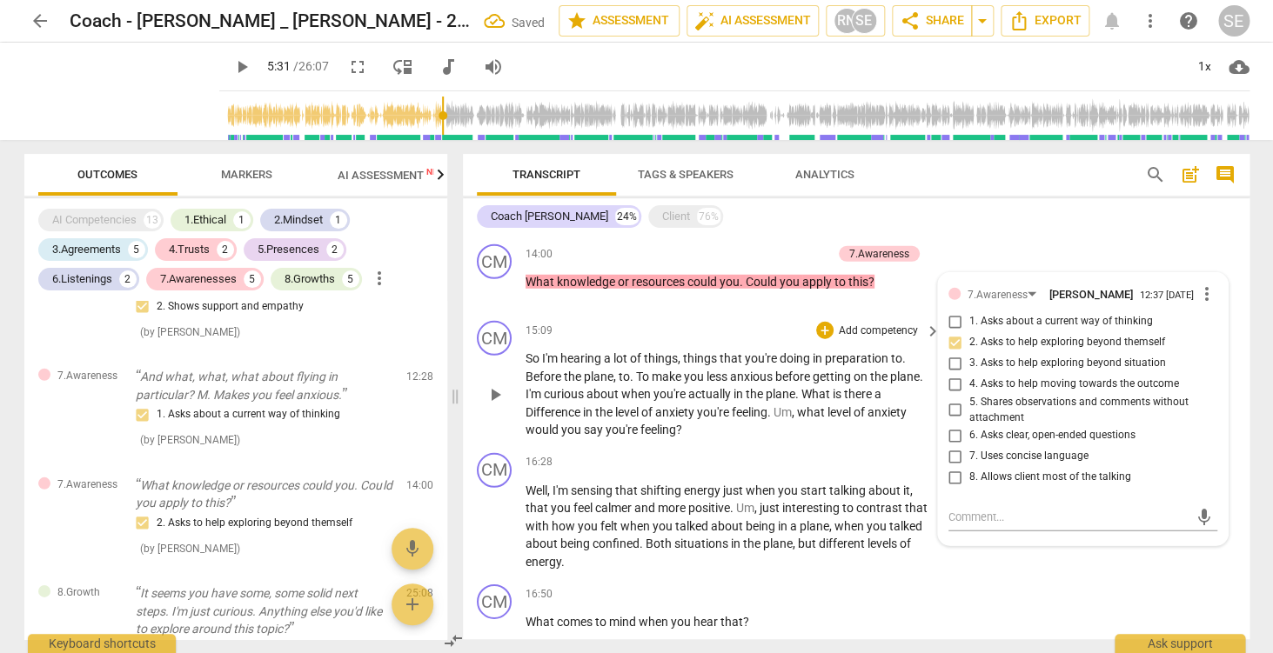
click at [830, 384] on span "getting" at bounding box center [833, 377] width 41 height 14
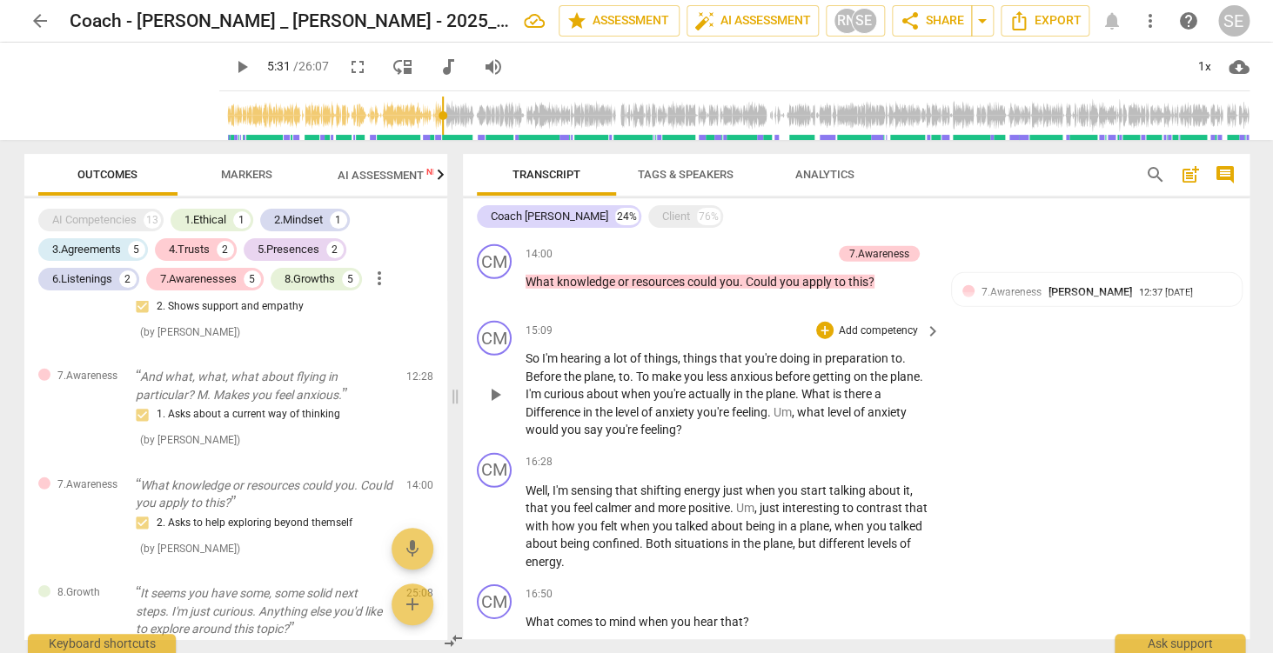
click at [868, 335] on p "Add competency" at bounding box center [878, 332] width 83 height 16
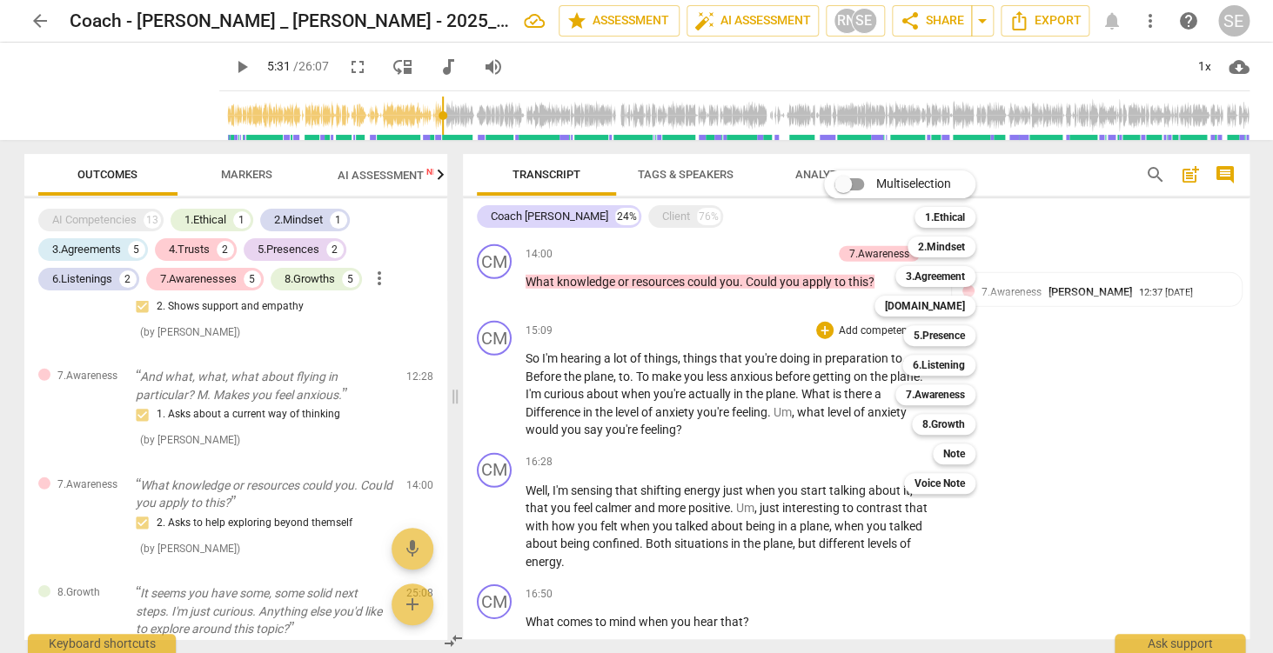
click at [860, 180] on input "Multiselection" at bounding box center [843, 185] width 42 height 42
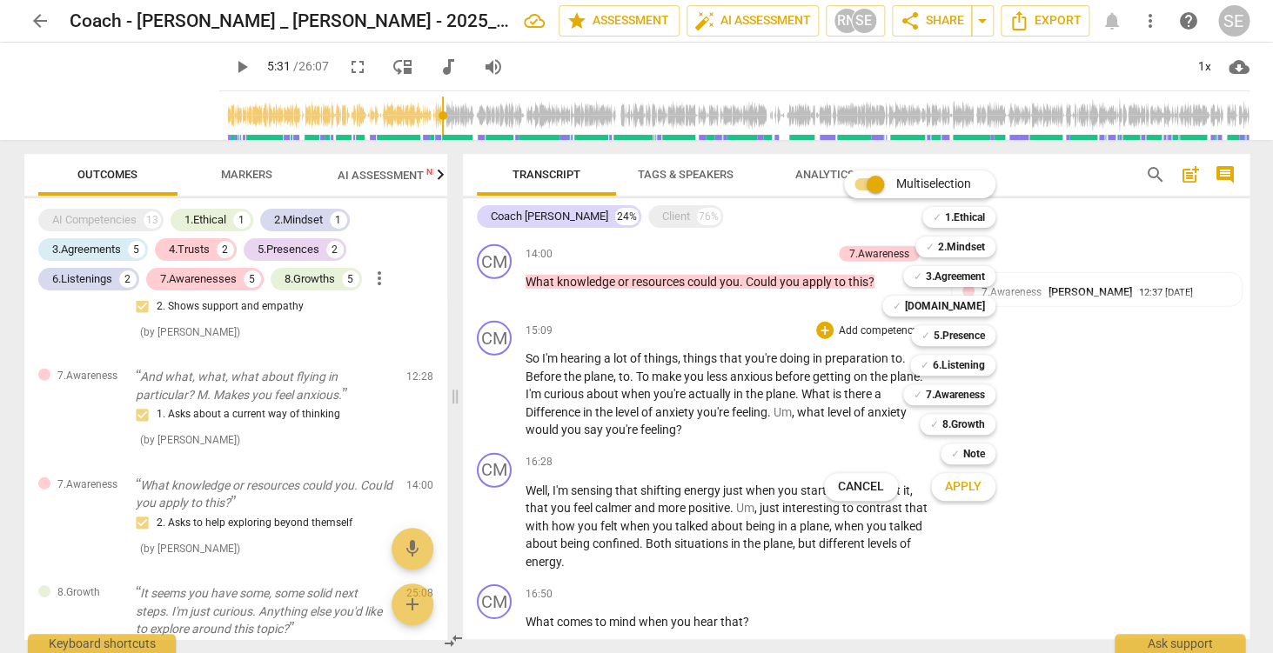
click at [856, 182] on input "Multiselection" at bounding box center [875, 185] width 42 height 42
checkbox input "false"
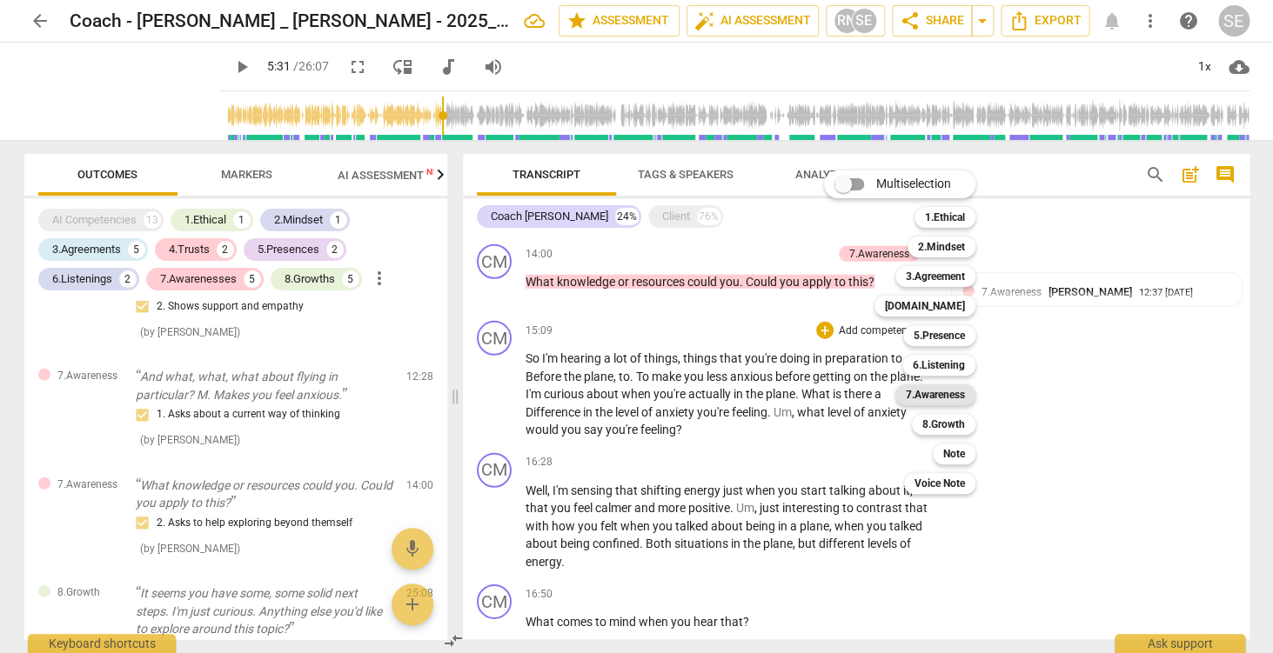
click at [948, 395] on b "7.Awareness" at bounding box center [935, 395] width 59 height 21
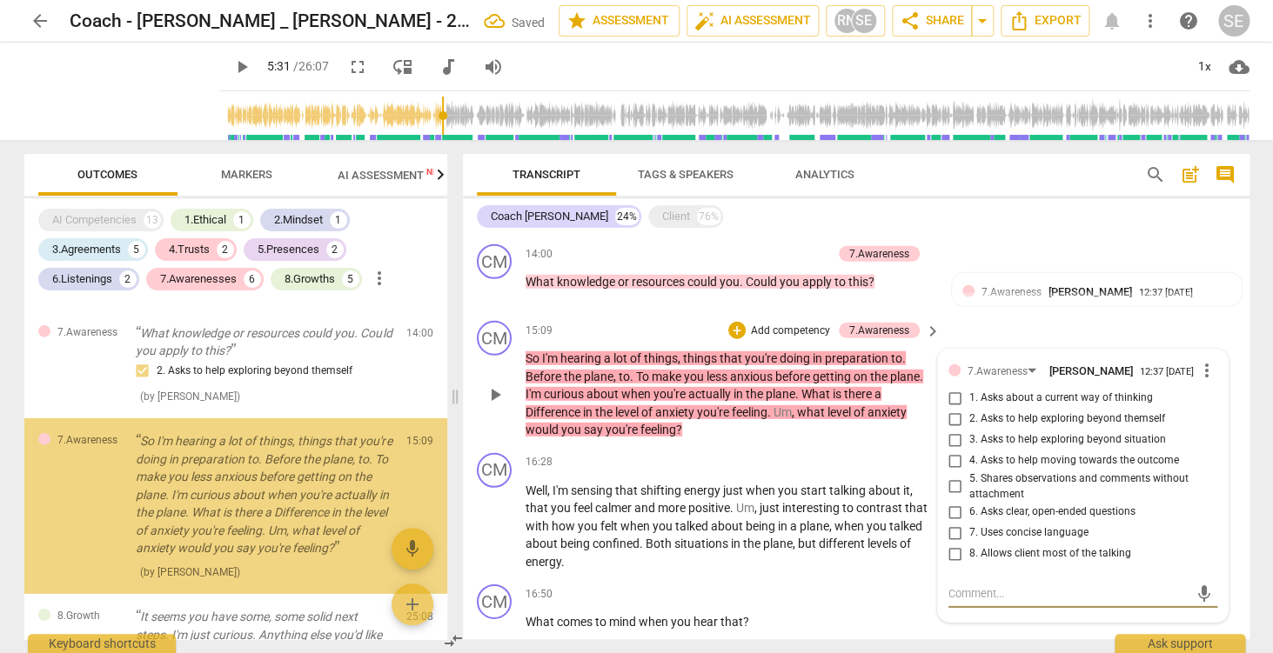
scroll to position [2108, 0]
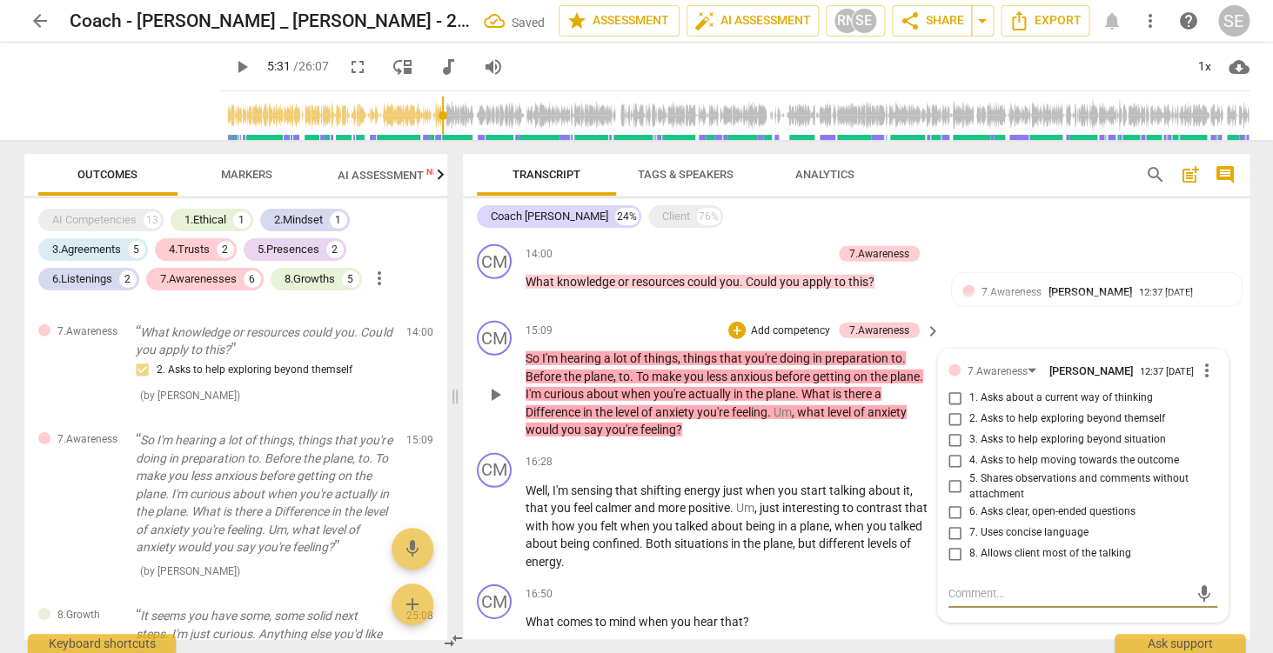
click at [810, 333] on p "Add competency" at bounding box center [790, 332] width 83 height 16
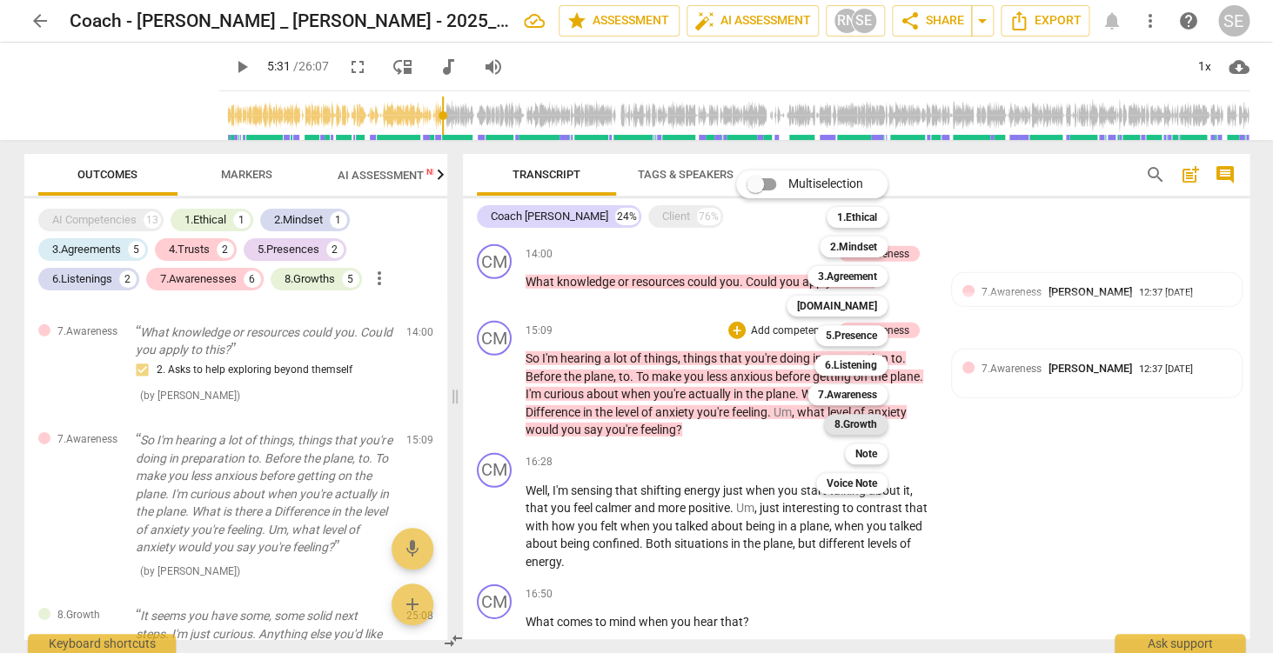
click at [857, 426] on b "8.Growth" at bounding box center [855, 424] width 43 height 21
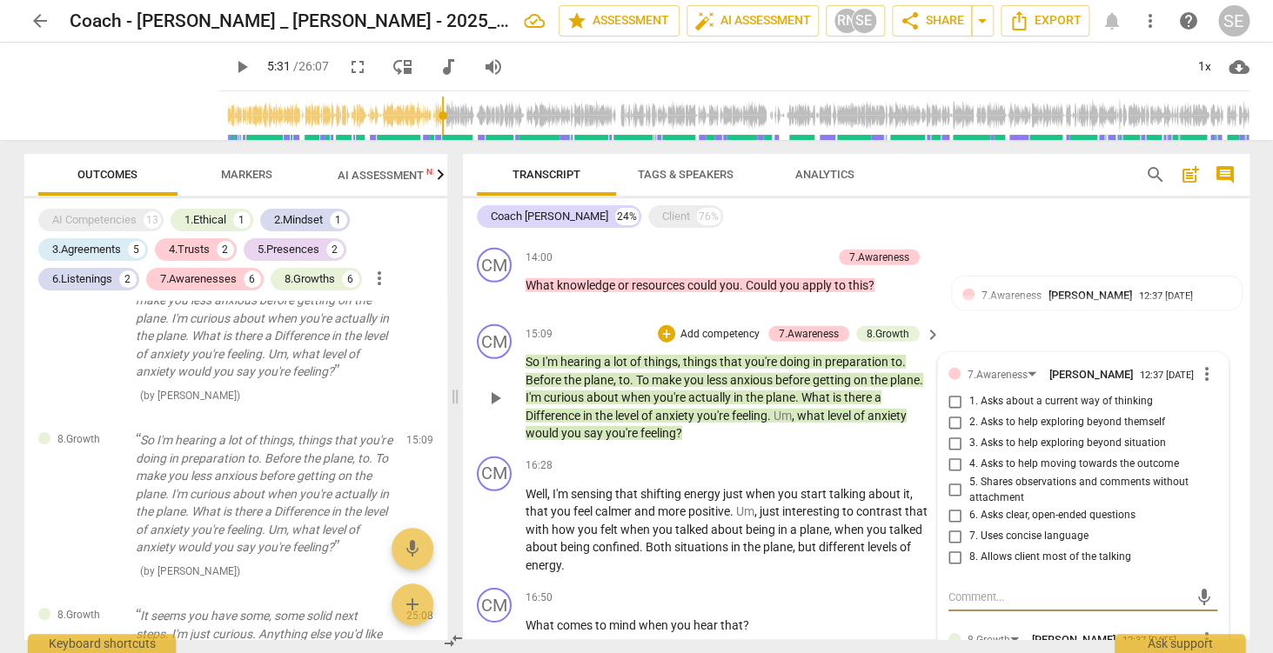
scroll to position [1918, 0]
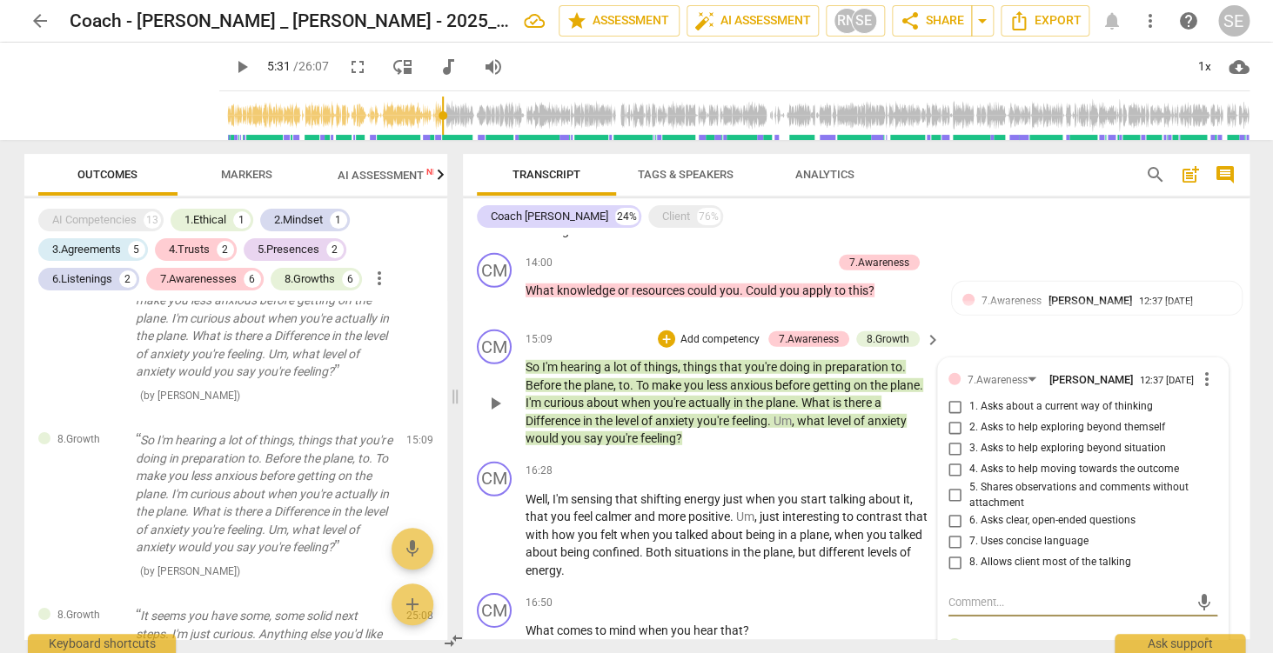
click at [1210, 384] on span "more_vert" at bounding box center [1206, 379] width 21 height 21
click at [1218, 420] on li "Delete" at bounding box center [1225, 413] width 60 height 33
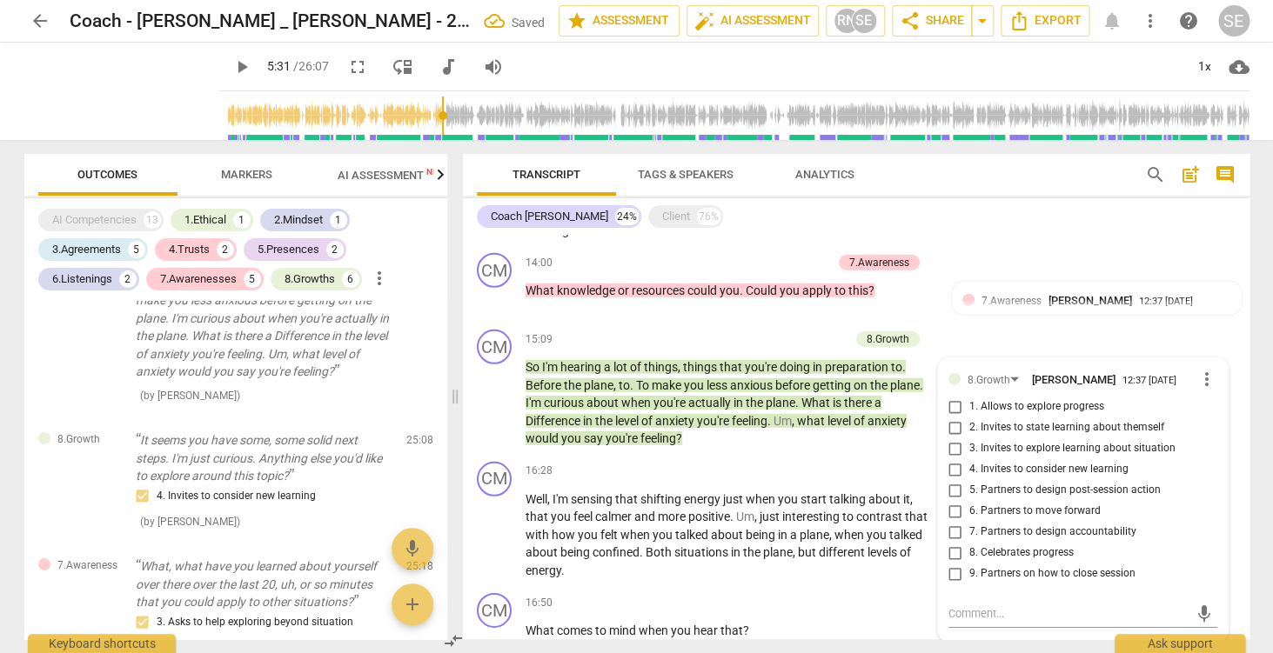
scroll to position [2107, 0]
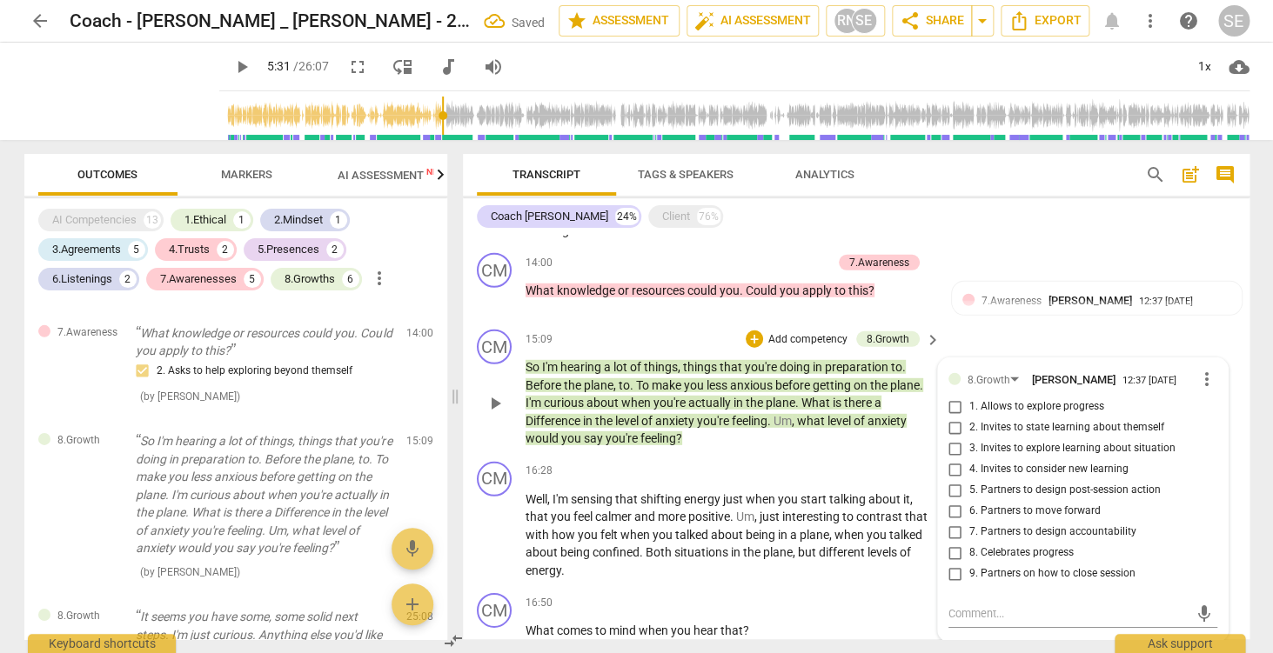
click at [1200, 381] on span "more_vert" at bounding box center [1206, 379] width 21 height 21
click at [1211, 418] on li "Delete" at bounding box center [1225, 413] width 60 height 33
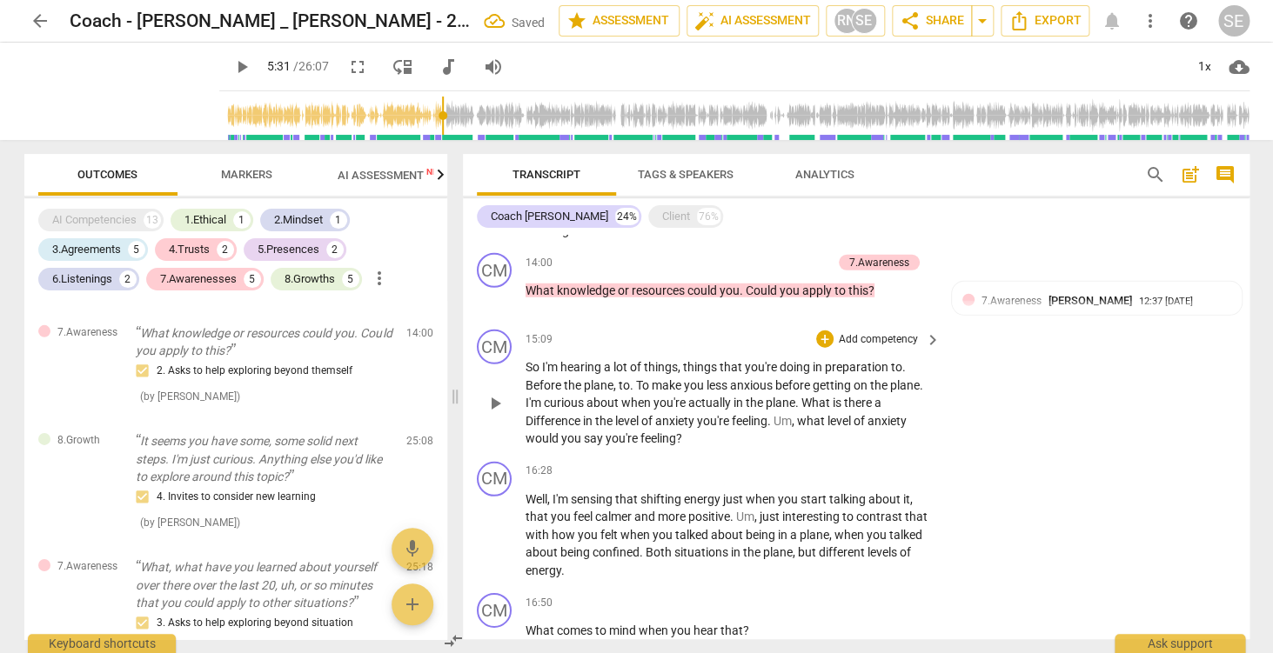
click at [869, 344] on p "Add competency" at bounding box center [878, 340] width 83 height 16
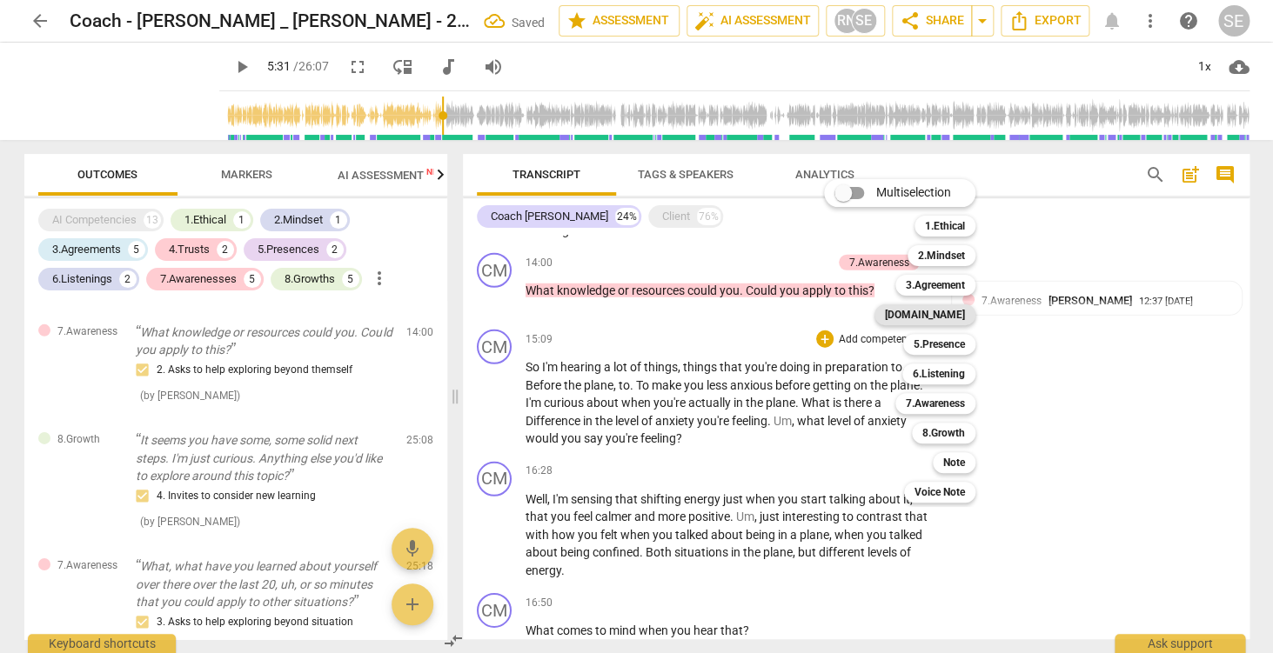
click at [935, 310] on b "[DOMAIN_NAME]" at bounding box center [925, 315] width 80 height 21
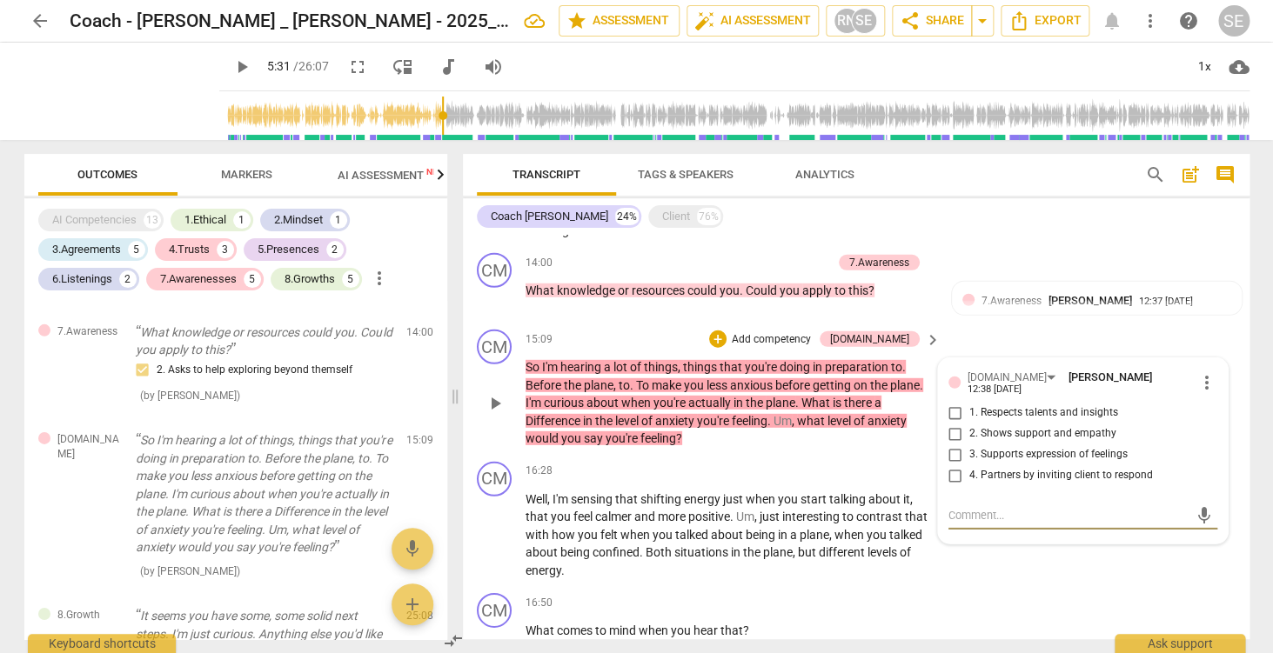
click at [1061, 432] on span "2. Shows support and empathy" at bounding box center [1042, 434] width 147 height 16
click at [969, 432] on input "2. Shows support and empathy" at bounding box center [955, 434] width 28 height 21
checkbox input "true"
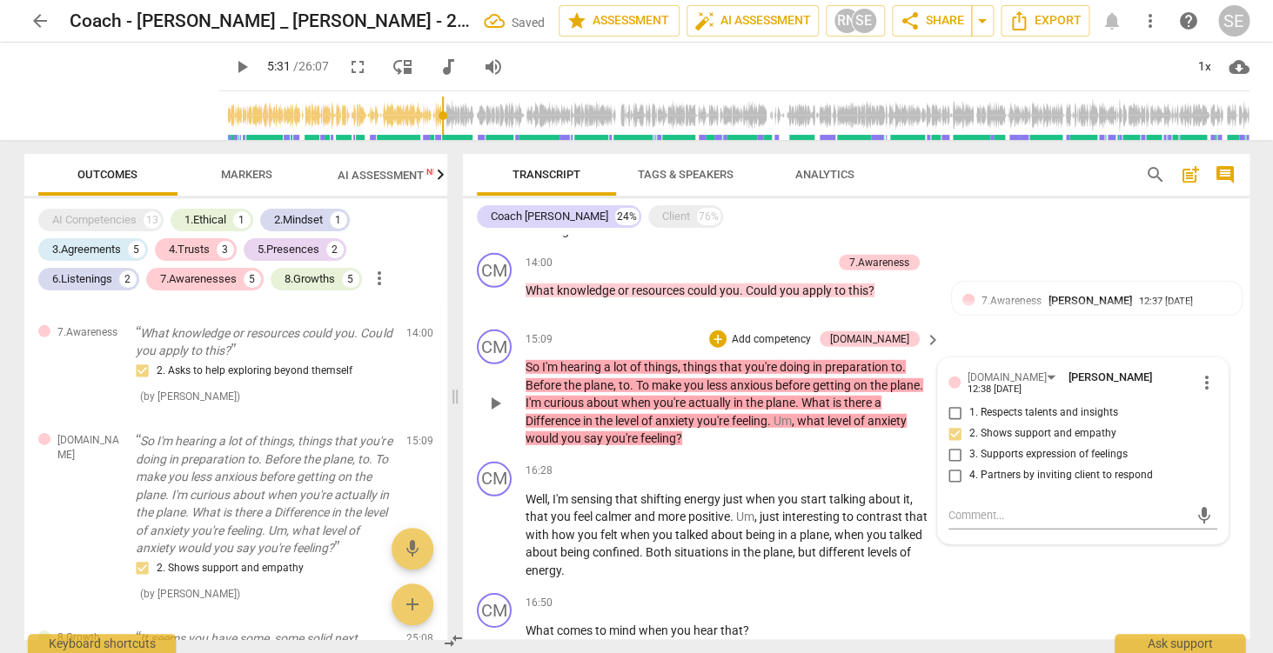
click at [813, 340] on p "Add competency" at bounding box center [771, 340] width 83 height 16
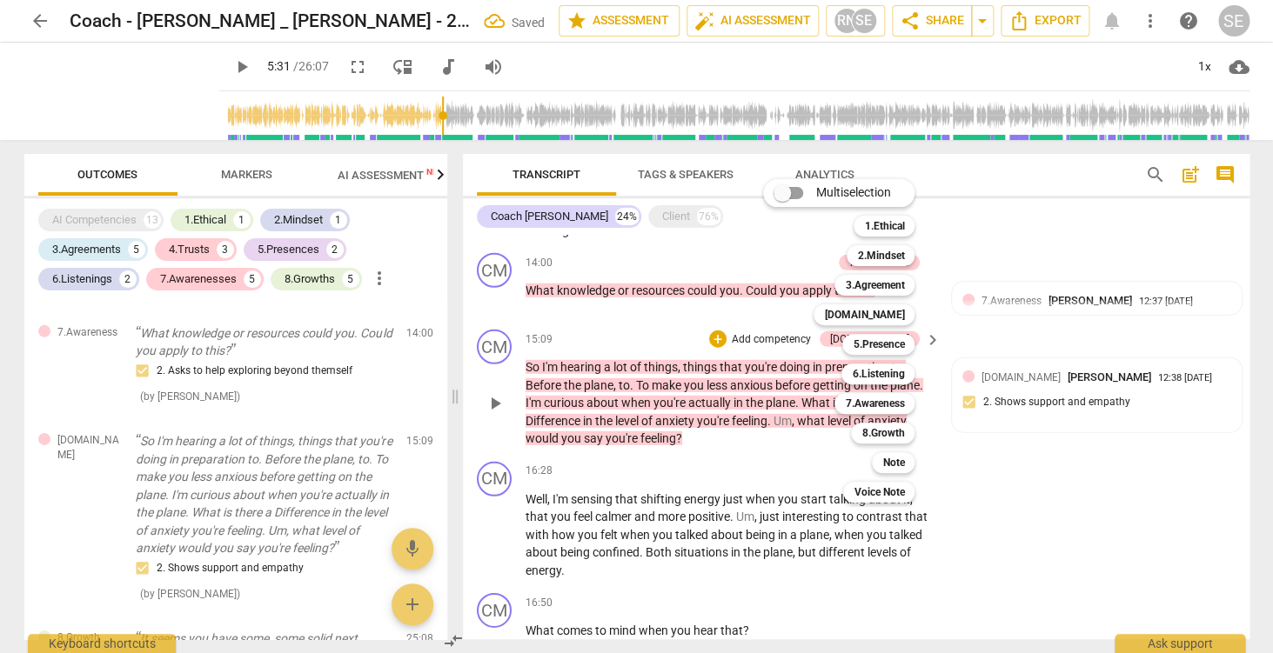
scroll to position [2108, 0]
click at [886, 378] on b "6.Listening" at bounding box center [878, 374] width 52 height 21
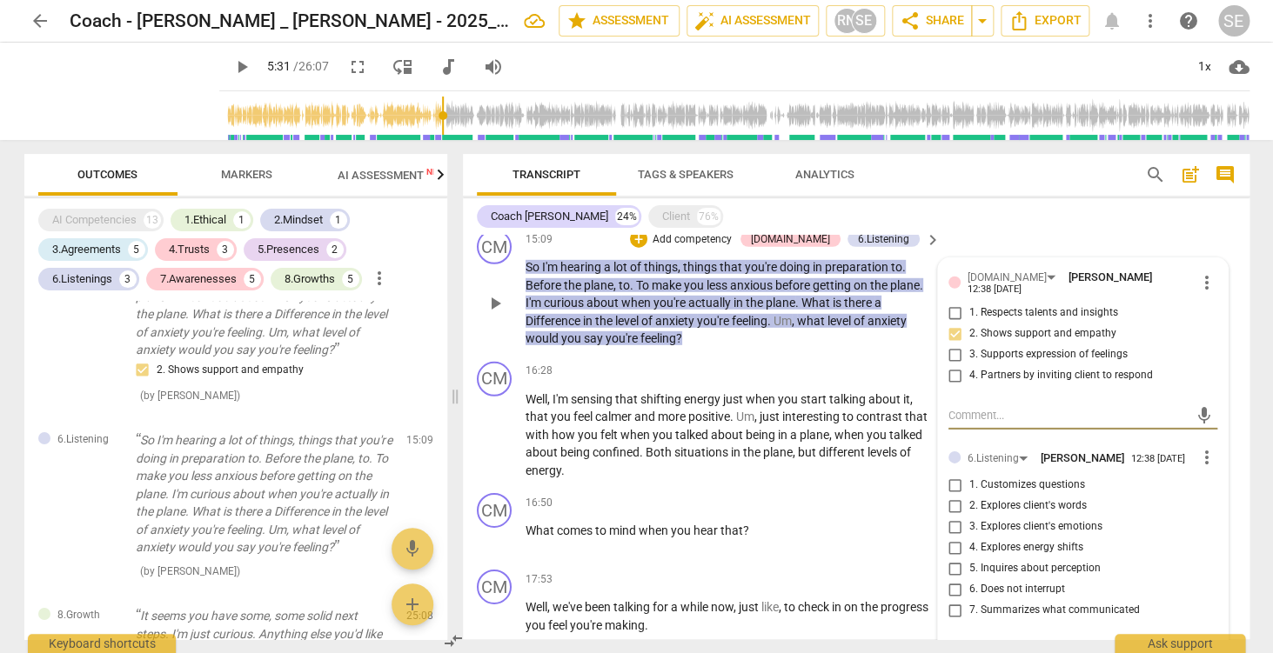
scroll to position [2022, 0]
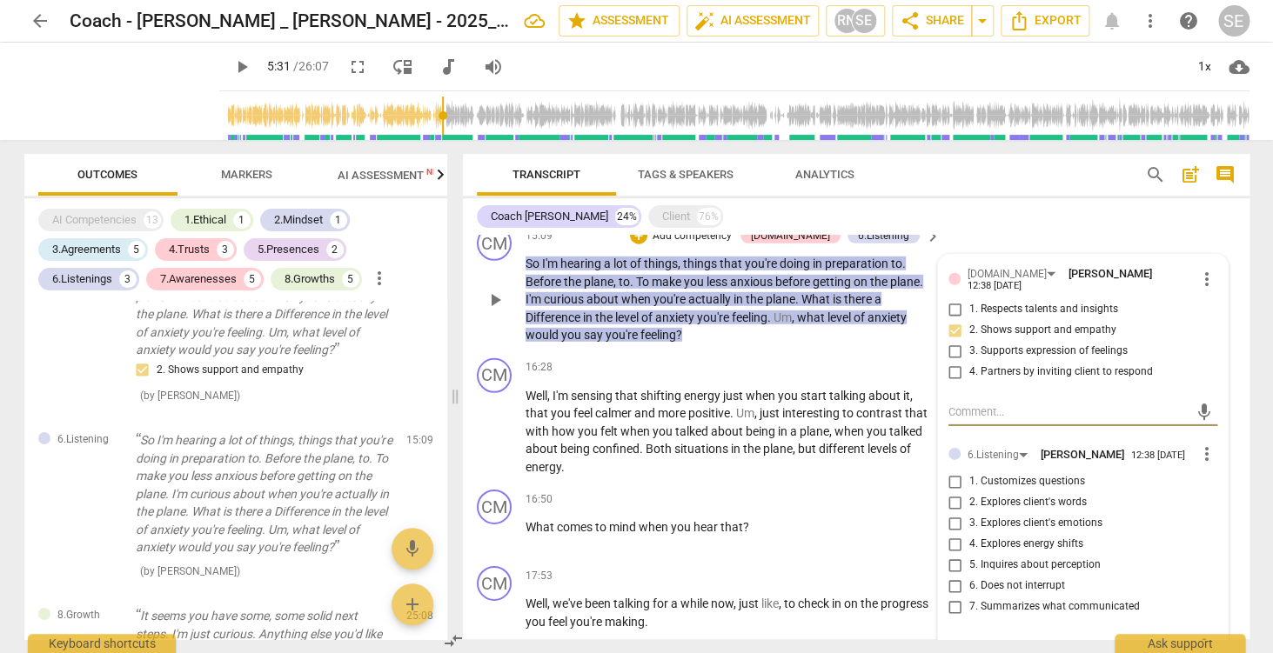
click at [1045, 602] on span "7. Summarizes what communicated" at bounding box center [1054, 607] width 171 height 16
click at [969, 602] on input "7. Summarizes what communicated" at bounding box center [955, 607] width 28 height 21
checkbox input "true"
click at [881, 533] on p "What comes to mind when you hear that ?" at bounding box center [728, 528] width 407 height 18
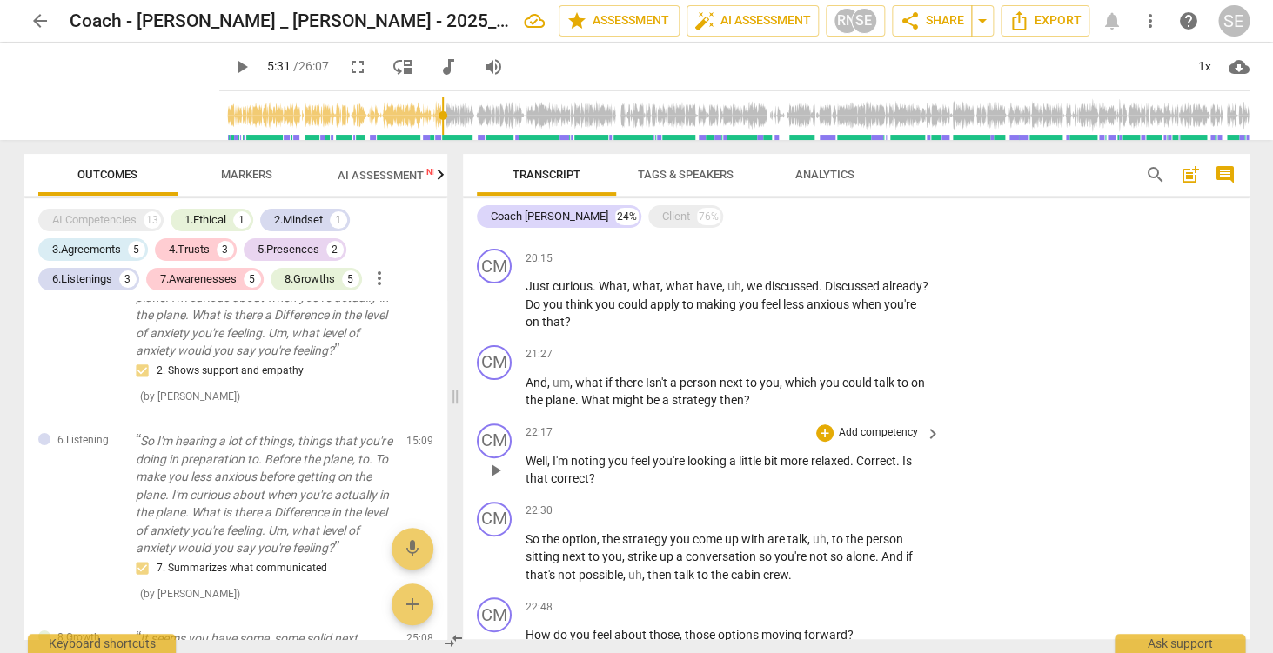
scroll to position [2696, 0]
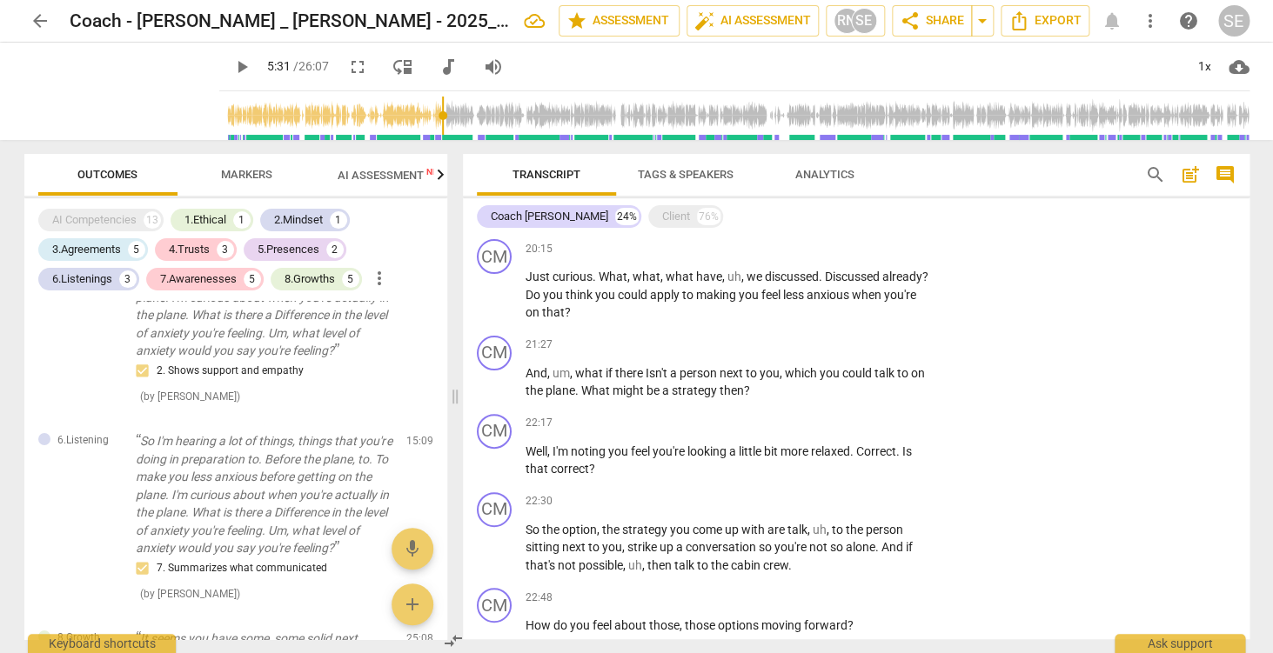
click at [262, 182] on span "Markers" at bounding box center [246, 175] width 93 height 23
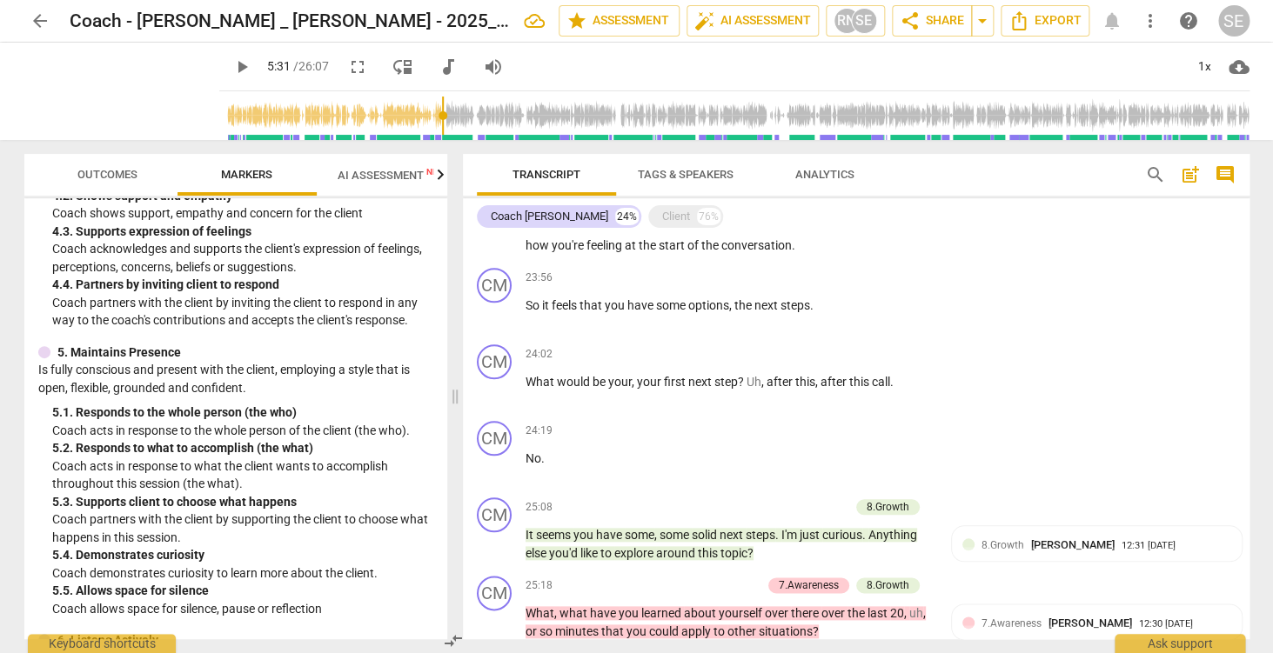
scroll to position [3169, 0]
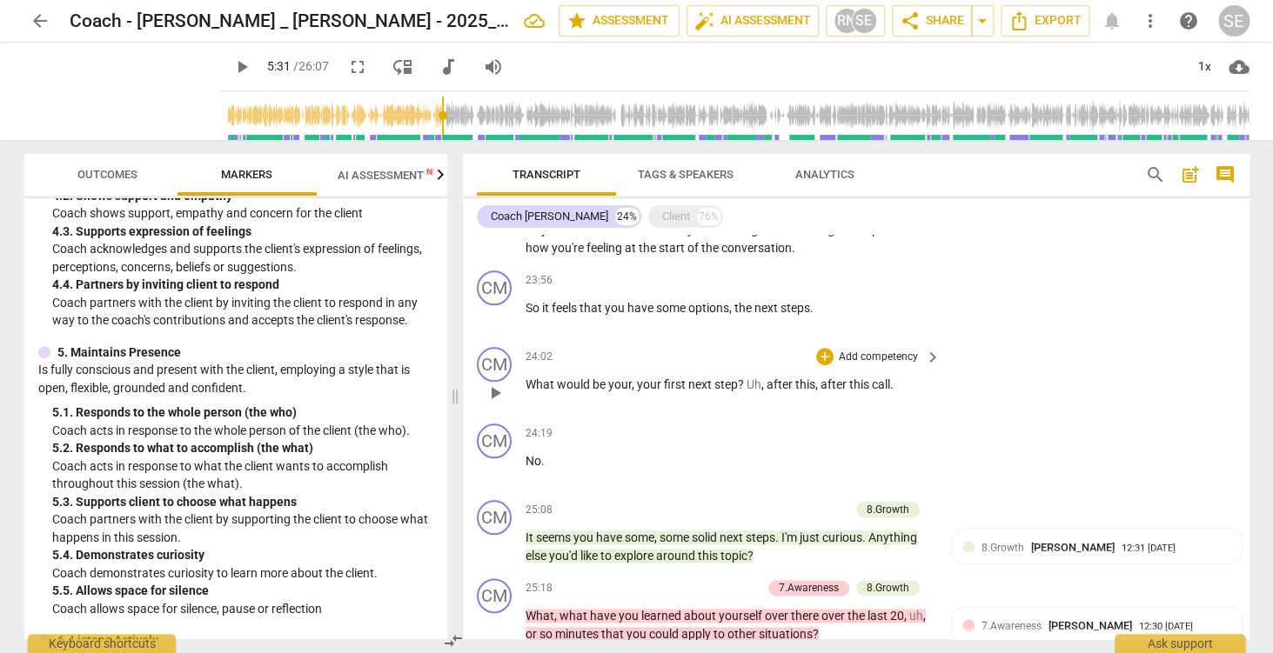
click at [891, 359] on p "Add competency" at bounding box center [878, 358] width 83 height 16
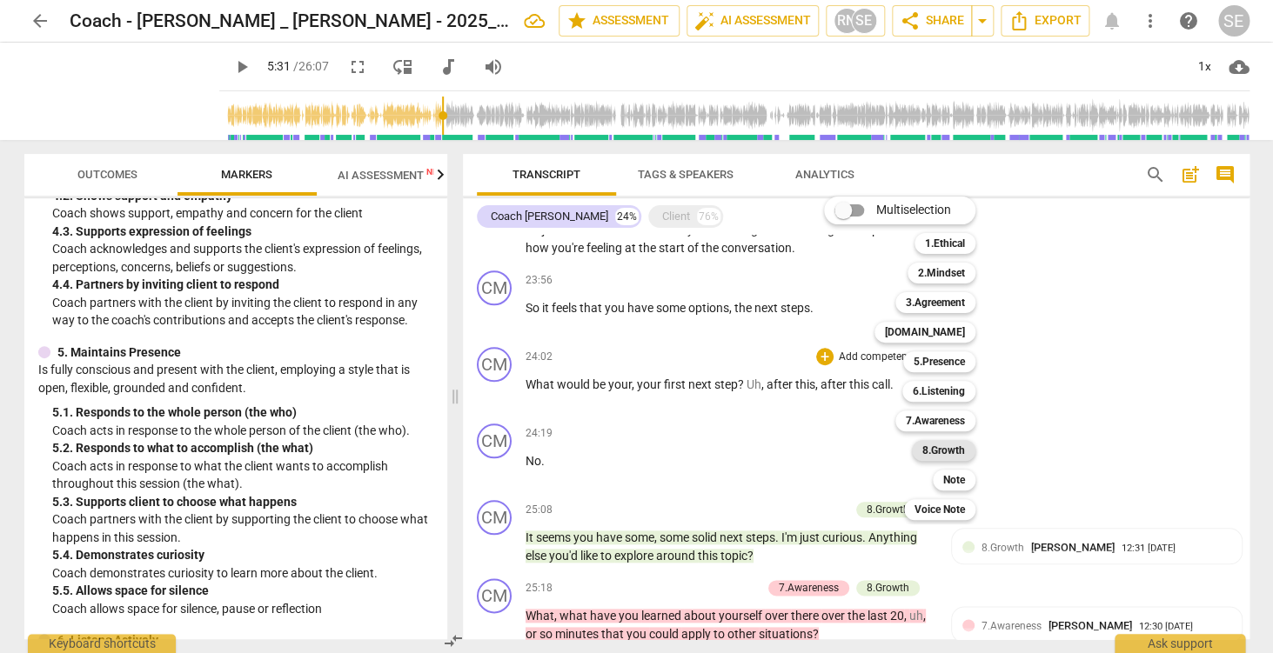
click at [947, 450] on b "8.Growth" at bounding box center [943, 450] width 43 height 21
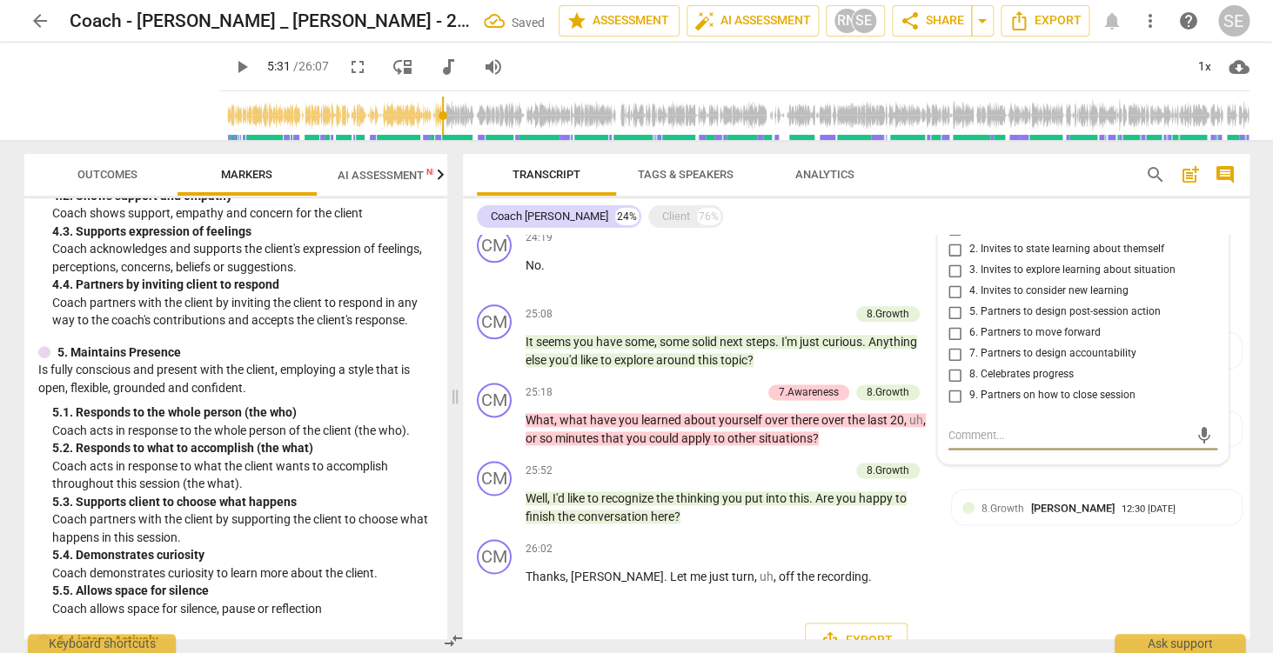
scroll to position [3351, 0]
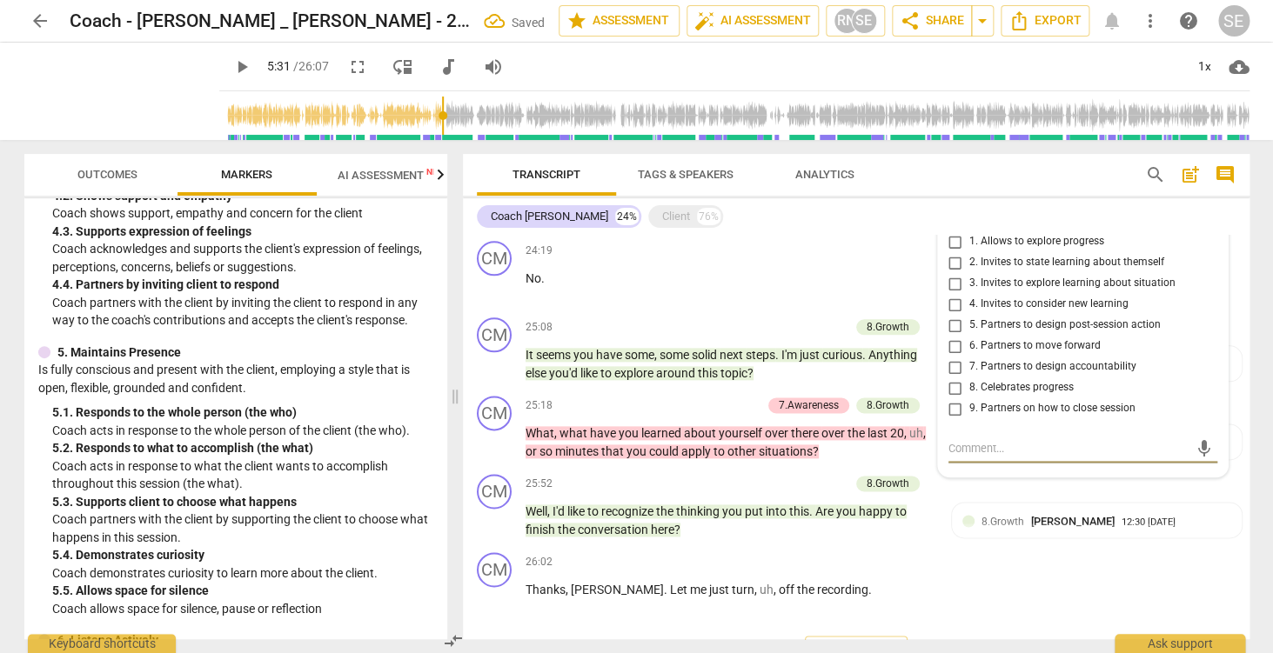
click at [1049, 353] on span "6. Partners to move forward" at bounding box center [1034, 346] width 131 height 16
click at [969, 353] on input "6. Partners to move forward" at bounding box center [955, 346] width 28 height 21
checkbox input "true"
click at [825, 307] on div "CM play_arrow pause 24:19 + Add competency keyboard_arrow_right No ." at bounding box center [856, 272] width 787 height 77
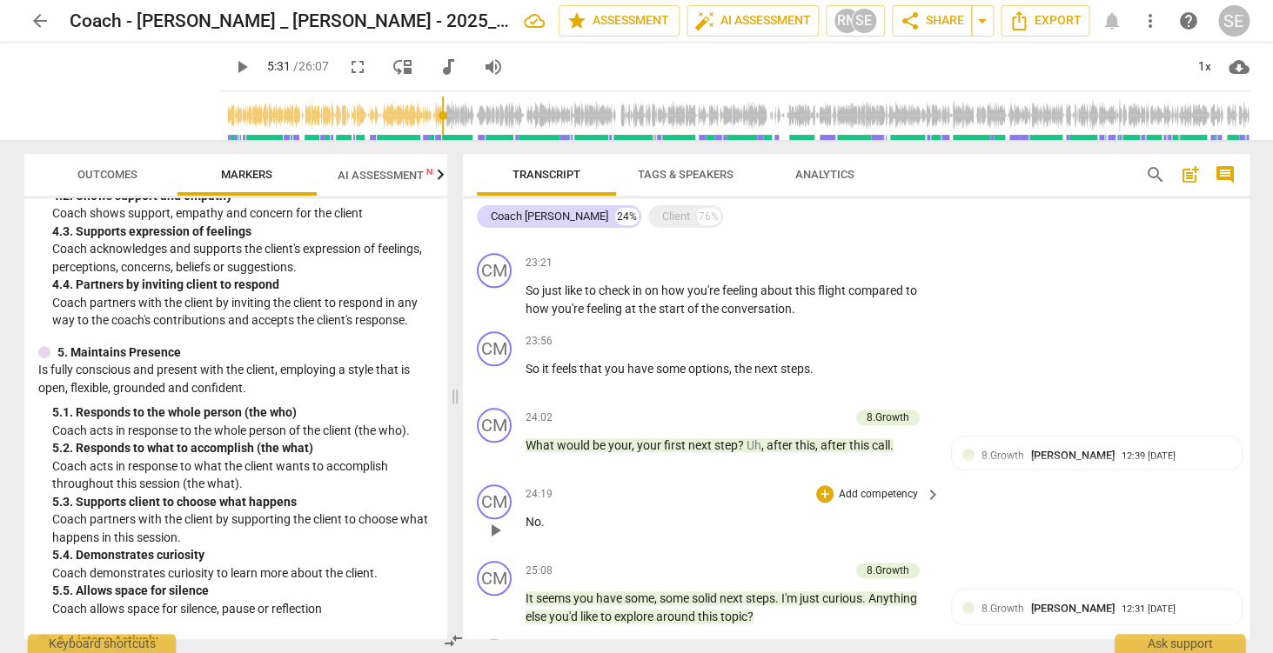
scroll to position [3105, 0]
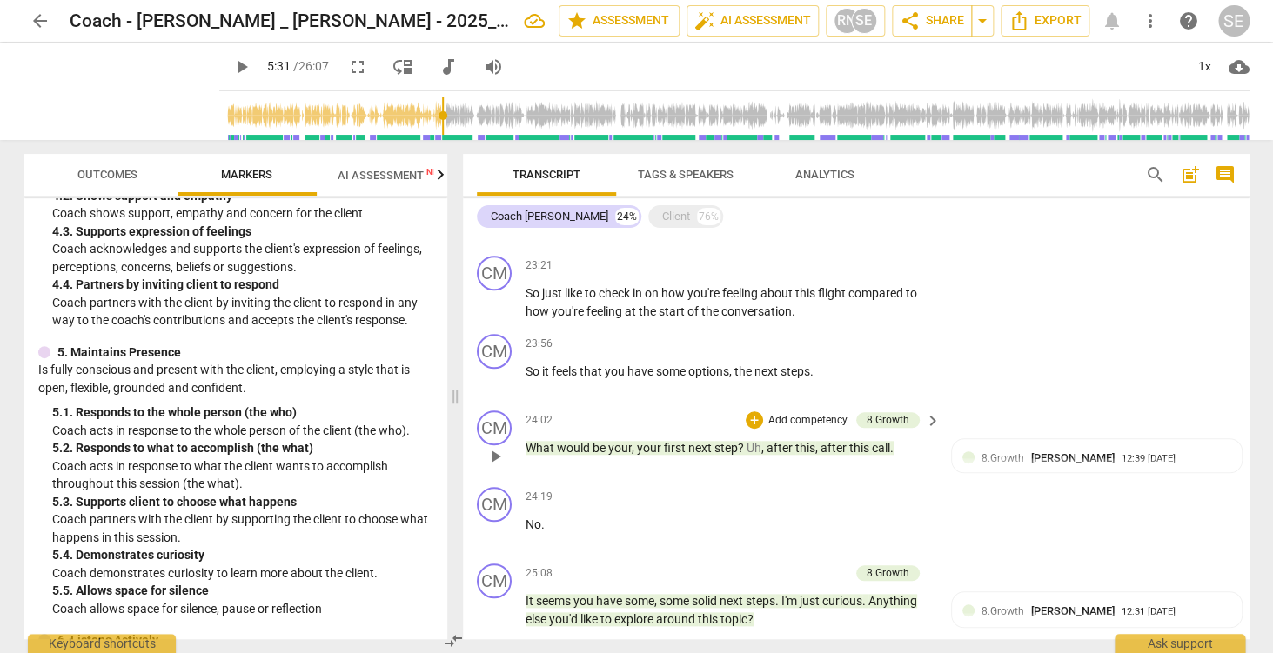
click at [834, 426] on p "Add competency" at bounding box center [807, 421] width 83 height 16
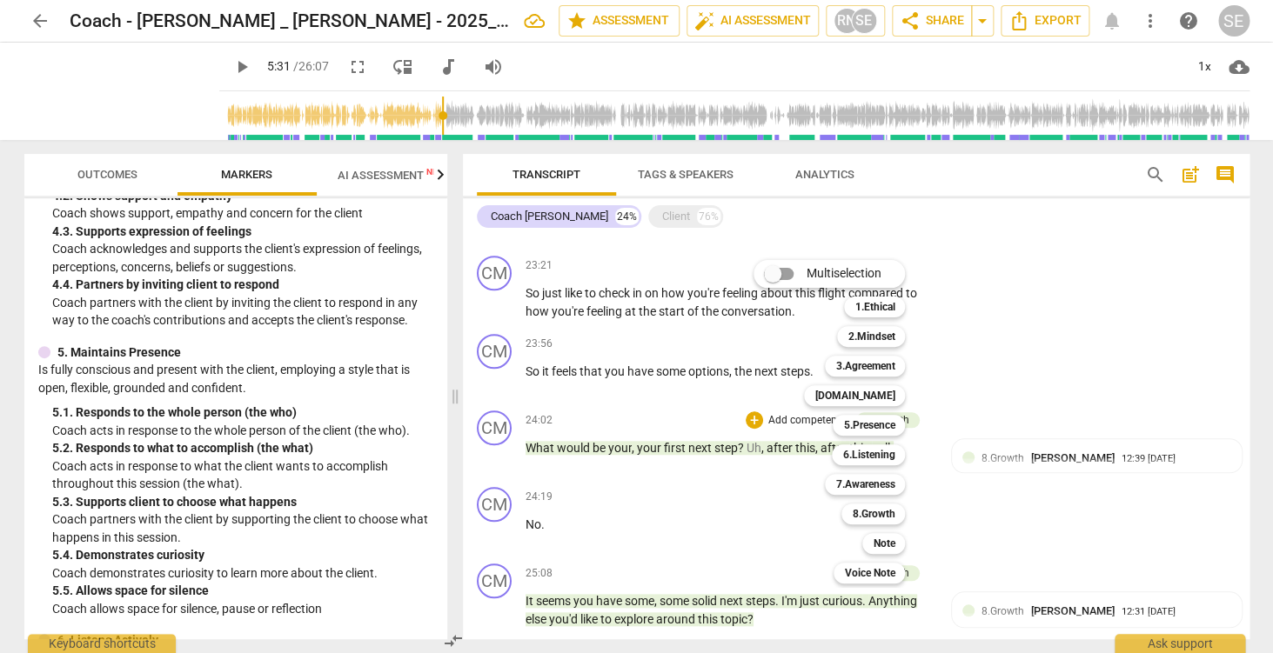
click at [1059, 379] on div at bounding box center [636, 326] width 1273 height 653
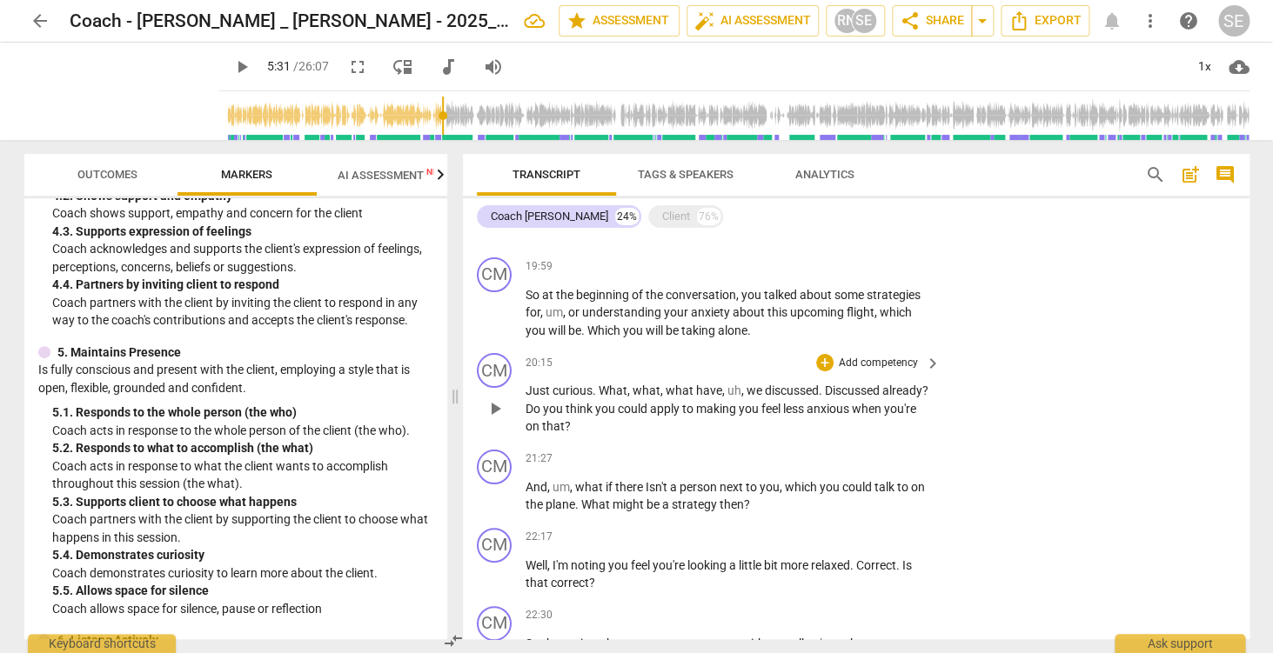
scroll to position [2593, 0]
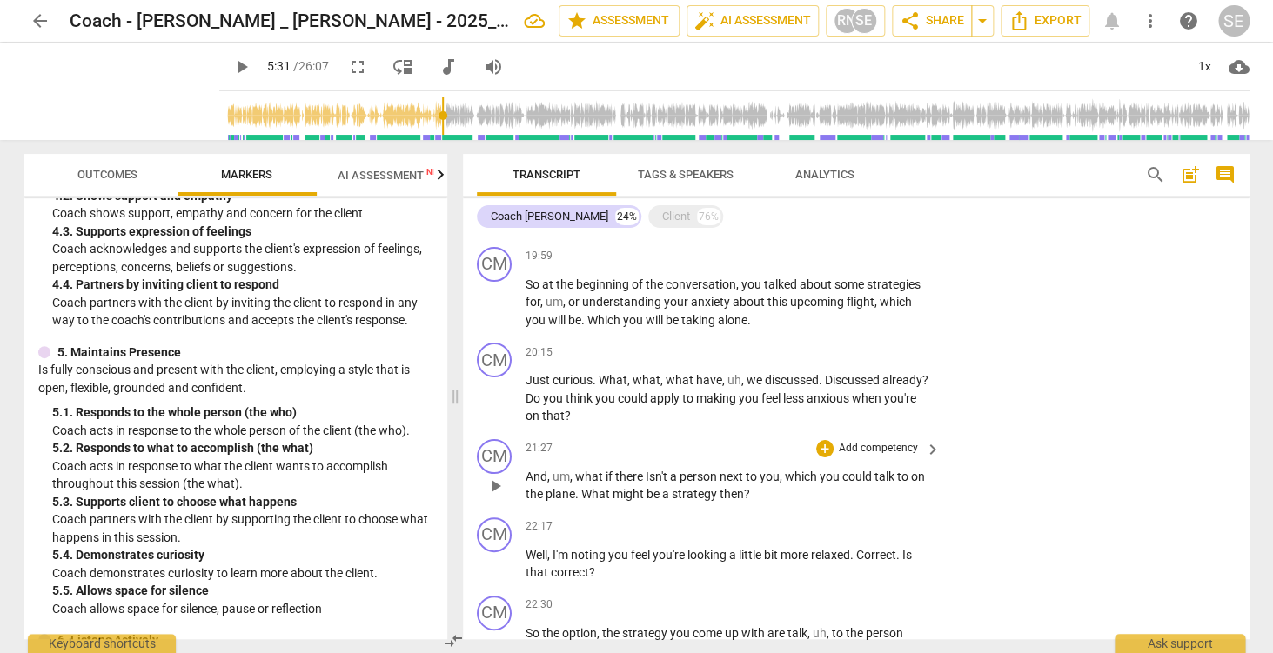
click at [880, 454] on p "Add competency" at bounding box center [878, 449] width 83 height 16
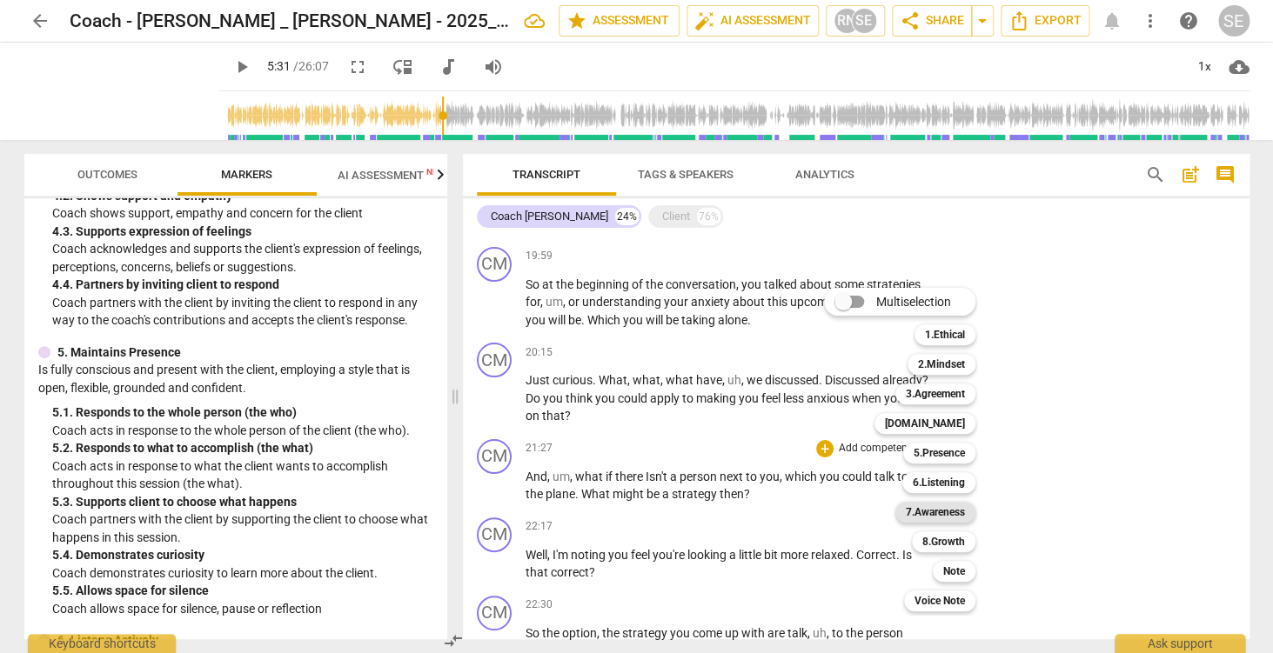
click at [943, 517] on b "7.Awareness" at bounding box center [935, 512] width 59 height 21
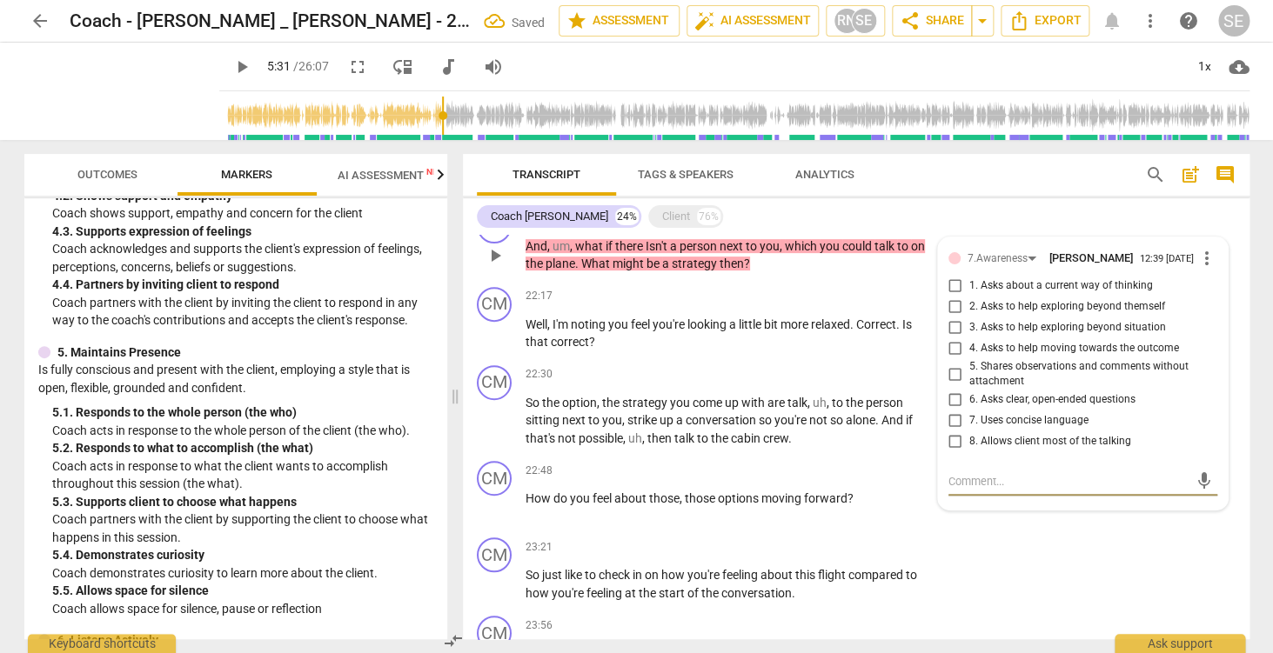
scroll to position [2822, 0]
click at [1073, 331] on span "3. Asks to help exploring beyond situation" at bounding box center [1067, 330] width 197 height 16
click at [969, 331] on input "3. Asks to help exploring beyond situation" at bounding box center [955, 329] width 28 height 21
checkbox input "true"
click at [1033, 298] on label "1. Asks about a current way of thinking" at bounding box center [1075, 288] width 269 height 21
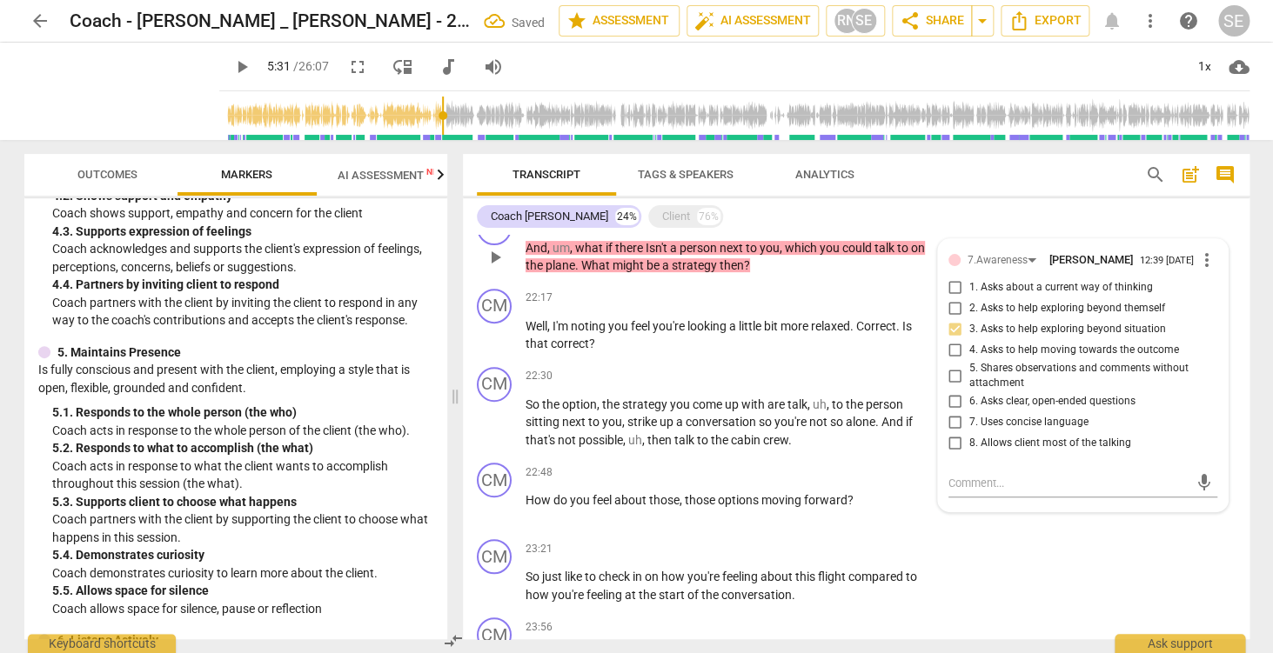
click at [969, 298] on input "1. Asks about a current way of thinking" at bounding box center [955, 288] width 28 height 21
checkbox input "true"
click at [973, 338] on span "3. Asks to help exploring beyond situation" at bounding box center [1067, 330] width 197 height 16
click at [969, 338] on input "3. Asks to help exploring beyond situation" at bounding box center [955, 329] width 28 height 21
click at [959, 340] on input "3. Asks to help exploring beyond situation" at bounding box center [955, 329] width 28 height 21
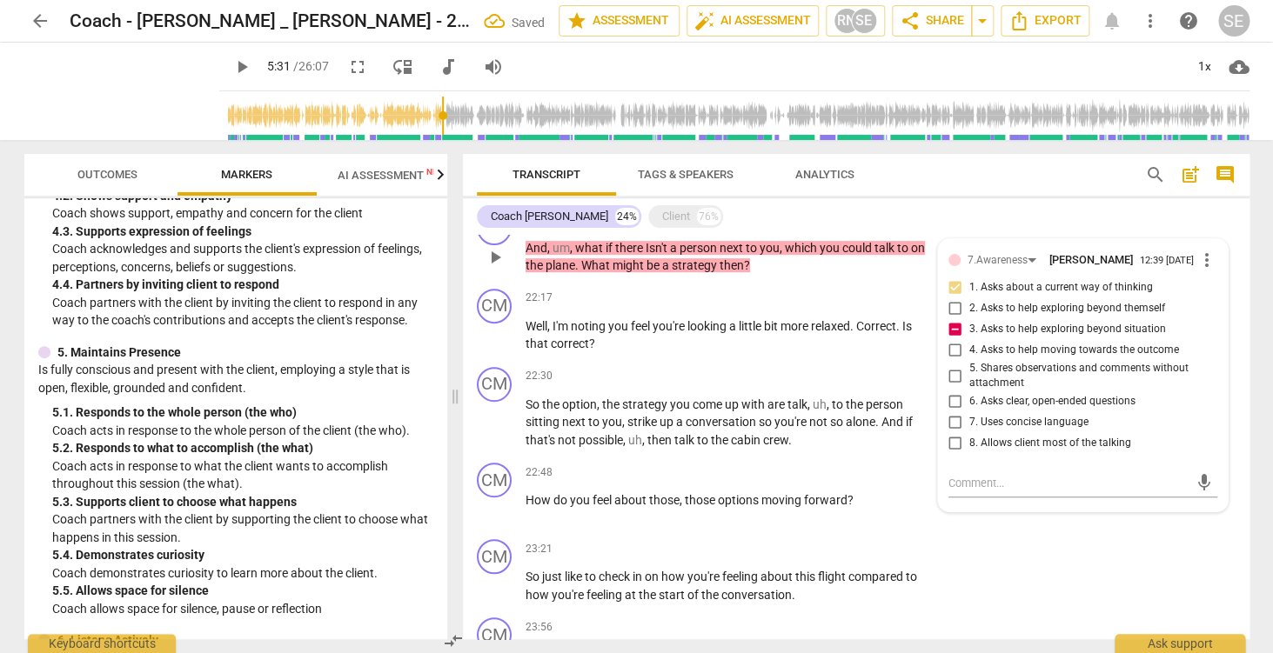
checkbox input "false"
click at [989, 537] on div "CM play_arrow pause 23:21 + Add competency keyboard_arrow_right So just like to…" at bounding box center [856, 571] width 787 height 78
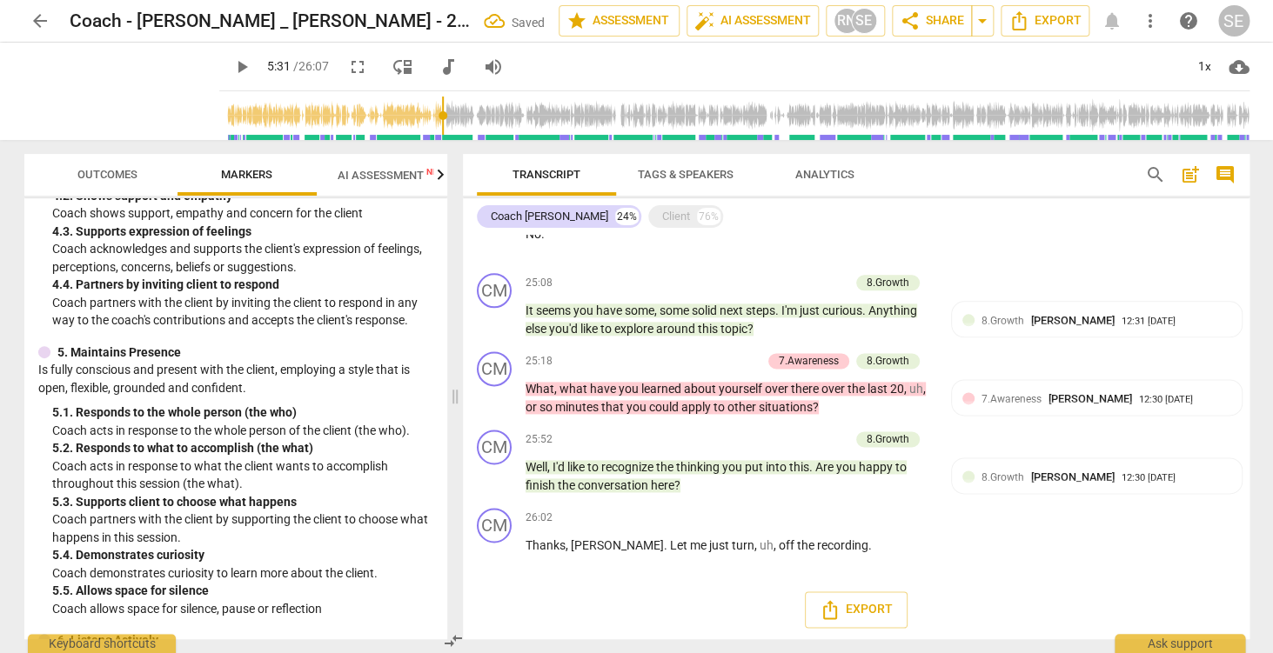
scroll to position [3400, 0]
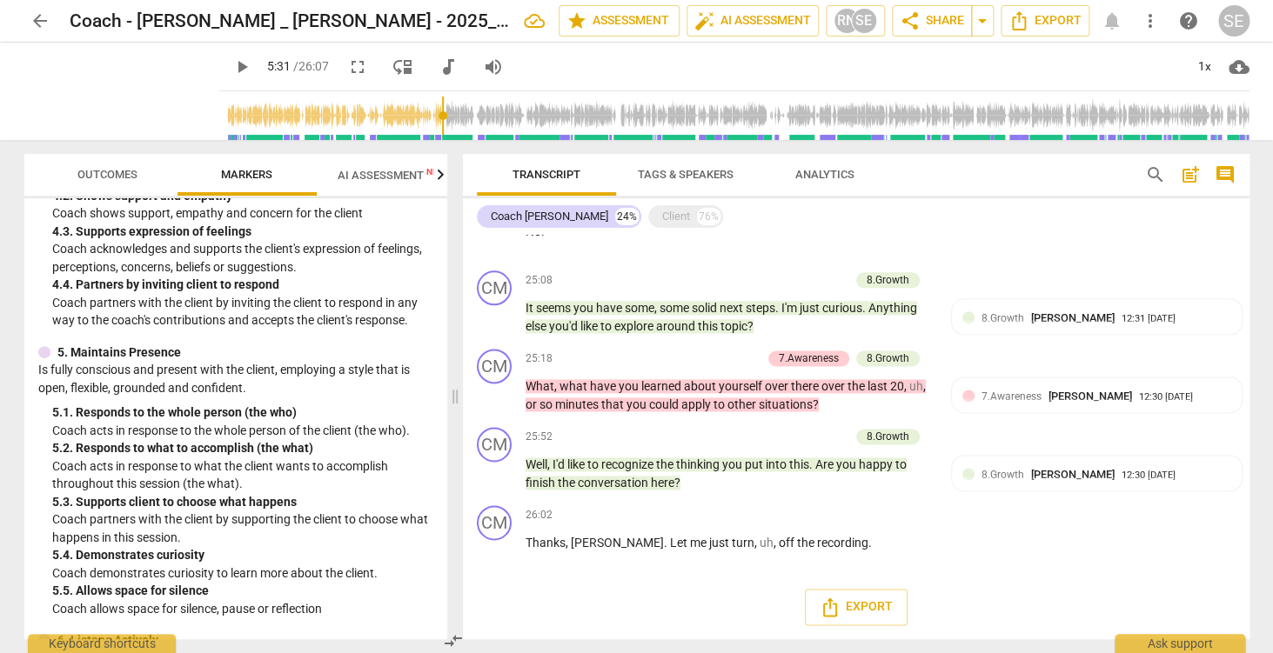
click at [1199, 175] on span "post_add" at bounding box center [1190, 174] width 21 height 21
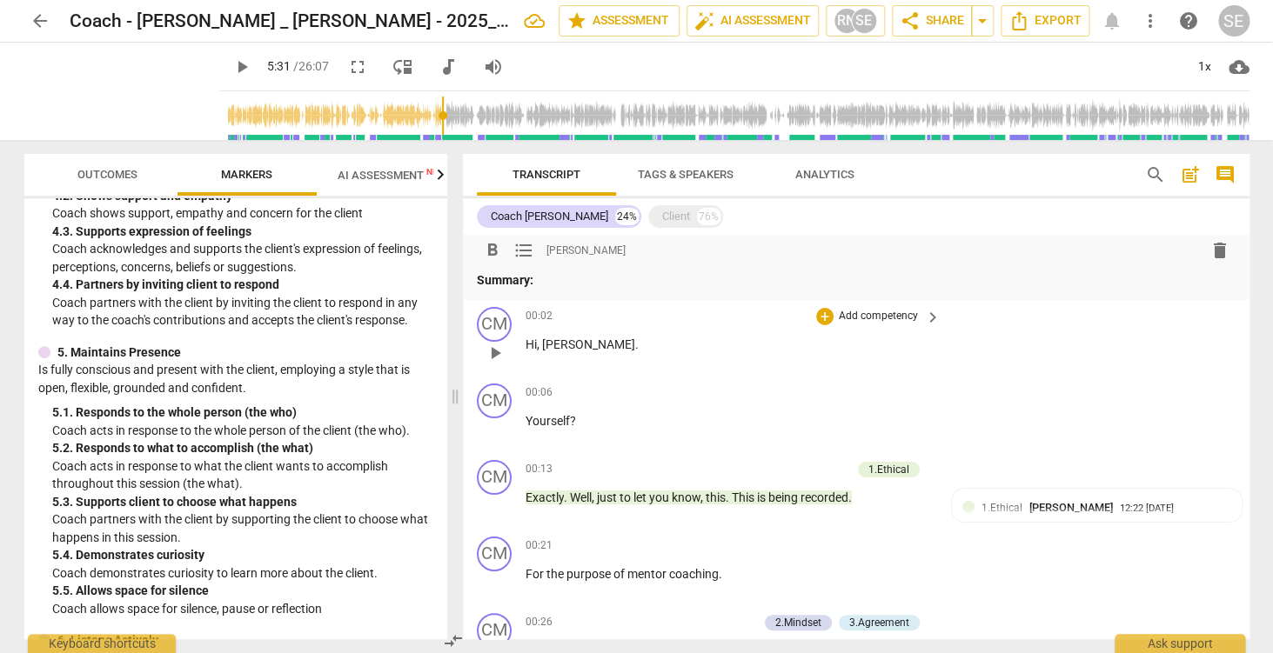
scroll to position [0, 0]
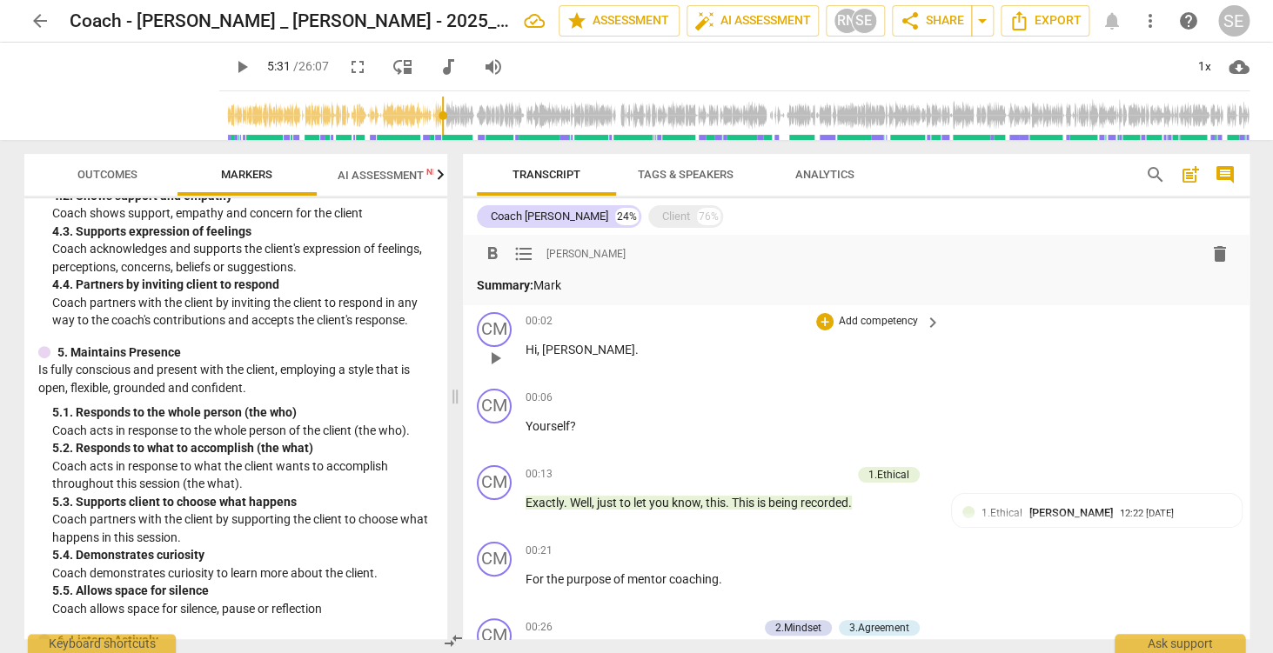
click at [651, 351] on p "Hi , [PERSON_NAME] ." at bounding box center [728, 350] width 407 height 18
click at [1049, 27] on span "Export" at bounding box center [1044, 20] width 73 height 21
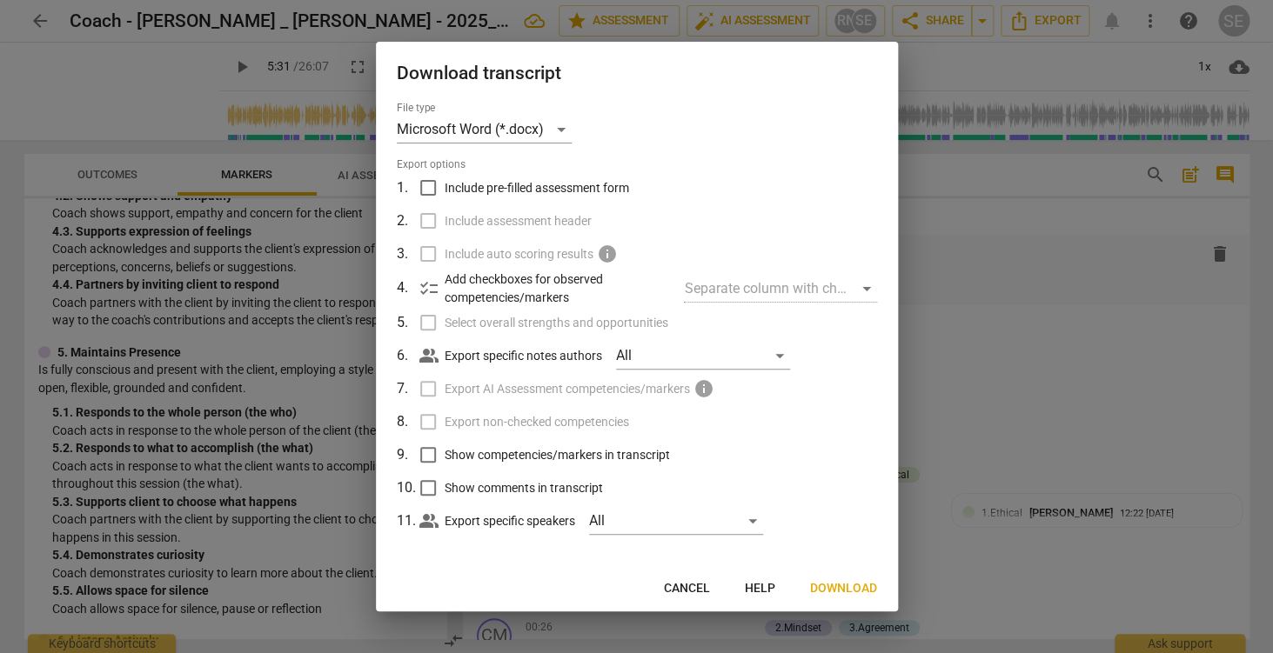
scroll to position [6, 0]
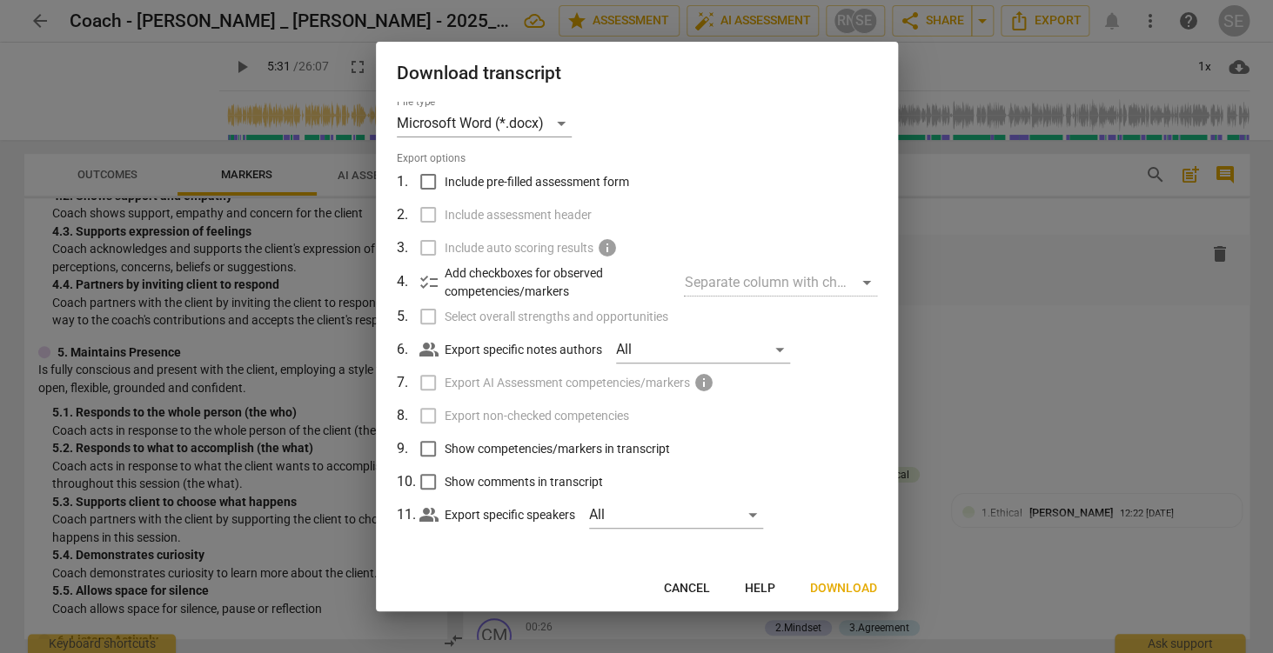
click at [432, 445] on input "Show competencies/markers in transcript" at bounding box center [428, 448] width 33 height 33
checkbox input "true"
click at [428, 183] on input "Include pre-filled assessment form" at bounding box center [428, 181] width 33 height 33
checkbox input "true"
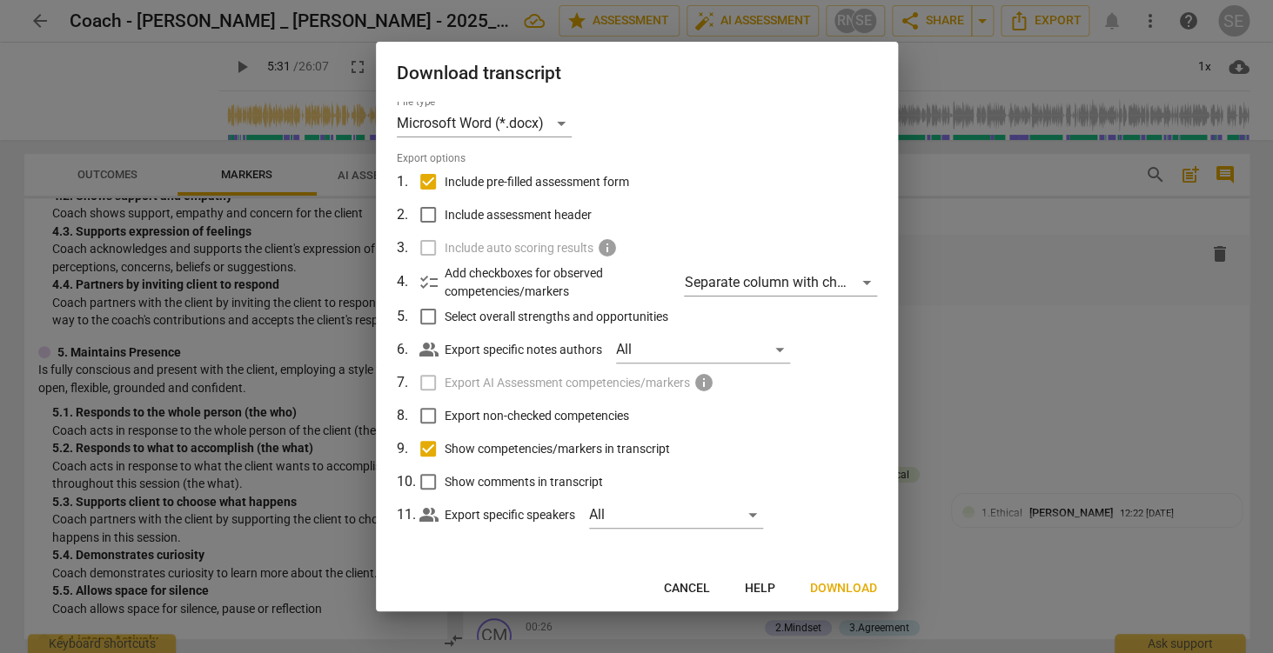
click at [432, 220] on input "Include assessment header" at bounding box center [428, 214] width 33 height 33
checkbox input "true"
click at [836, 586] on span "Download" at bounding box center [843, 588] width 67 height 17
